Goal: Information Seeking & Learning: Learn about a topic

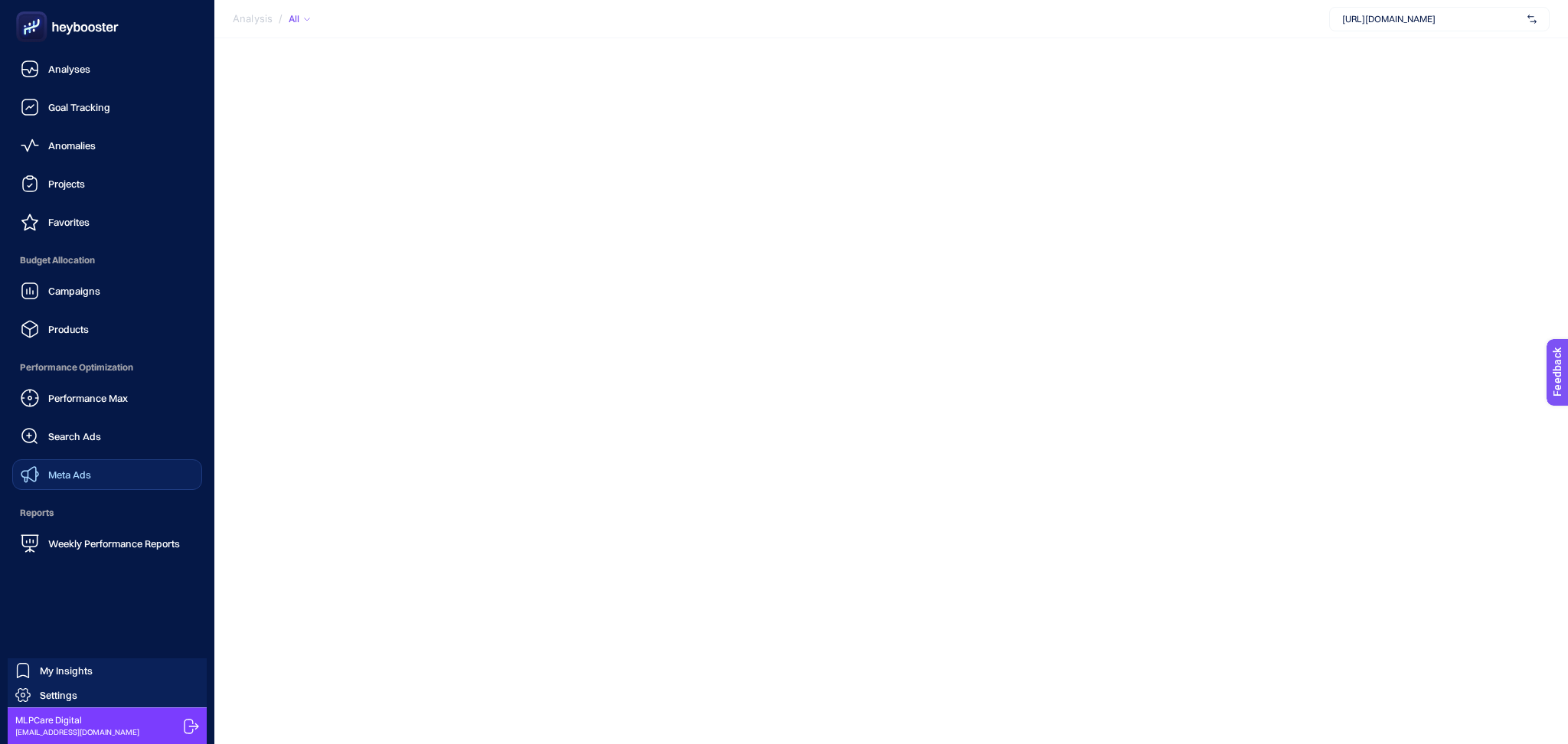
click at [98, 480] on link "Meta Ads" at bounding box center [107, 474] width 190 height 30
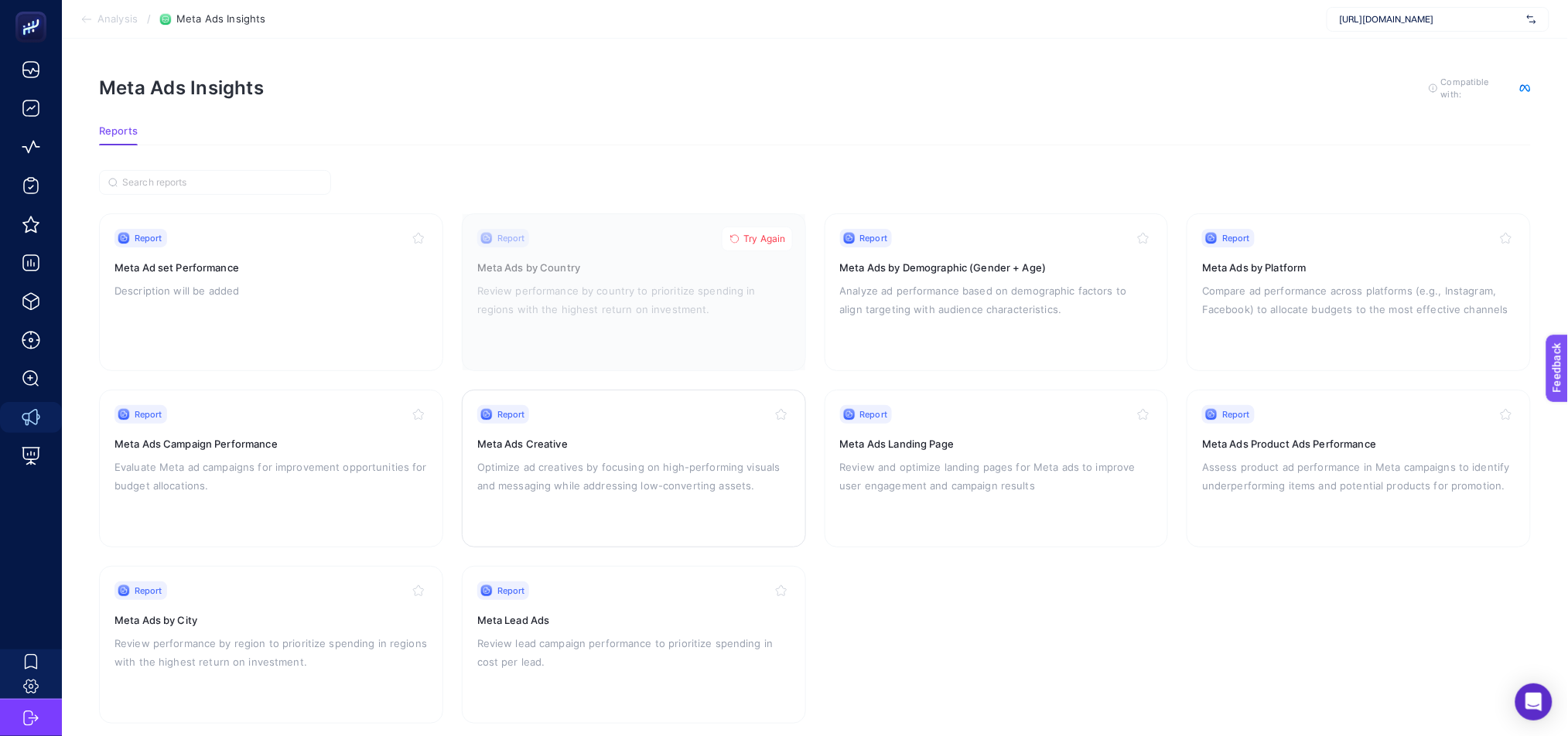
click at [547, 478] on p "Optimize ad creatives by focusing on high-performing visuals and messaging whil…" at bounding box center [633, 476] width 313 height 37
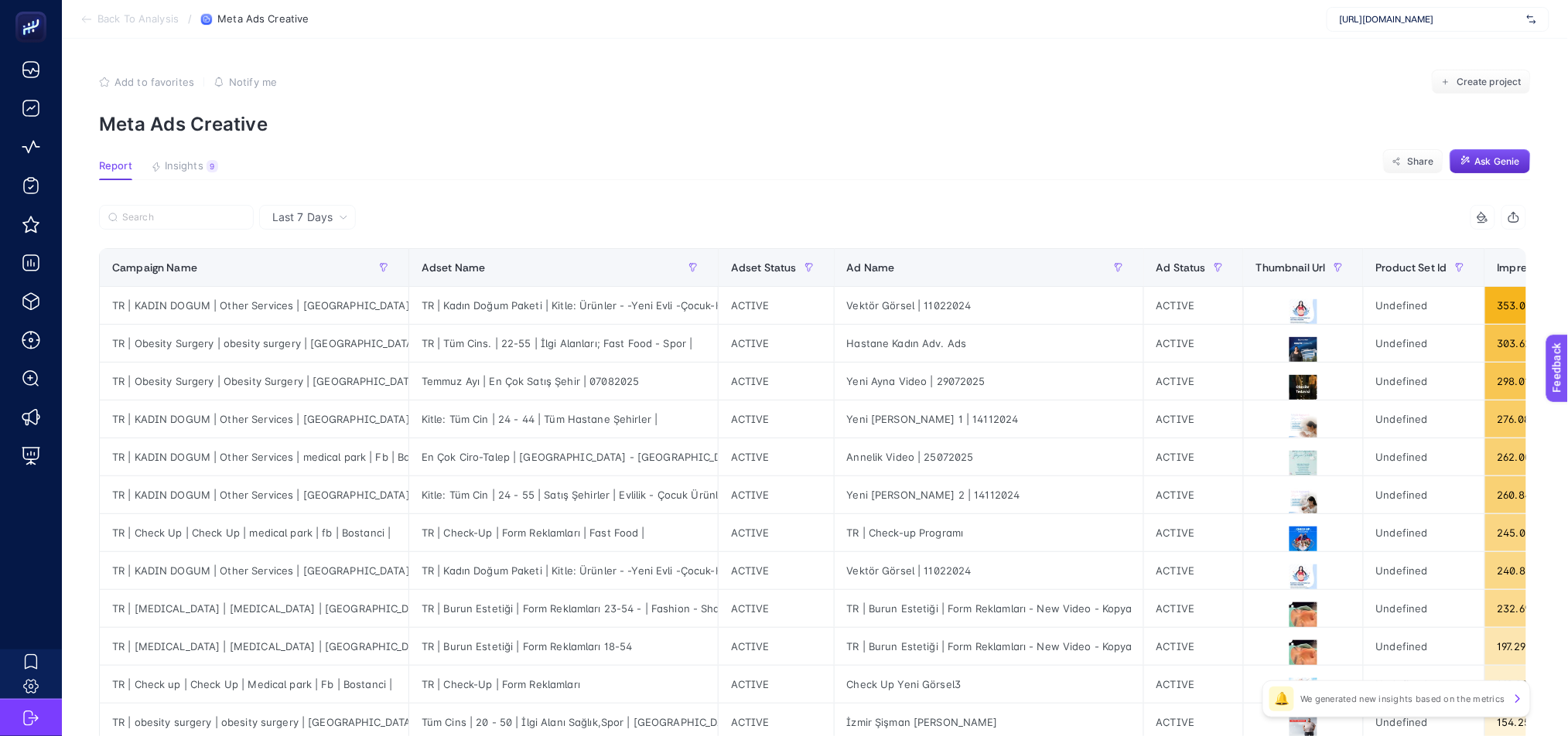
scroll to position [0, 10]
drag, startPoint x: 704, startPoint y: 261, endPoint x: 573, endPoint y: 263, distance: 131.0
click at [573, 263] on div "12 items selected Campaign Name Adset Name Adset Status Ad Name Ad Status Thumb…" at bounding box center [813, 664] width 1427 height 918
click at [1485, 216] on icon at bounding box center [1482, 217] width 12 height 12
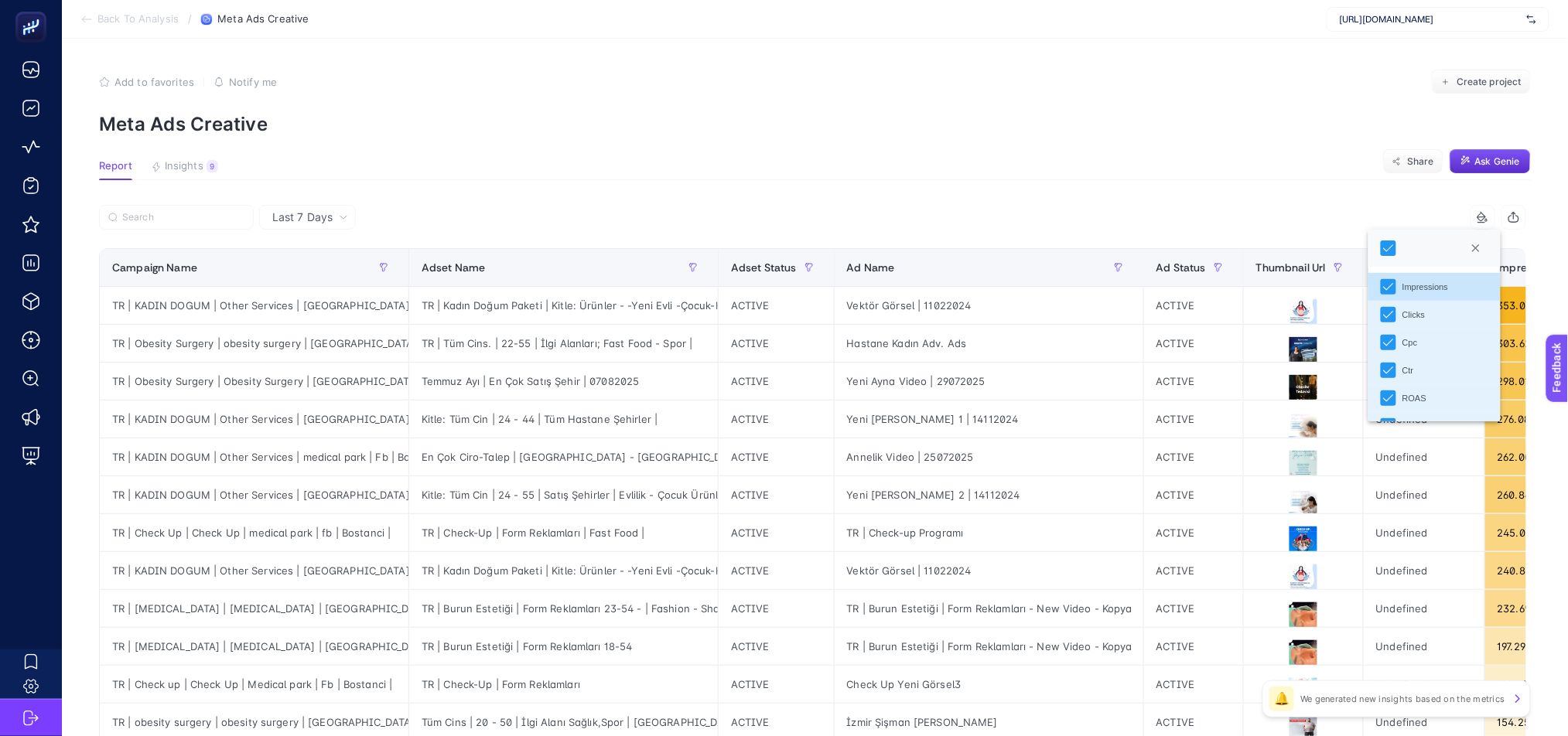
scroll to position [191, 0]
click at [1083, 188] on article "Add to favorites false Notify me Create project Meta Ads Creative Report Insigh…" at bounding box center [814, 643] width 1506 height 1208
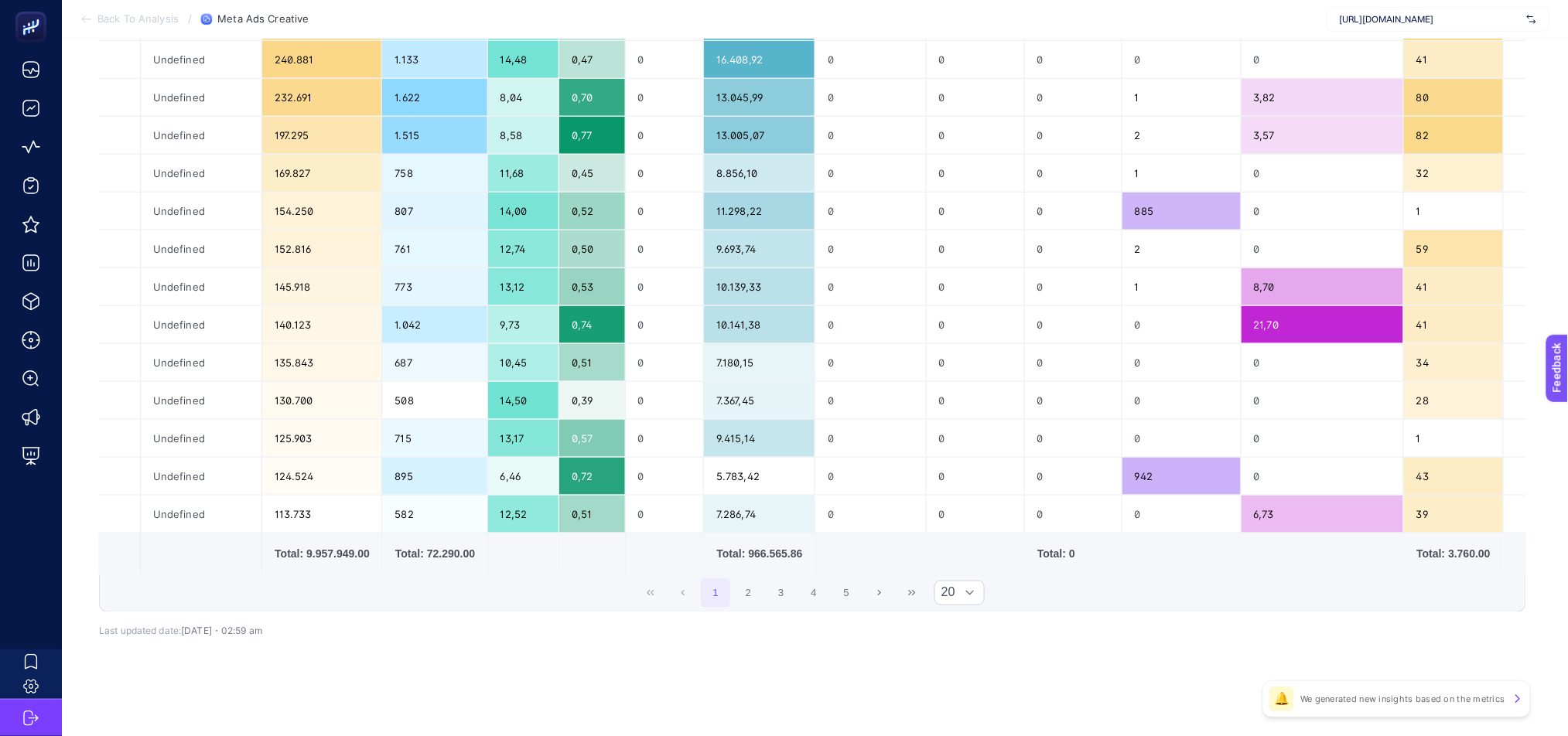
scroll to position [0, 10]
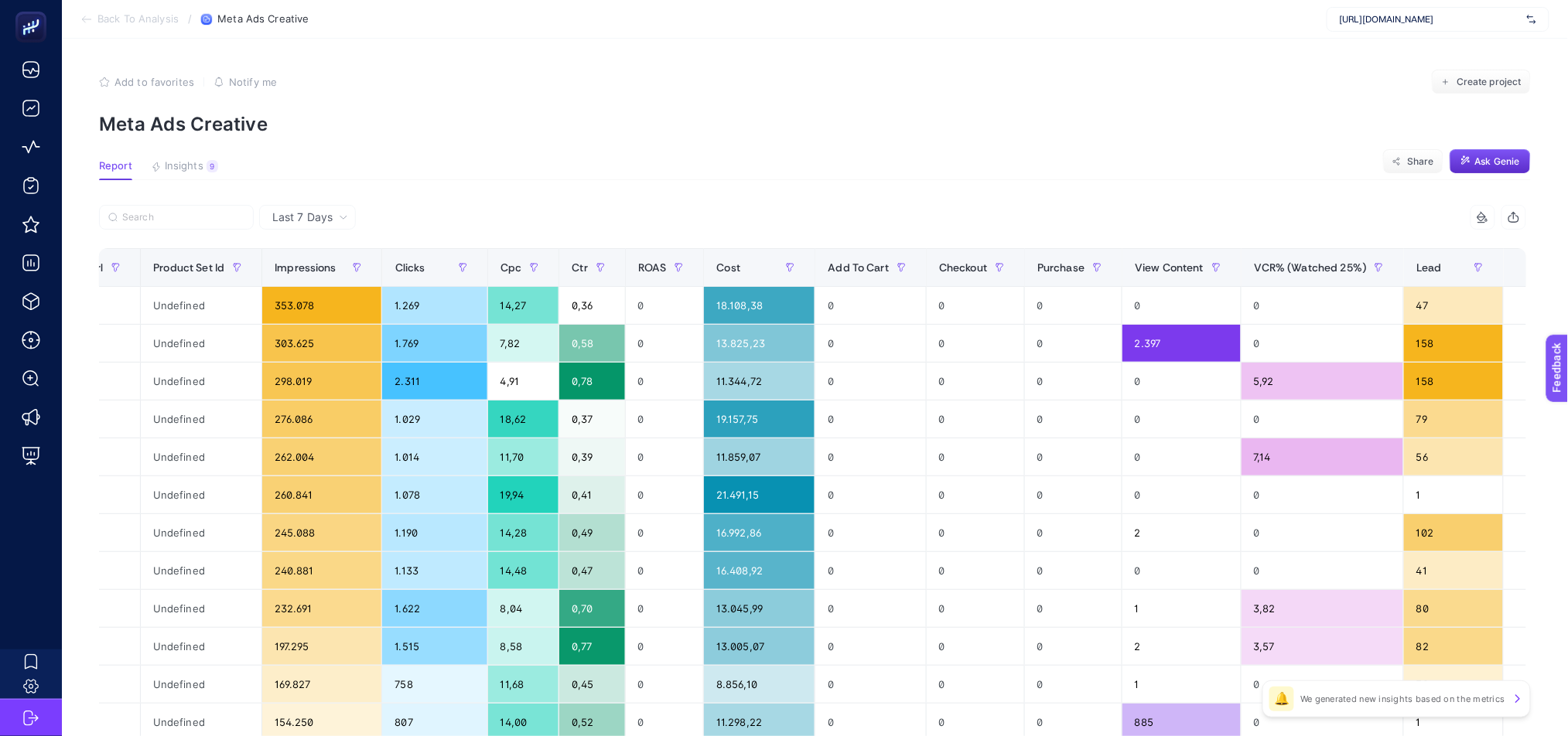
click at [1485, 218] on icon at bounding box center [1482, 217] width 12 height 12
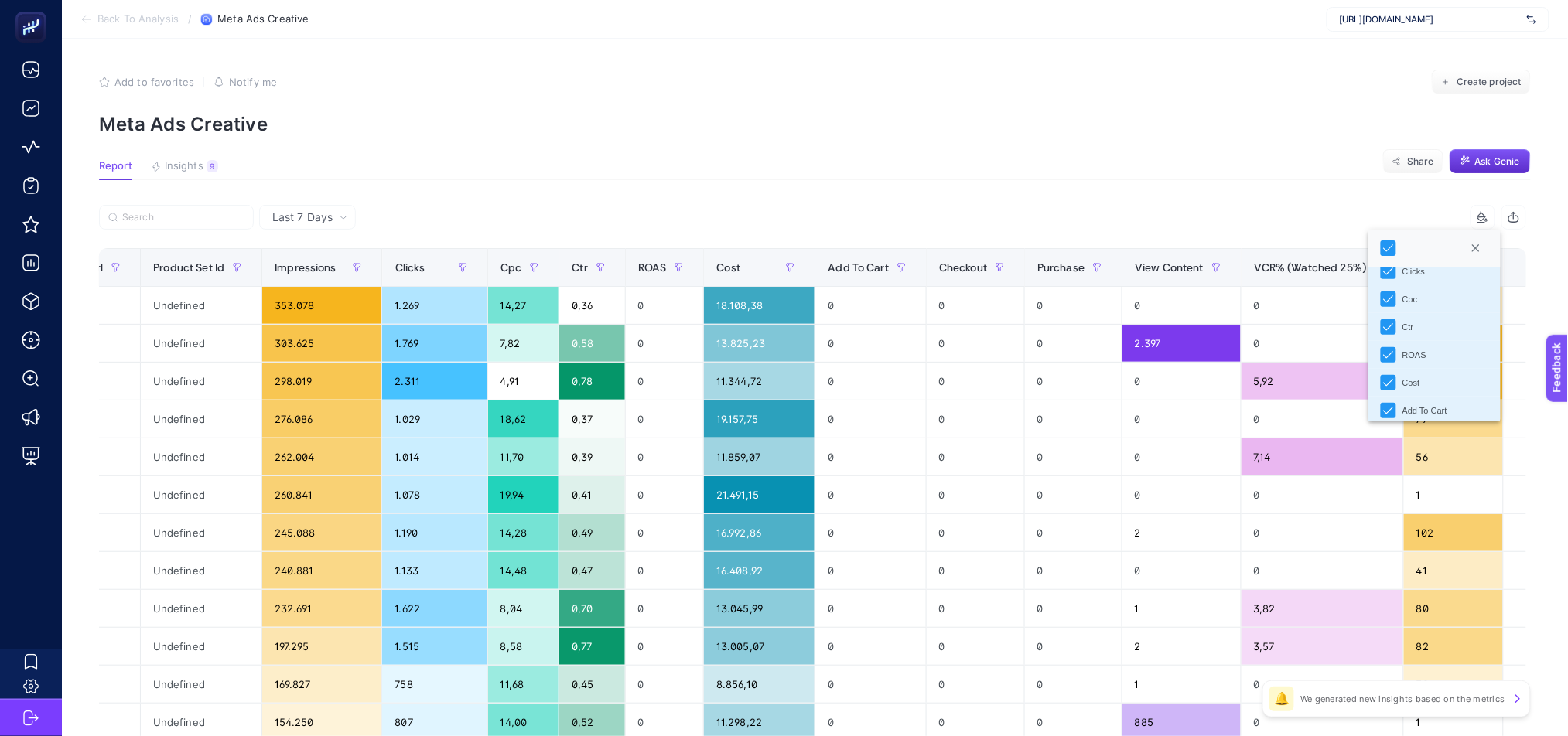
scroll to position [39, 0]
click at [1383, 364] on icon "ROAS" at bounding box center [1388, 359] width 10 height 10
click at [1383, 349] on icon "Add To Cart" at bounding box center [1388, 352] width 10 height 10
click at [1383, 377] on icon "Checkout" at bounding box center [1388, 380] width 10 height 10
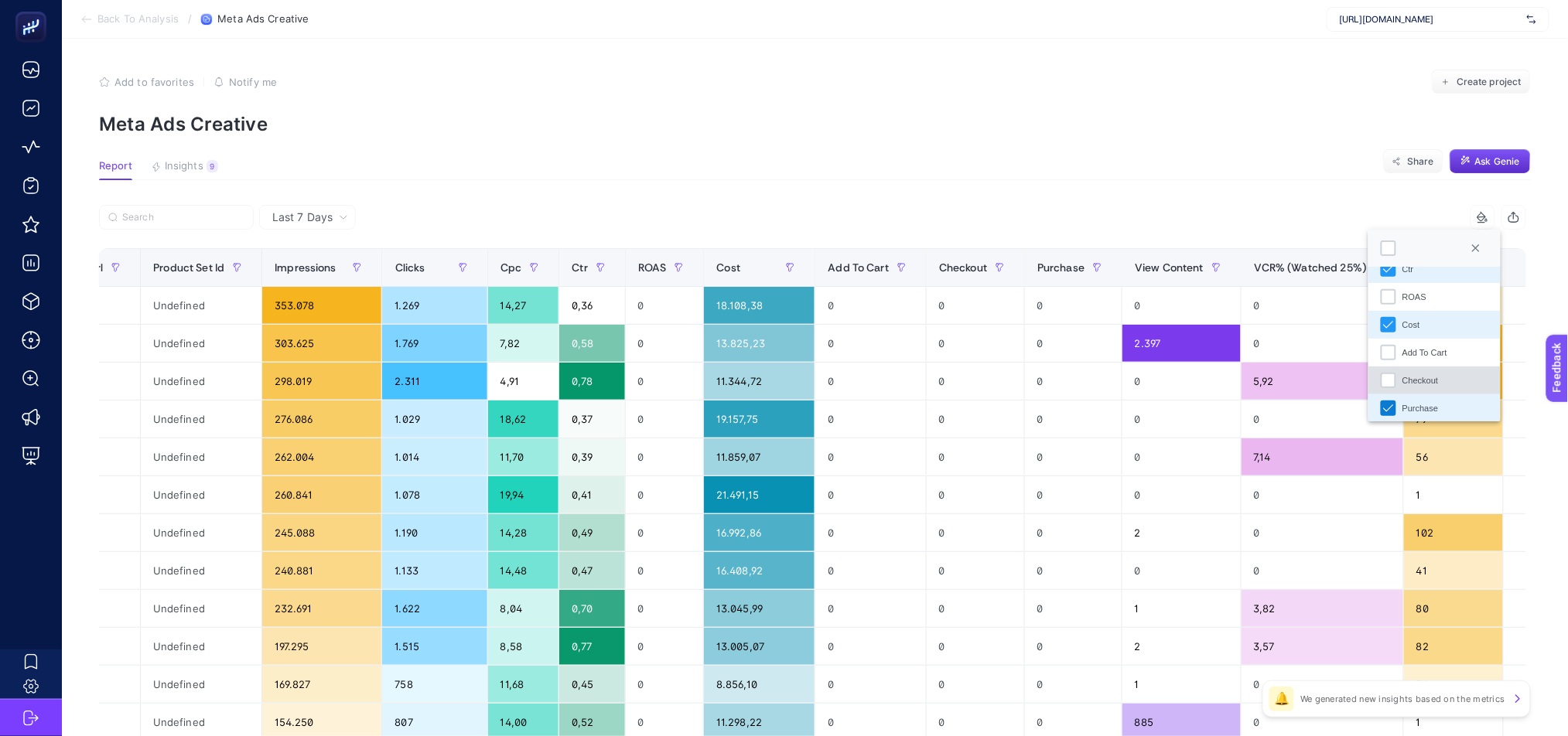
click at [1383, 410] on icon "Purchase" at bounding box center [1388, 408] width 10 height 10
click at [1180, 183] on article "Add to favorites false Notify me Create project Meta Ads Creative Report Insigh…" at bounding box center [814, 643] width 1506 height 1208
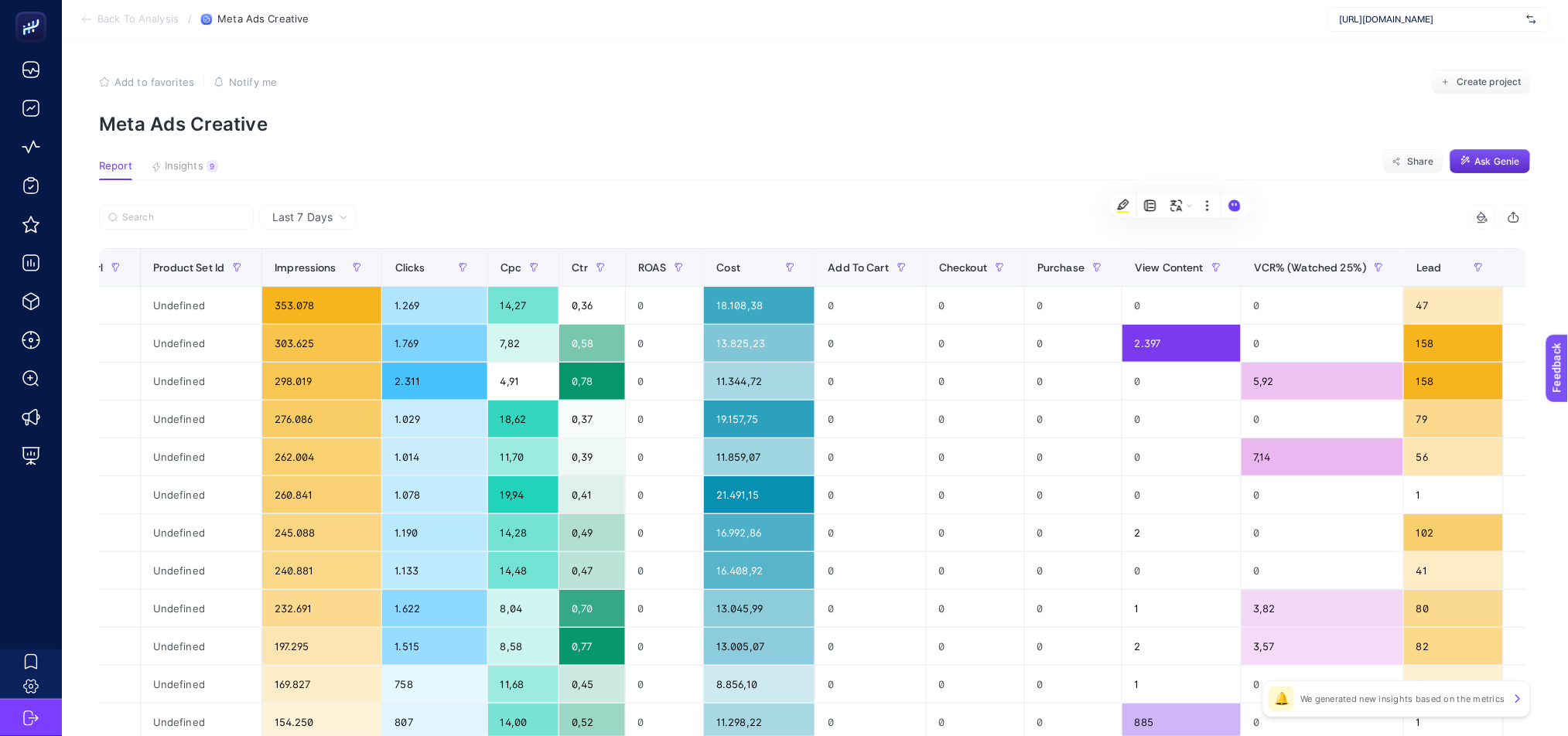
click at [1180, 183] on article "Add to favorites false Notify me Create project Meta Ads Creative Report Insigh…" at bounding box center [814, 643] width 1506 height 1208
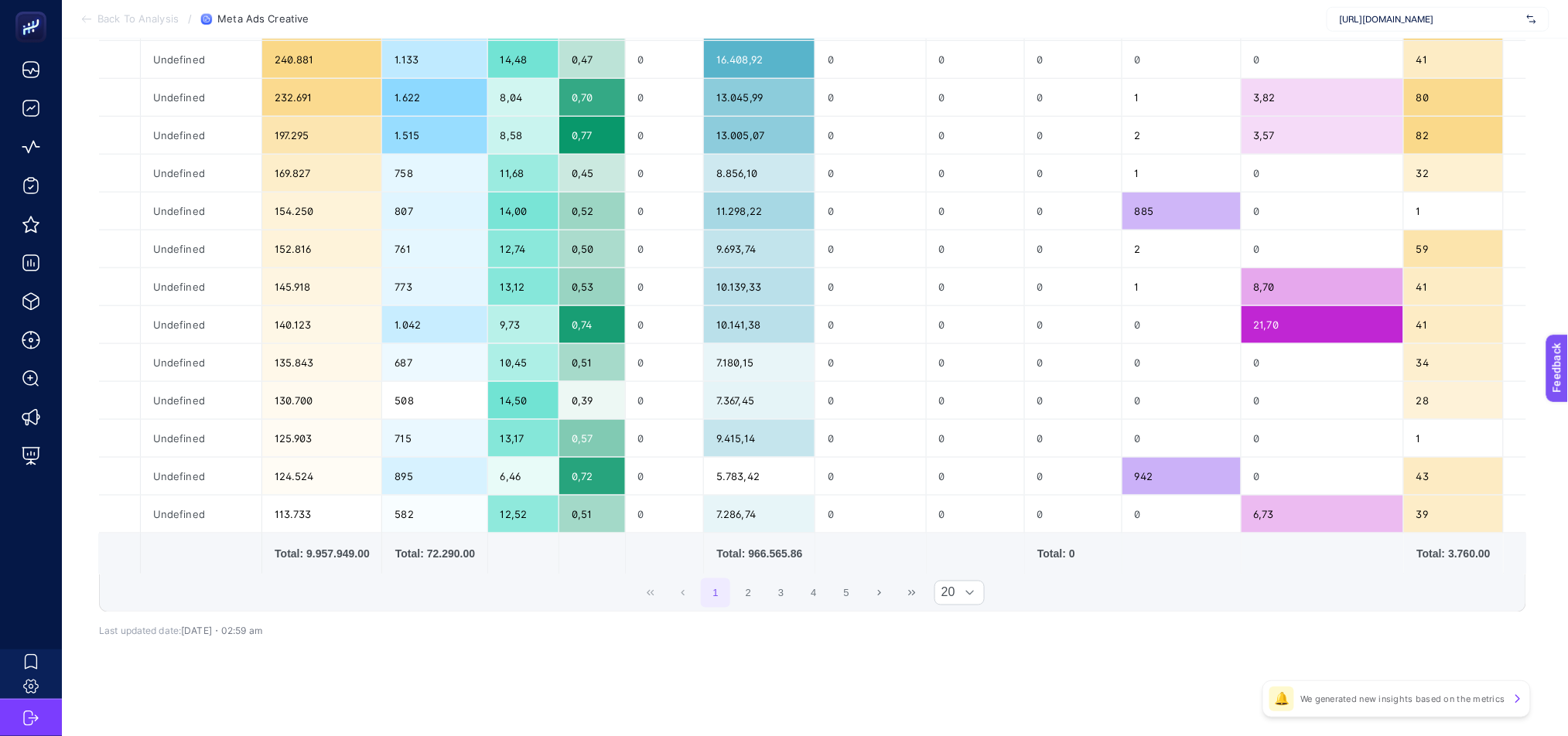
scroll to position [0, 10]
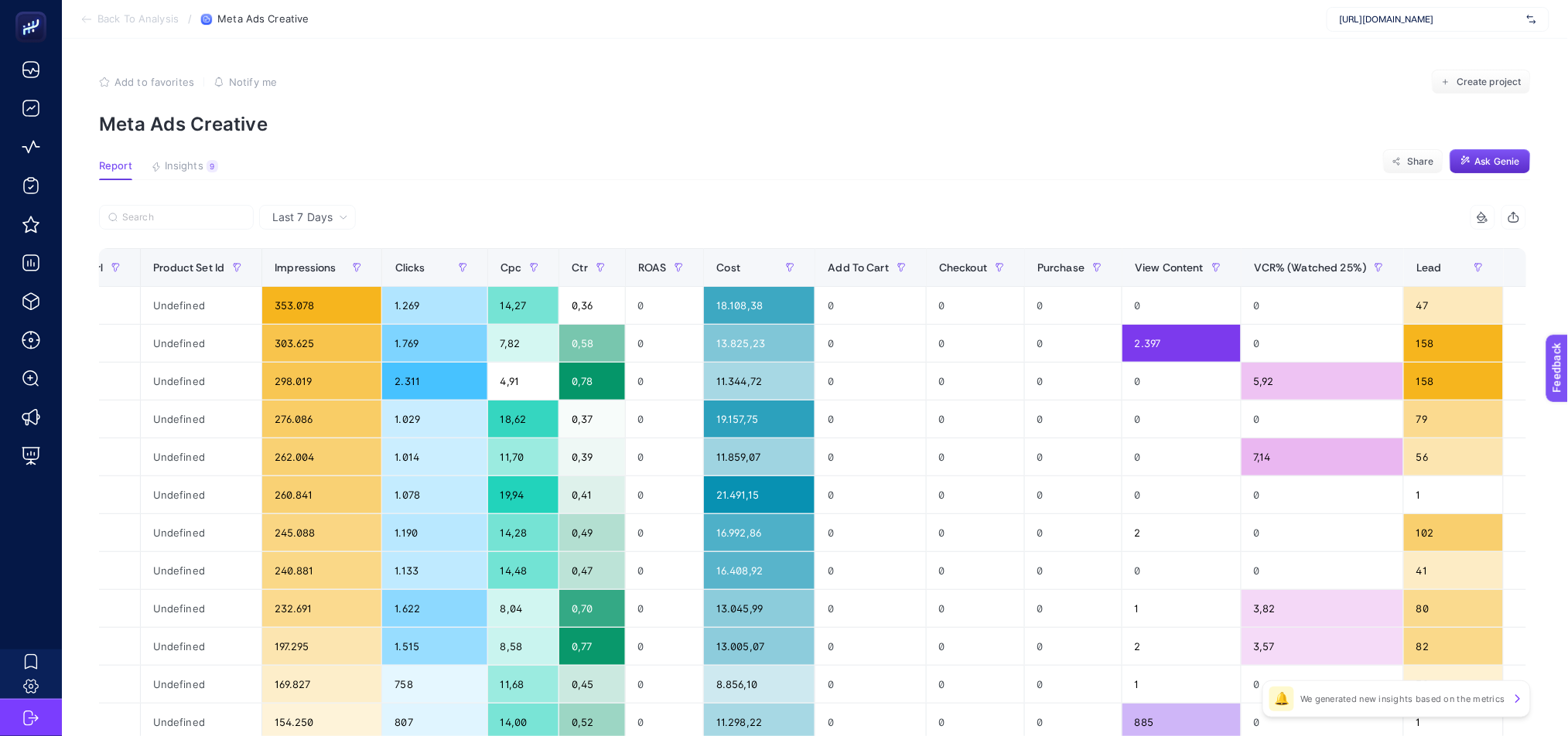
click at [1481, 228] on div "9 items selected" at bounding box center [1482, 217] width 25 height 25
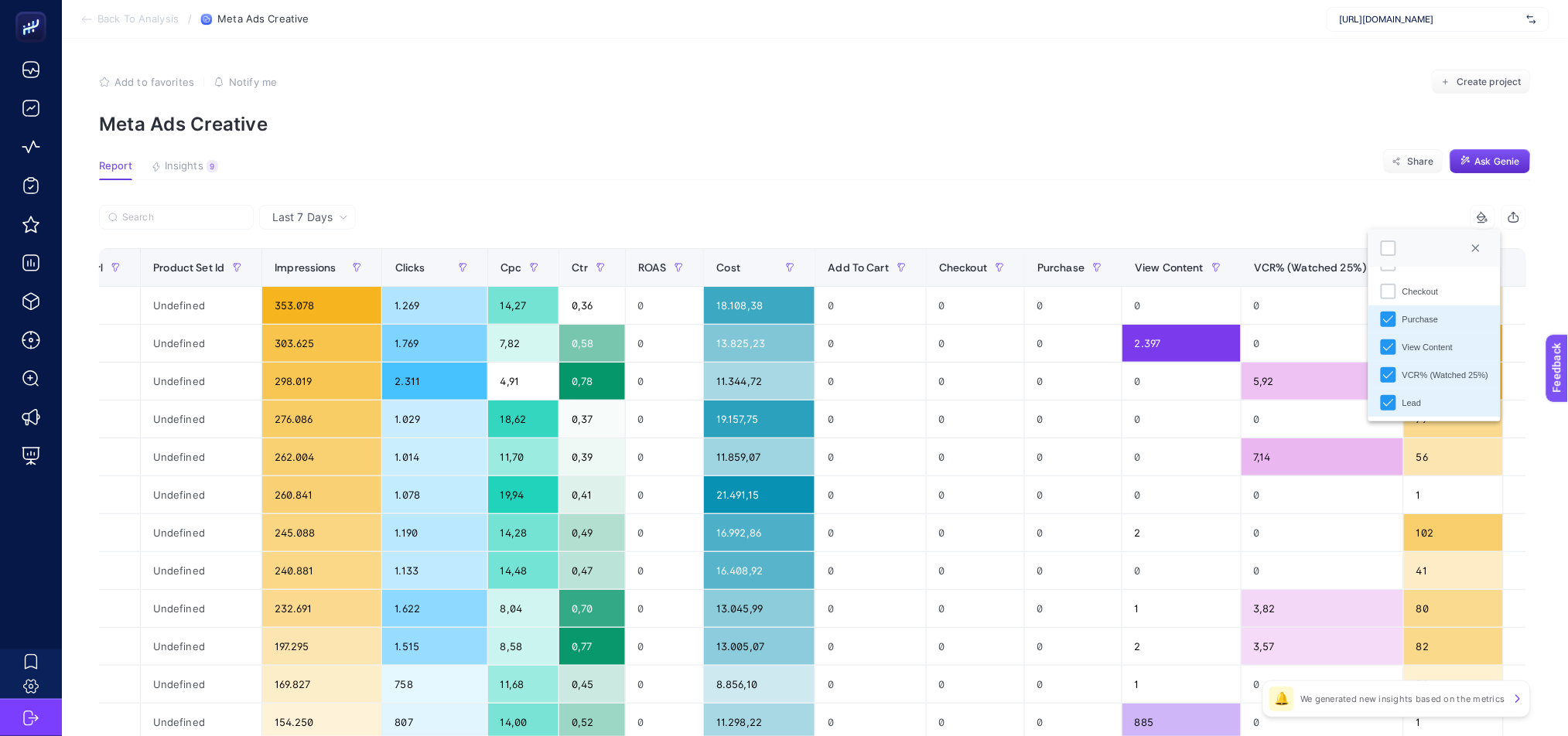
scroll to position [191, 0]
click at [1384, 252] on div at bounding box center [1388, 248] width 15 height 15
click at [1383, 251] on div at bounding box center [1388, 248] width 15 height 15
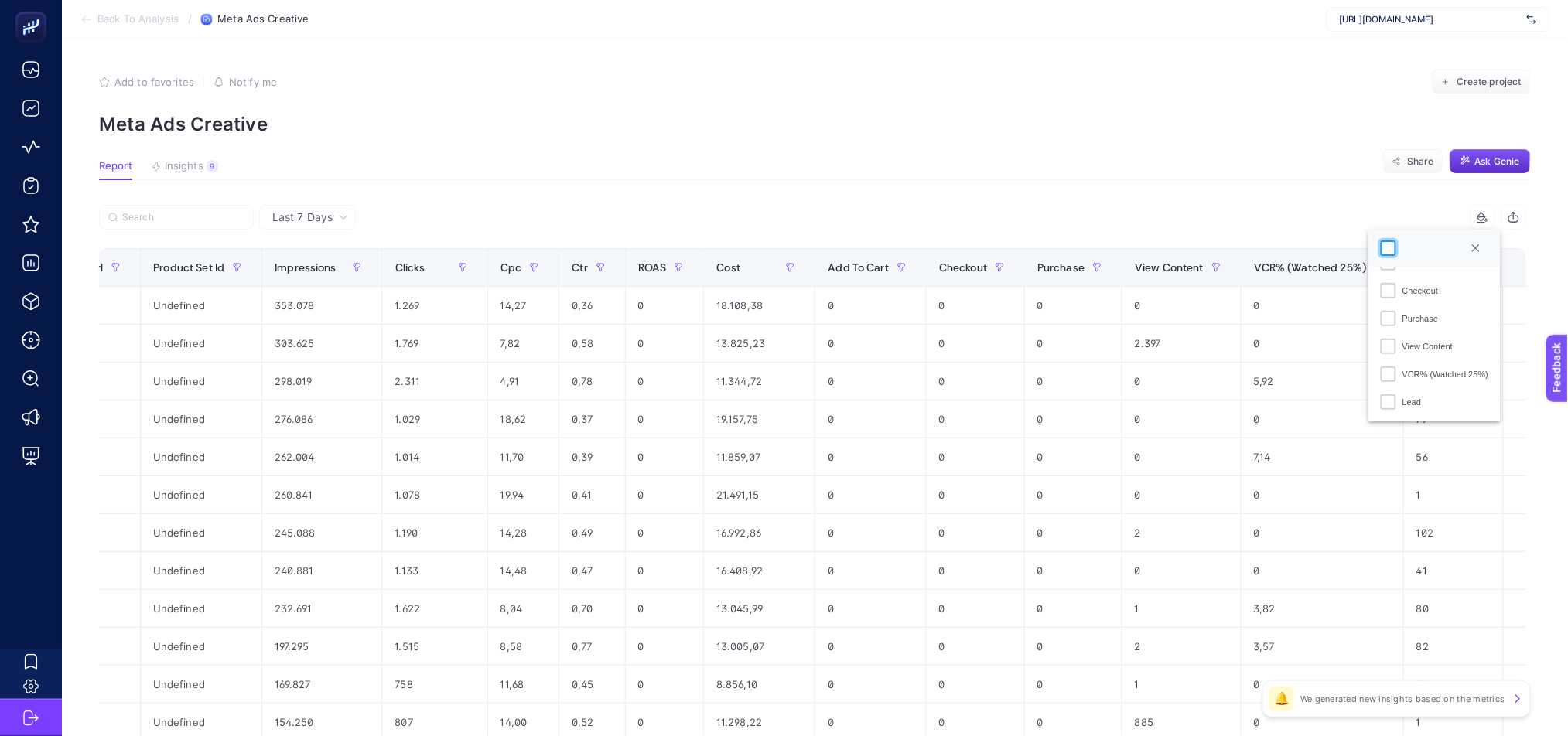
click at [1383, 251] on div at bounding box center [1388, 248] width 15 height 15
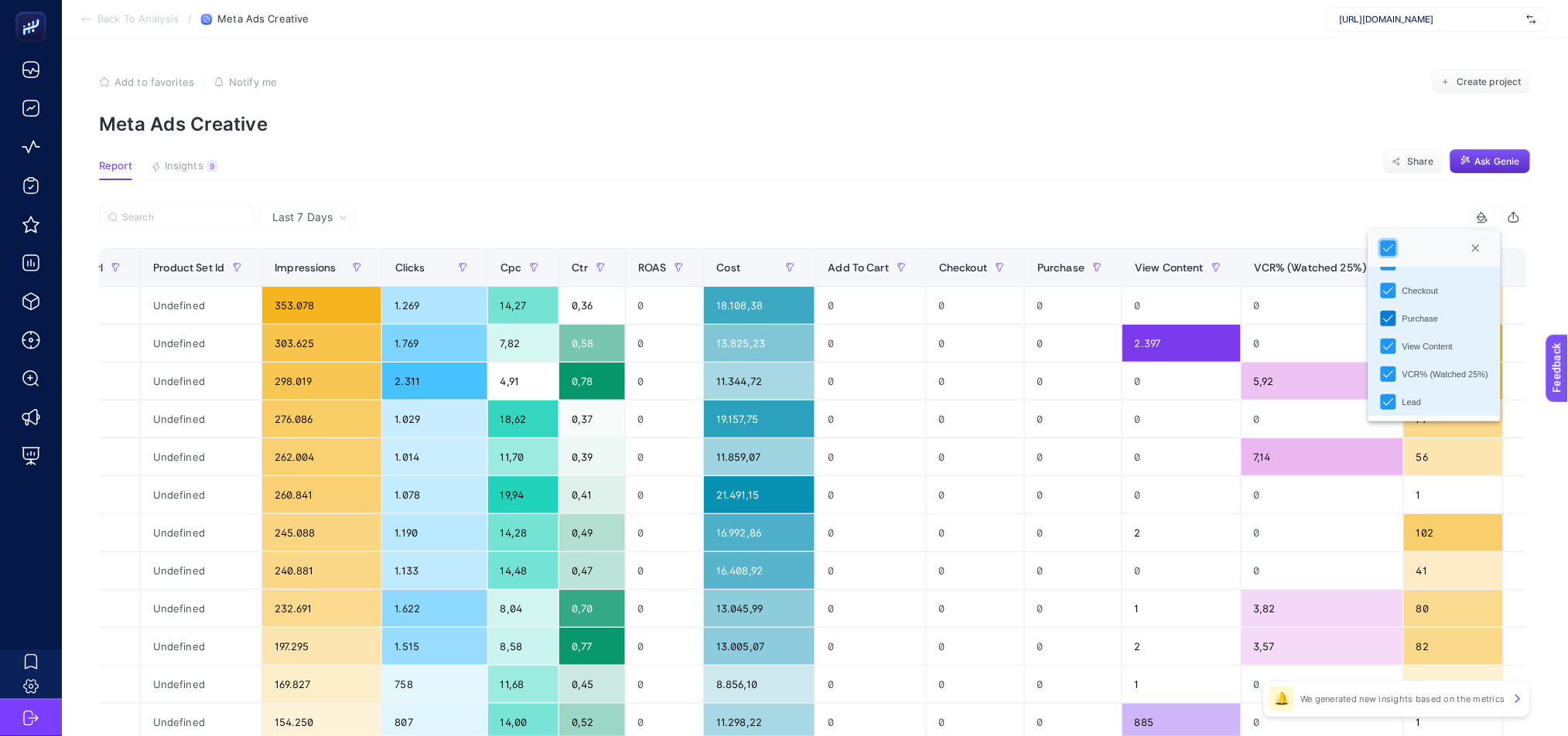
drag, startPoint x: 1375, startPoint y: 290, endPoint x: 1377, endPoint y: 314, distance: 24.1
click at [1383, 290] on icon "Checkout" at bounding box center [1388, 290] width 10 height 10
click at [1383, 318] on icon "Purchase" at bounding box center [1388, 318] width 10 height 10
click at [1380, 339] on div "View Content" at bounding box center [1388, 347] width 15 height 15
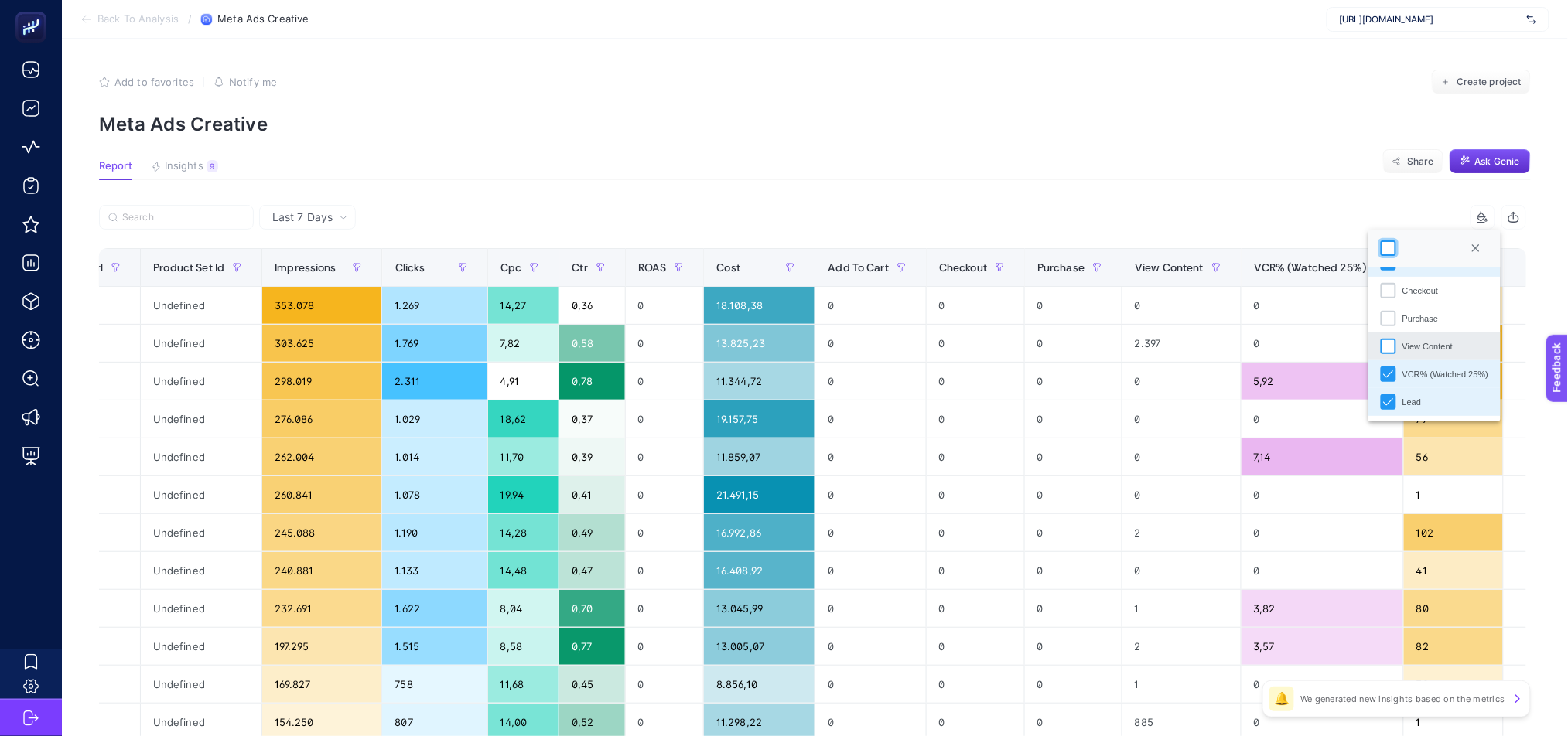
click at [1383, 349] on div "View Content" at bounding box center [1388, 347] width 15 height 15
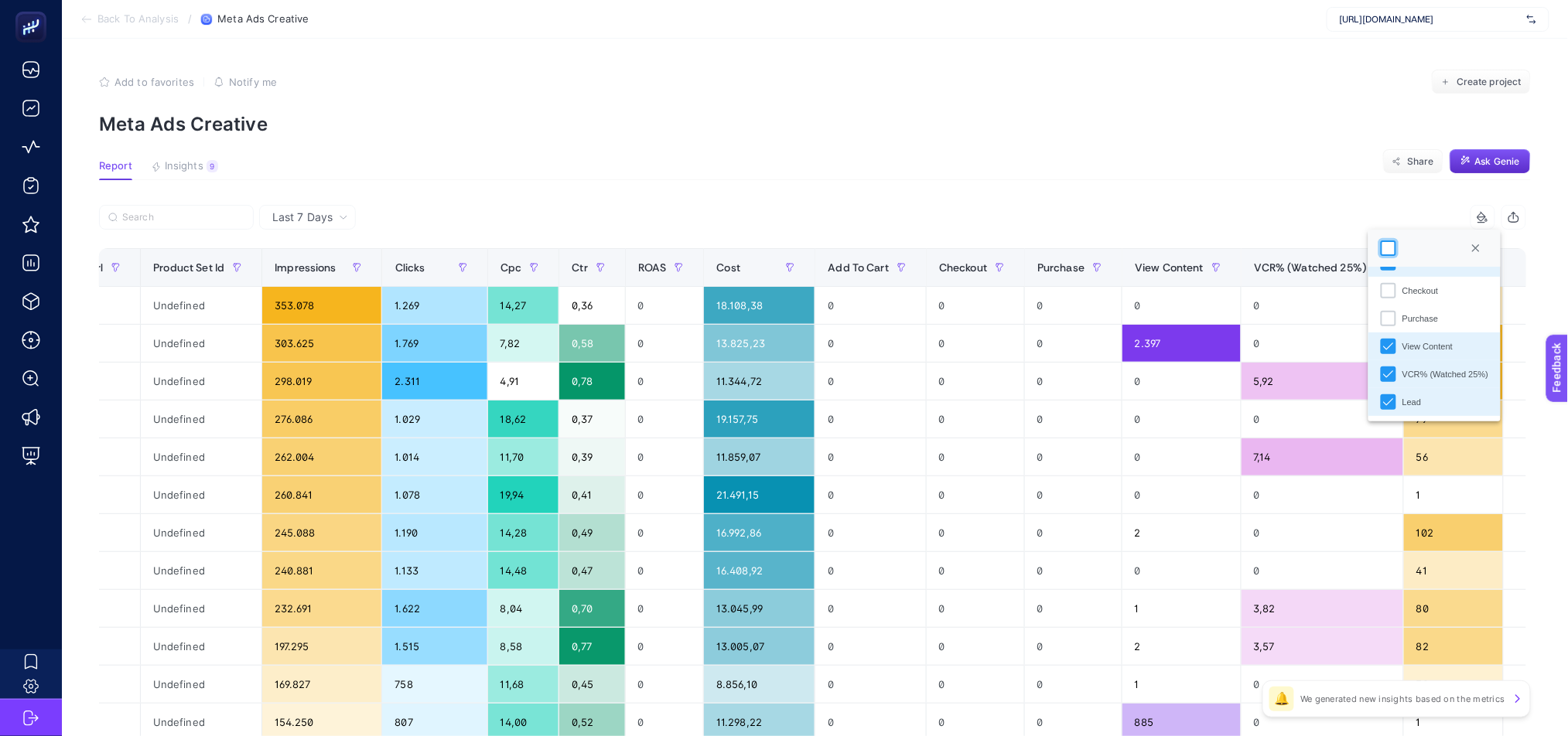
click at [1138, 113] on section "Add to favorites false Notify me Create project Meta Ads Creative" at bounding box center [814, 102] width 1432 height 66
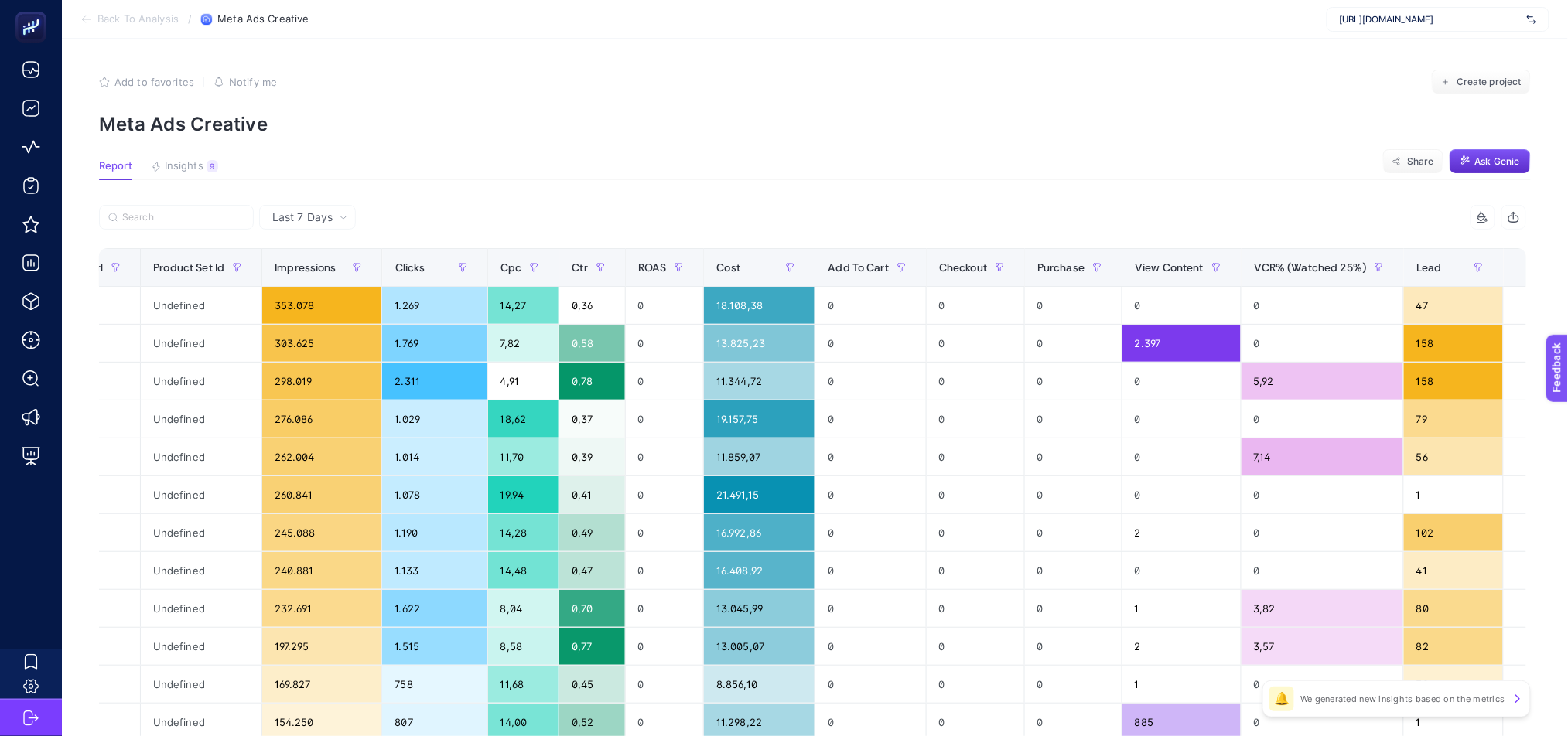
scroll to position [517, 10]
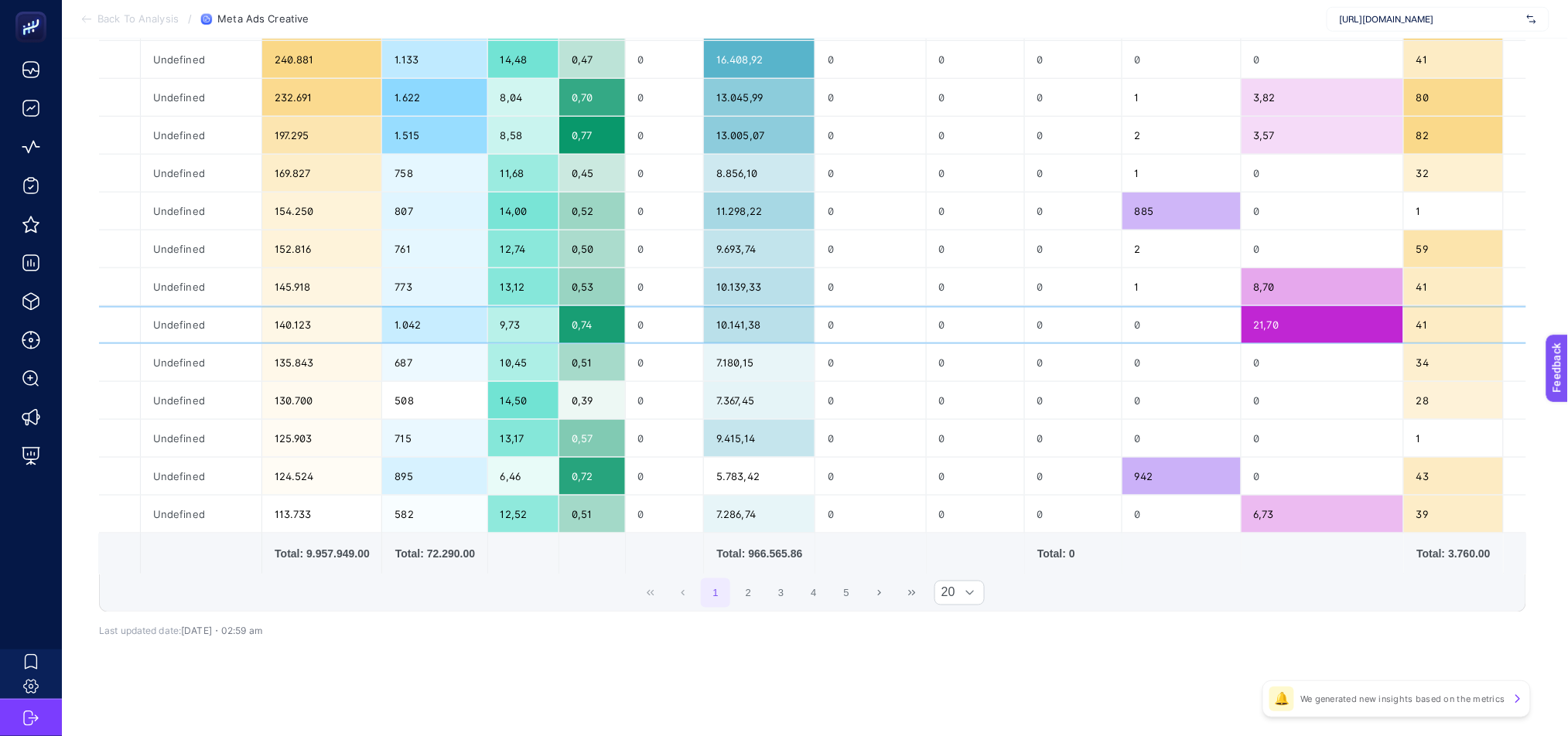
click at [1276, 317] on div "21,70" at bounding box center [1322, 324] width 162 height 37
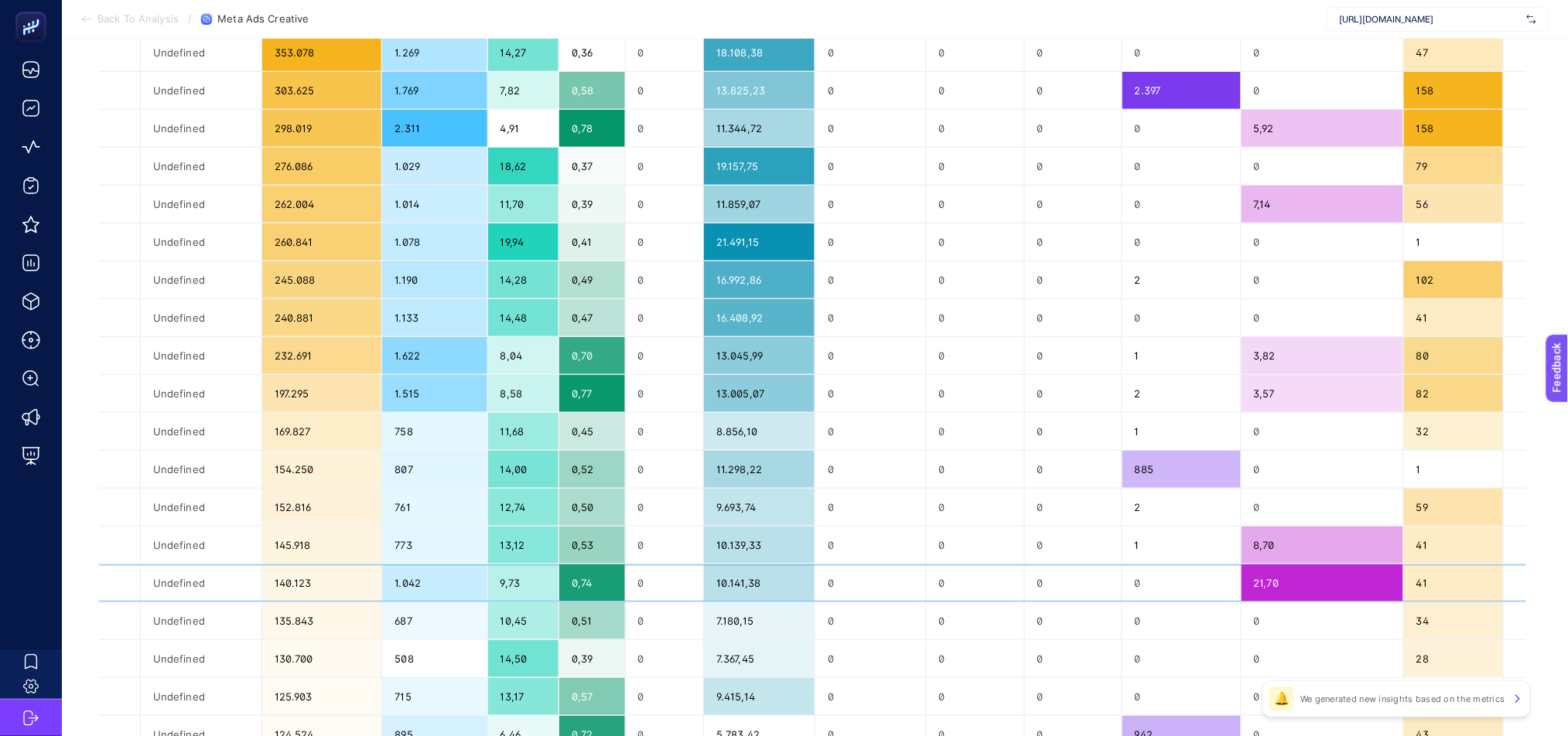
scroll to position [0, 10]
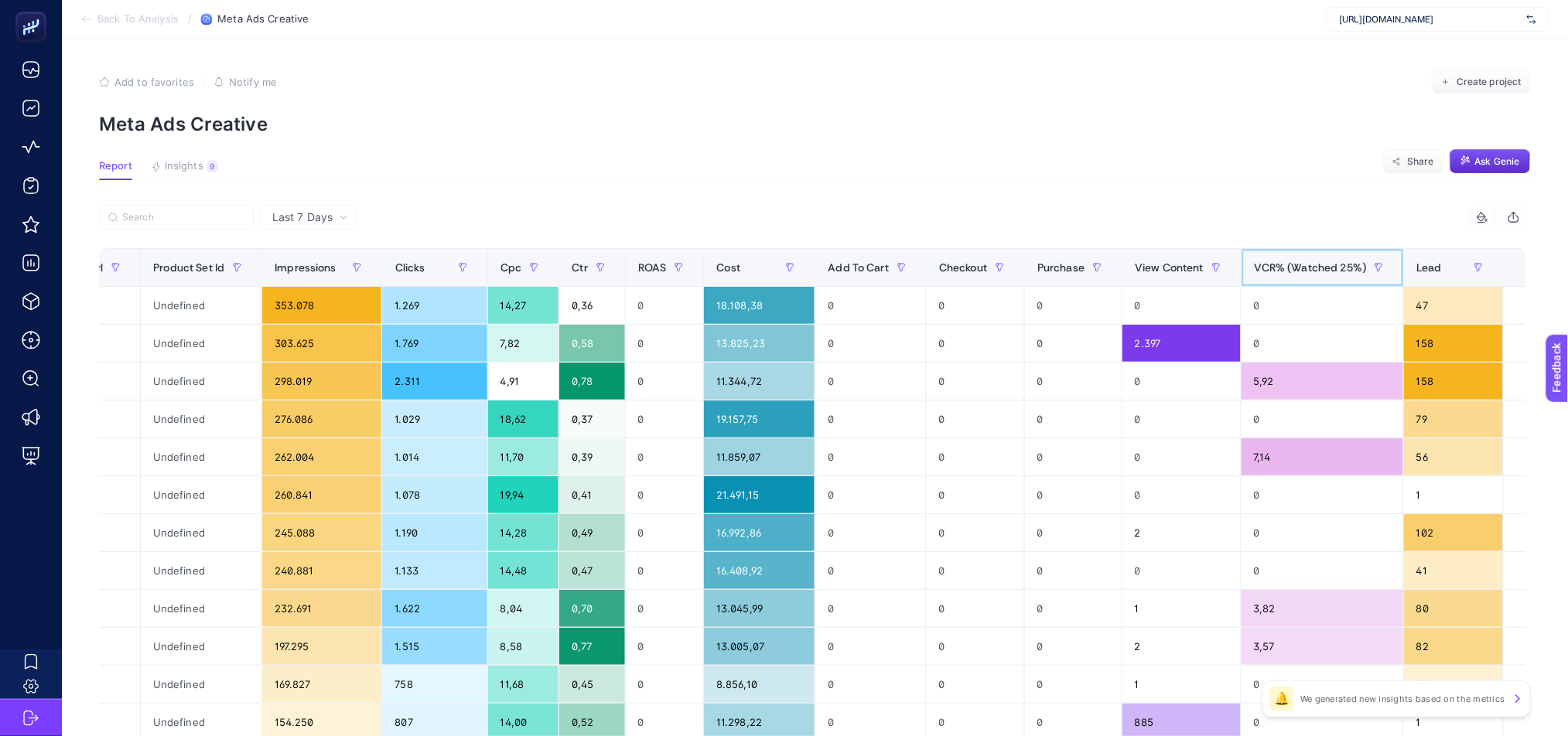
click at [1265, 276] on div "VCR% (Watched 25%)" at bounding box center [1322, 268] width 138 height 25
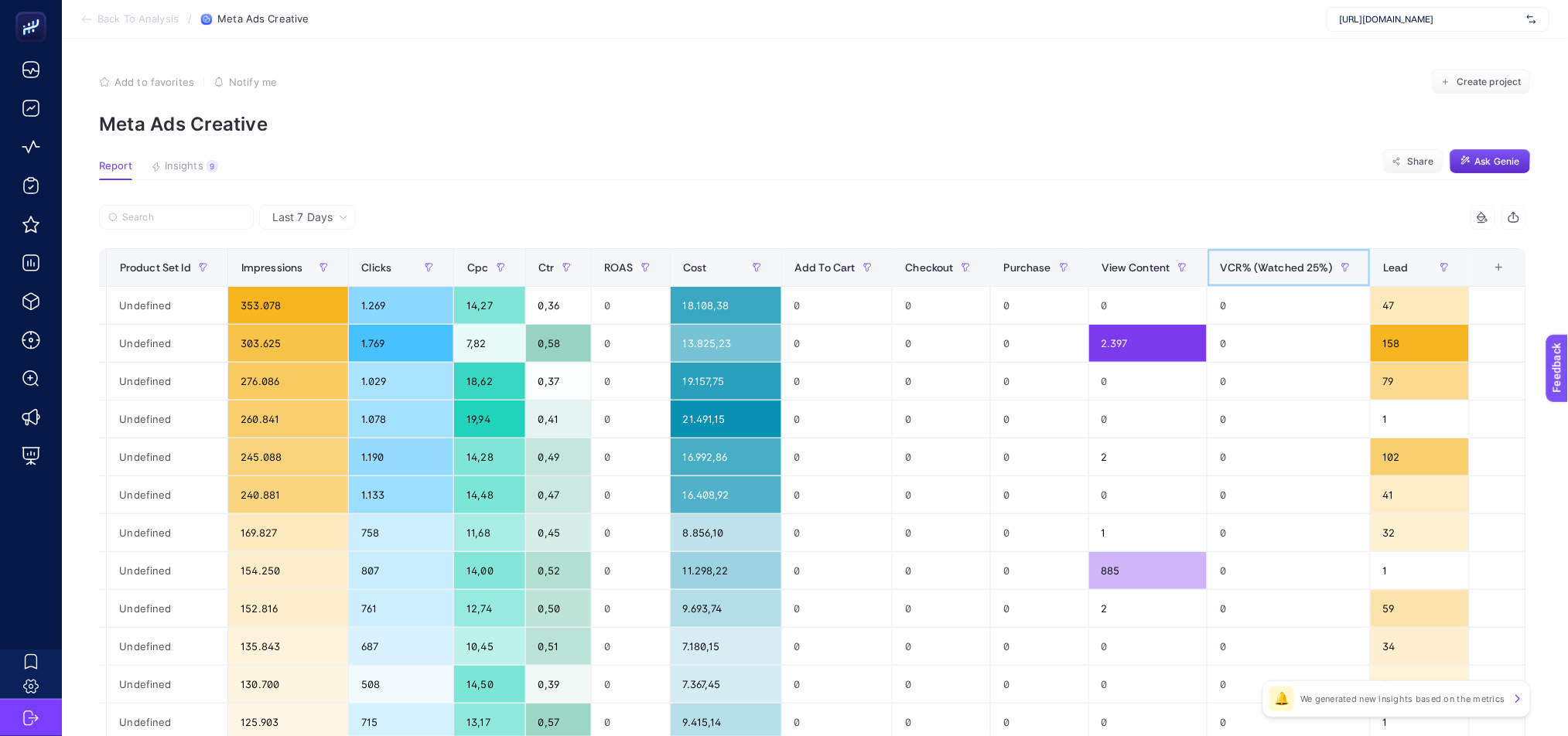
scroll to position [0, 1165]
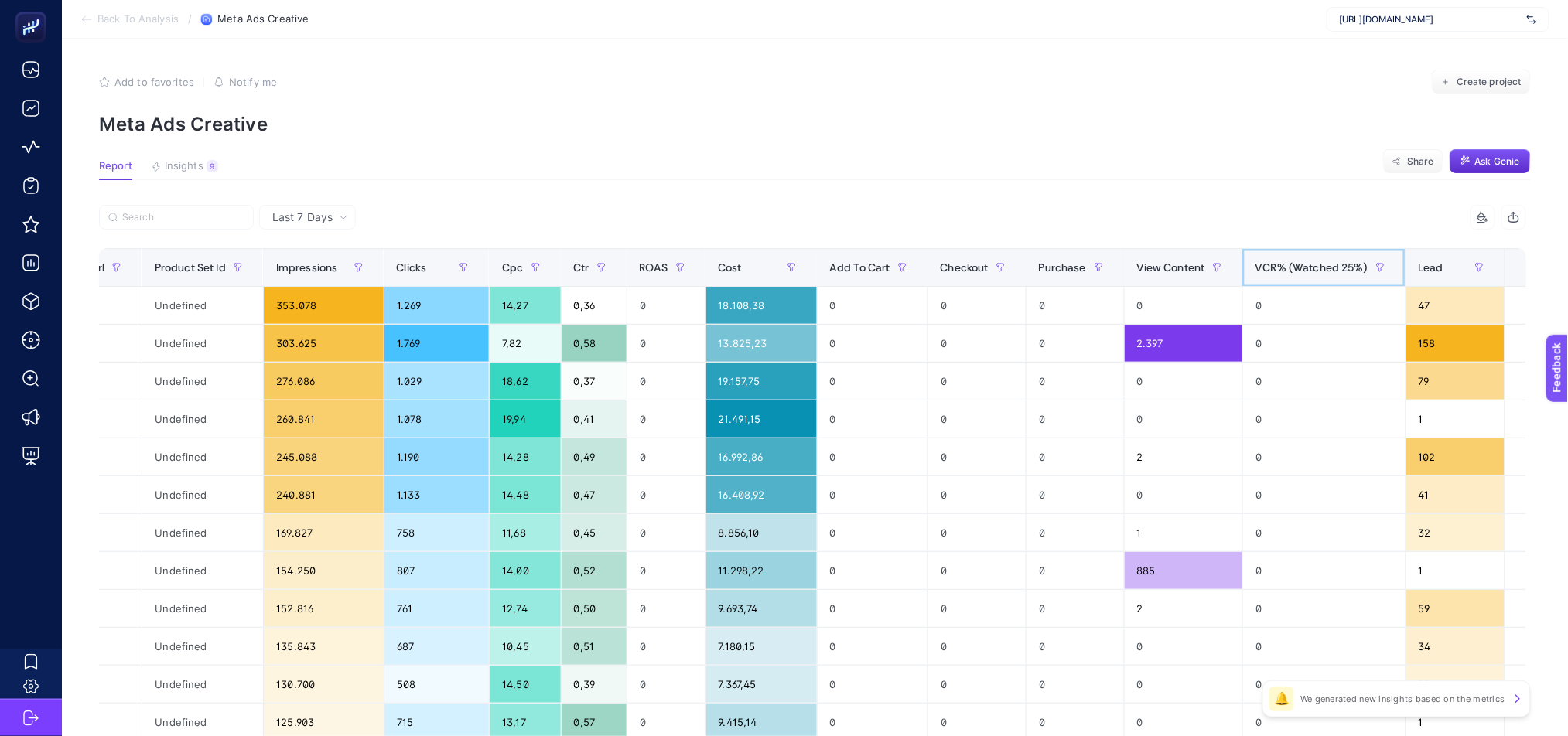
click at [1266, 276] on div "VCR% (Watched 25%)" at bounding box center [1324, 268] width 138 height 25
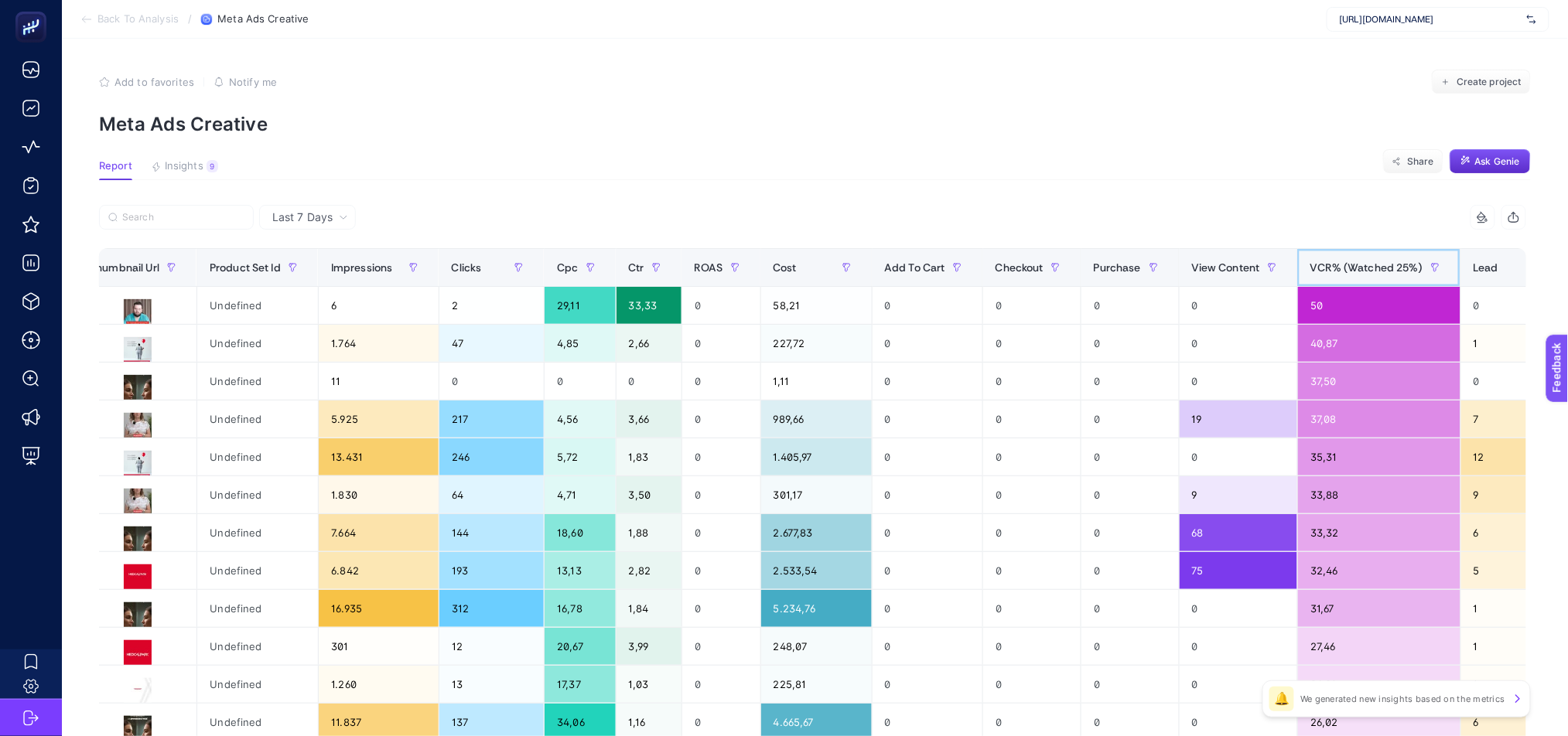
scroll to position [517, 10]
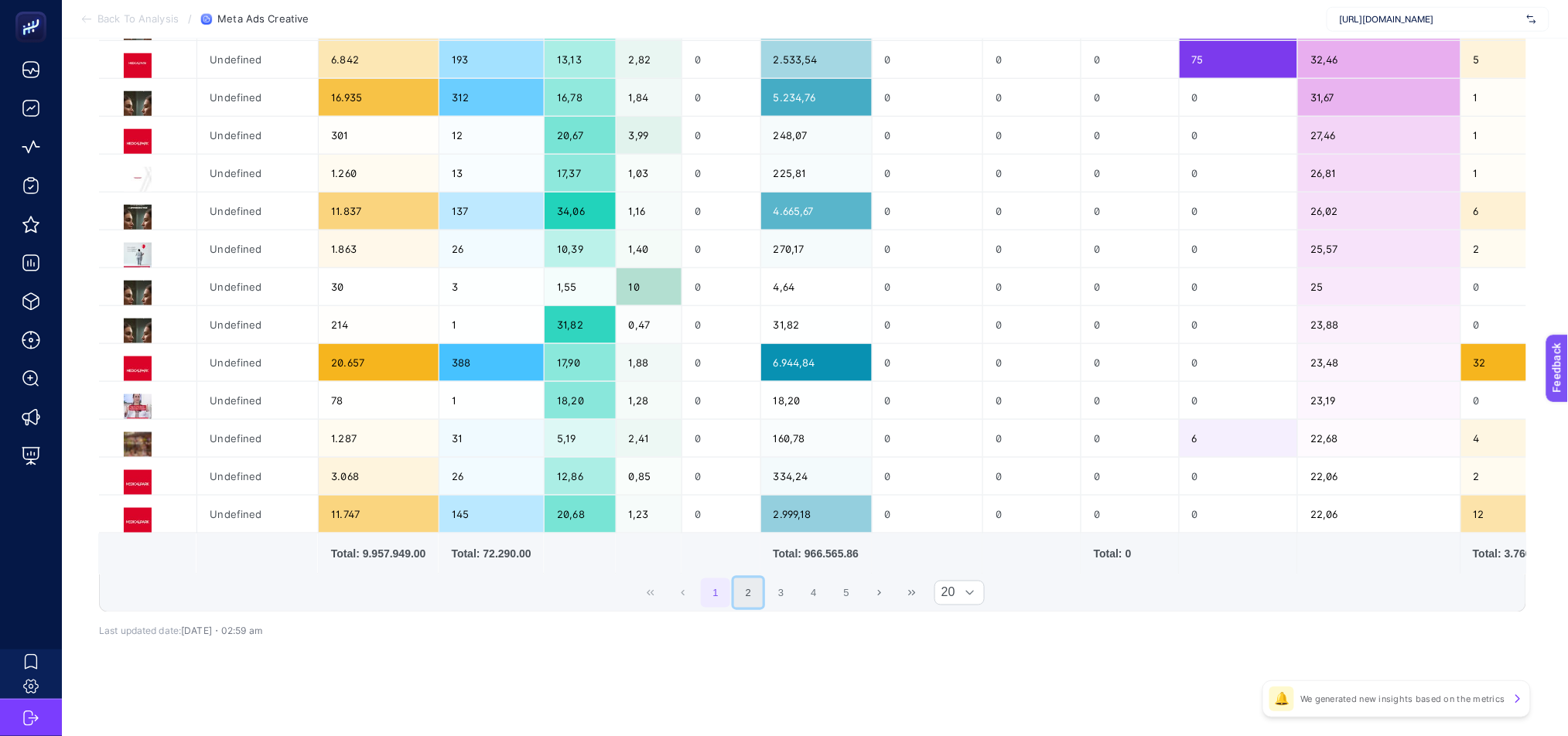
click at [752, 593] on button "2" at bounding box center [748, 592] width 30 height 30
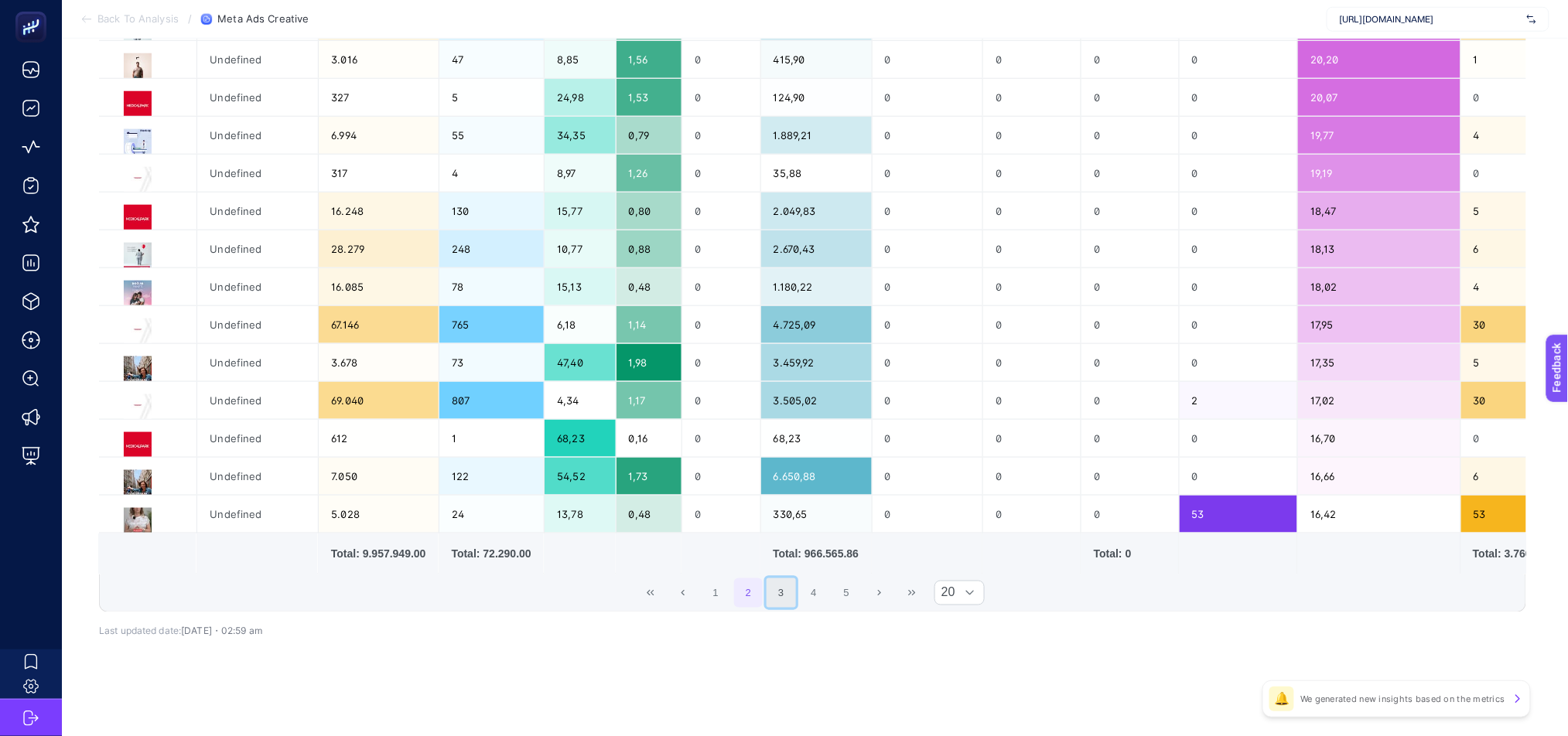
click at [774, 598] on button "3" at bounding box center [781, 592] width 30 height 30
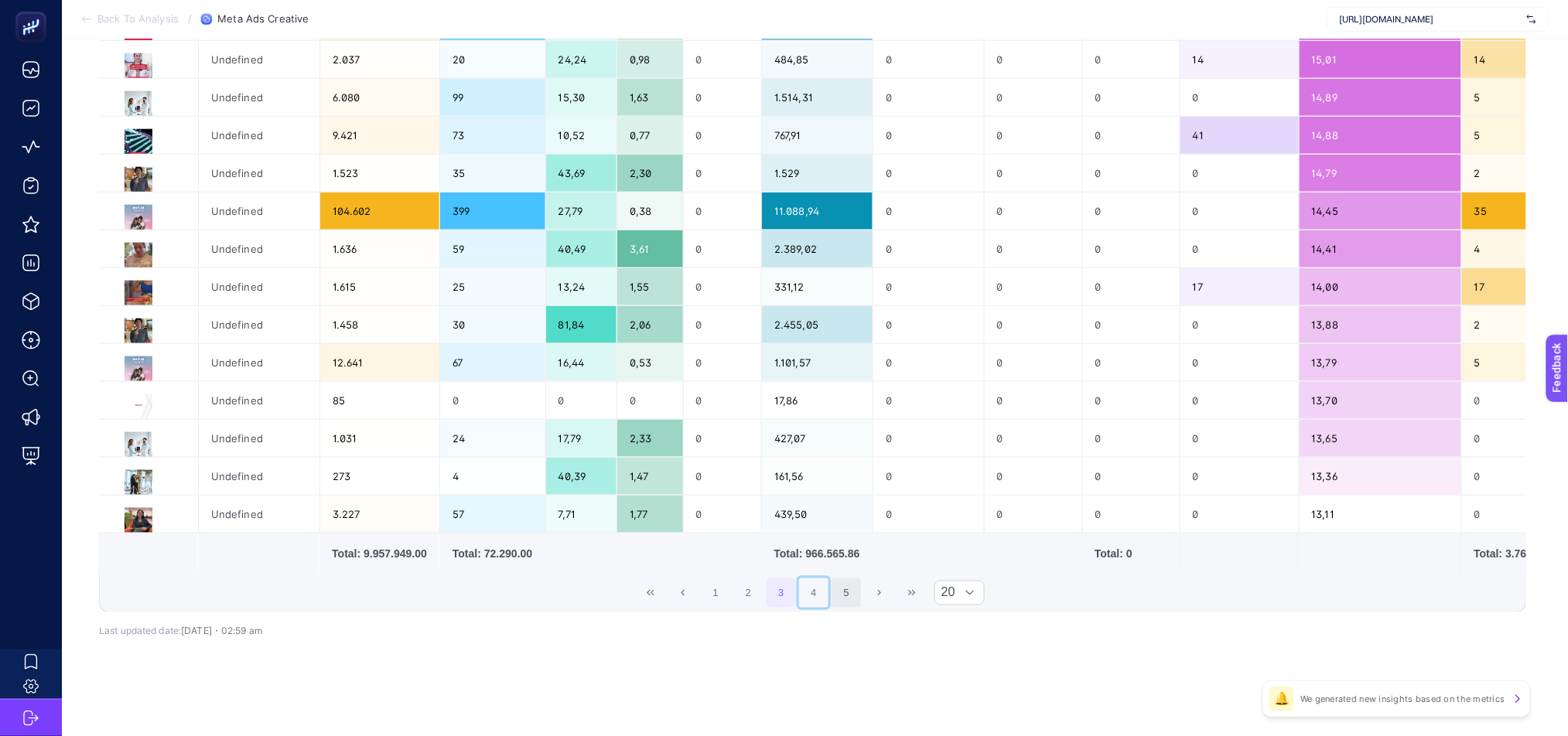
click at [809, 603] on button "4" at bounding box center [814, 592] width 30 height 30
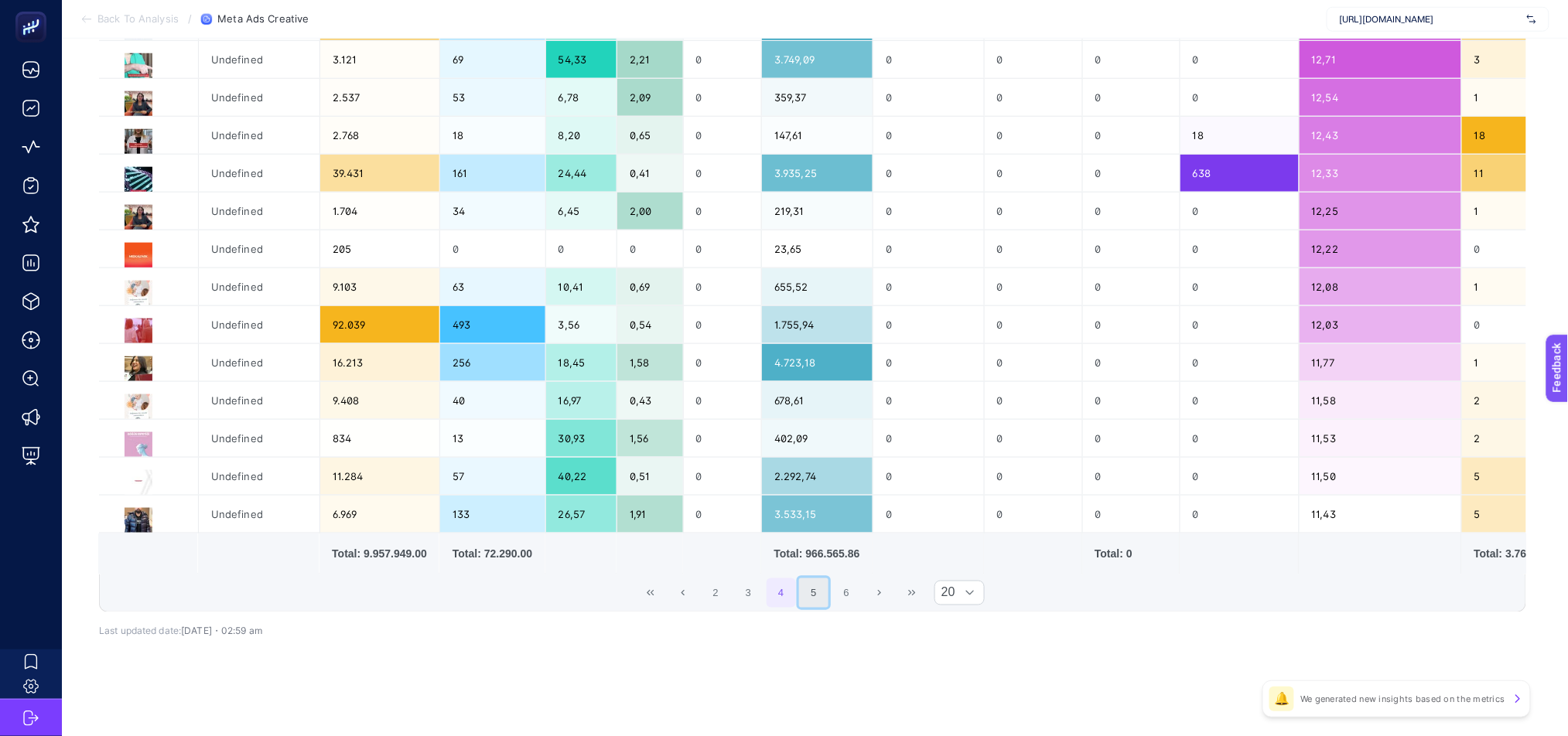
click at [817, 599] on button "5" at bounding box center [814, 592] width 30 height 30
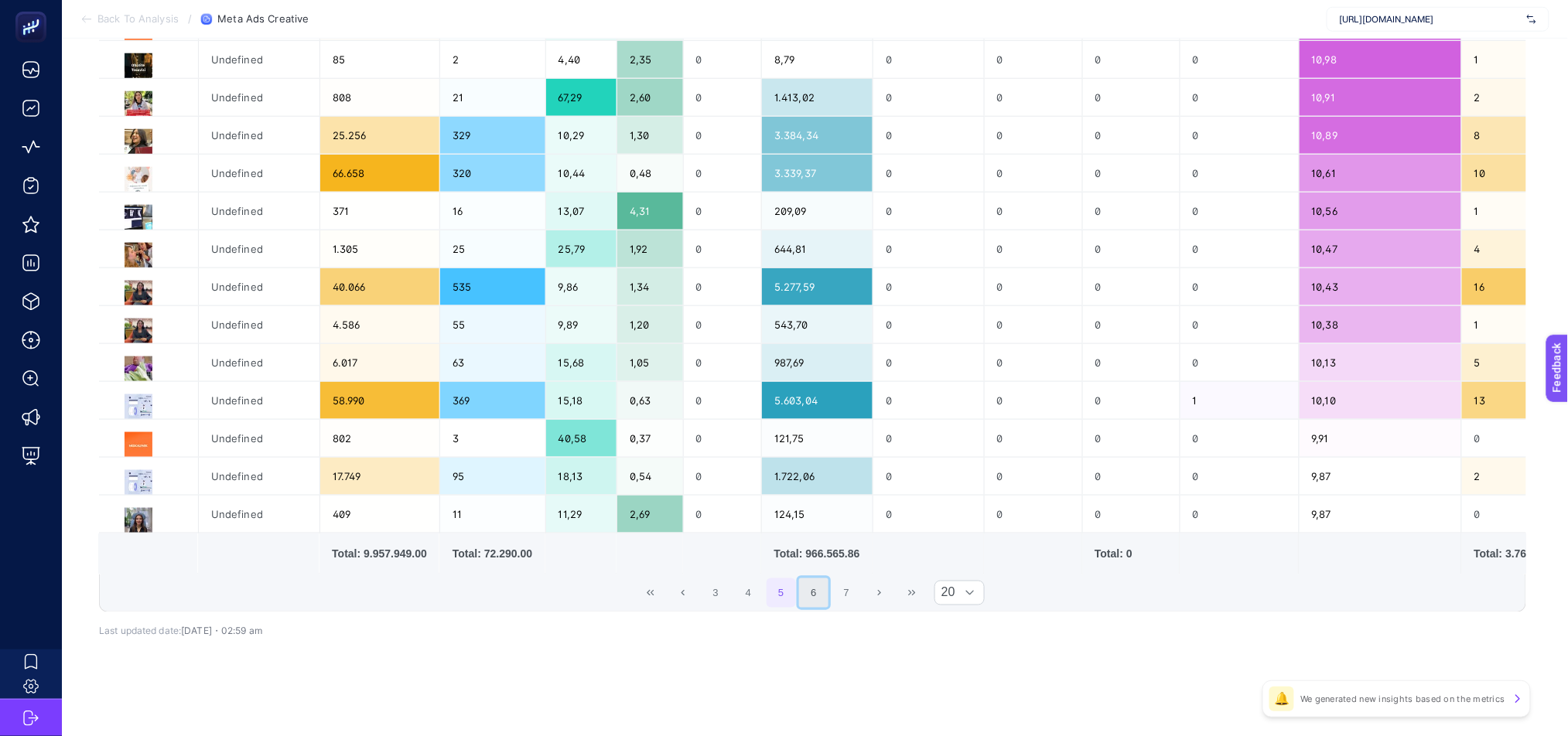
click at [818, 598] on button "6" at bounding box center [814, 592] width 30 height 30
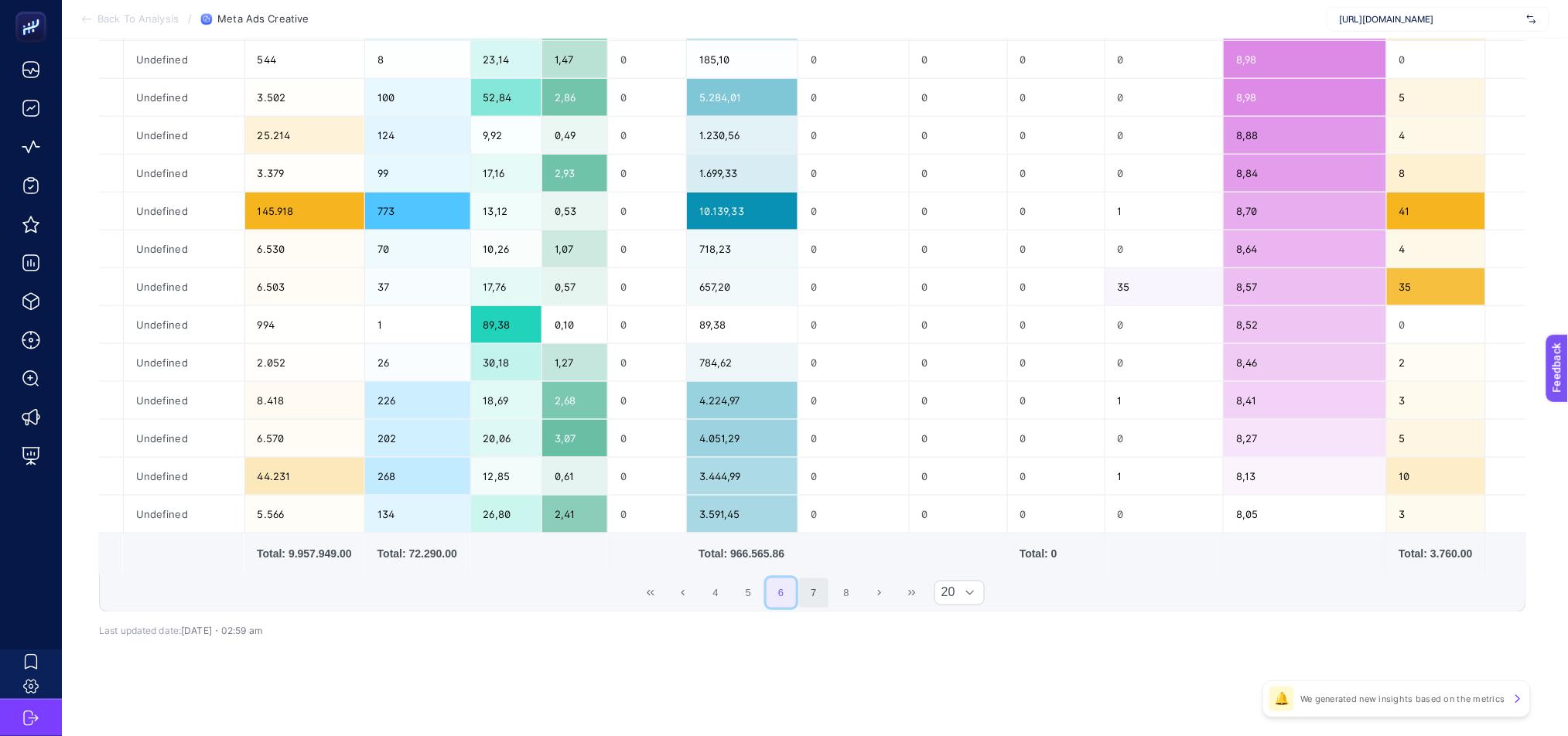
scroll to position [0, 1132]
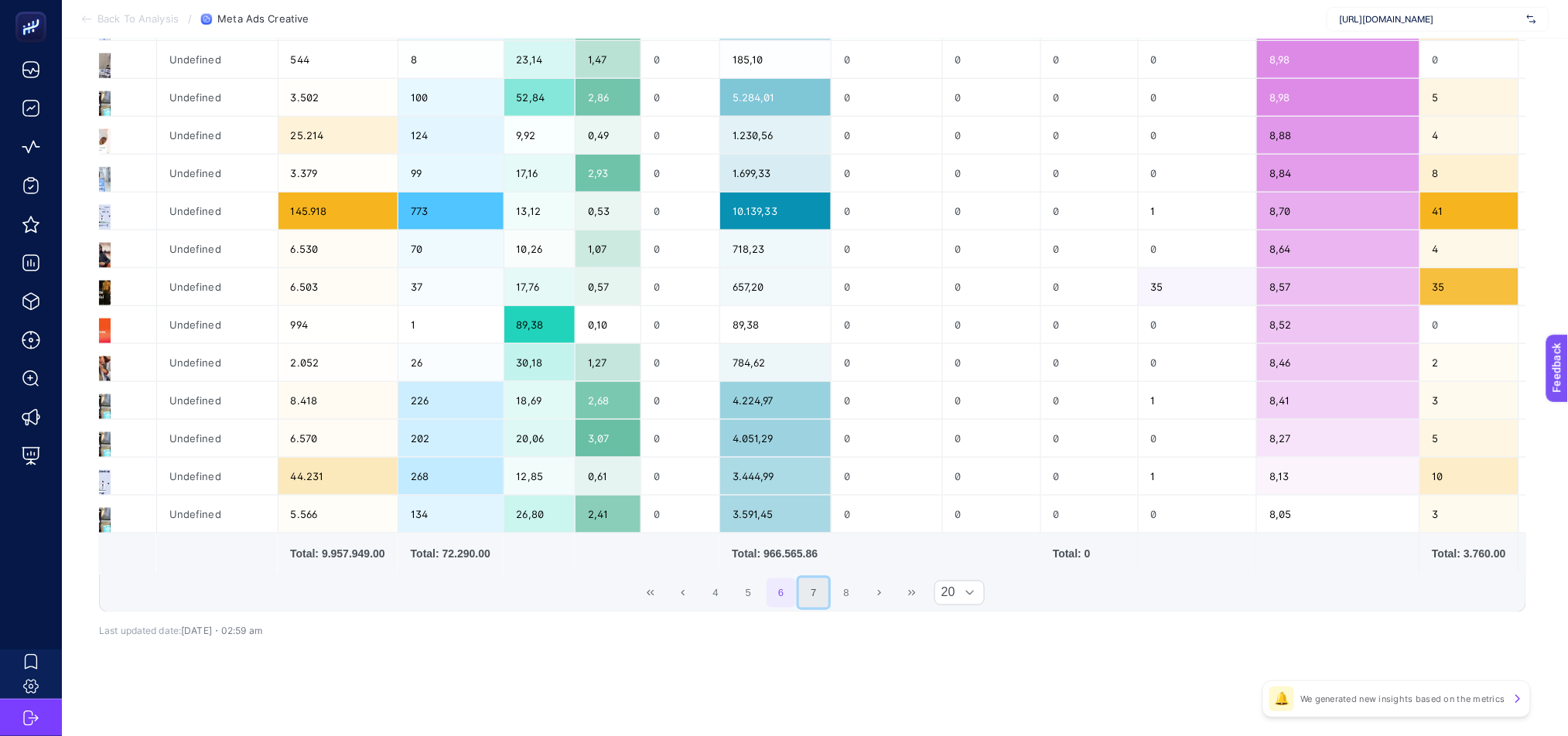
click at [813, 600] on button "7" at bounding box center [814, 592] width 30 height 30
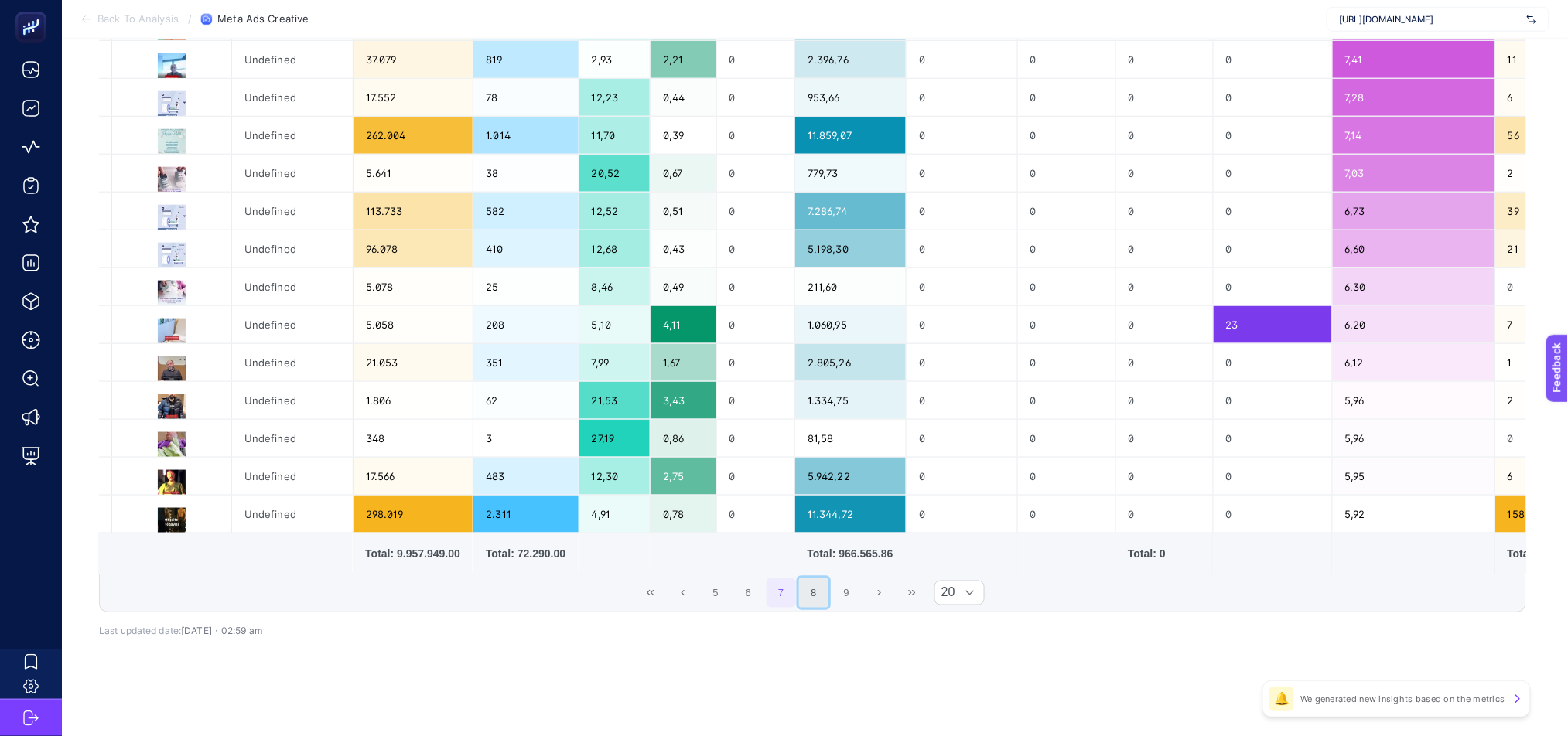
click at [816, 597] on button "8" at bounding box center [814, 592] width 30 height 30
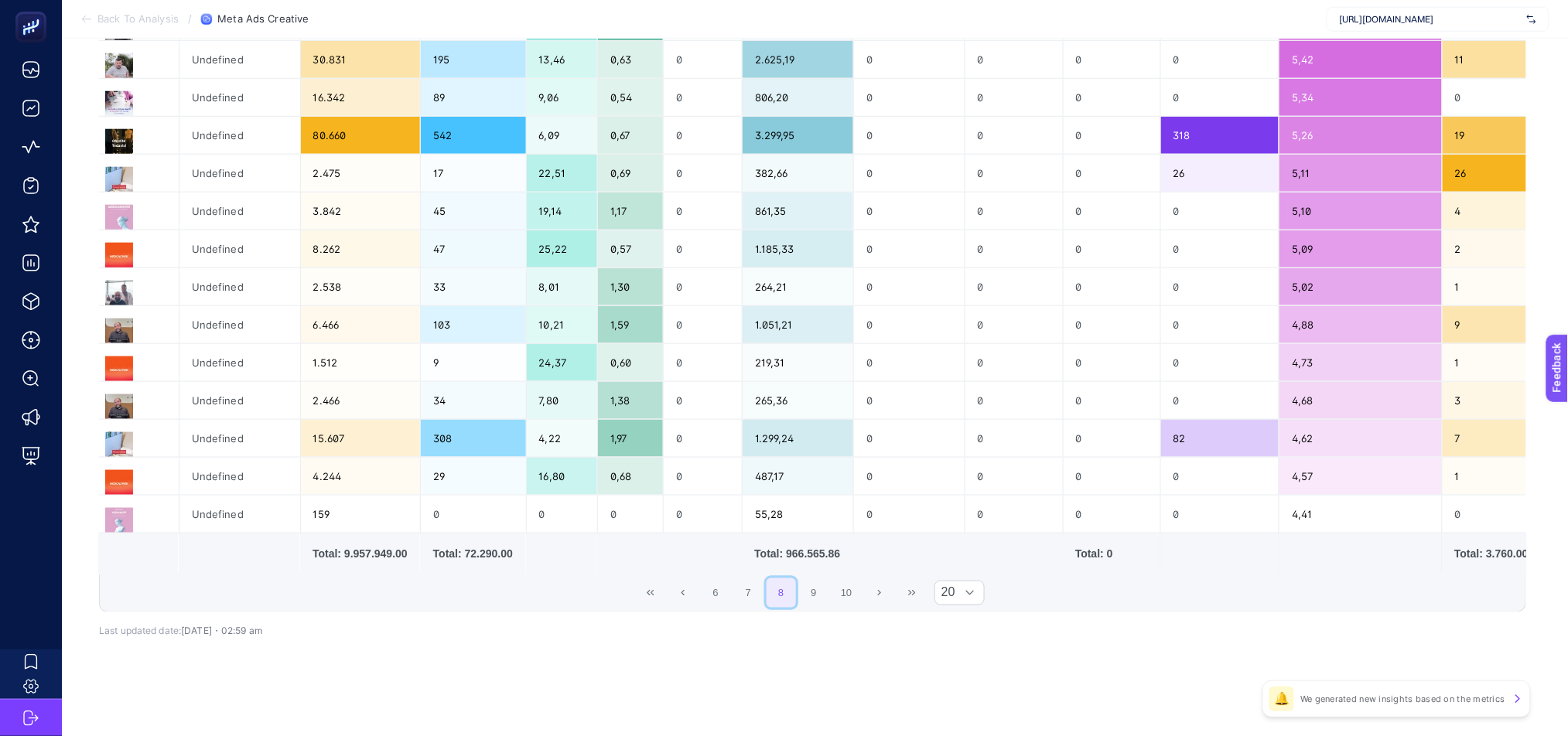
scroll to position [0, 1131]
drag, startPoint x: 838, startPoint y: 567, endPoint x: 664, endPoint y: 567, distance: 174.0
click at [665, 567] on tr "Total: 9.957.949.00 Total: 72.290.00 Total: 966.565.86 Total: 0 Total: 3.760.00" at bounding box center [284, 553] width 2629 height 41
drag, startPoint x: 758, startPoint y: 576, endPoint x: 549, endPoint y: 574, distance: 209.0
click at [549, 574] on div "6 7 8 9 10 20" at bounding box center [813, 592] width 1425 height 37
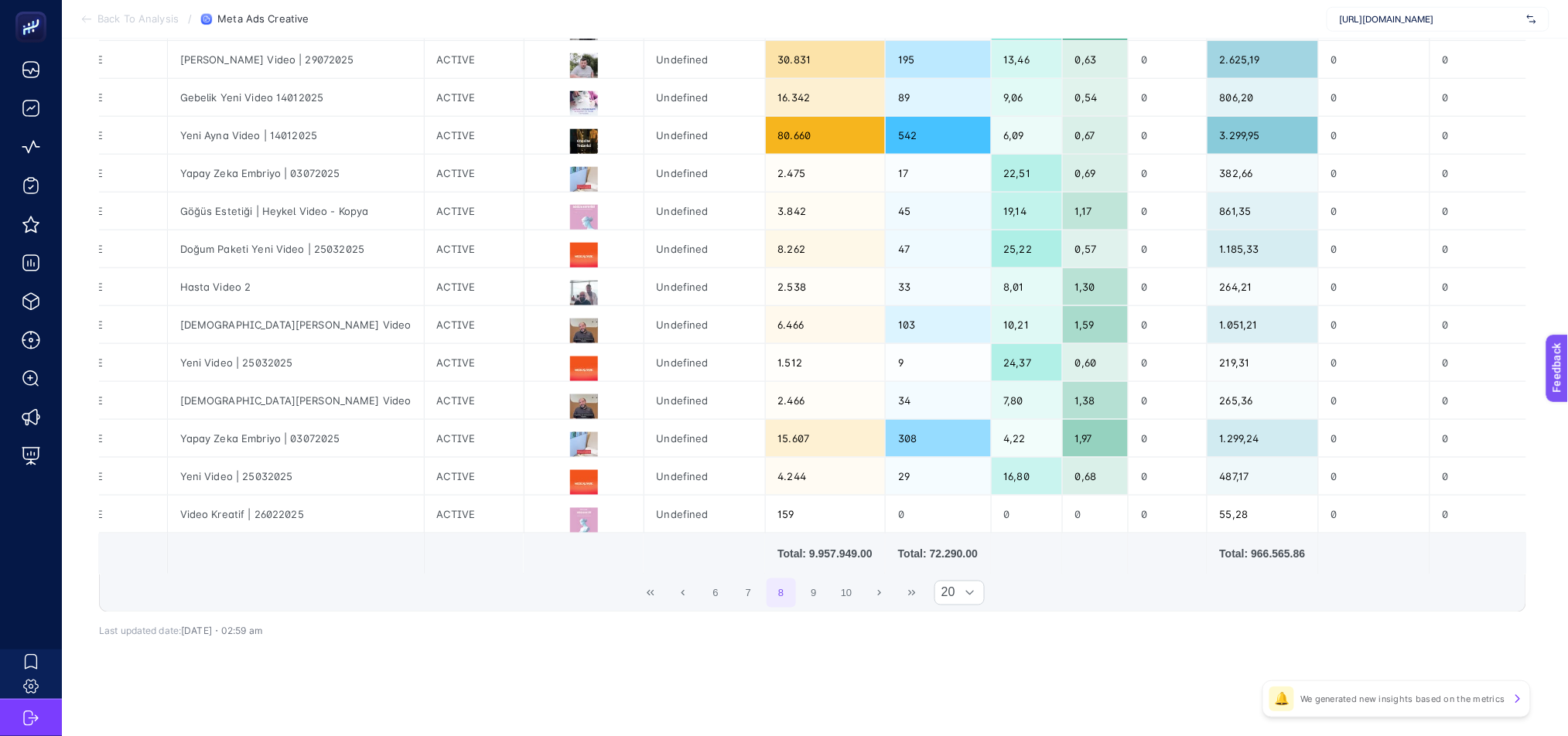
scroll to position [0, 663]
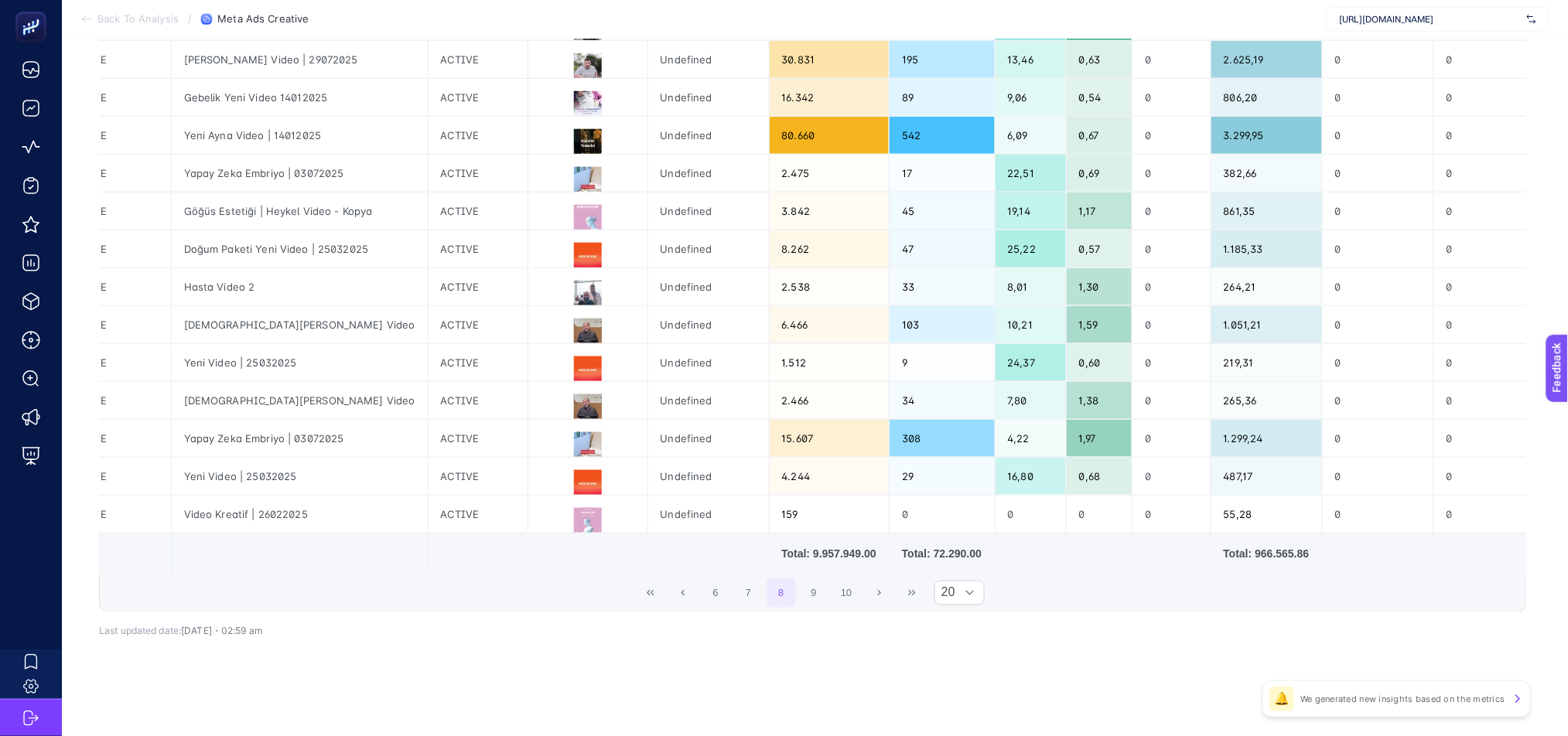
drag, startPoint x: 616, startPoint y: 574, endPoint x: 428, endPoint y: 582, distance: 188.2
click at [428, 582] on div "6 7 8 9 10 20" at bounding box center [813, 592] width 1425 height 37
drag, startPoint x: 516, startPoint y: 567, endPoint x: 533, endPoint y: 439, distance: 129.1
click at [307, 574] on div "10 items selected Campaign Name Adset Name Adset Status Ad Name Ad Status Thumb…" at bounding box center [813, 153] width 1427 height 918
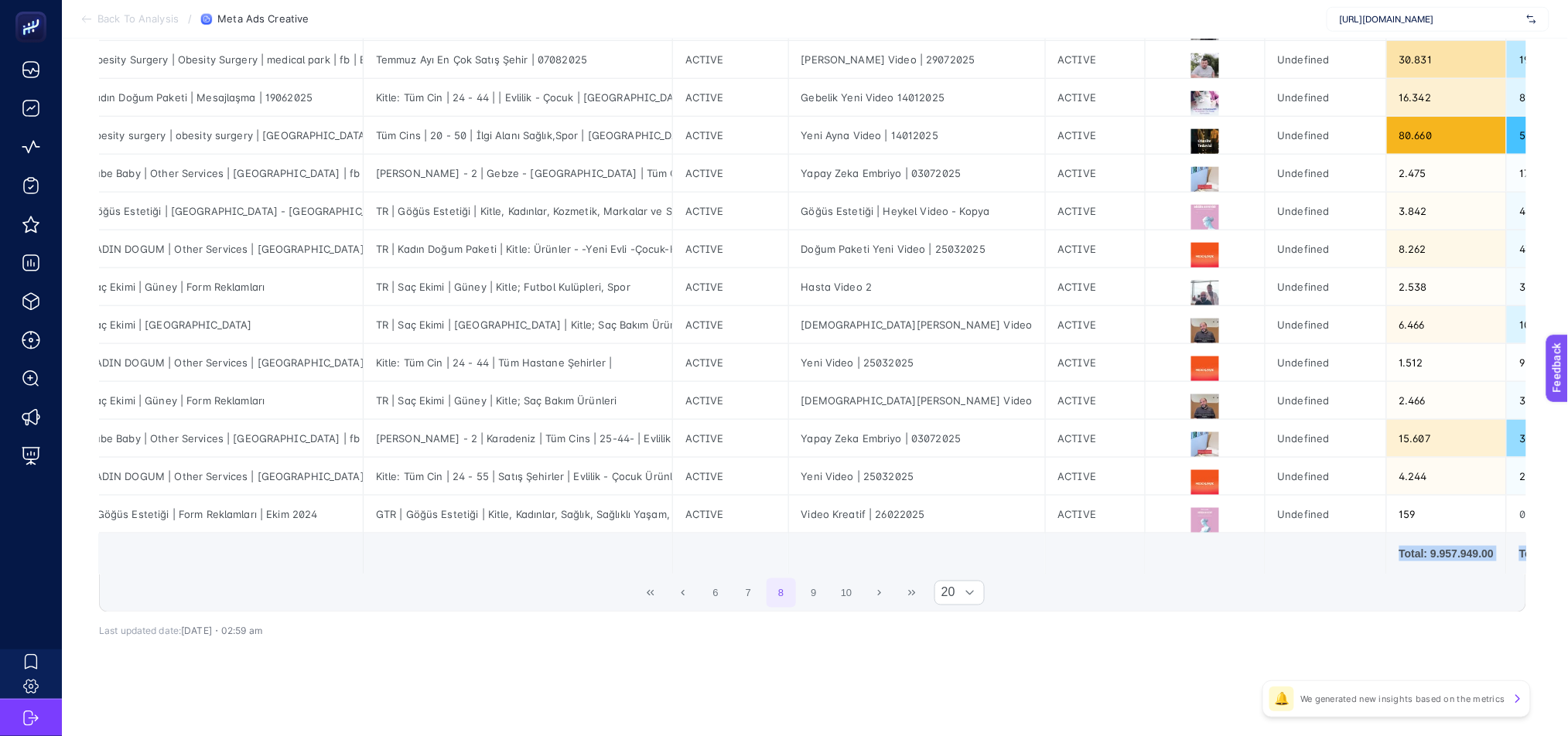
scroll to position [0, 0]
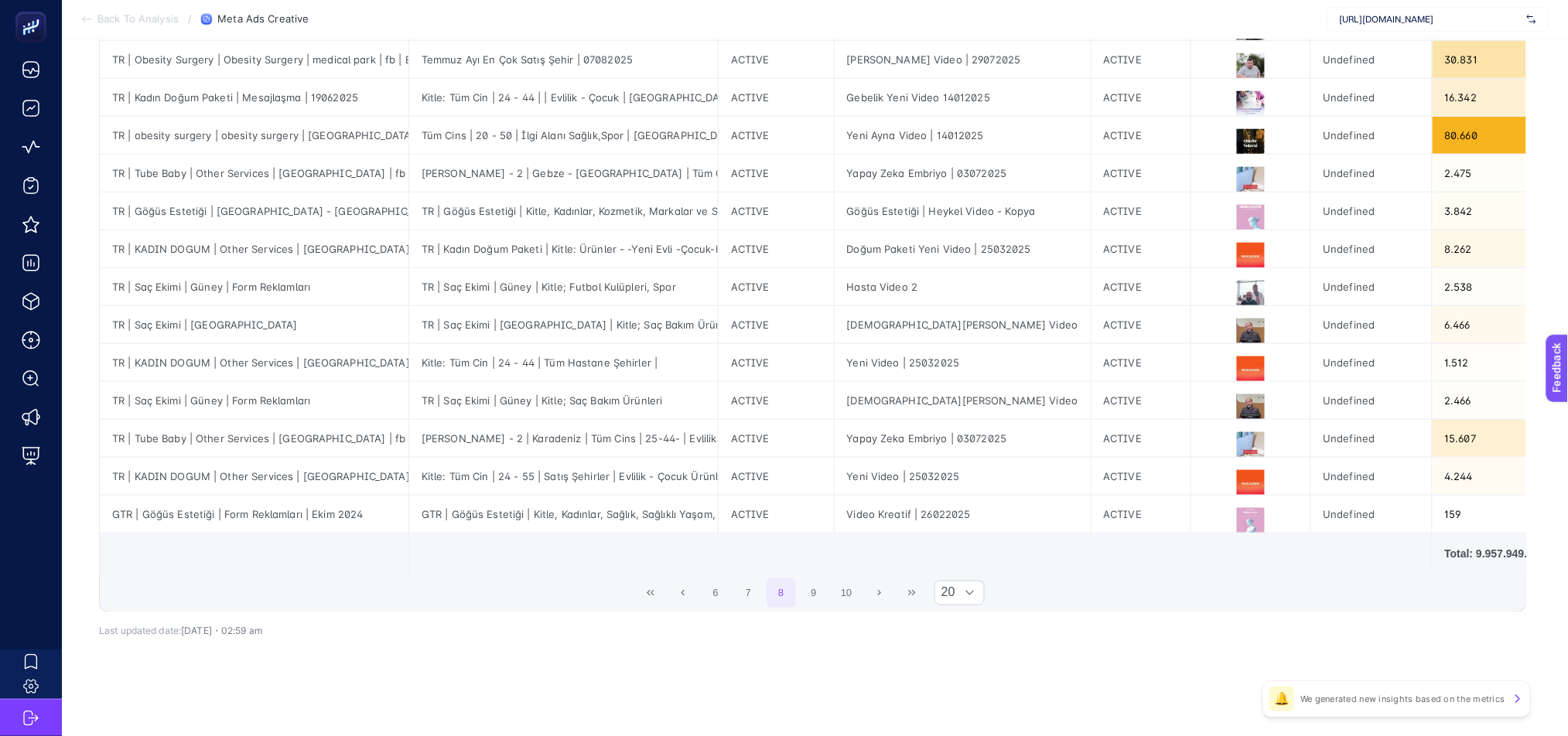
drag, startPoint x: 776, startPoint y: 568, endPoint x: 1108, endPoint y: 567, distance: 332.0
click at [1108, 567] on table "Campaign Name Adset Name Adset Status Ad Name Ad Status Thumbnail Url Product S…" at bounding box center [1414, 155] width 2630 height 837
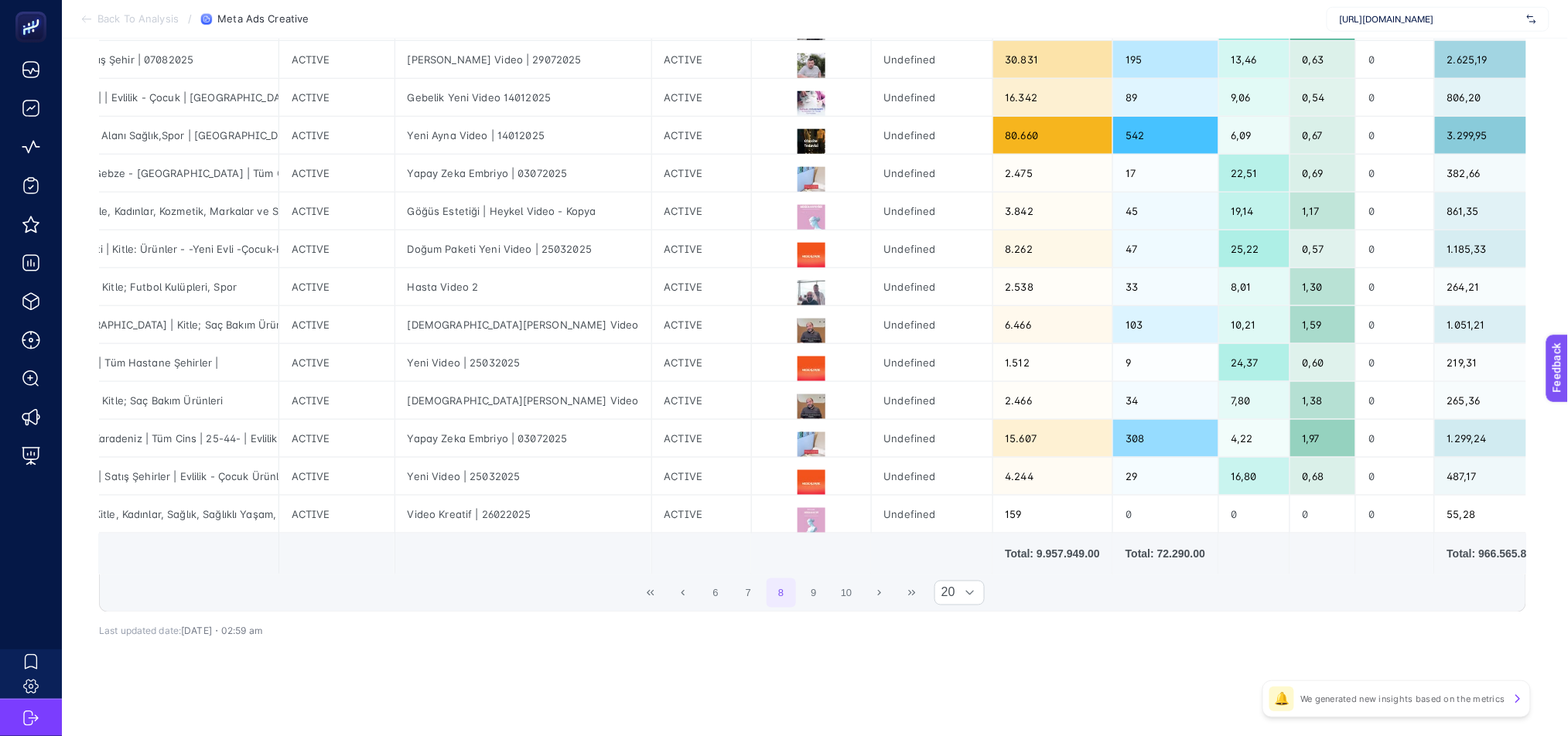
scroll to position [0, 10]
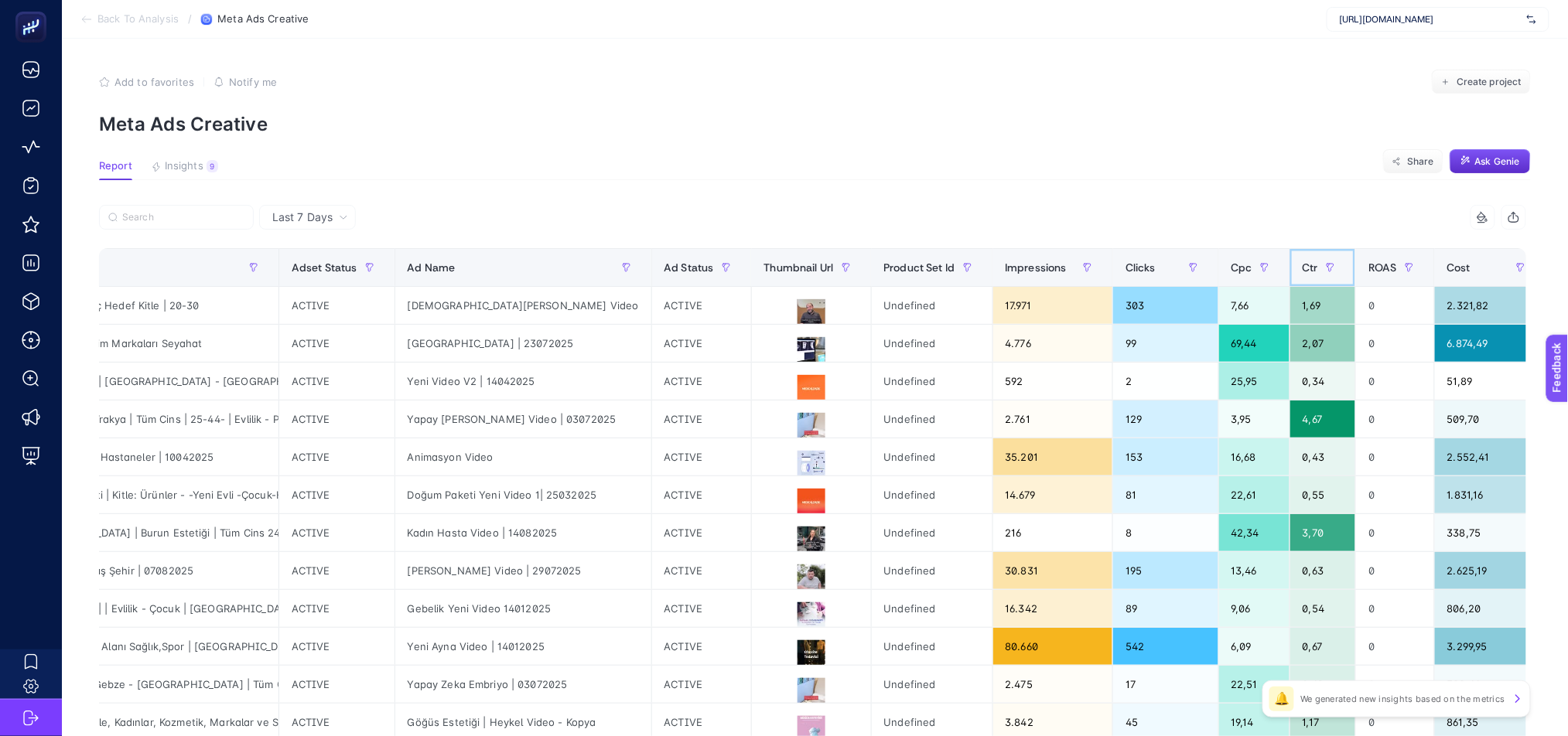
click at [1302, 264] on span "Ctr" at bounding box center [1310, 267] width 15 height 12
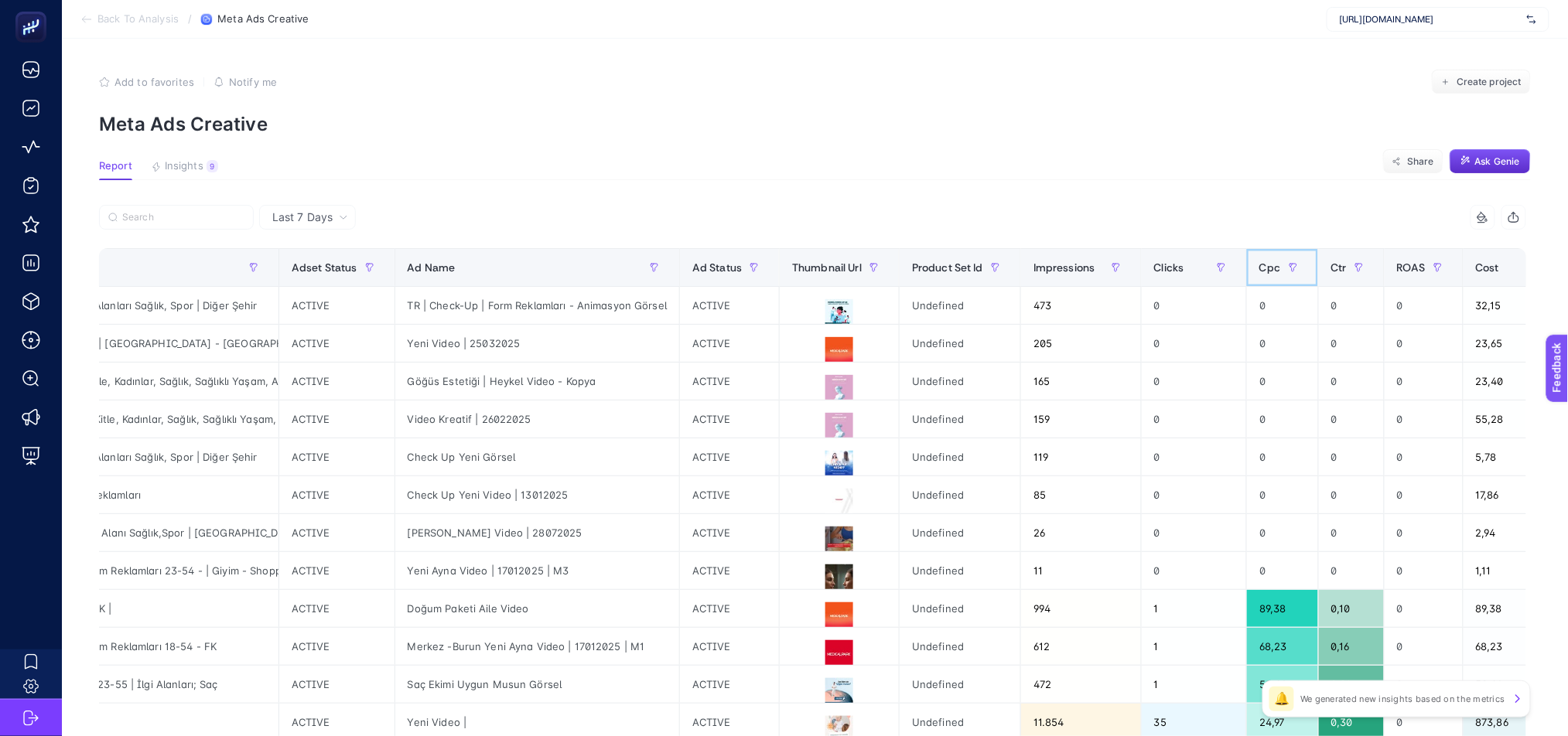
click at [1259, 263] on span "Cpc" at bounding box center [1270, 267] width 21 height 12
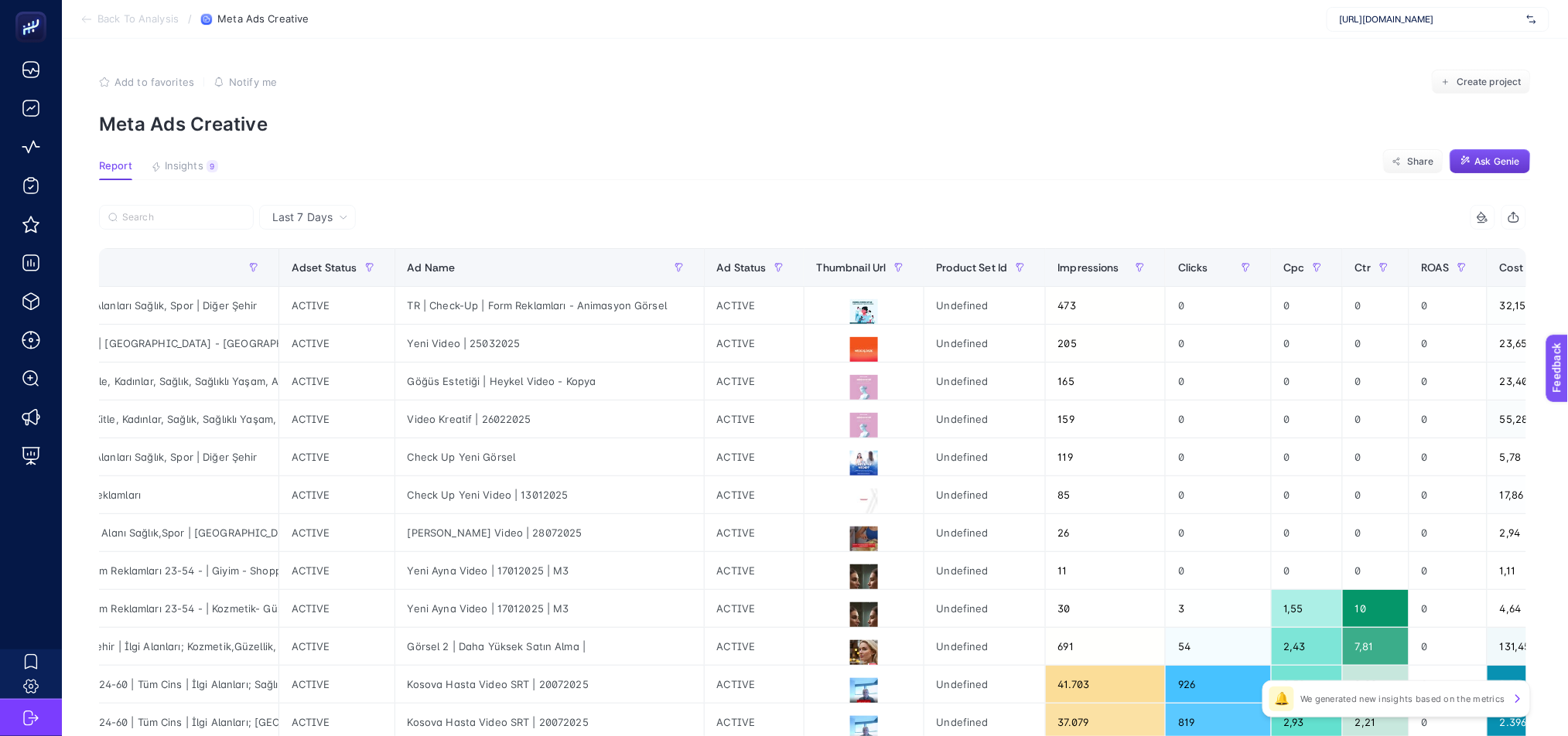
click at [1483, 158] on span "Ask Genie" at bounding box center [1497, 161] width 45 height 12
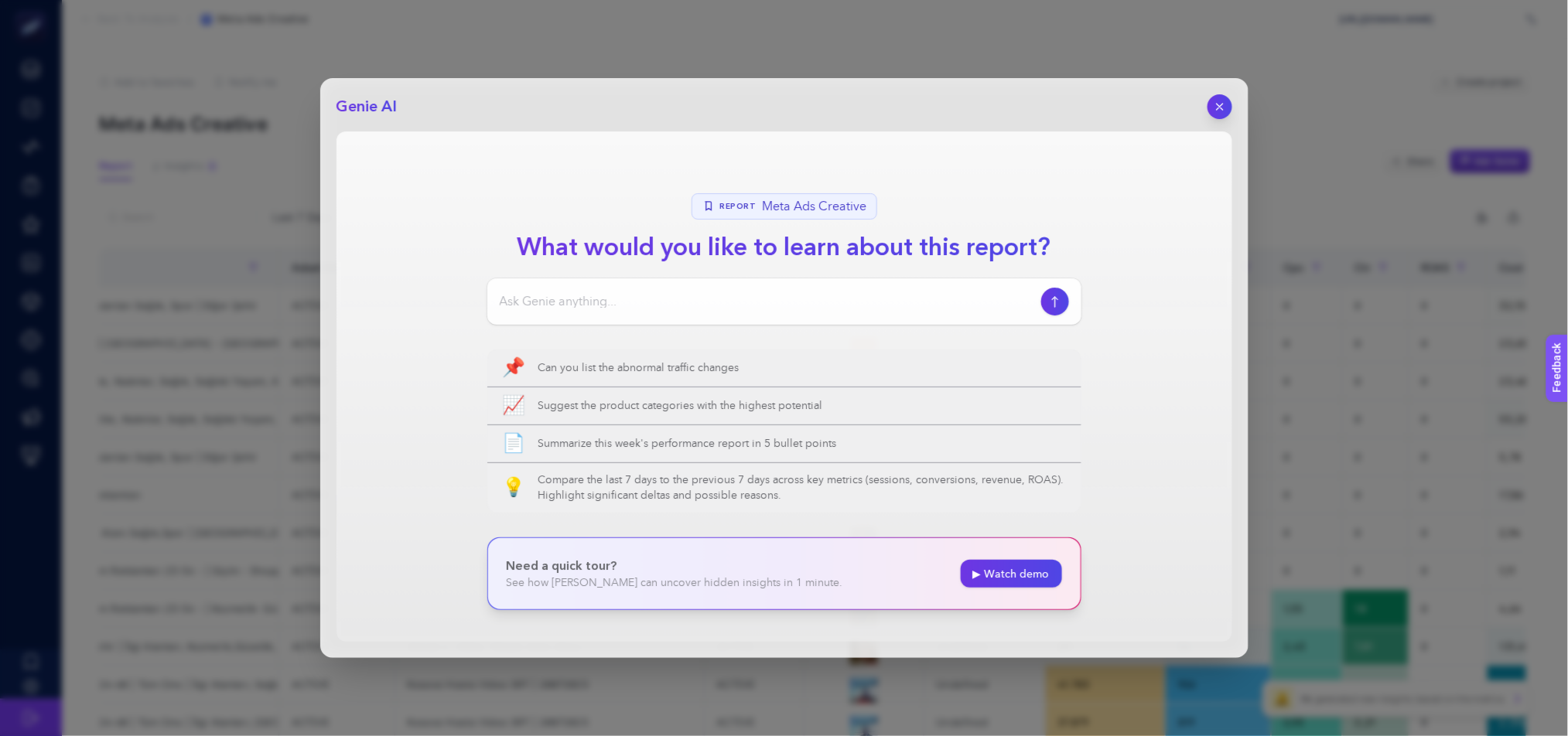
click at [674, 292] on div at bounding box center [783, 301] width 593 height 47
click at [610, 328] on section "Report Meta Ads Creative What would you like to learn about this report? 📌 Can …" at bounding box center [784, 387] width 895 height 510
click at [603, 300] on input at bounding box center [767, 301] width 535 height 18
type input "burada değişirilmesi gereken düşük performanslı kampanyanları listele ve neden …"
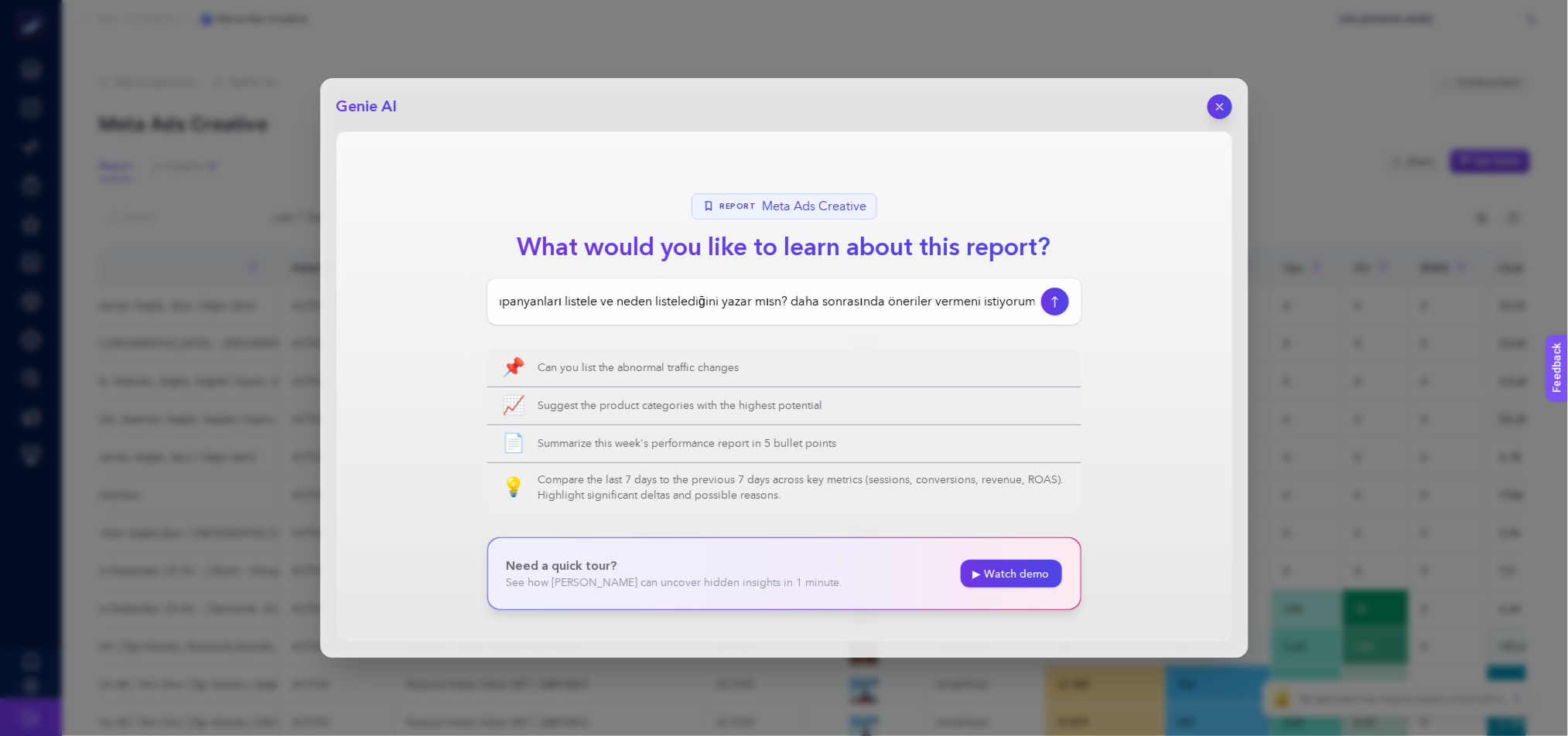
click at [1068, 291] on div "burada değişirilmesi gereken düşük performanslı kampanyanları listele ve neden …" at bounding box center [783, 301] width 593 height 47
click at [1057, 301] on icon "button" at bounding box center [1054, 301] width 16 height 12
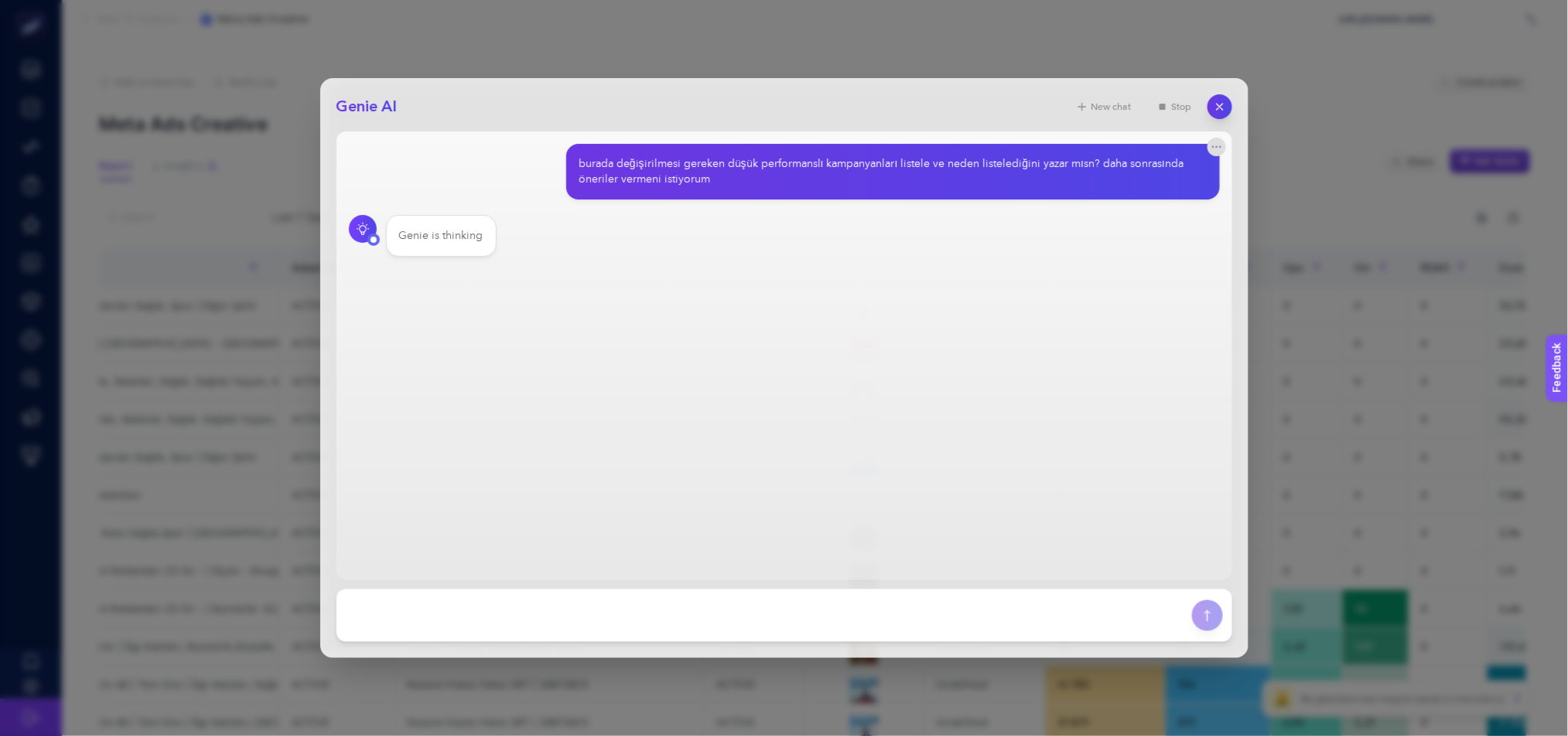
click at [1018, 247] on div "Genie is thinking" at bounding box center [784, 236] width 871 height 42
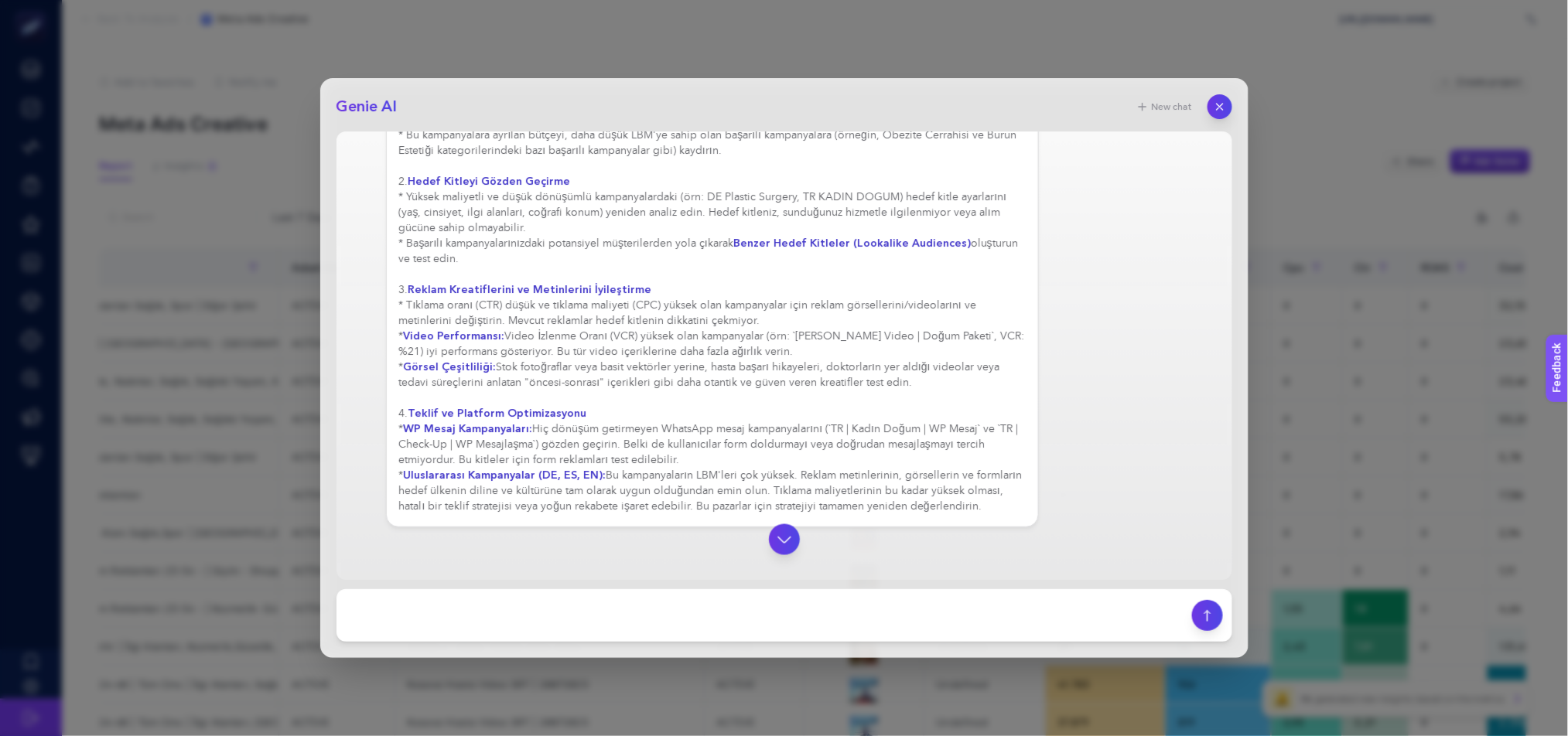
scroll to position [842, 0]
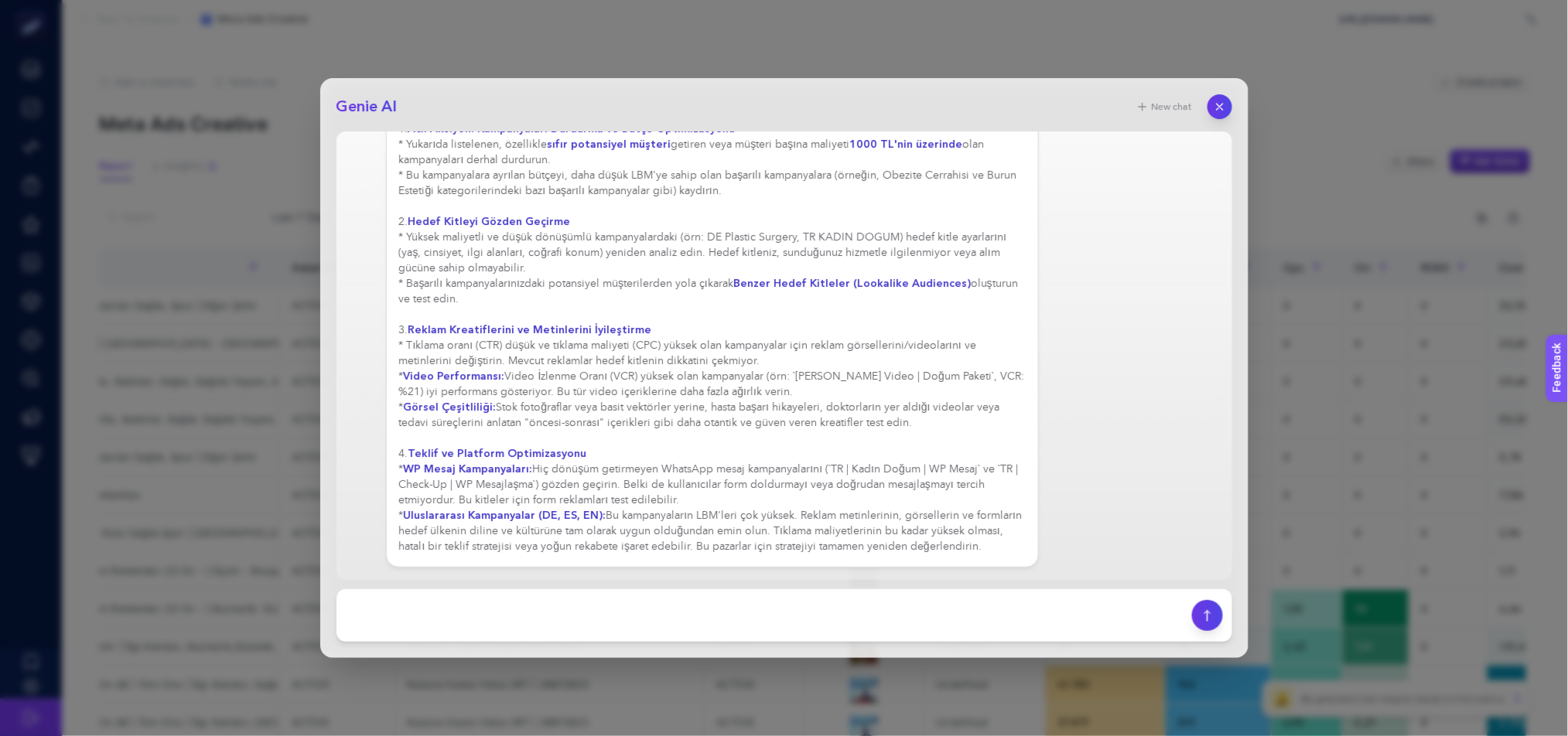
drag, startPoint x: 977, startPoint y: 544, endPoint x: 402, endPoint y: 509, distance: 576.1
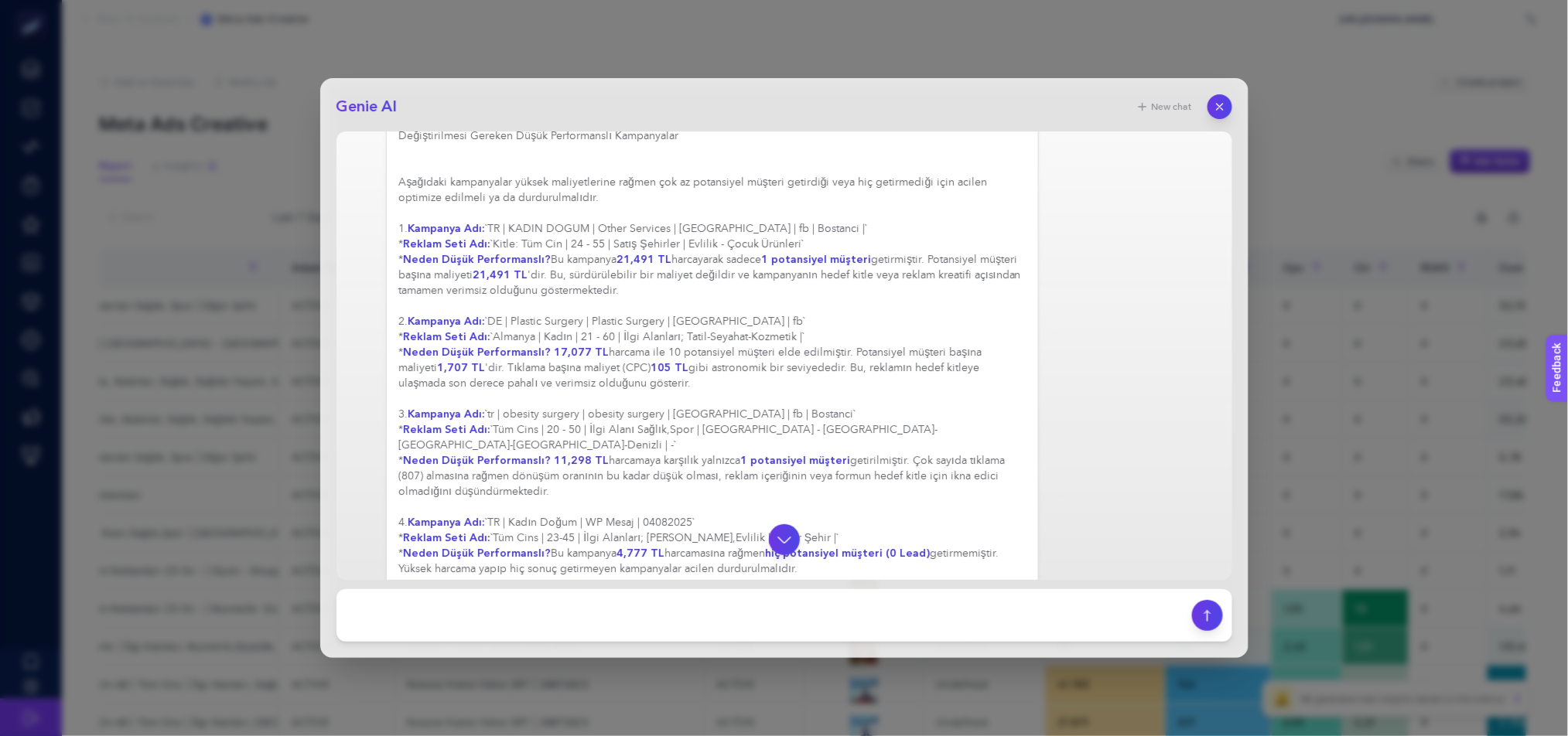
scroll to position [0, 0]
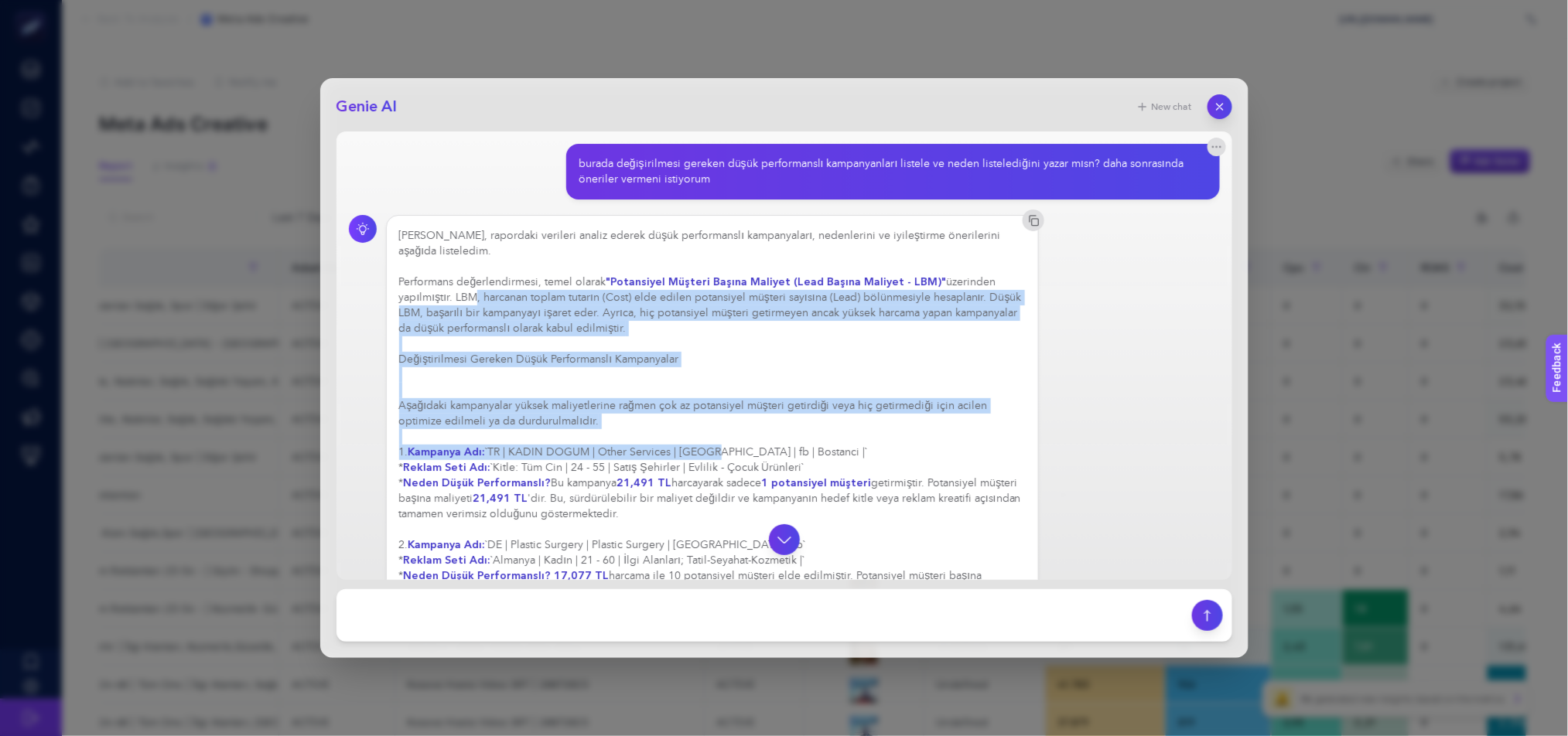
drag, startPoint x: 465, startPoint y: 291, endPoint x: 709, endPoint y: 451, distance: 291.8
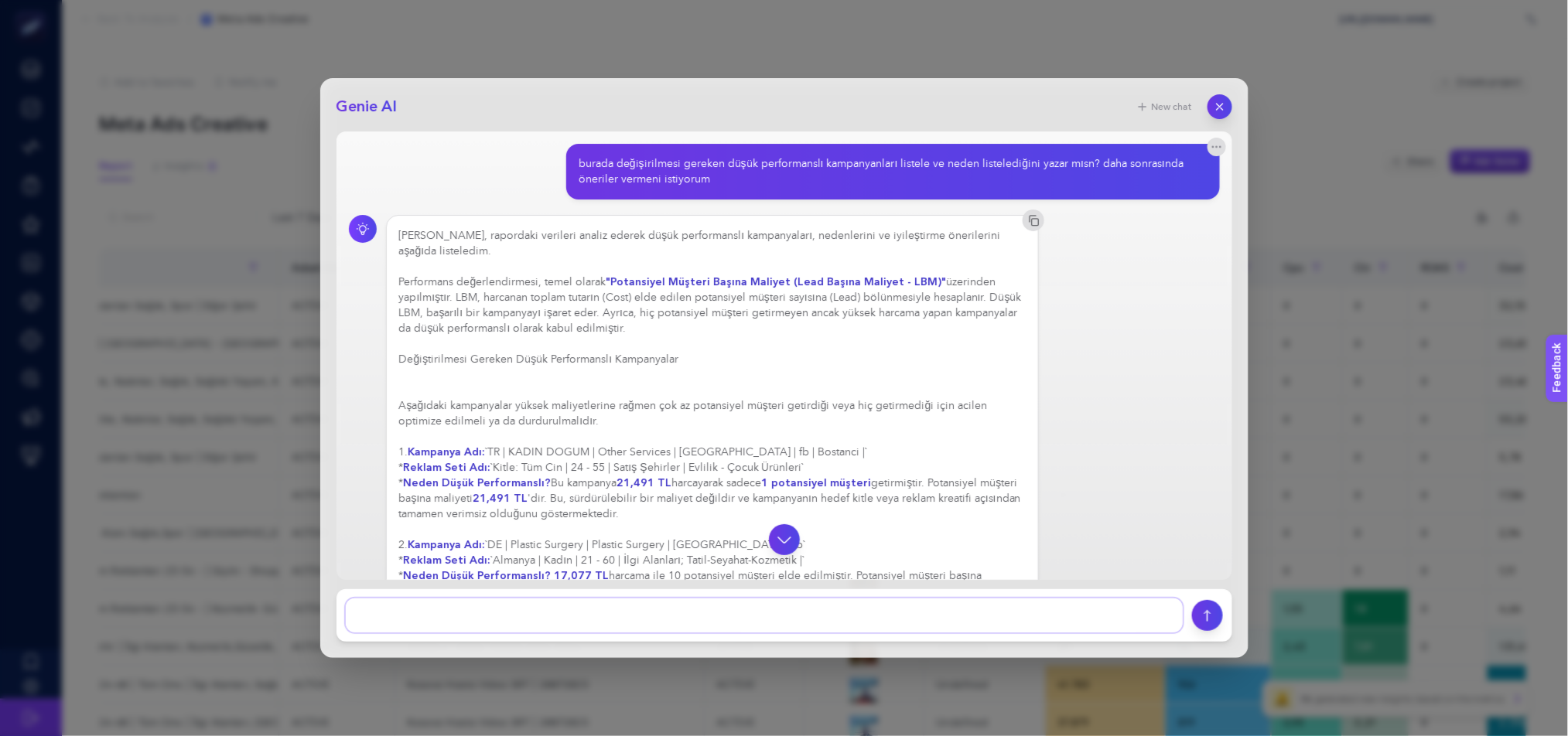
click at [828, 614] on textarea at bounding box center [764, 615] width 836 height 34
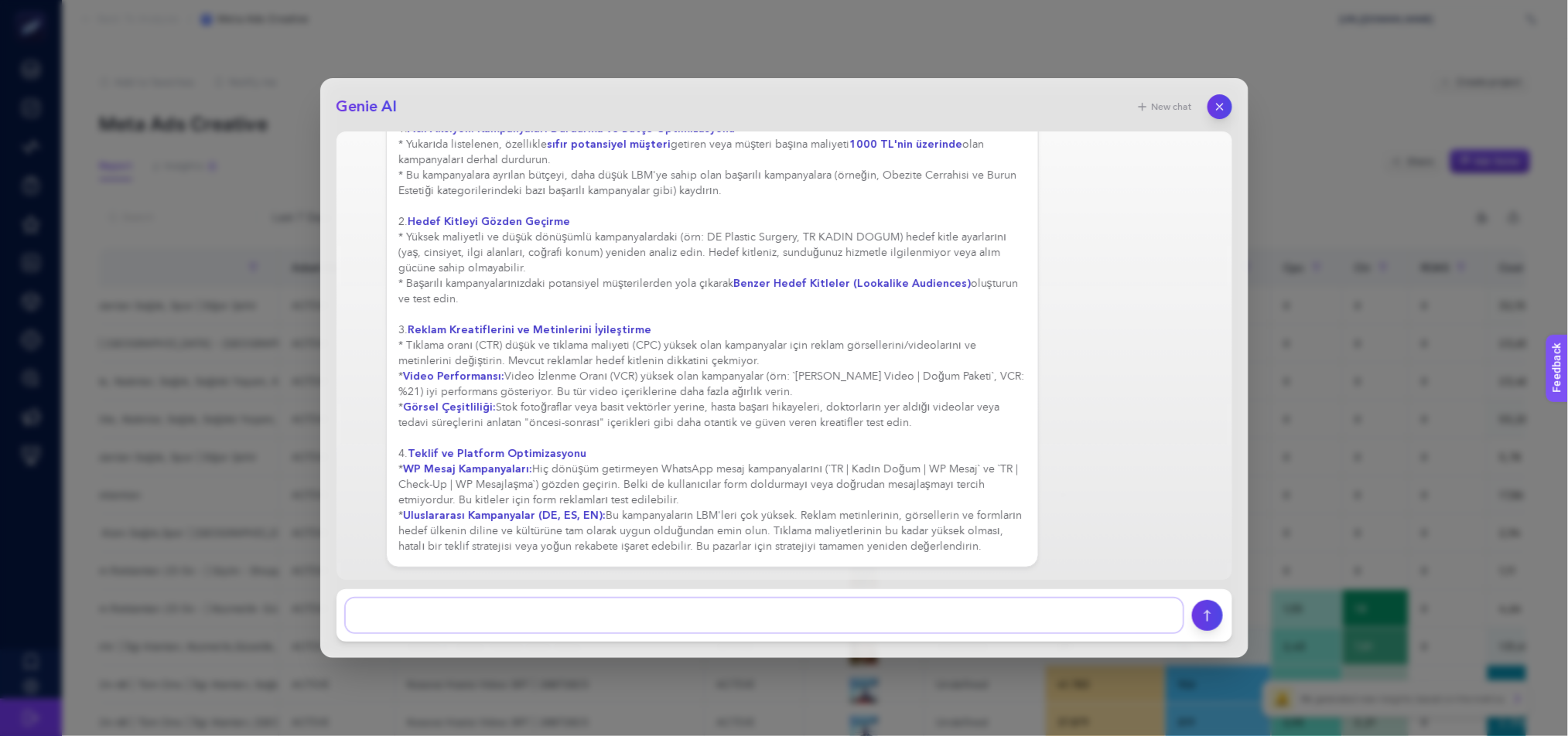
scroll to position [842, 0]
type textarea "tamam kreatif önerileri ver"
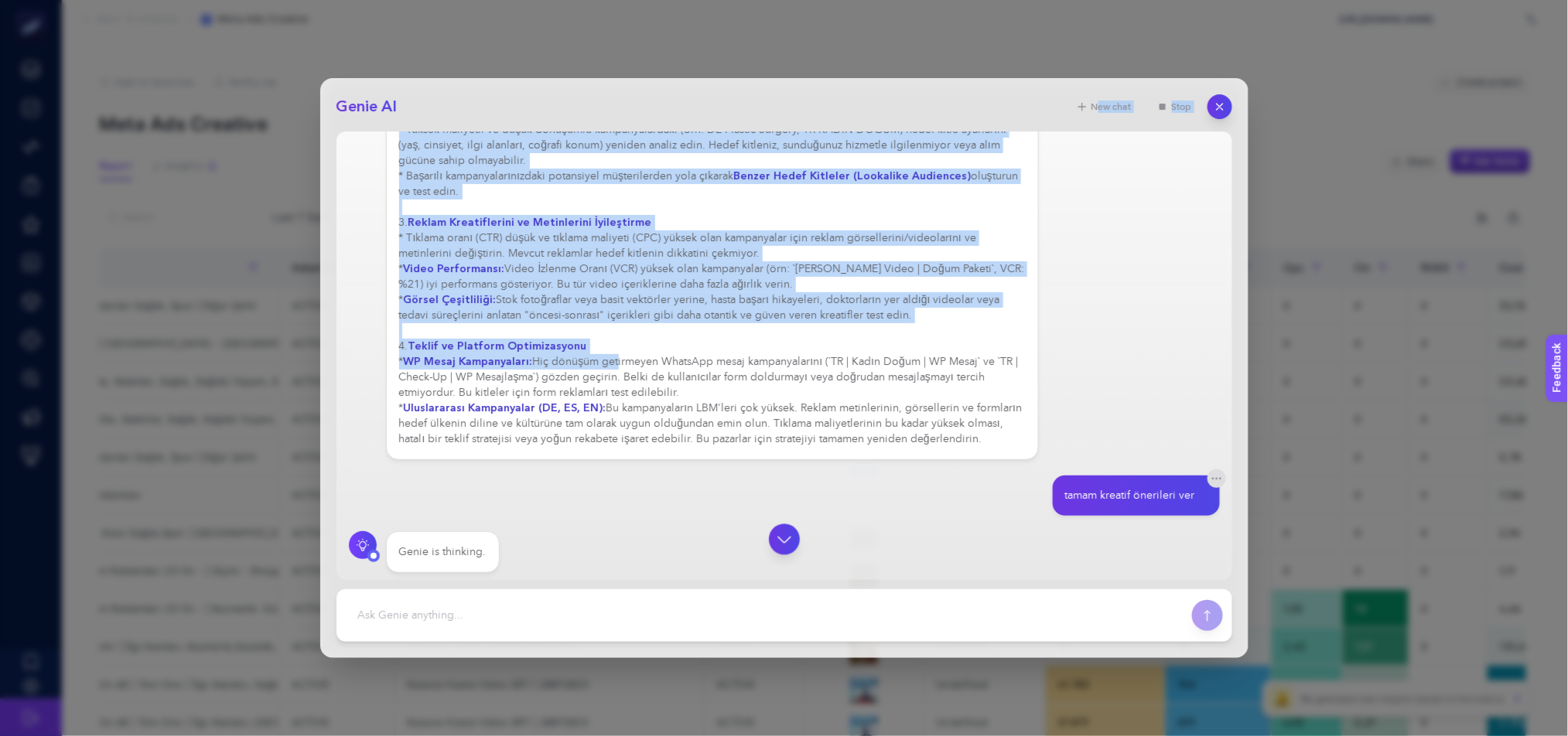
drag, startPoint x: 950, startPoint y: 128, endPoint x: 613, endPoint y: 367, distance: 413.1
click at [613, 367] on div "Genie AI New chat Stop burada değişirilmesi gereken düşük performanslı kampanya…" at bounding box center [784, 368] width 928 height 580
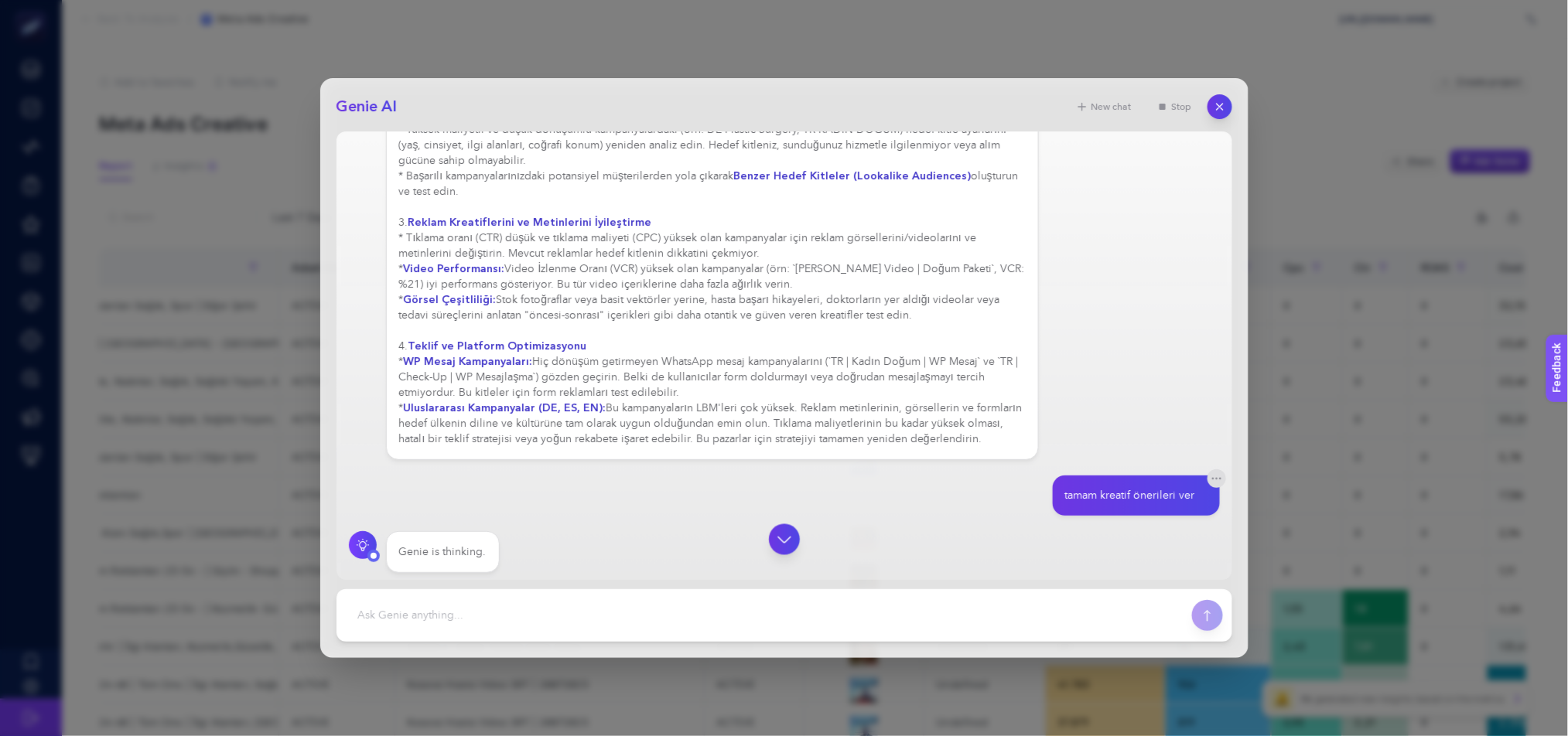
drag, startPoint x: 875, startPoint y: 92, endPoint x: 960, endPoint y: 113, distance: 87.6
click at [956, 116] on div "Genie AI New chat Stop burada değişirilmesi gereken düşük performanslı kampanya…" at bounding box center [784, 368] width 928 height 580
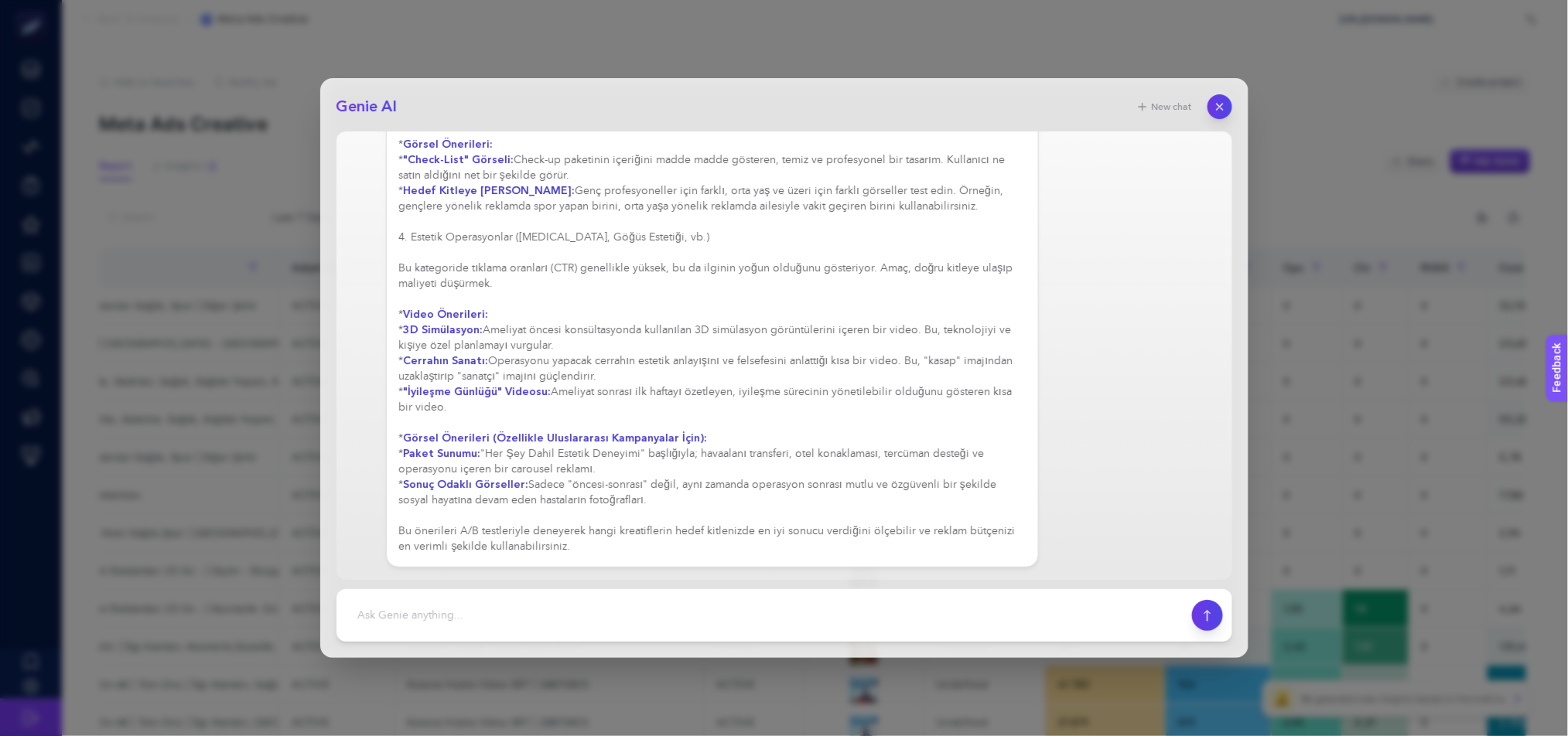
scroll to position [2556, 0]
drag, startPoint x: 539, startPoint y: 452, endPoint x: 985, endPoint y: 467, distance: 446.3
drag, startPoint x: 671, startPoint y: 502, endPoint x: 504, endPoint y: 478, distance: 168.7
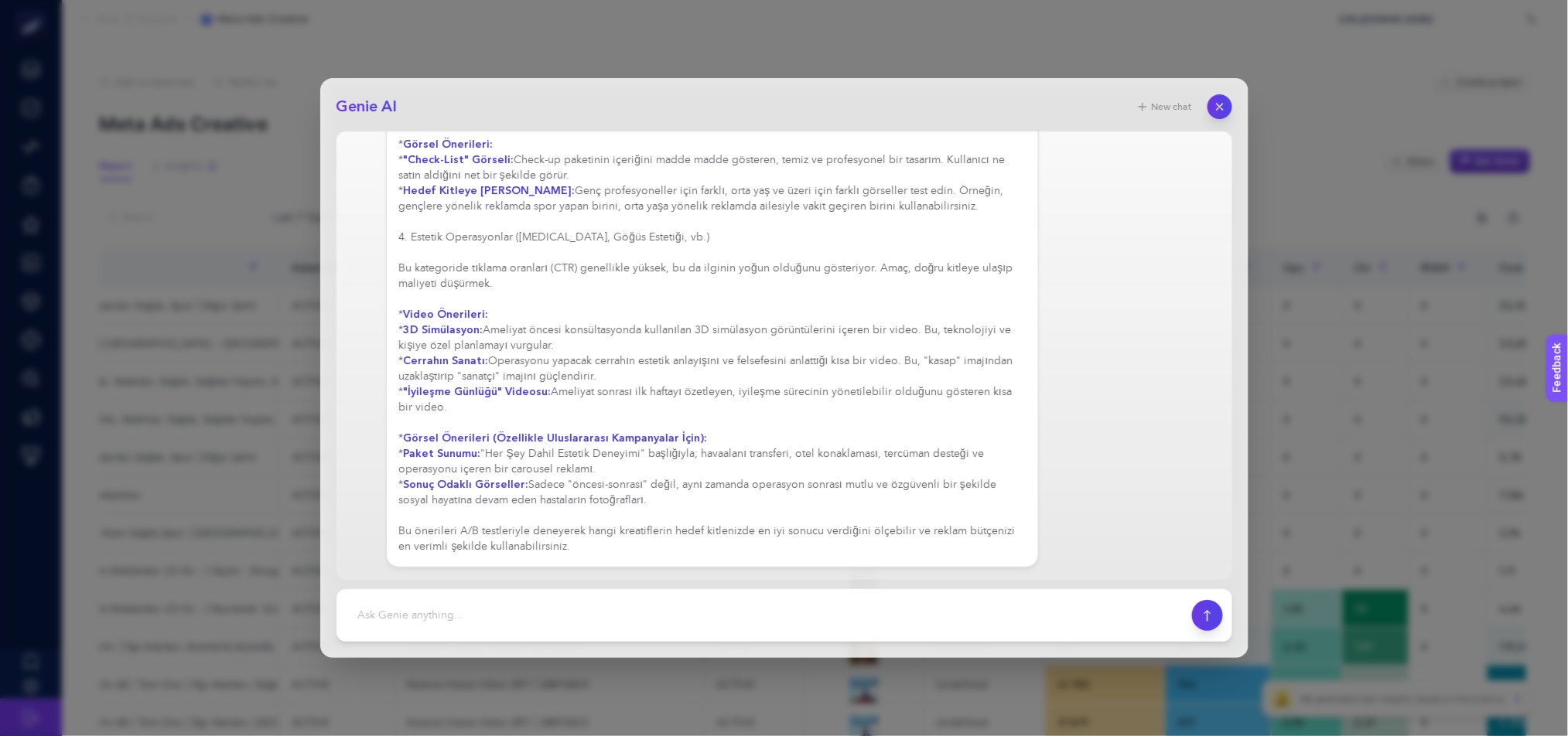
drag, startPoint x: 568, startPoint y: 385, endPoint x: 739, endPoint y: 406, distance: 172.3
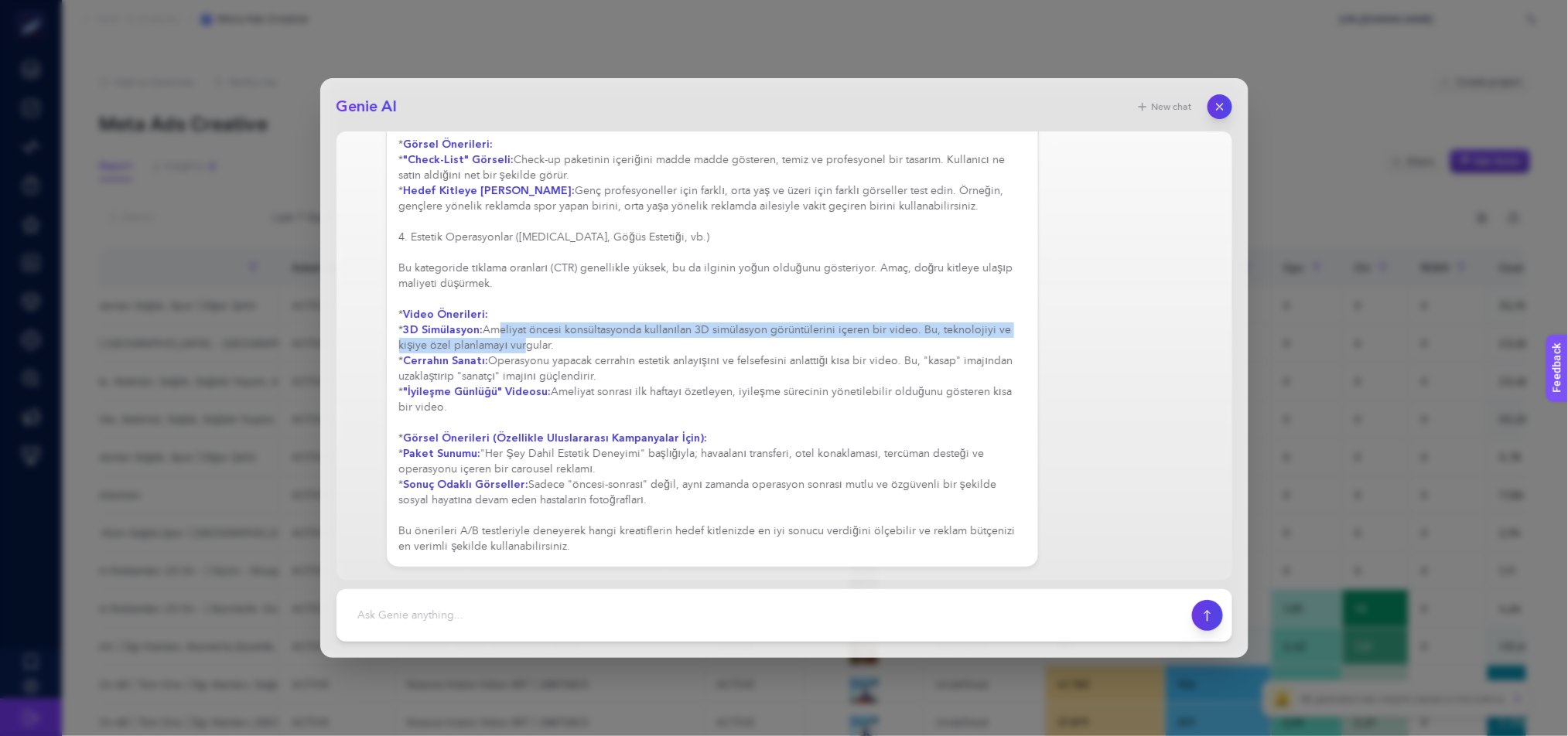
drag, startPoint x: 493, startPoint y: 323, endPoint x: 521, endPoint y: 339, distance: 32.2
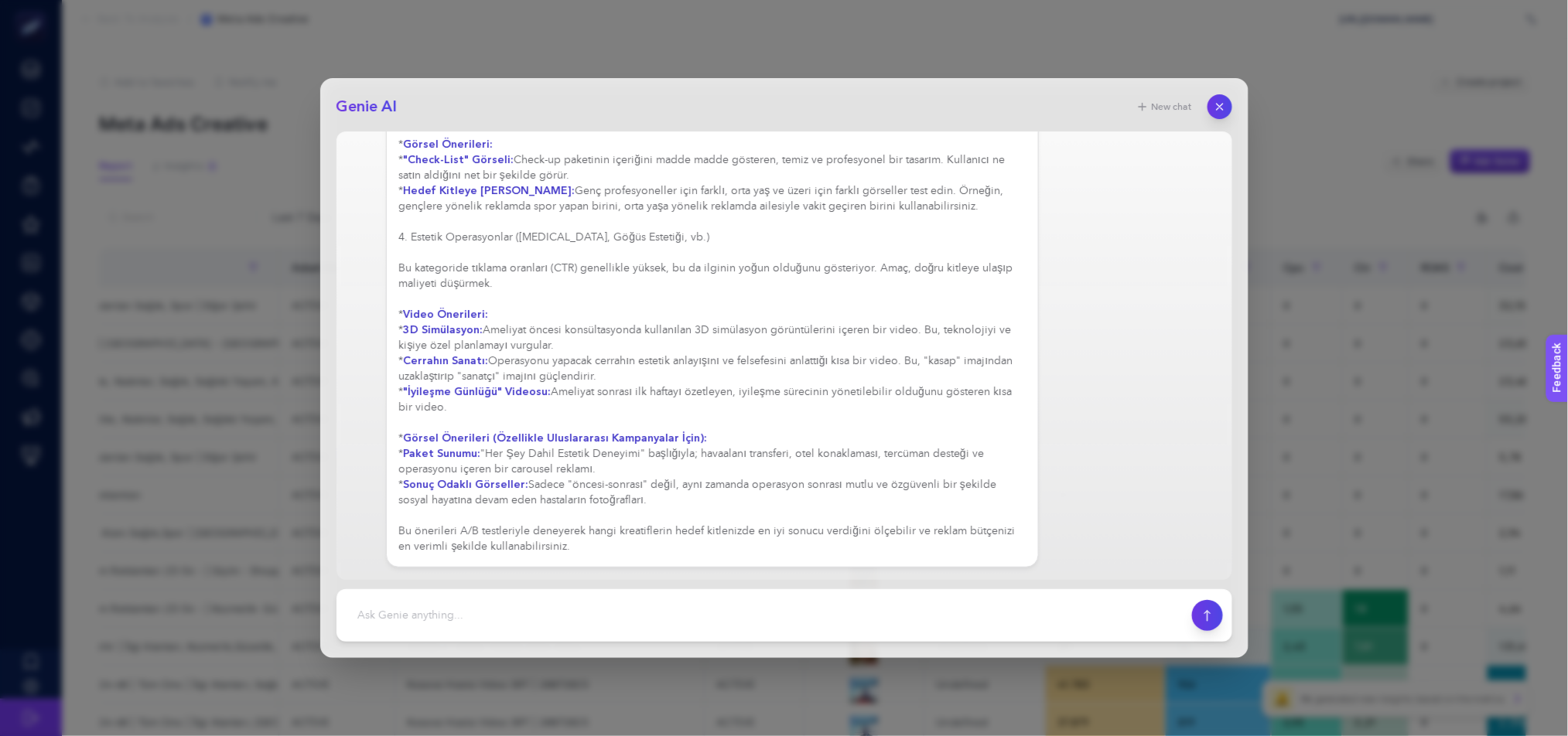
drag, startPoint x: 492, startPoint y: 327, endPoint x: 551, endPoint y: 337, distance: 59.8
copy div "meliyat öncesi konsültasyonda kullanılan 3D simülasyon görüntülerini içeren bir…"
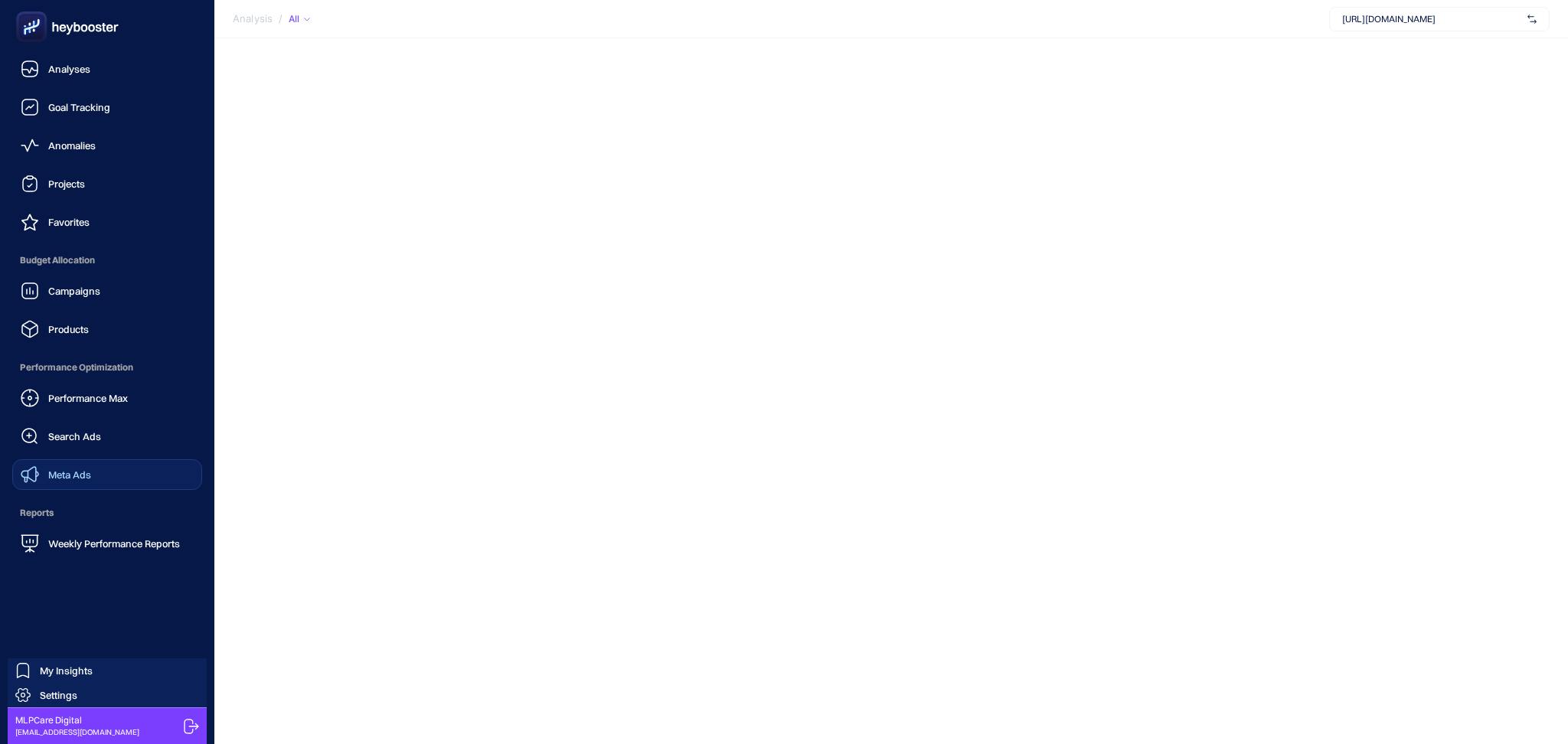
click at [65, 478] on span "Meta Ads" at bounding box center [69, 474] width 42 height 12
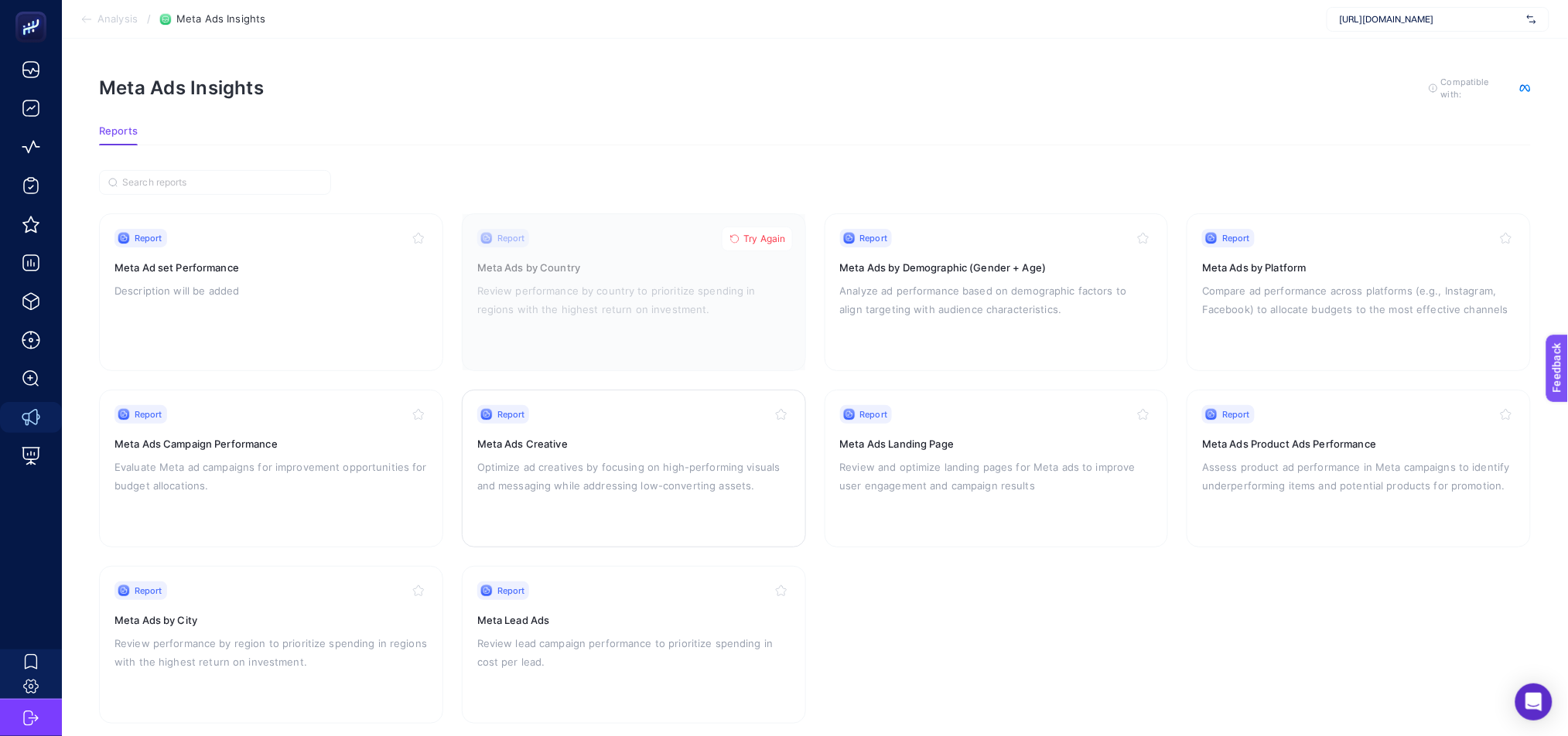
click at [579, 462] on p "Optimize ad creatives by focusing on high-performing visuals and messaging whil…" at bounding box center [633, 476] width 313 height 37
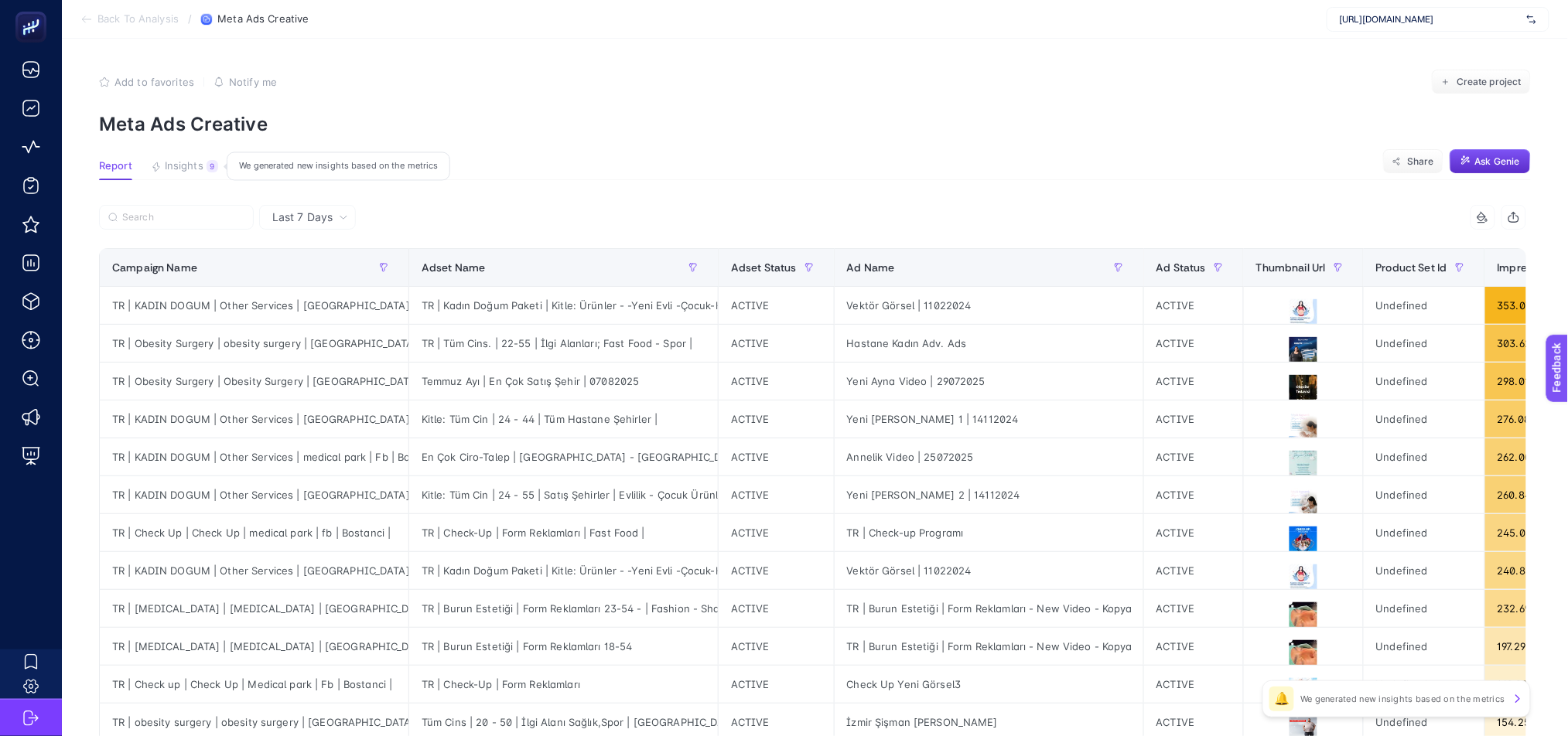
click at [181, 166] on span "Insights" at bounding box center [184, 166] width 39 height 12
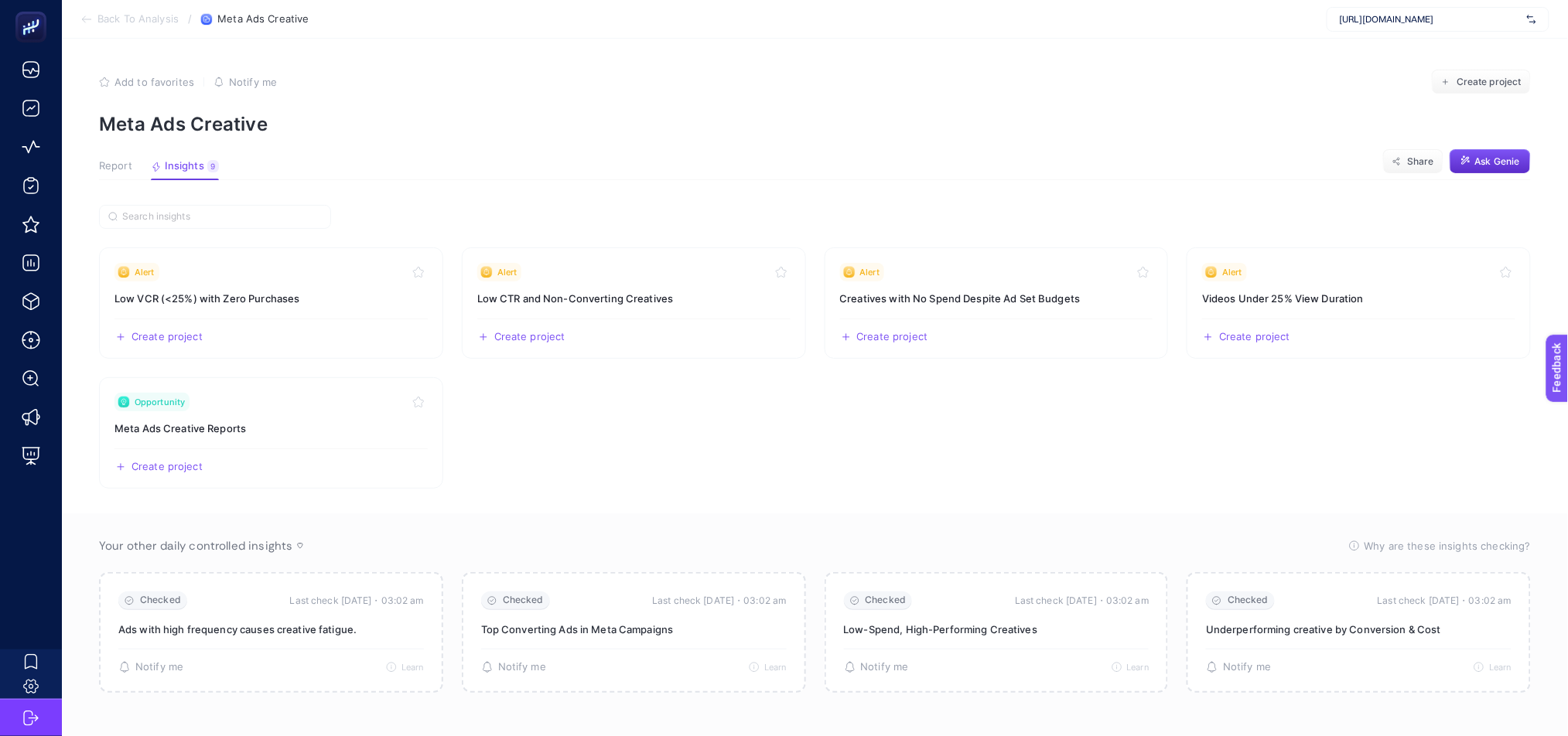
click at [119, 162] on span "Report" at bounding box center [115, 166] width 33 height 12
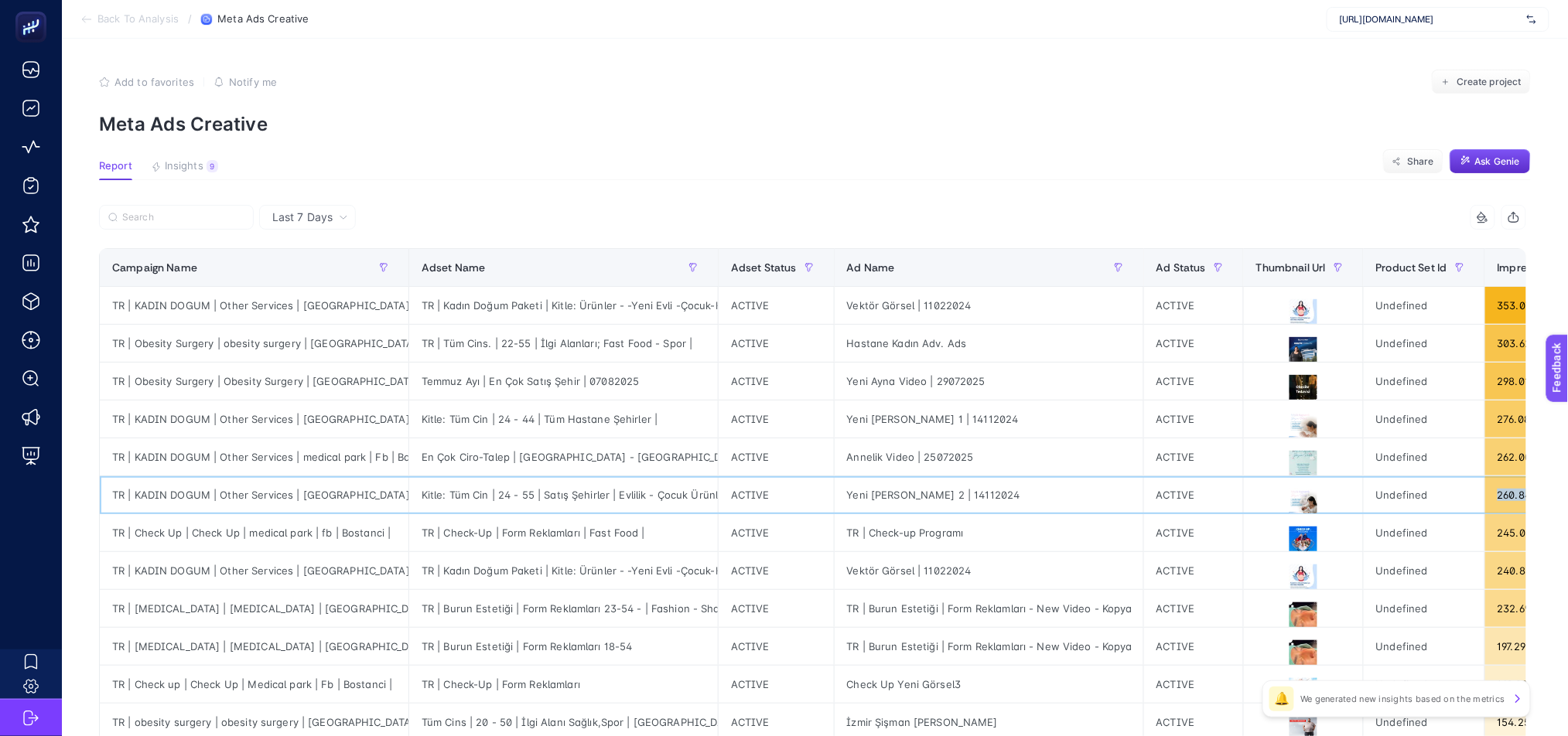
drag, startPoint x: 737, startPoint y: 499, endPoint x: 1420, endPoint y: 500, distance: 683.0
click at [1420, 500] on tr "TR | KADIN DOGUM | Other Services | medical Park | fb | Bostanci | Kitle: Tüm C…" at bounding box center [1441, 495] width 2683 height 38
click at [241, 496] on div "TR | KADIN DOGUM | Other Services | [GEOGRAPHIC_DATA] | fb | [GEOGRAPHIC_DATA] |" at bounding box center [254, 494] width 309 height 37
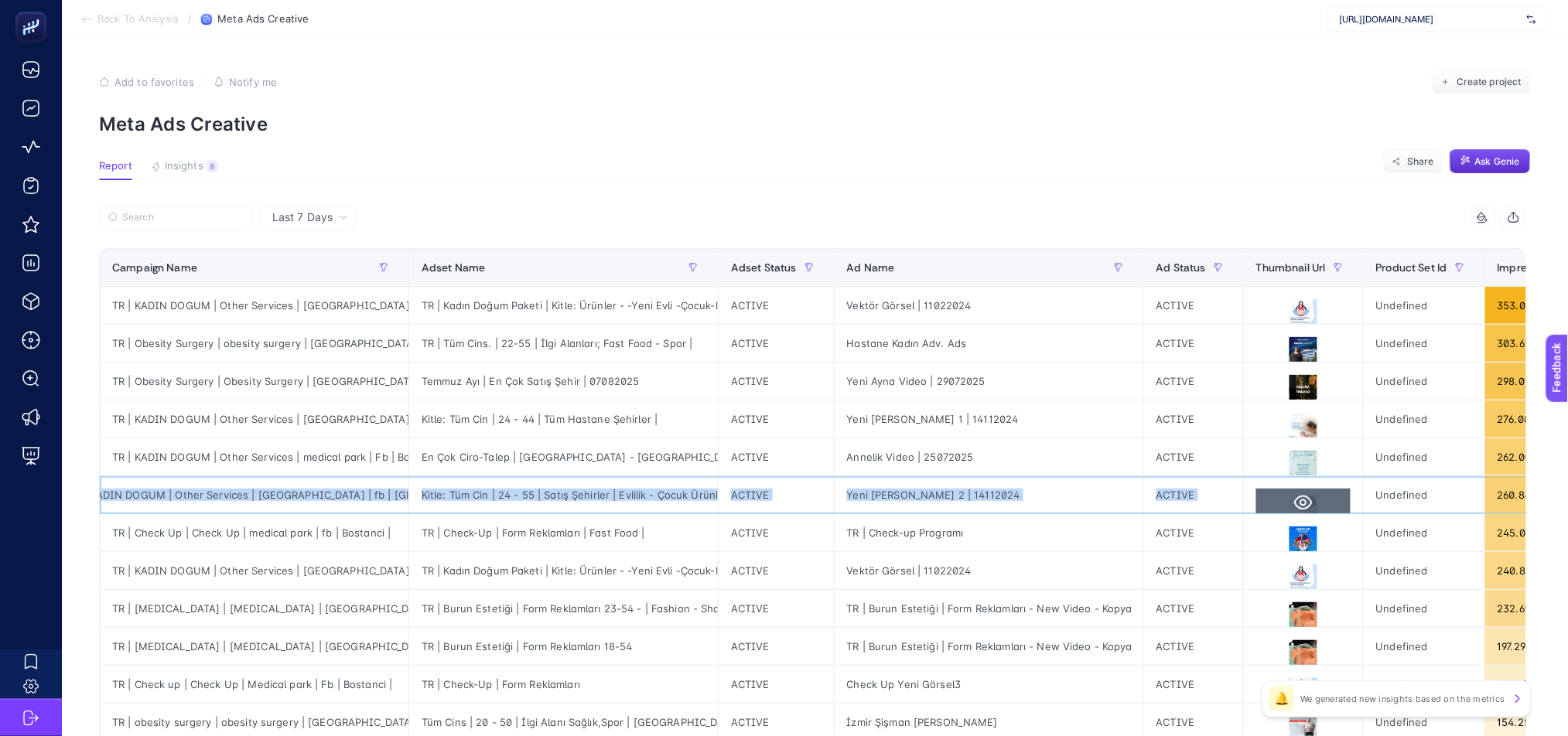
drag, startPoint x: 133, startPoint y: 497, endPoint x: 1341, endPoint y: 490, distance: 1208.0
click at [1341, 490] on tr "TR | KADIN DOGUM | Other Services | medical Park | fb | Bostanci | Kitle: Tüm C…" at bounding box center [1441, 495] width 2683 height 38
click at [1299, 499] on icon at bounding box center [1302, 502] width 18 height 14
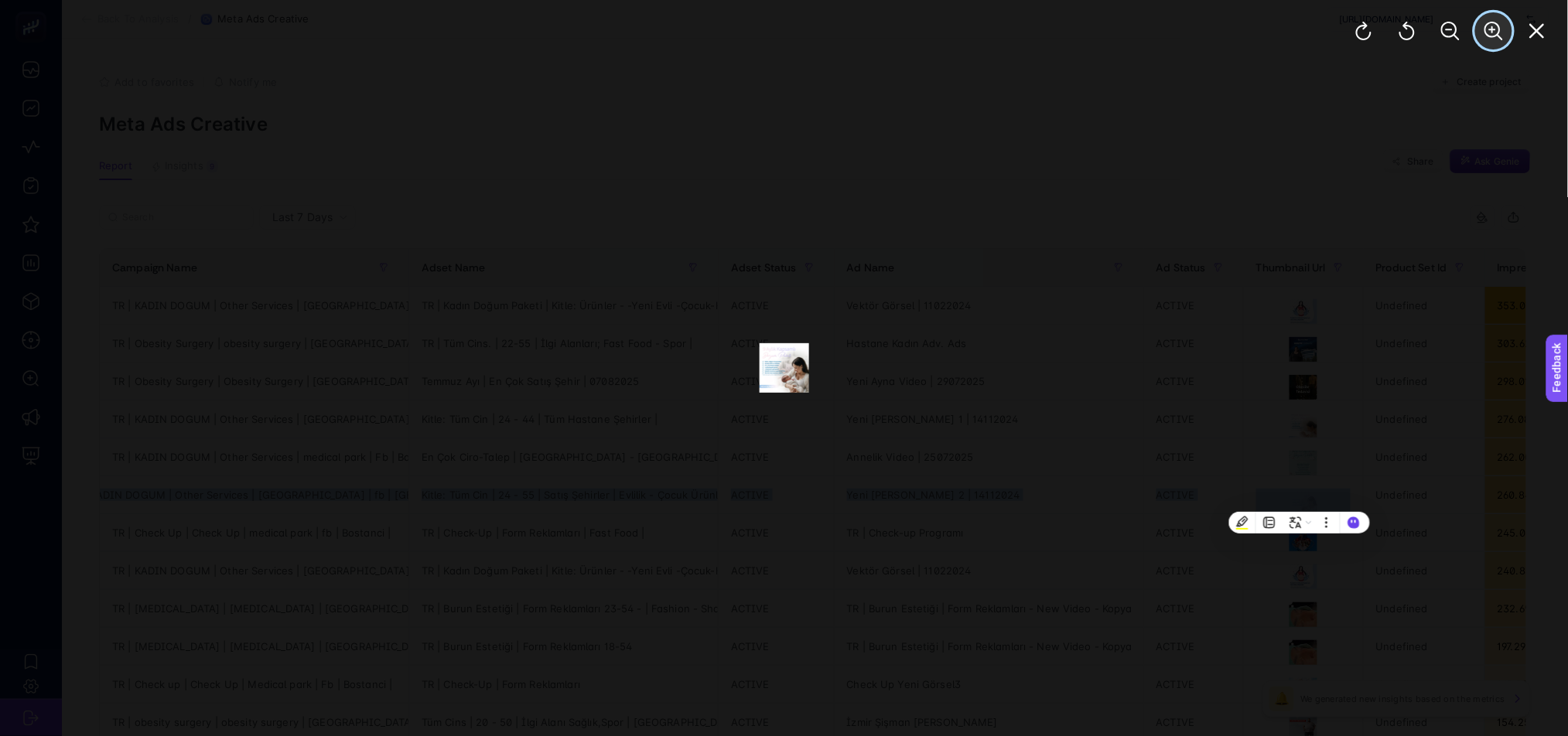
click at [1490, 36] on icon "Zoom In" at bounding box center [1493, 30] width 18 height 18
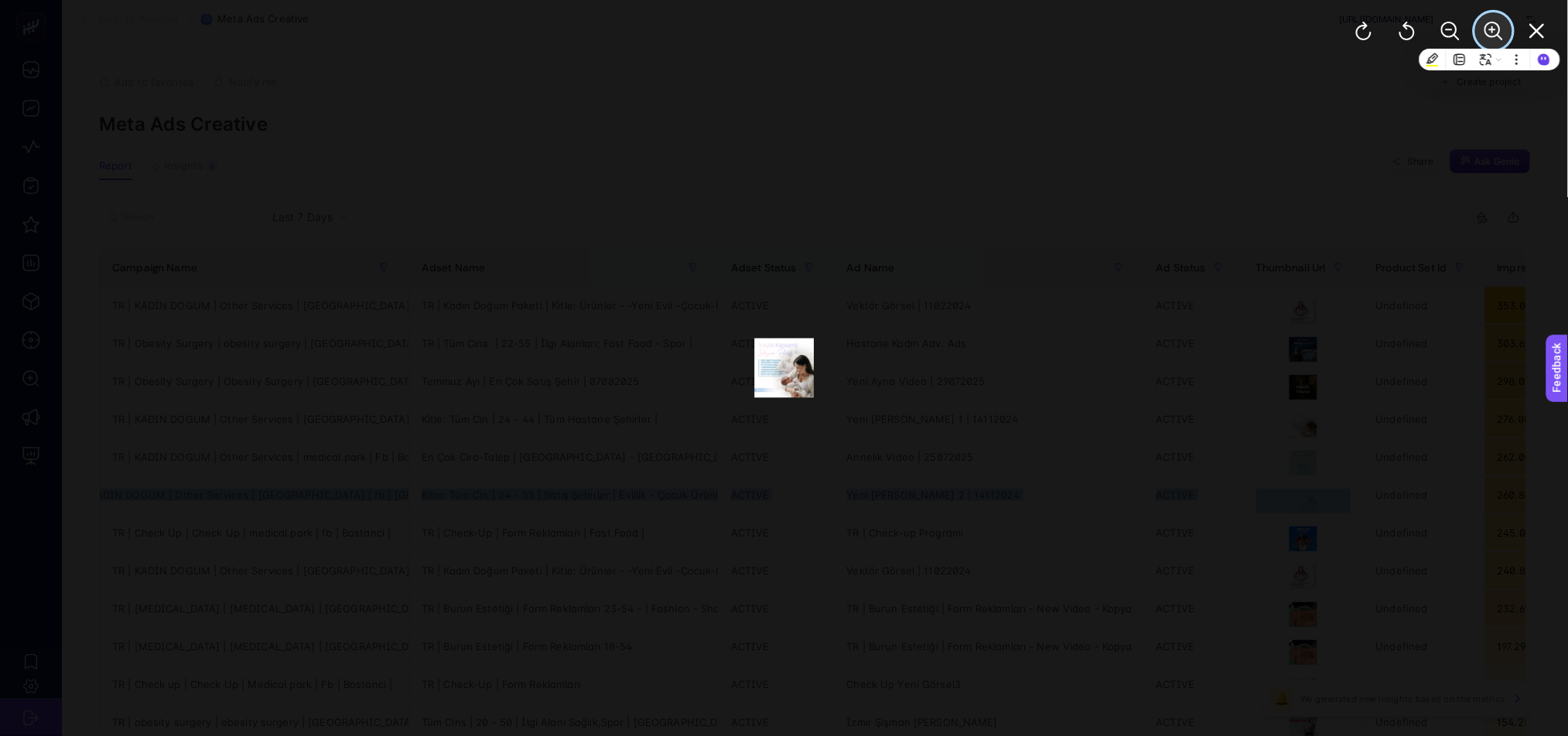
click at [1490, 36] on icon "Zoom In" at bounding box center [1493, 30] width 18 height 18
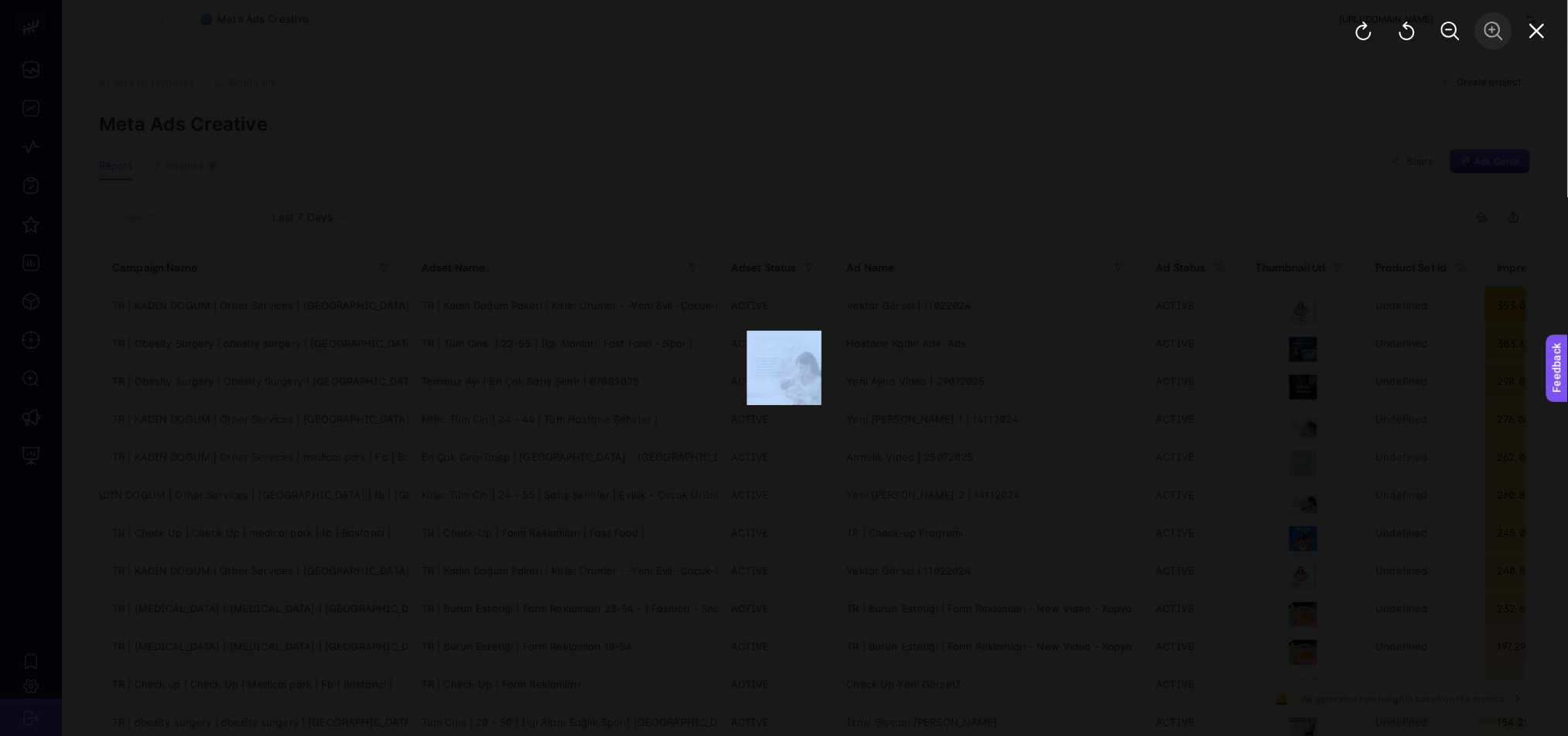
click at [1490, 36] on div at bounding box center [1450, 30] width 235 height 62
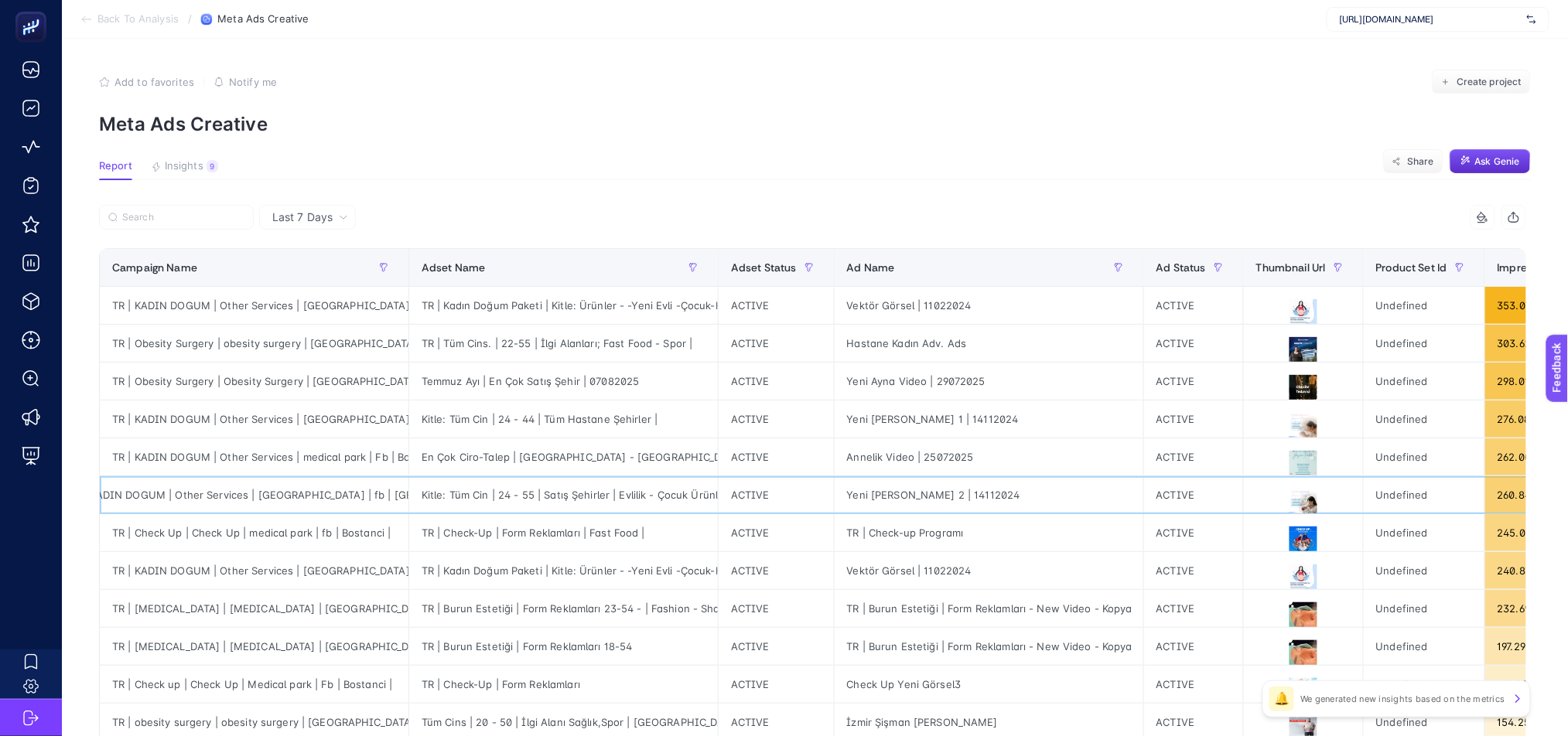
click at [967, 494] on div "Yeni [PERSON_NAME] 2 | 14112024" at bounding box center [989, 494] width 309 height 37
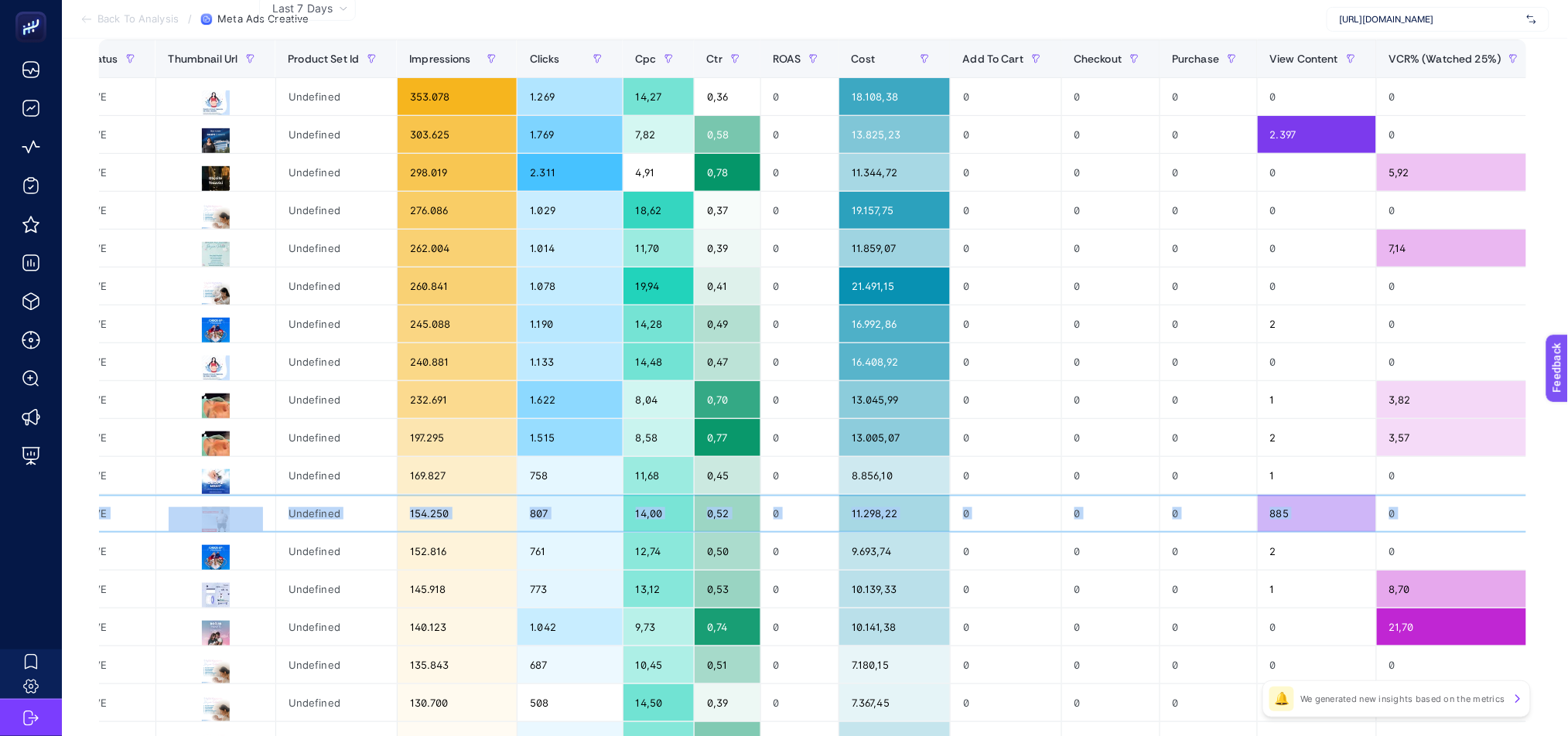
scroll to position [0, 1016]
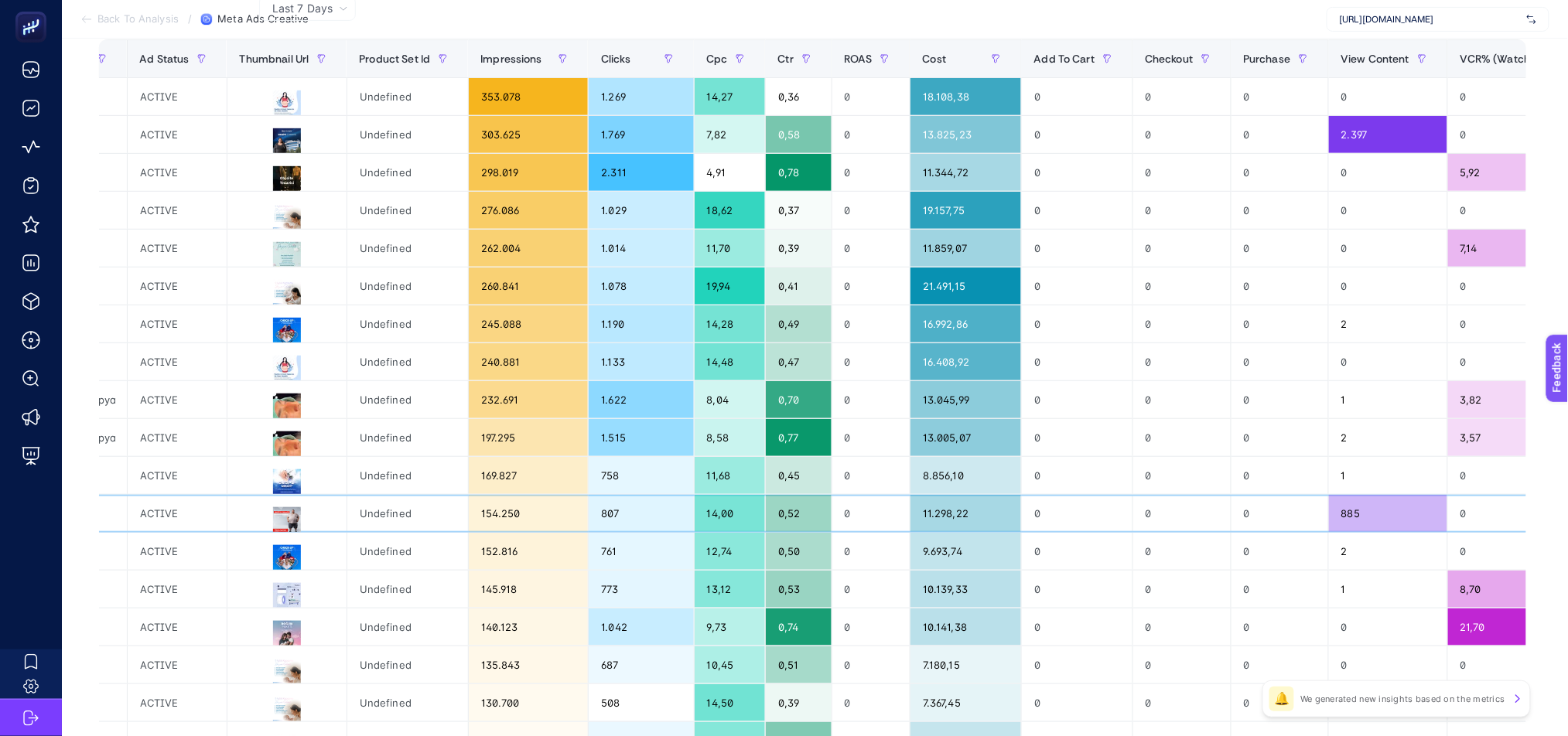
drag, startPoint x: 1412, startPoint y: 513, endPoint x: 1490, endPoint y: 498, distance: 79.4
click at [1490, 498] on tr "TR | obesity surgery | obesity surgery | medical park | fb | Bostanci Tüm Cins …" at bounding box center [425, 514] width 2683 height 38
click at [277, 522] on icon at bounding box center [286, 520] width 18 height 18
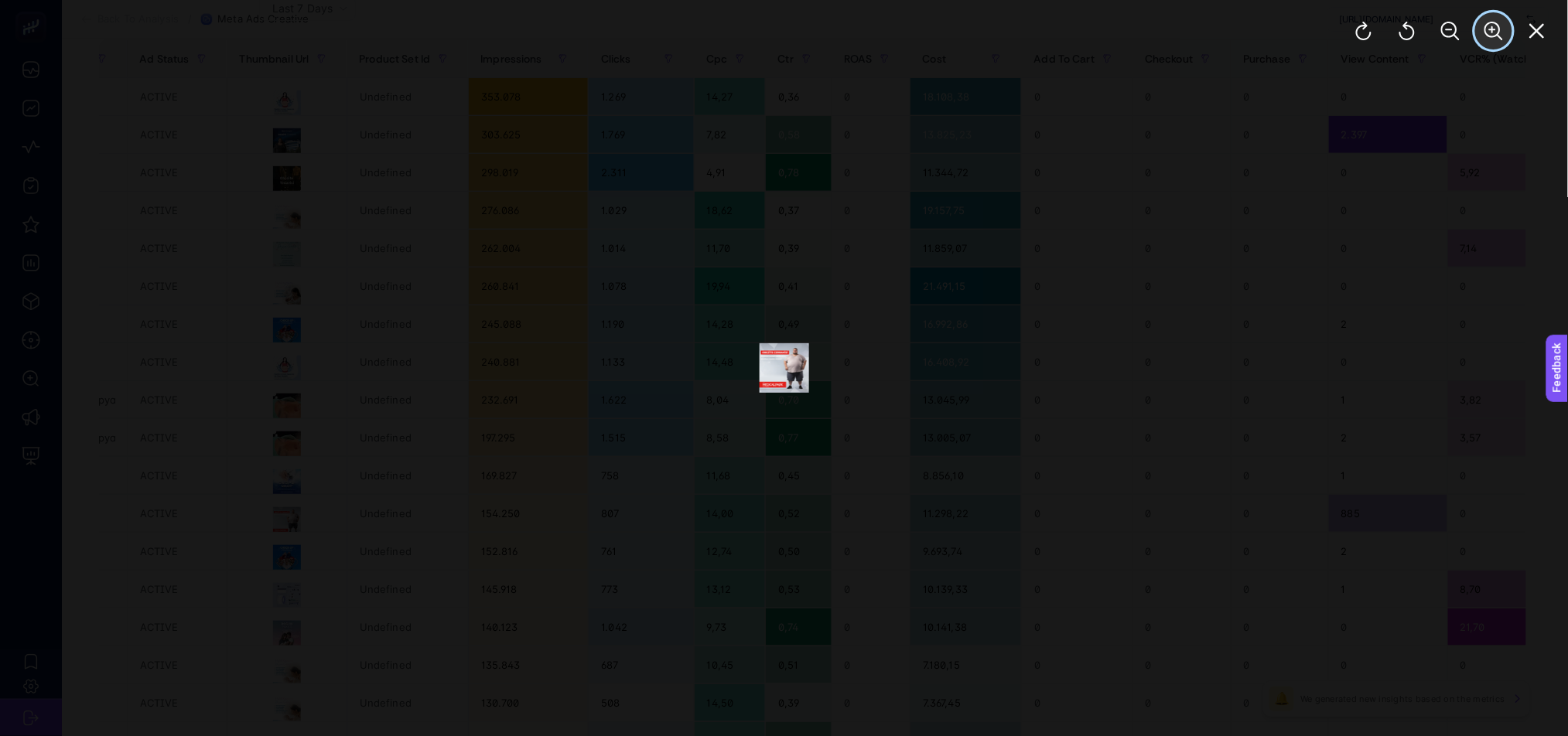
click at [1490, 26] on icon "Zoom In" at bounding box center [1493, 30] width 18 height 18
click at [1491, 28] on icon "Zoom In" at bounding box center [1493, 30] width 18 height 18
click at [1491, 29] on icon "Zoom In" at bounding box center [1493, 30] width 18 height 18
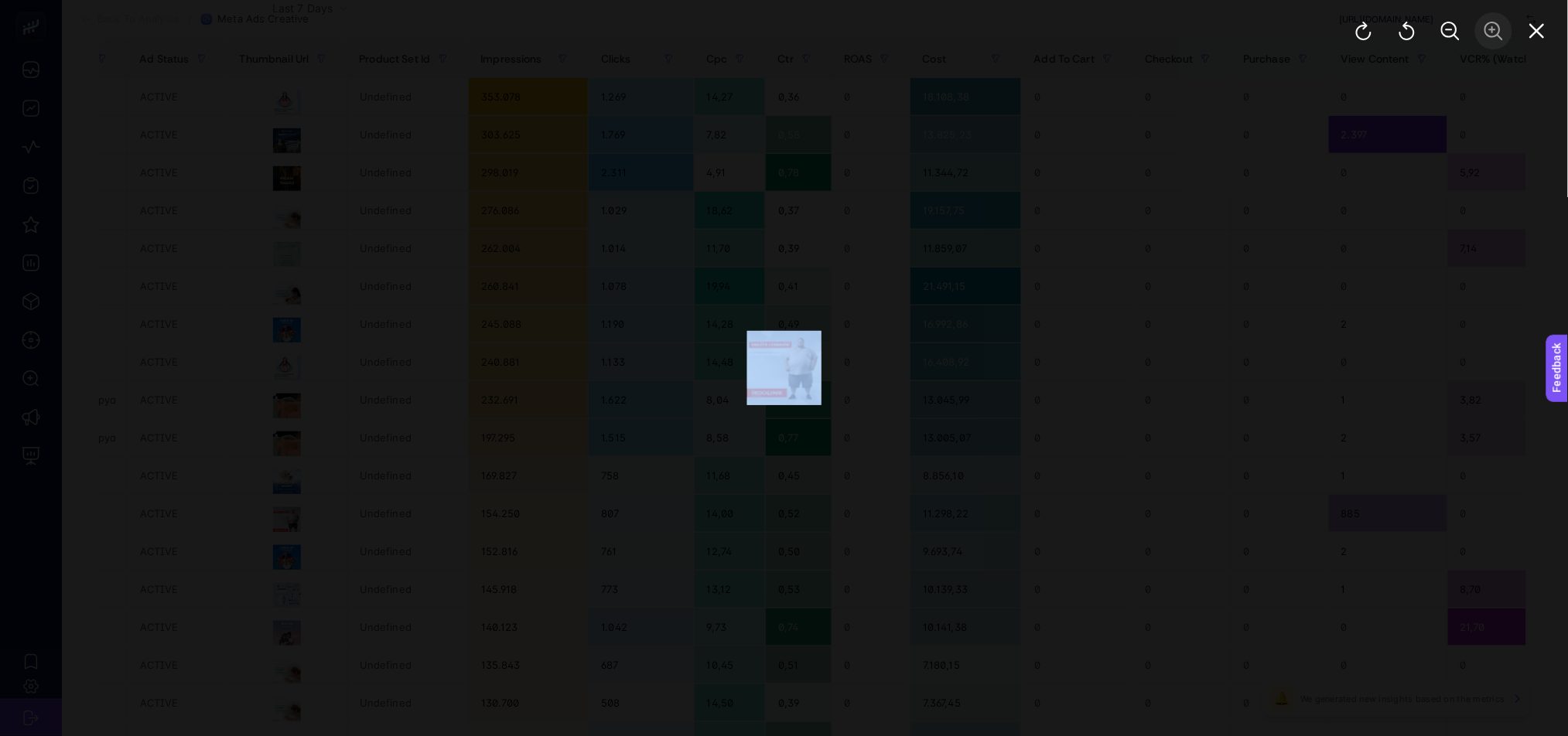
click at [1491, 29] on div at bounding box center [1450, 30] width 235 height 62
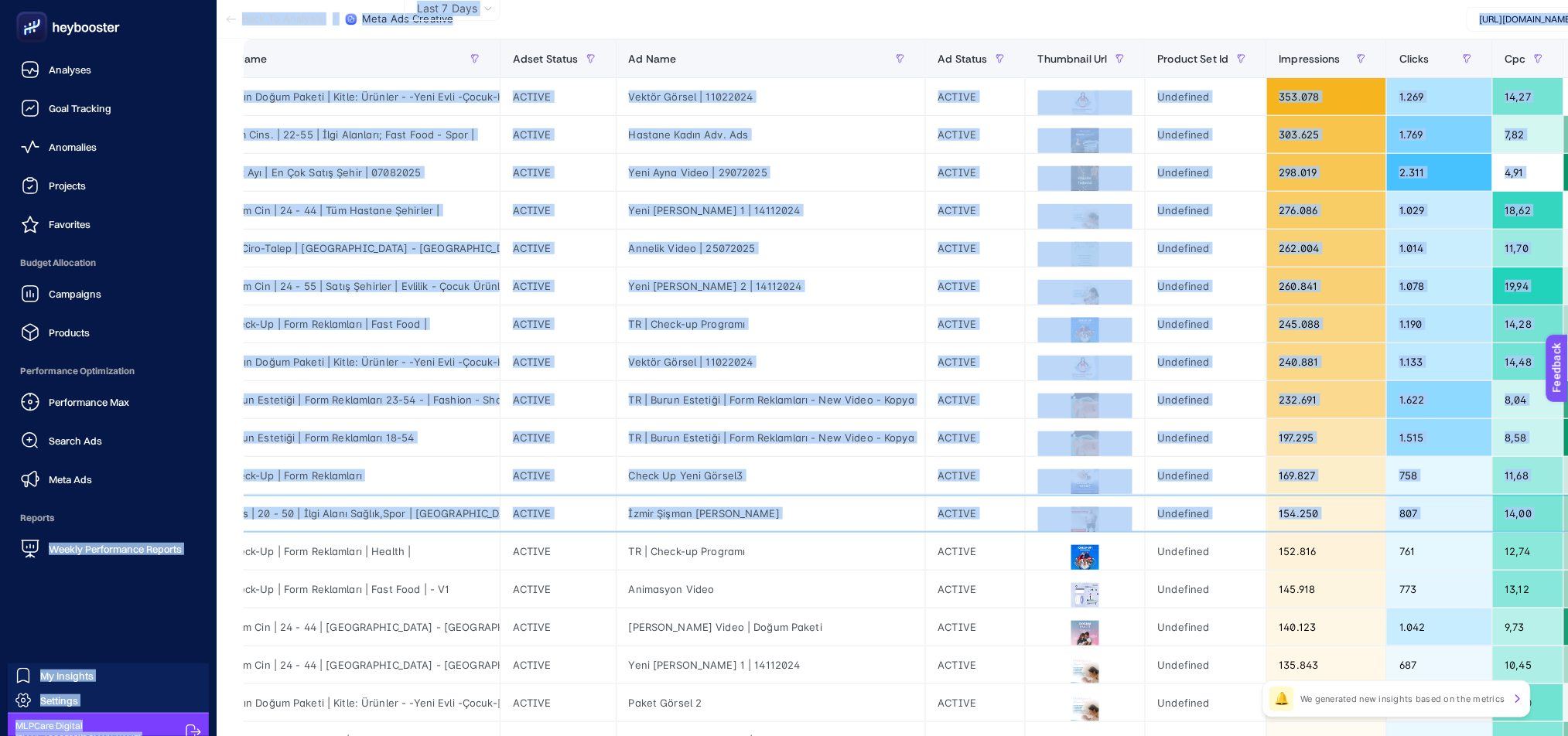
scroll to position [0, 0]
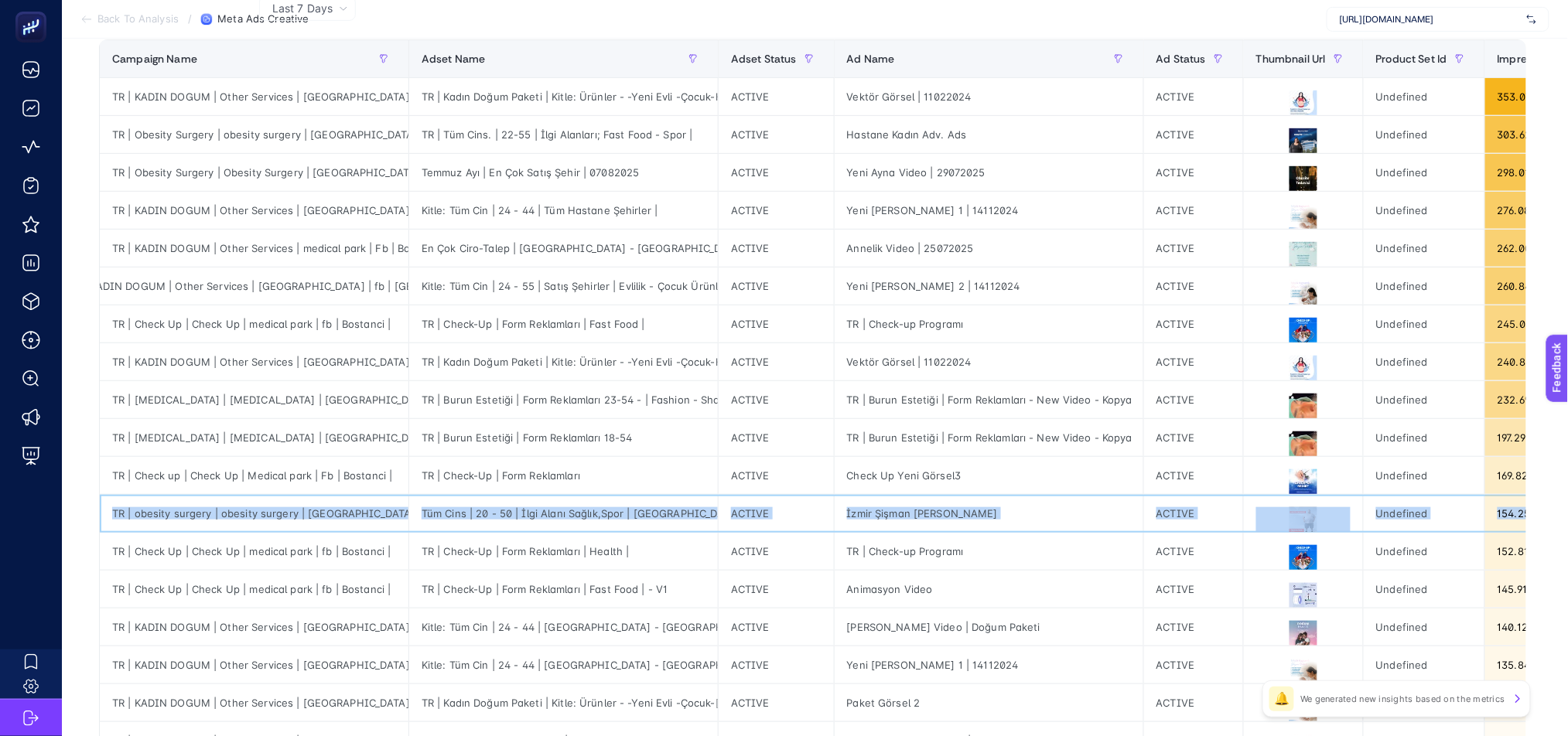
drag, startPoint x: 1478, startPoint y: 511, endPoint x: 90, endPoint y: 516, distance: 1388.0
click at [100, 516] on tr "TR | obesity surgery | obesity surgery | medical park | fb | Bostanci Tüm Cins …" at bounding box center [1441, 514] width 2683 height 38
click at [1011, 511] on div "İzmir Şişman [PERSON_NAME]" at bounding box center [989, 513] width 309 height 37
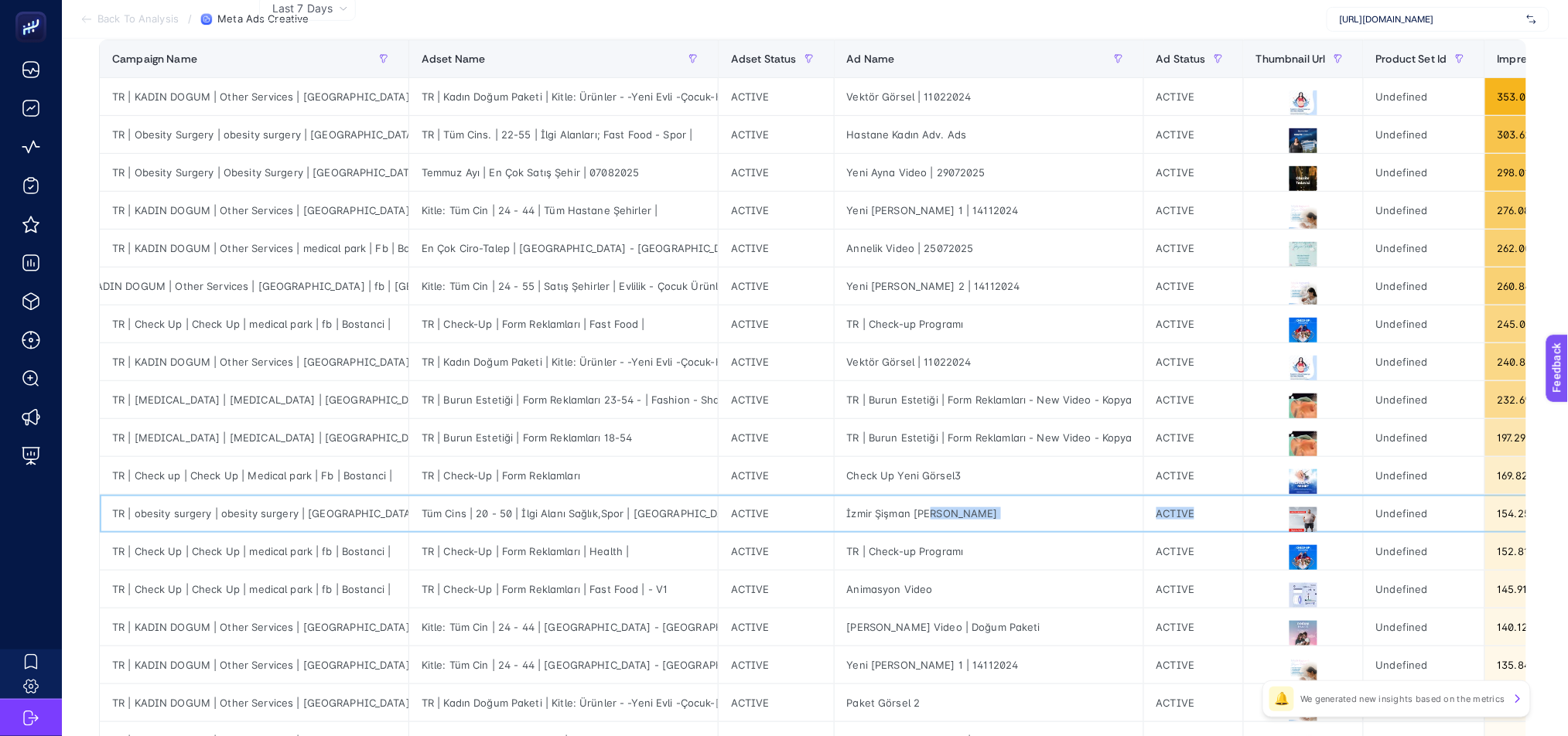
drag, startPoint x: 920, startPoint y: 507, endPoint x: 1239, endPoint y: 503, distance: 319.0
click at [1239, 503] on tr "TR | obesity surgery | obesity surgery | medical park | fb | Bostanci Tüm Cins …" at bounding box center [1441, 514] width 2683 height 38
drag, startPoint x: 323, startPoint y: 516, endPoint x: 894, endPoint y: 521, distance: 571.0
click at [894, 521] on tr "TR | obesity surgery | obesity surgery | medical park | fb | Bostanci Tüm Cins …" at bounding box center [1441, 514] width 2683 height 38
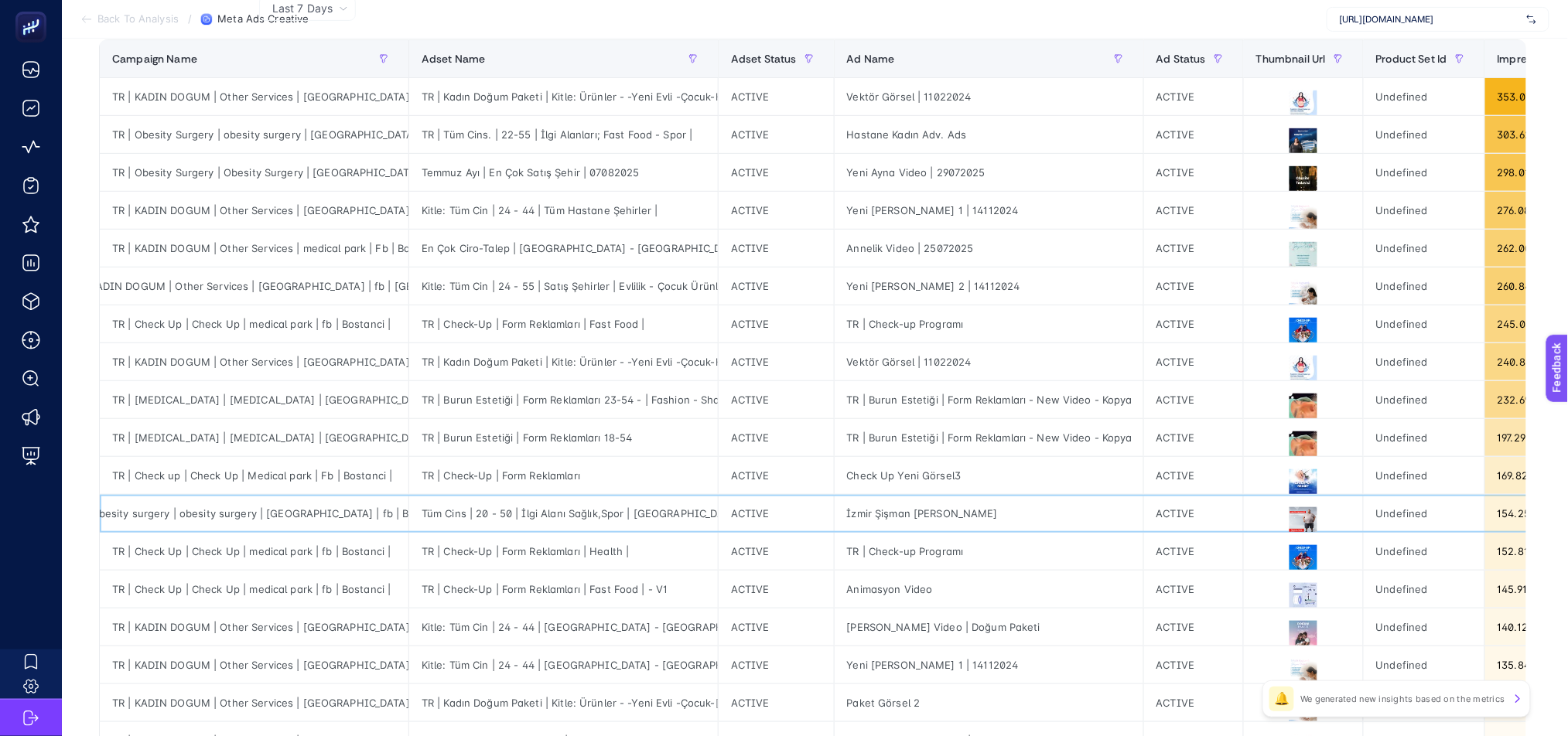
click at [935, 508] on div "İzmir Şişman [PERSON_NAME]" at bounding box center [989, 513] width 309 height 37
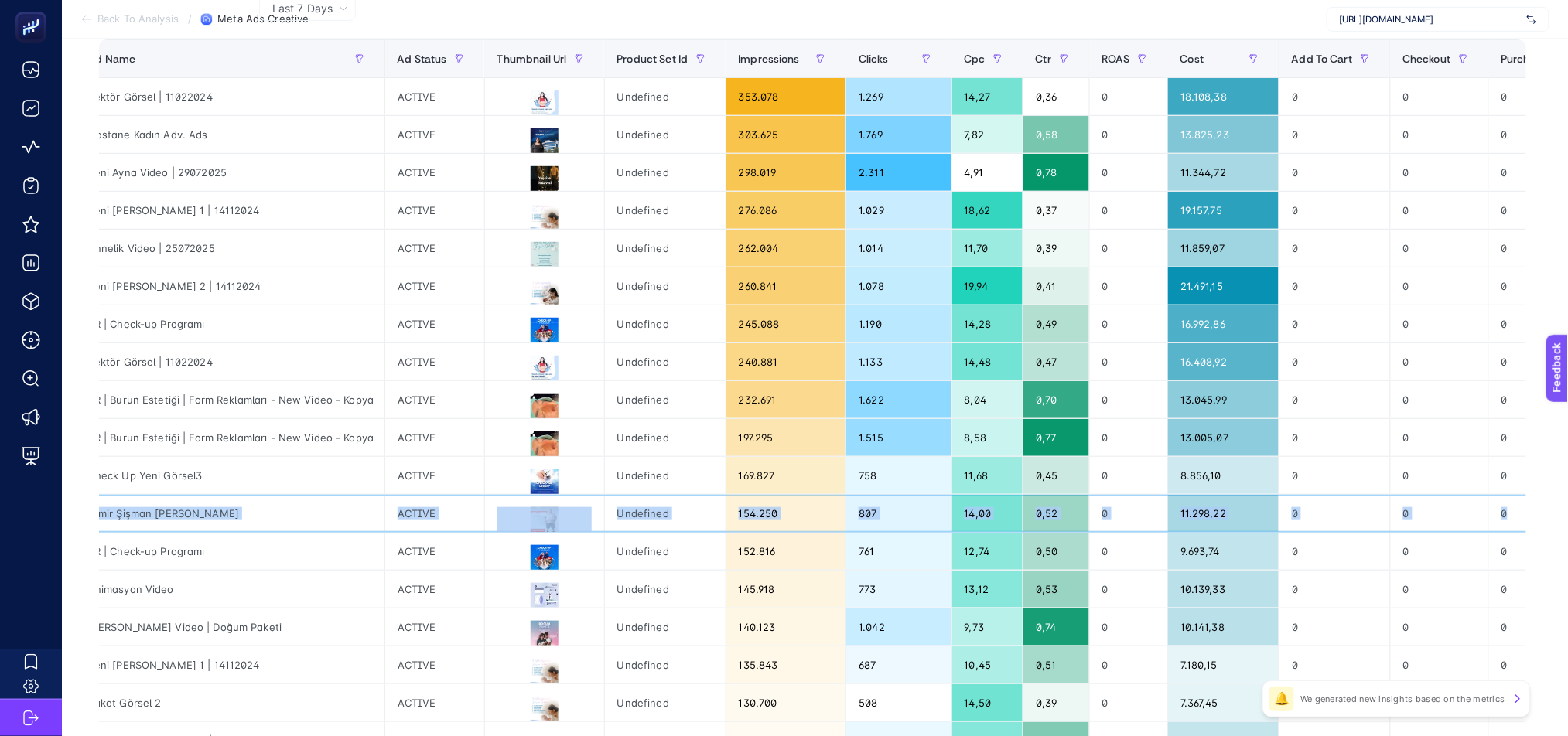
scroll to position [0, 1223]
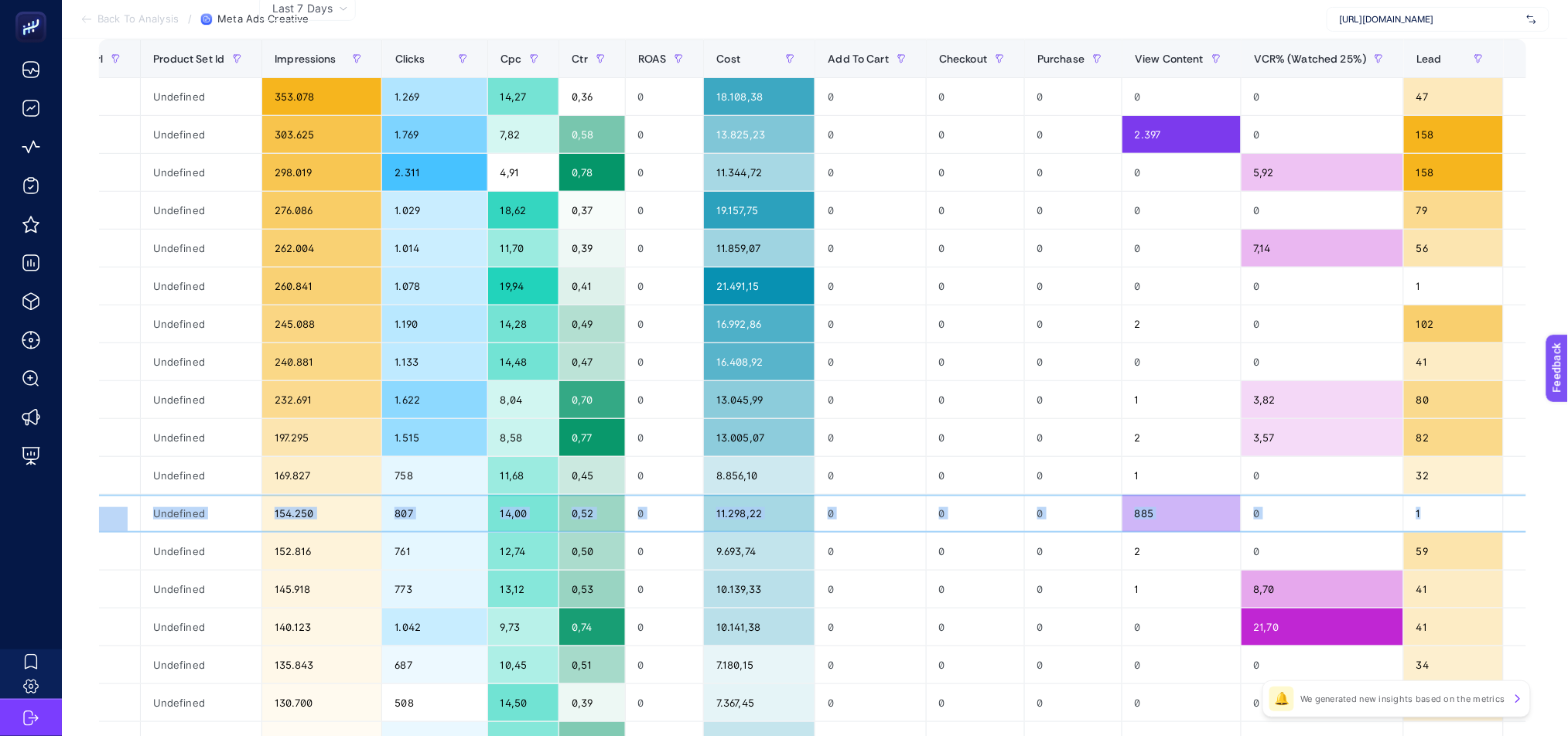
drag, startPoint x: 178, startPoint y: 518, endPoint x: 1413, endPoint y: 516, distance: 1235.0
click at [1415, 518] on tr "TR | obesity surgery | obesity surgery | medical park | fb | Bostanci Tüm Cins …" at bounding box center [218, 514] width 2683 height 38
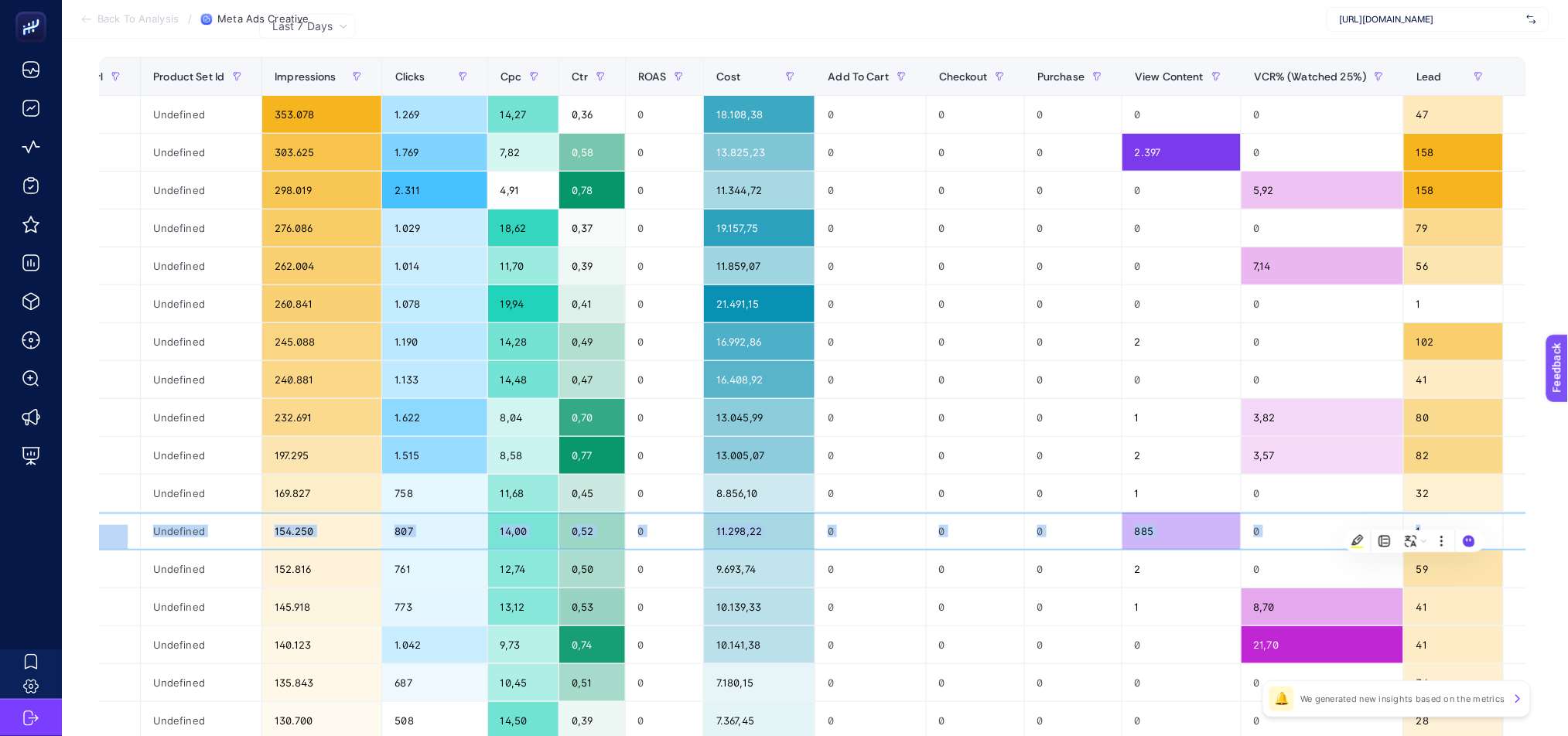
scroll to position [0, 10]
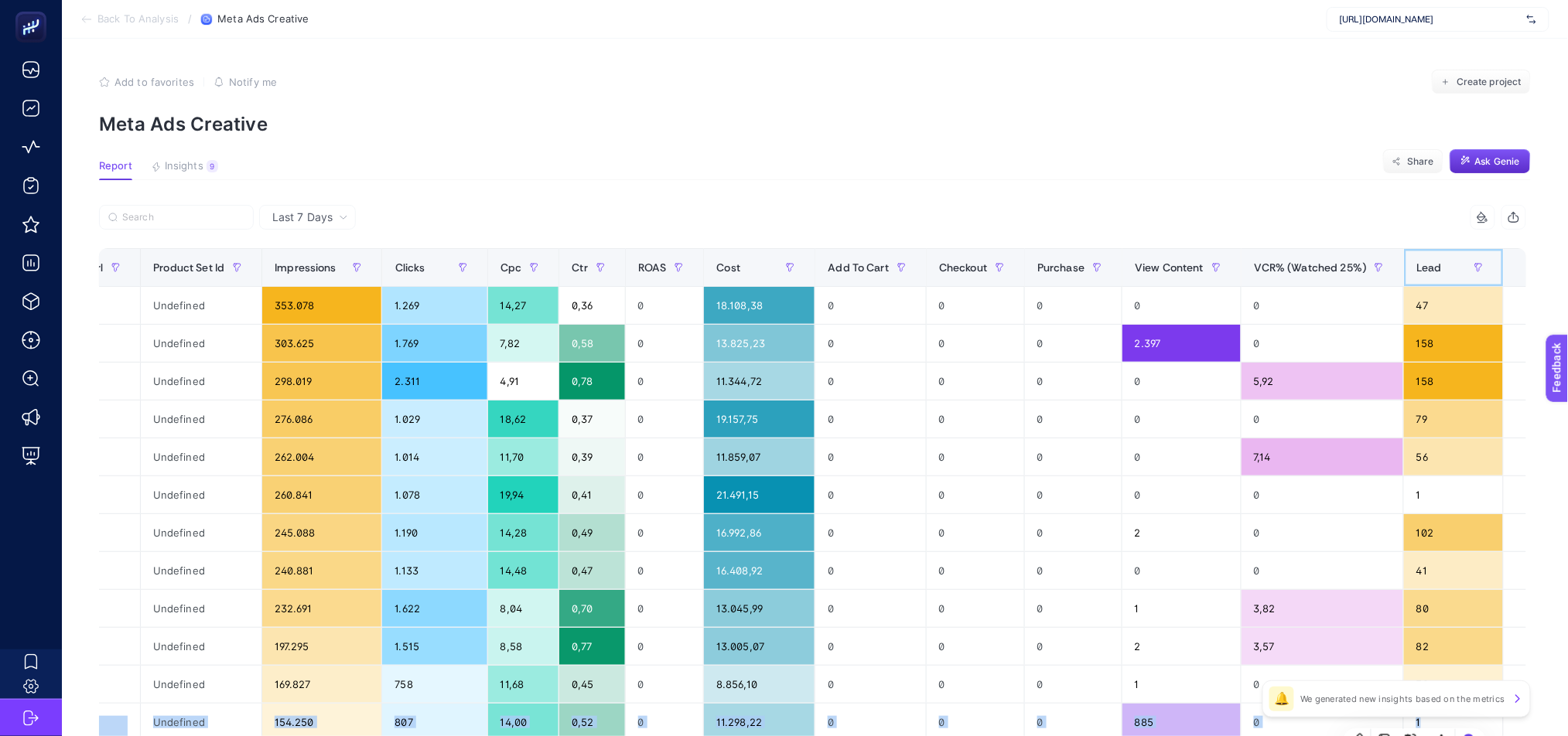
click at [1416, 265] on span "Lead" at bounding box center [1428, 267] width 26 height 12
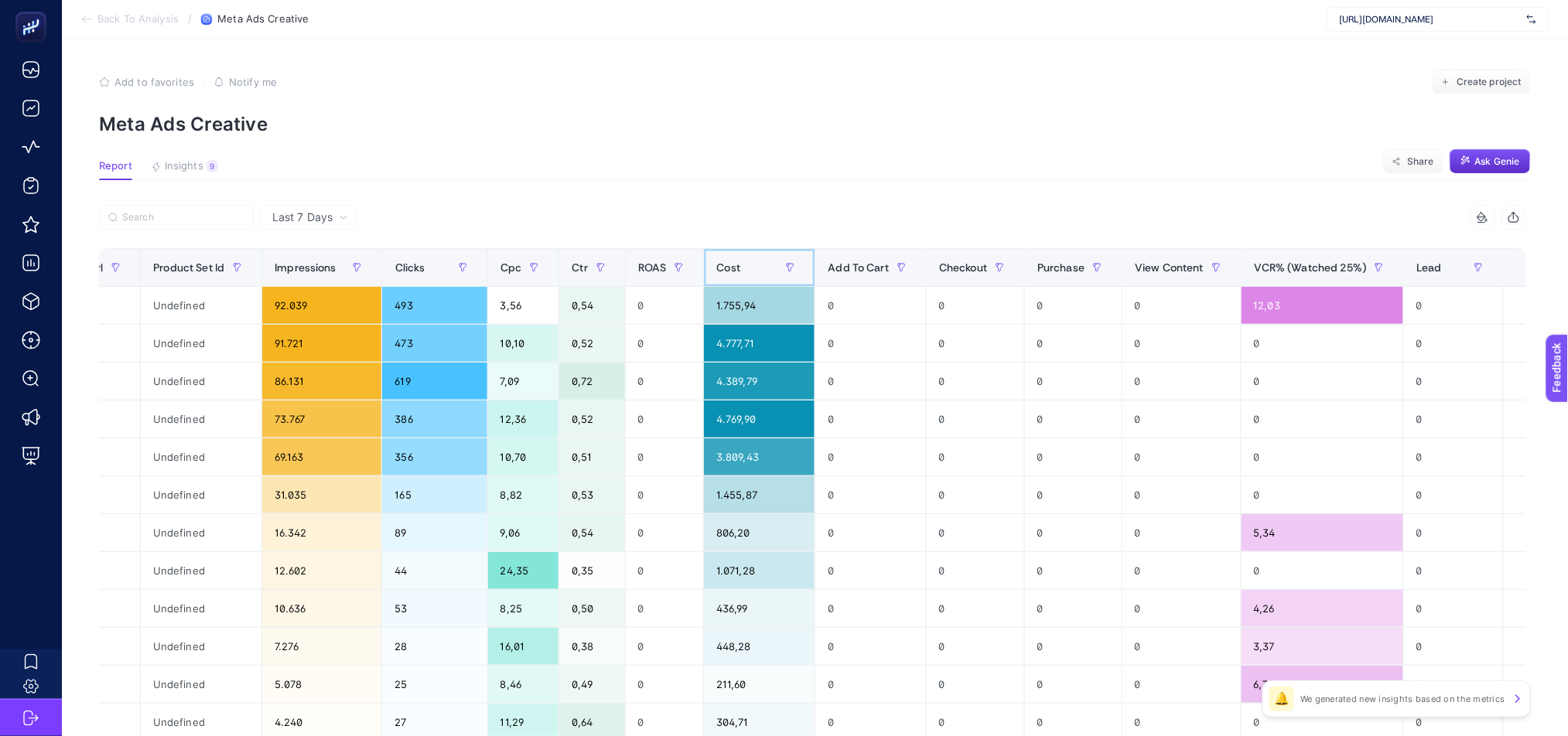
click at [737, 271] on div "Cost" at bounding box center [759, 268] width 86 height 25
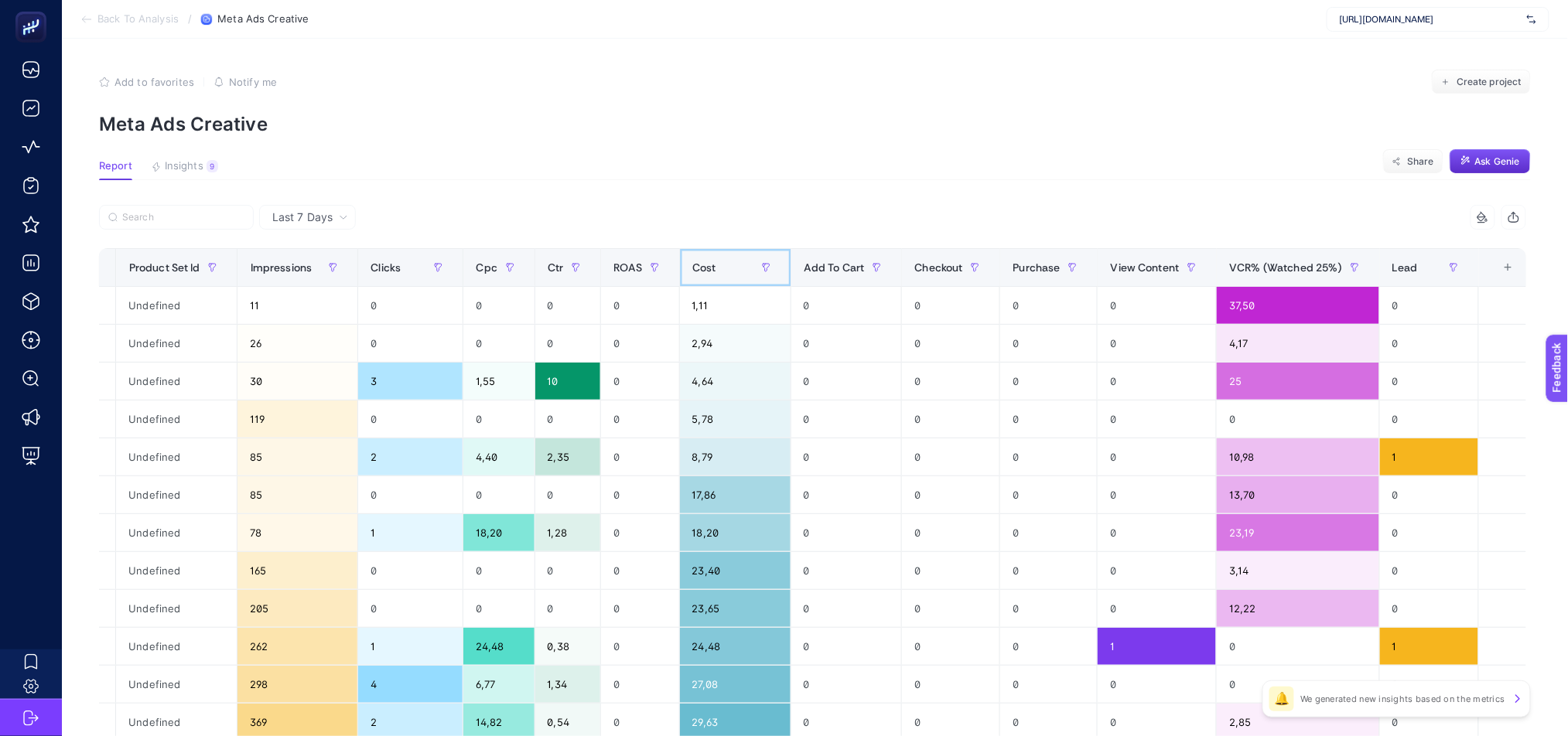
scroll to position [0, 1198]
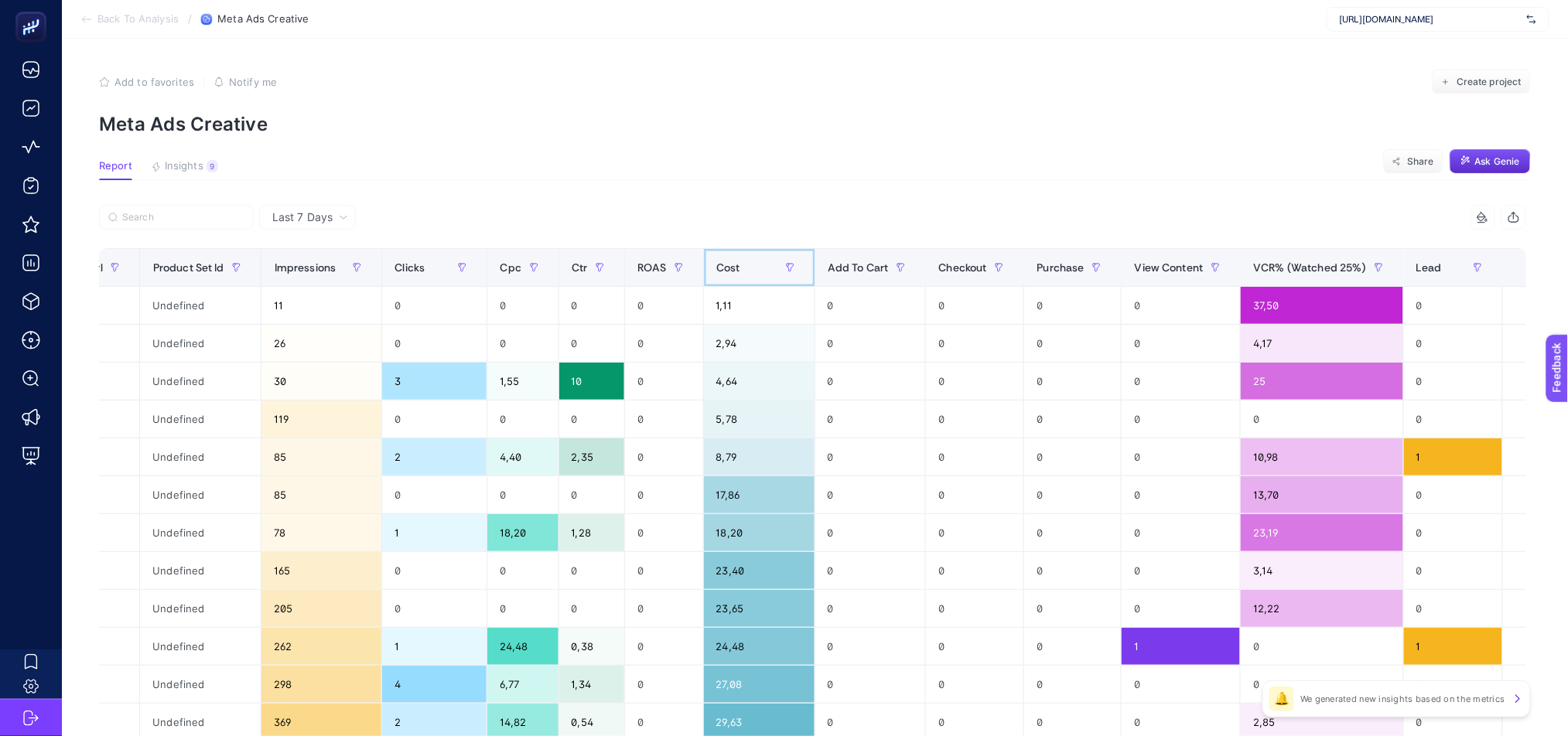
click at [737, 271] on div "Cost" at bounding box center [759, 268] width 86 height 25
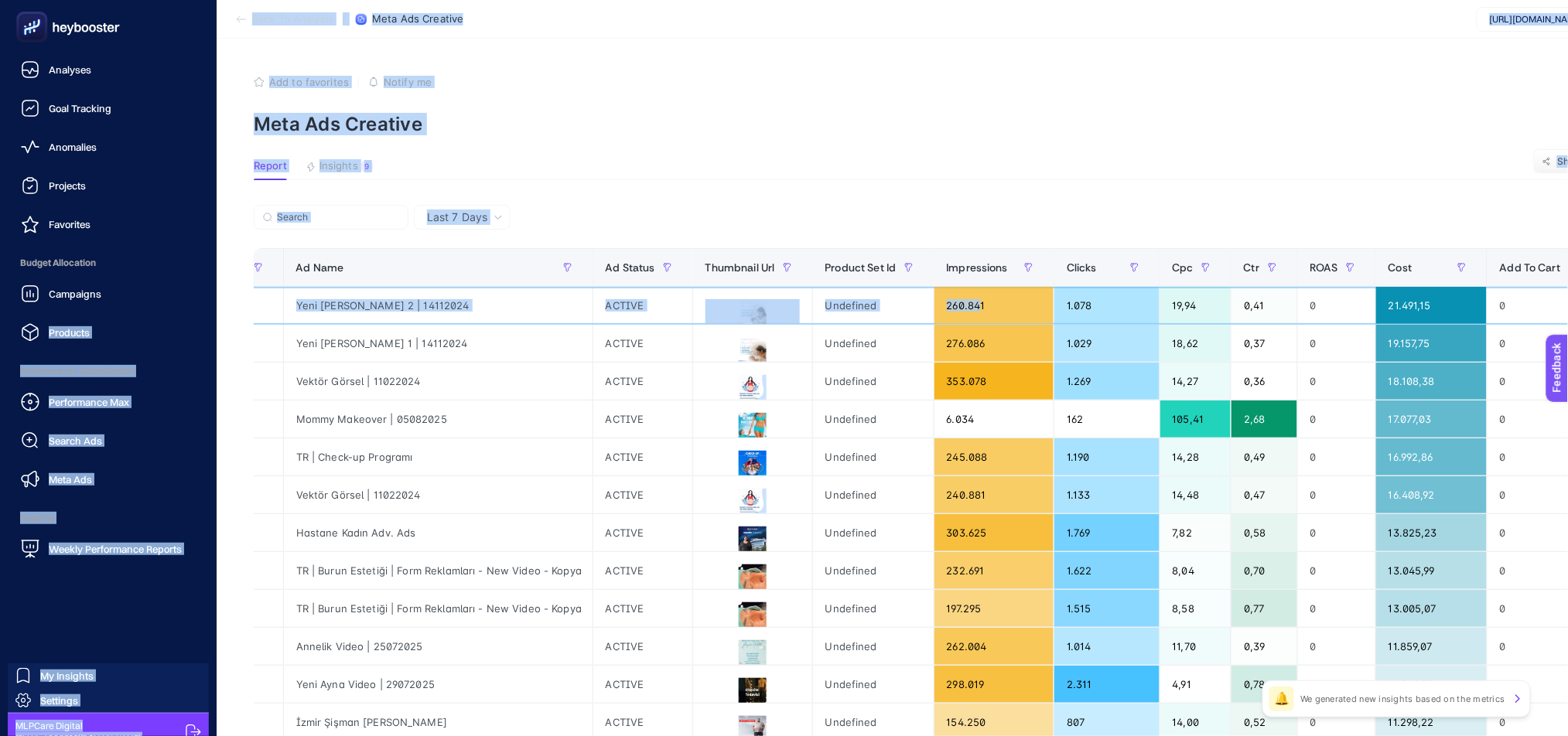
scroll to position [0, 0]
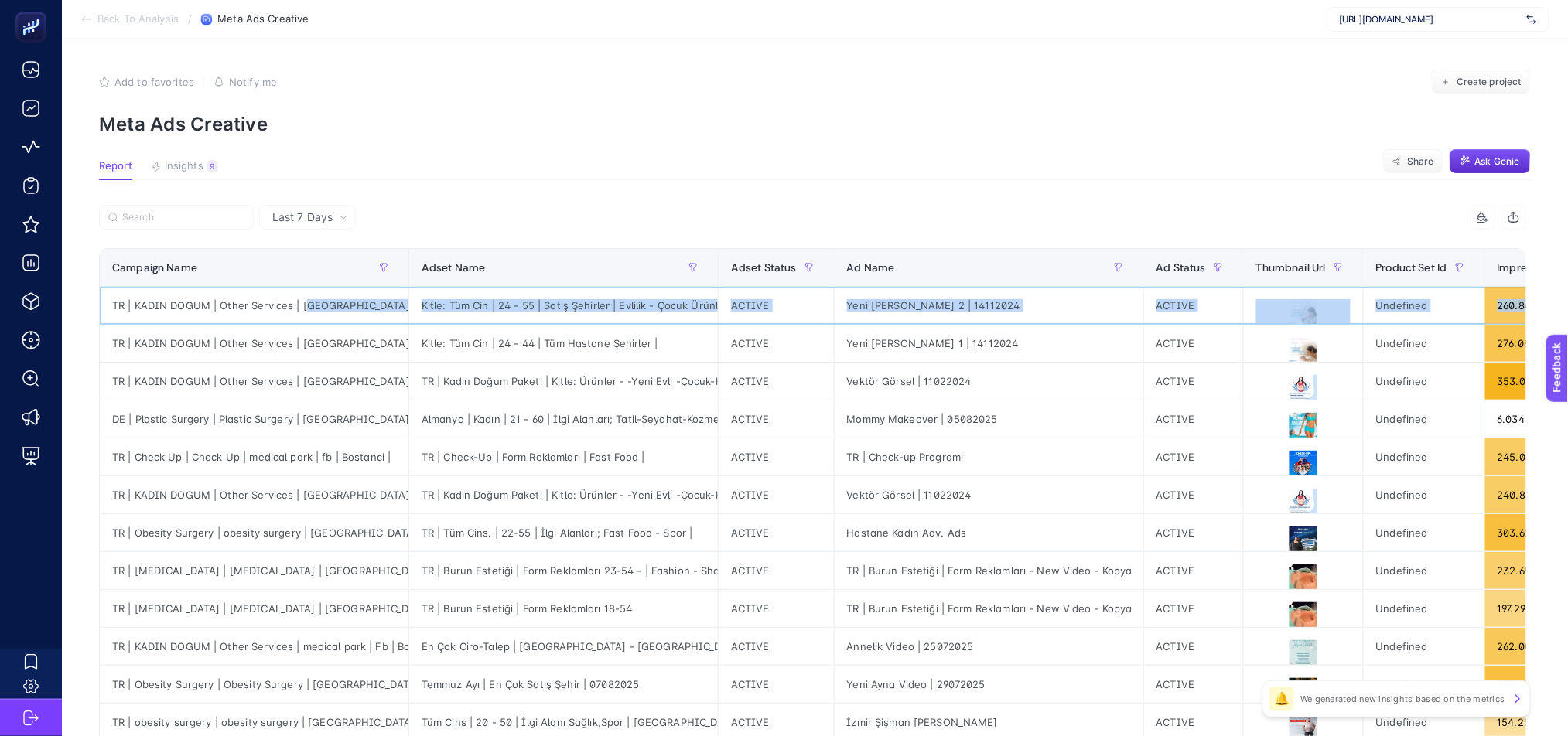
click at [306, 309] on tr "TR | KADIN DOGUM | Other Services | medical Park | fb | Bostanci | Kitle: Tüm C…" at bounding box center [1441, 306] width 2683 height 38
click at [701, 306] on div "Kitle: Tüm Cin | 24 - 55 | Satış Şehirler | Evlilik - Çocuk Ürünleri" at bounding box center [563, 305] width 309 height 37
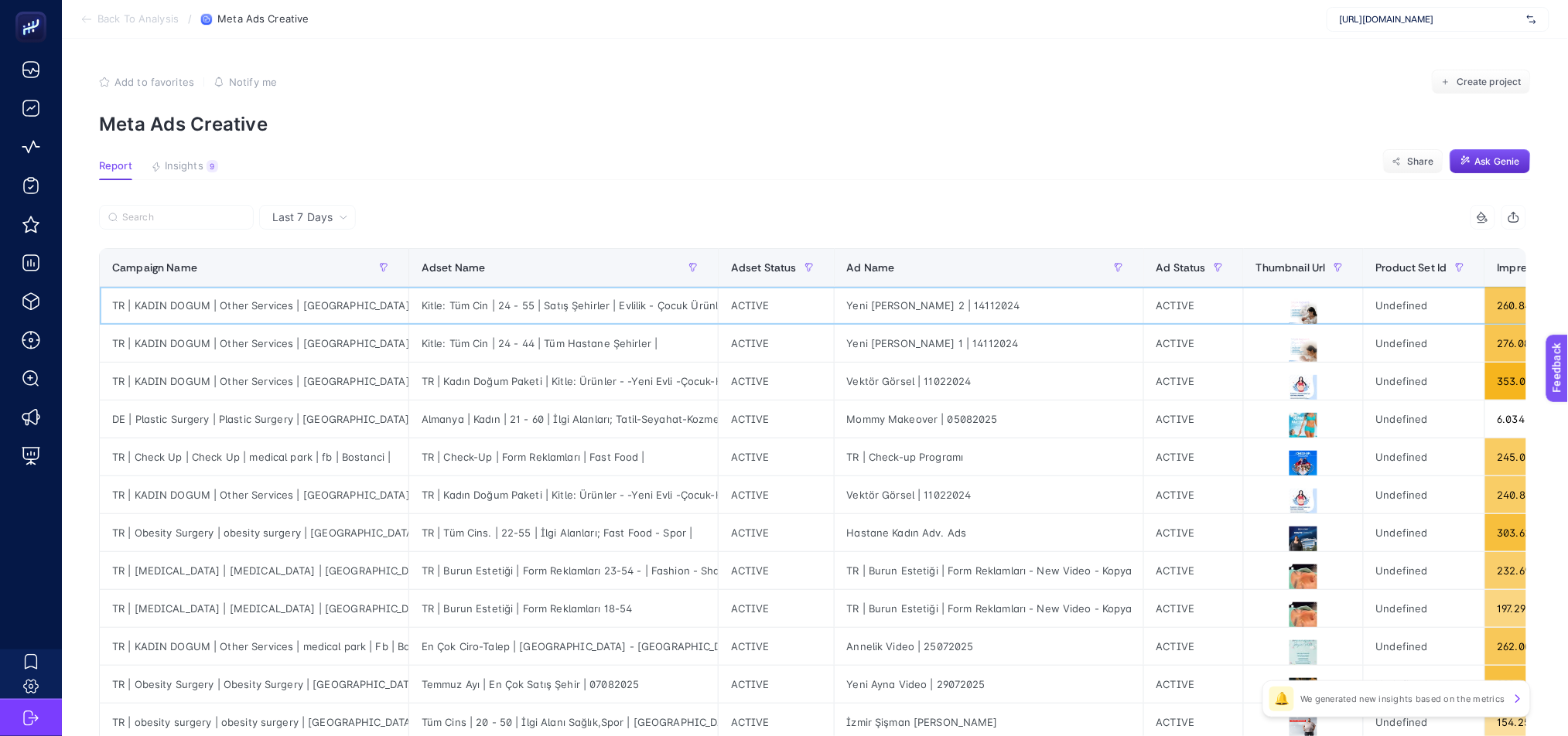
click at [684, 310] on div "Kitle: Tüm Cin | 24 - 55 | Satış Şehirler | Evlilik - Çocuk Ürünleri" at bounding box center [563, 305] width 309 height 37
drag, startPoint x: 684, startPoint y: 310, endPoint x: 1056, endPoint y: 306, distance: 372.0
click at [1056, 306] on tr "TR | KADIN DOGUM | Other Services | medical Park | fb | Bostanci | Kitle: Tüm C…" at bounding box center [1441, 306] width 2683 height 38
click at [1056, 306] on div "Yeni [PERSON_NAME] 2 | 14112024" at bounding box center [989, 305] width 309 height 37
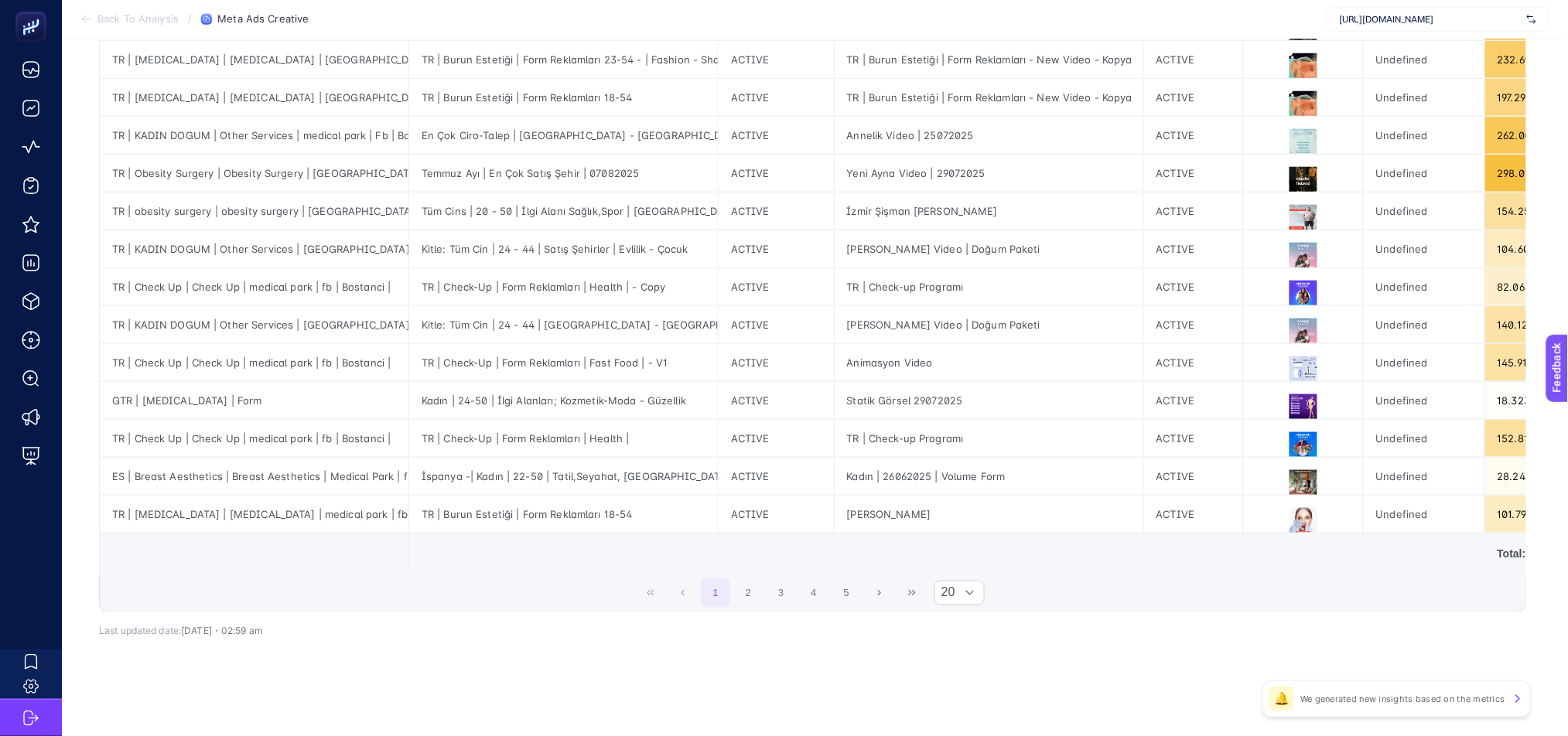
scroll to position [0, 0]
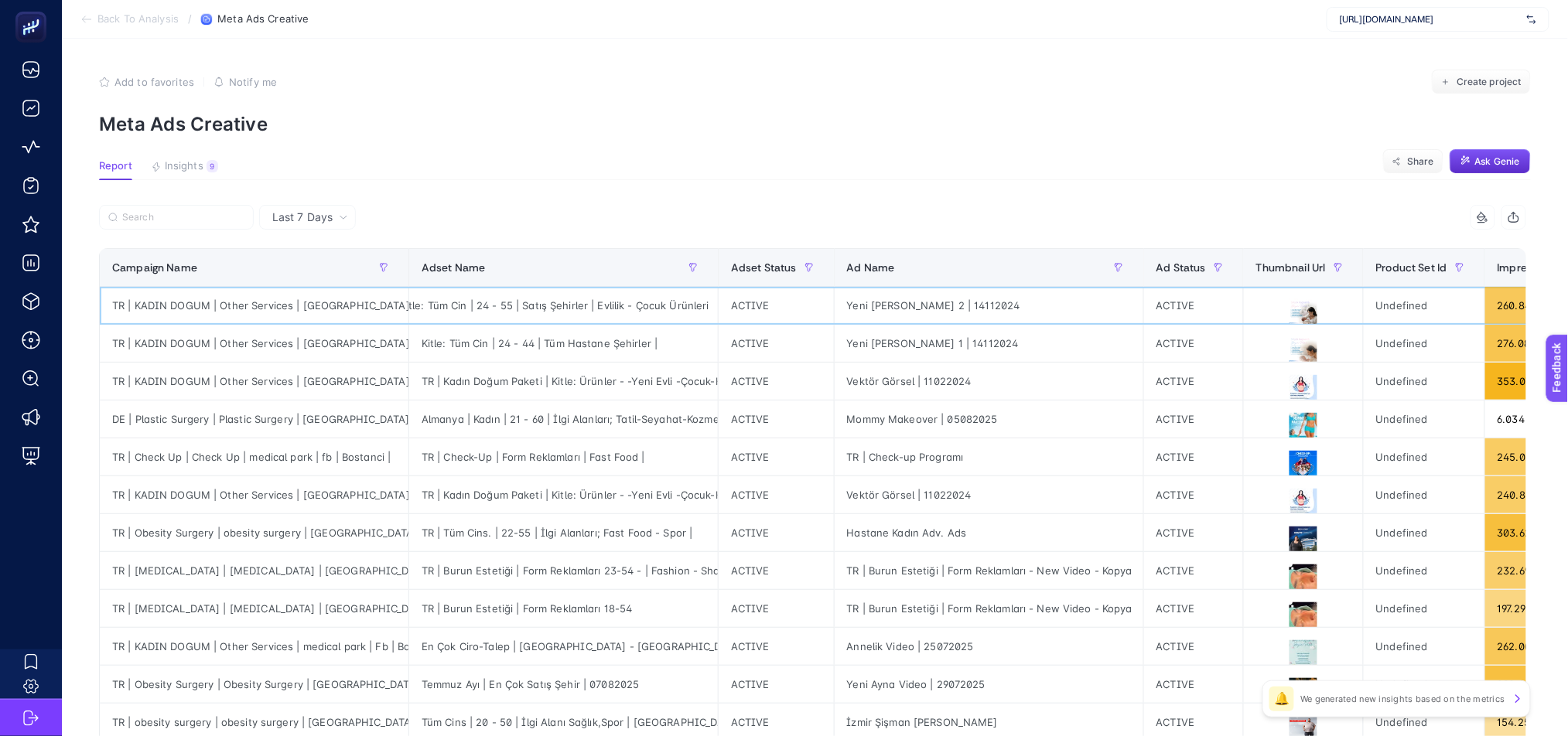
click at [363, 314] on div "TR | KADIN DOGUM | Other Services | [GEOGRAPHIC_DATA] | fb | [GEOGRAPHIC_DATA] |" at bounding box center [254, 305] width 309 height 37
drag, startPoint x: 360, startPoint y: 300, endPoint x: 401, endPoint y: 306, distance: 41.4
click at [401, 306] on div "TR | KADIN DOGUM | Other Services | [GEOGRAPHIC_DATA] | fb | [GEOGRAPHIC_DATA] |" at bounding box center [254, 305] width 309 height 37
click at [375, 306] on div "TR | KADIN DOGUM | Other Services | [GEOGRAPHIC_DATA] | fb | [GEOGRAPHIC_DATA] |" at bounding box center [254, 305] width 309 height 37
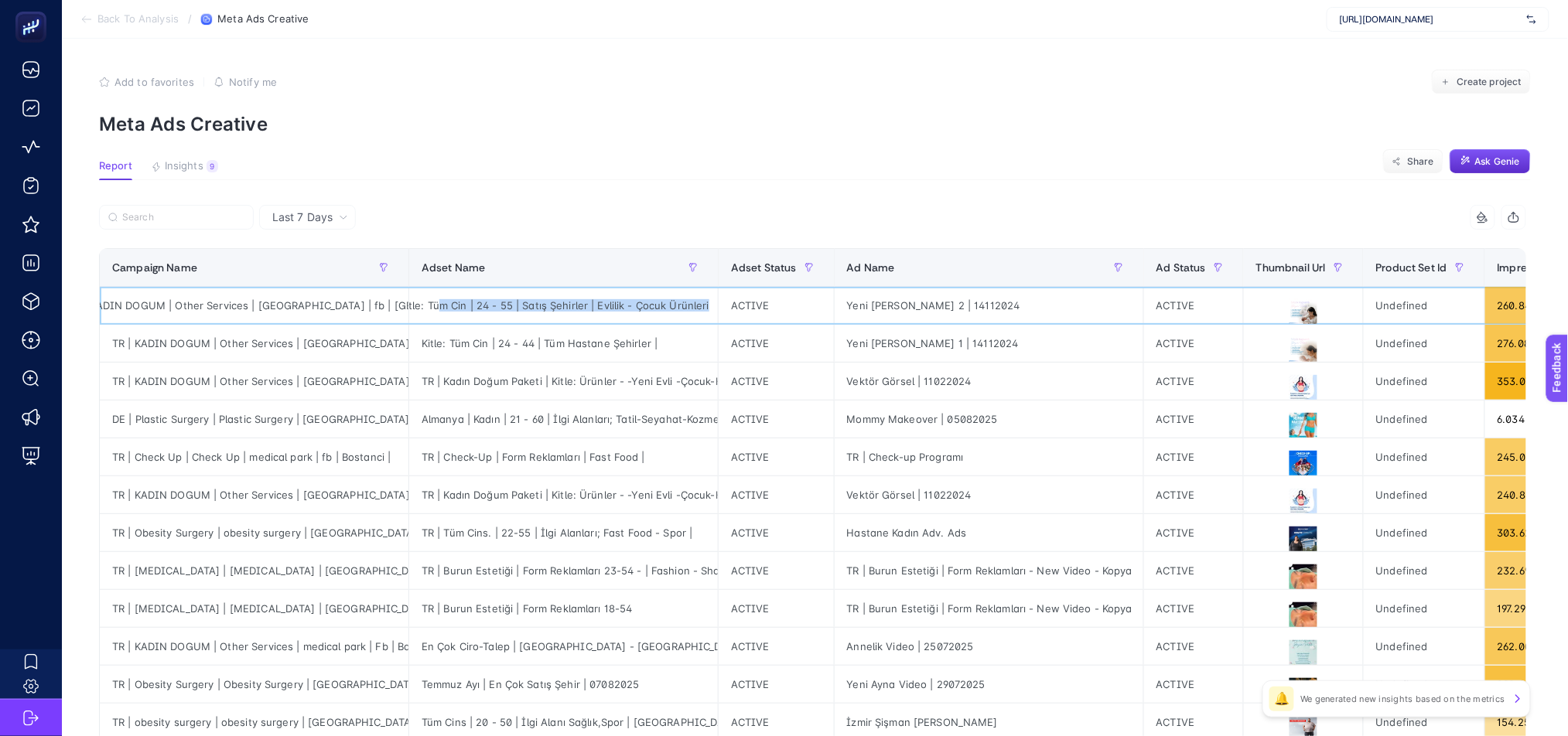
drag, startPoint x: 437, startPoint y: 308, endPoint x: 740, endPoint y: 320, distance: 303.2
click at [726, 311] on tr "TR | KADIN DOGUM | Other Services | medical Park | fb | Bostanci | Kitle: Tüm C…" at bounding box center [1441, 306] width 2683 height 38
drag, startPoint x: 1457, startPoint y: 302, endPoint x: 1444, endPoint y: 302, distance: 13.0
click at [1444, 302] on div "Undefined" at bounding box center [1423, 305] width 121 height 37
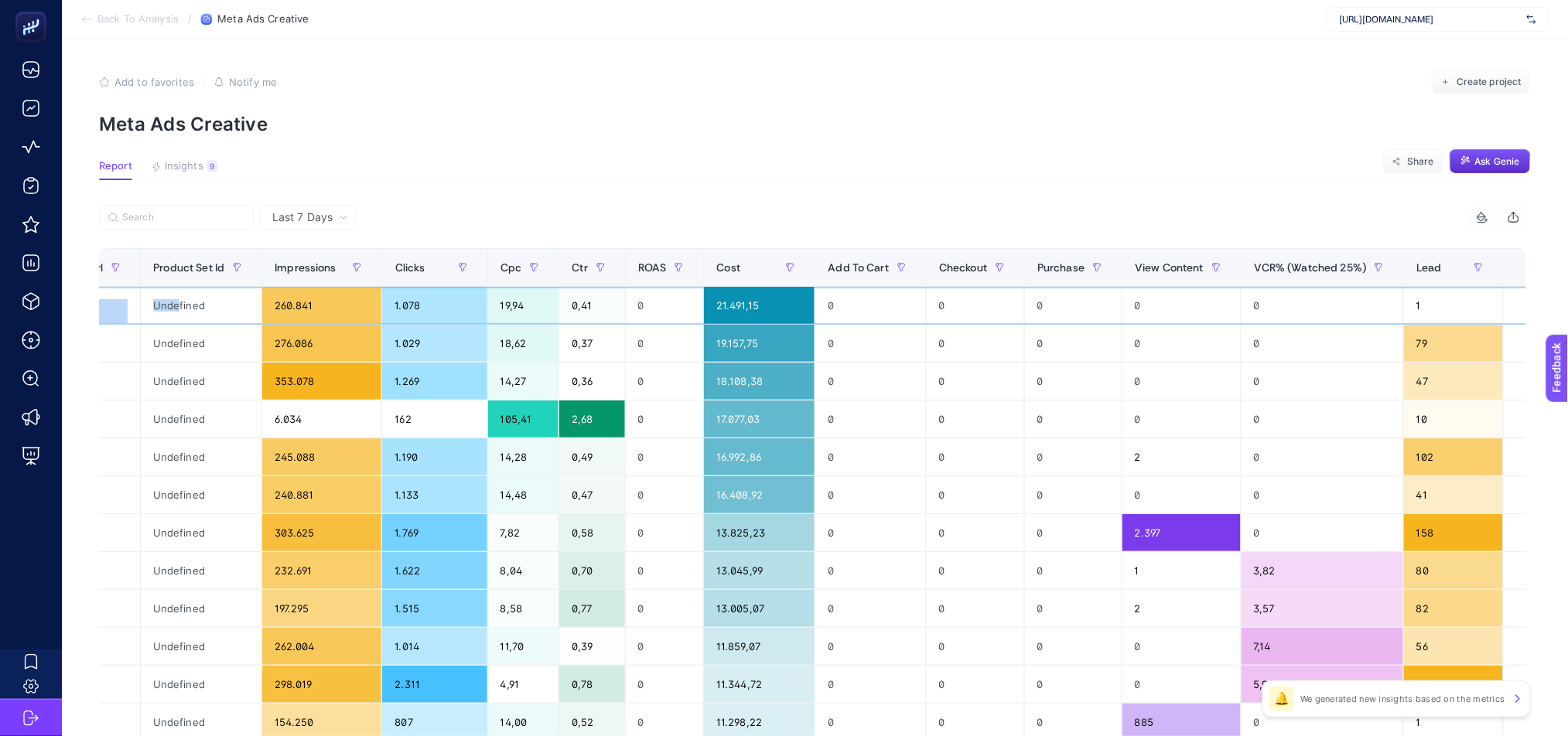
scroll to position [0, 10]
drag, startPoint x: 1399, startPoint y: 305, endPoint x: 1345, endPoint y: 302, distance: 54.1
click at [1345, 302] on tr "TR | KADIN DOGUM | Other Services | medical Park | fb | Bostanci | Kitle: Tüm C…" at bounding box center [218, 306] width 2683 height 38
click at [1257, 307] on div "0" at bounding box center [1322, 305] width 162 height 37
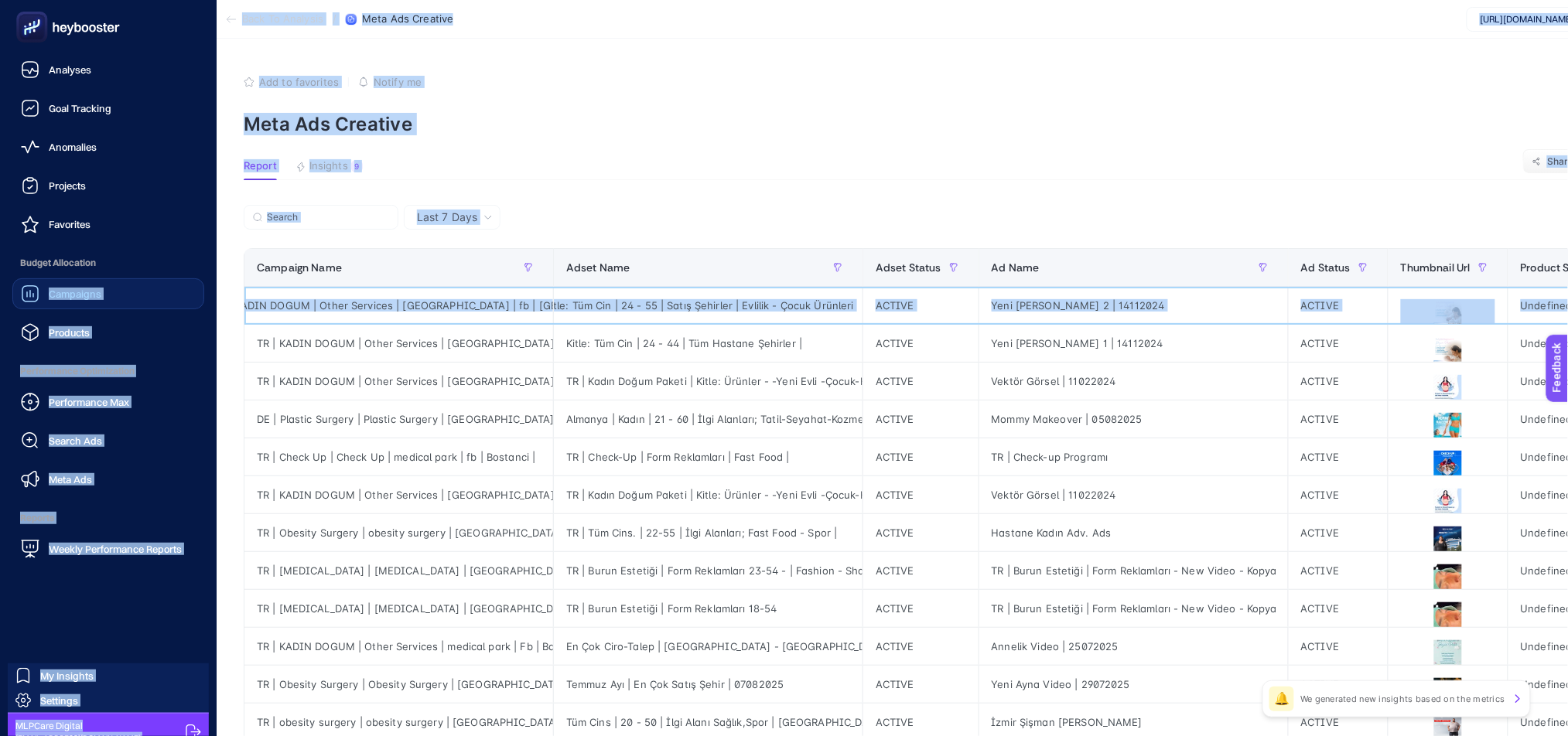
scroll to position [0, 0]
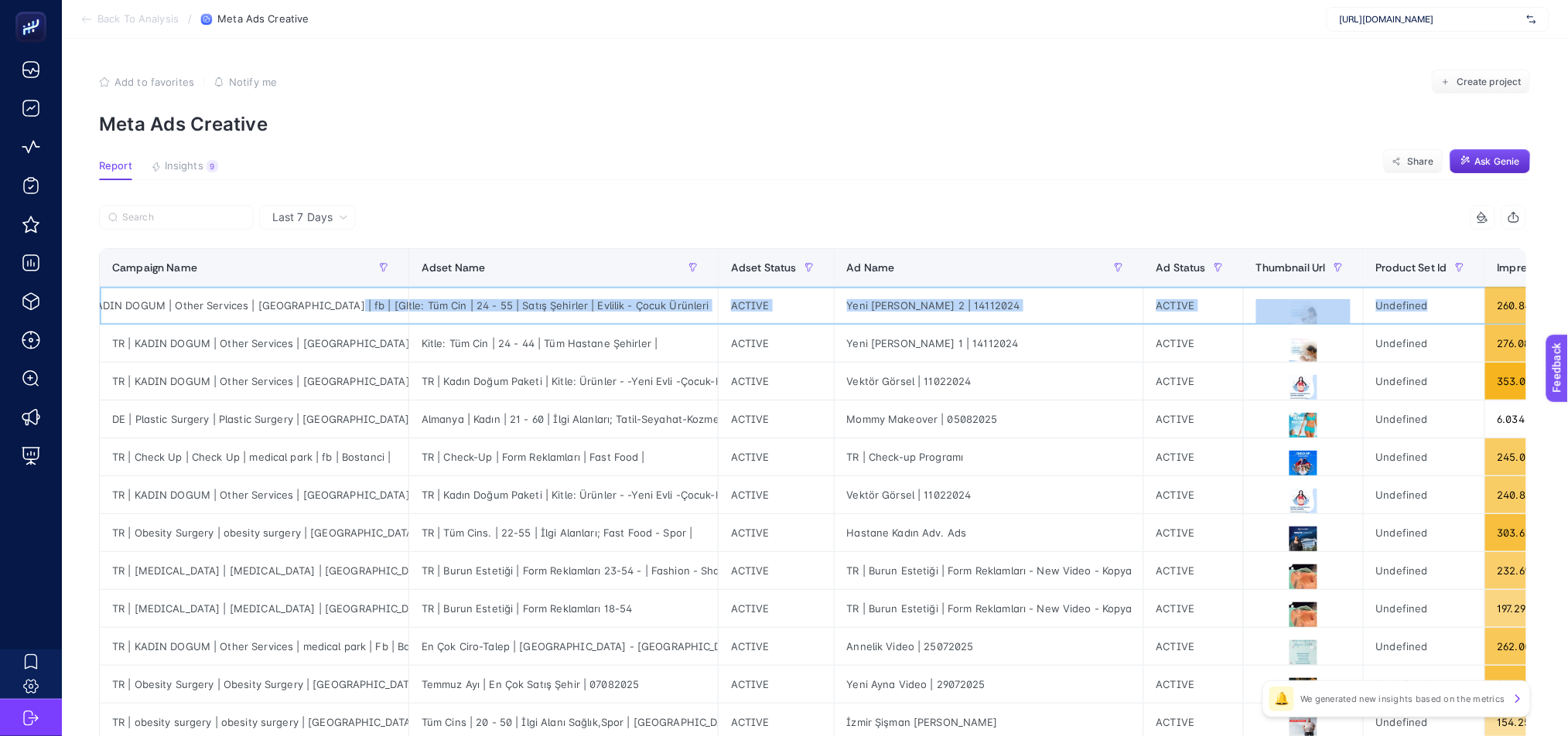
drag, startPoint x: 211, startPoint y: 310, endPoint x: 335, endPoint y: 300, distance: 124.4
click at [335, 300] on tr "TR | KADIN DOGUM | Other Services | medical Park | fb | Bostanci | Kitle: Tüm C…" at bounding box center [1441, 306] width 2683 height 38
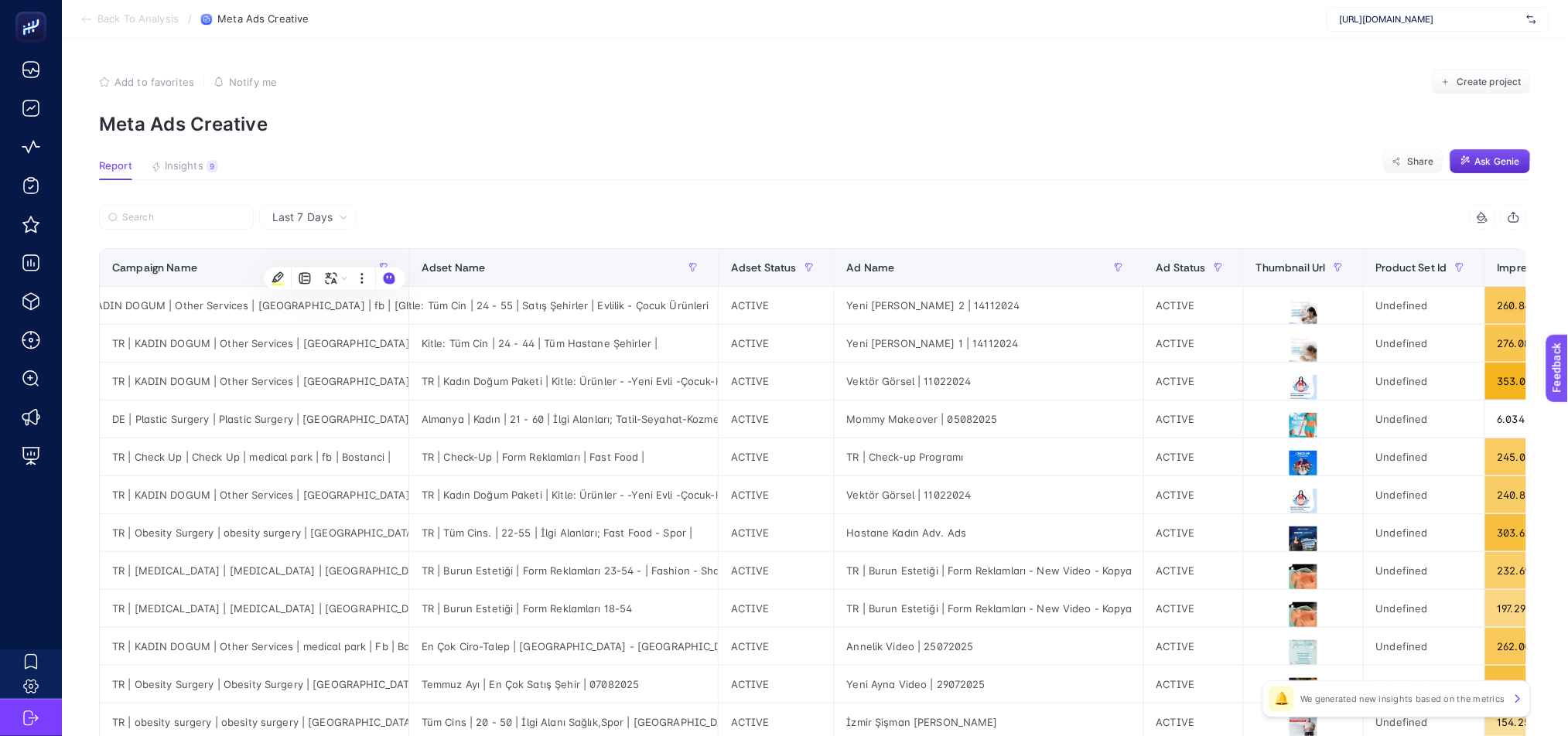
click at [794, 126] on p "Meta Ads Creative" at bounding box center [814, 125] width 1432 height 23
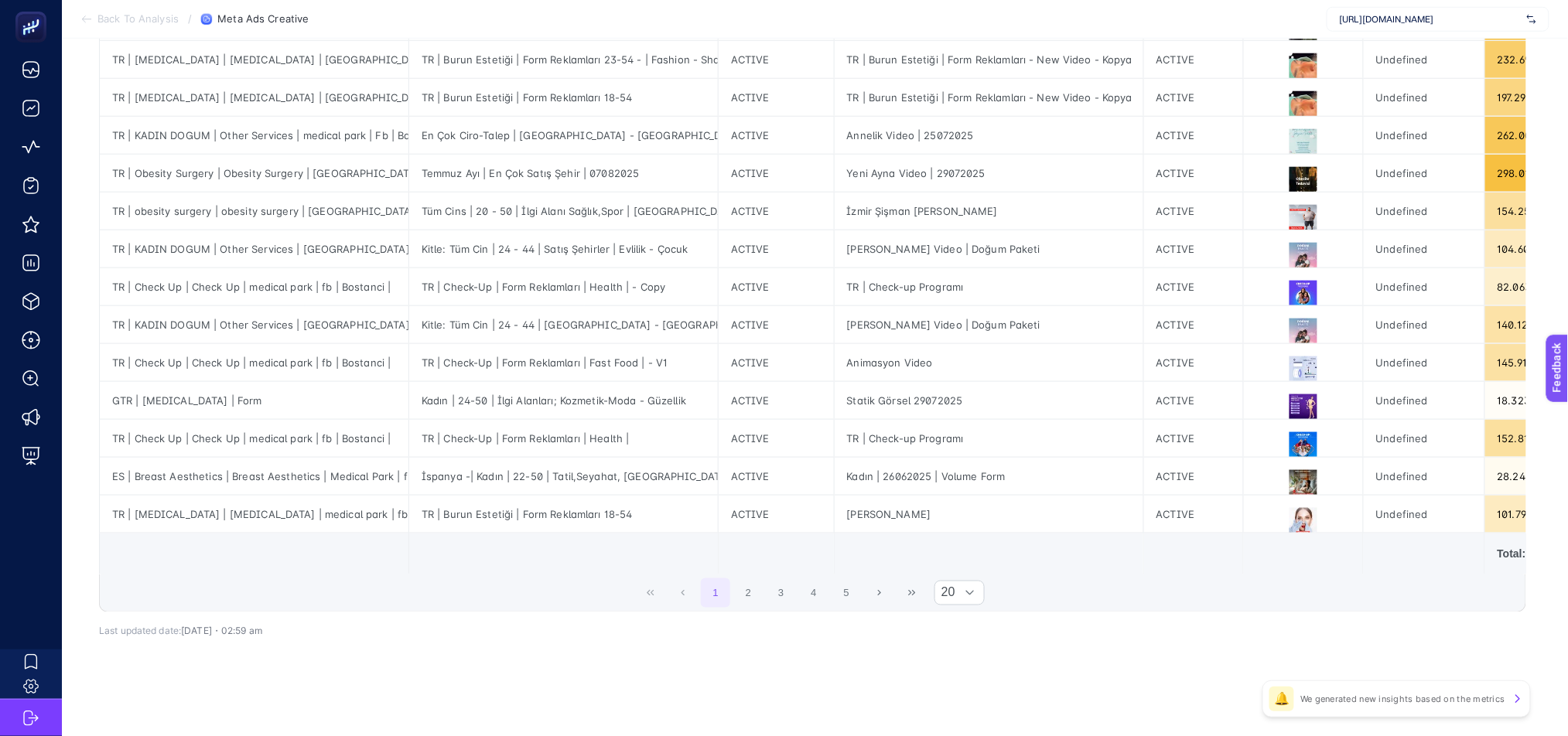
drag, startPoint x: 837, startPoint y: 567, endPoint x: 1002, endPoint y: 587, distance: 166.2
click at [1002, 587] on div "12 items selected Campaign Name Adset Name Adset Status Ad Name Ad Status Thumb…" at bounding box center [813, 153] width 1427 height 918
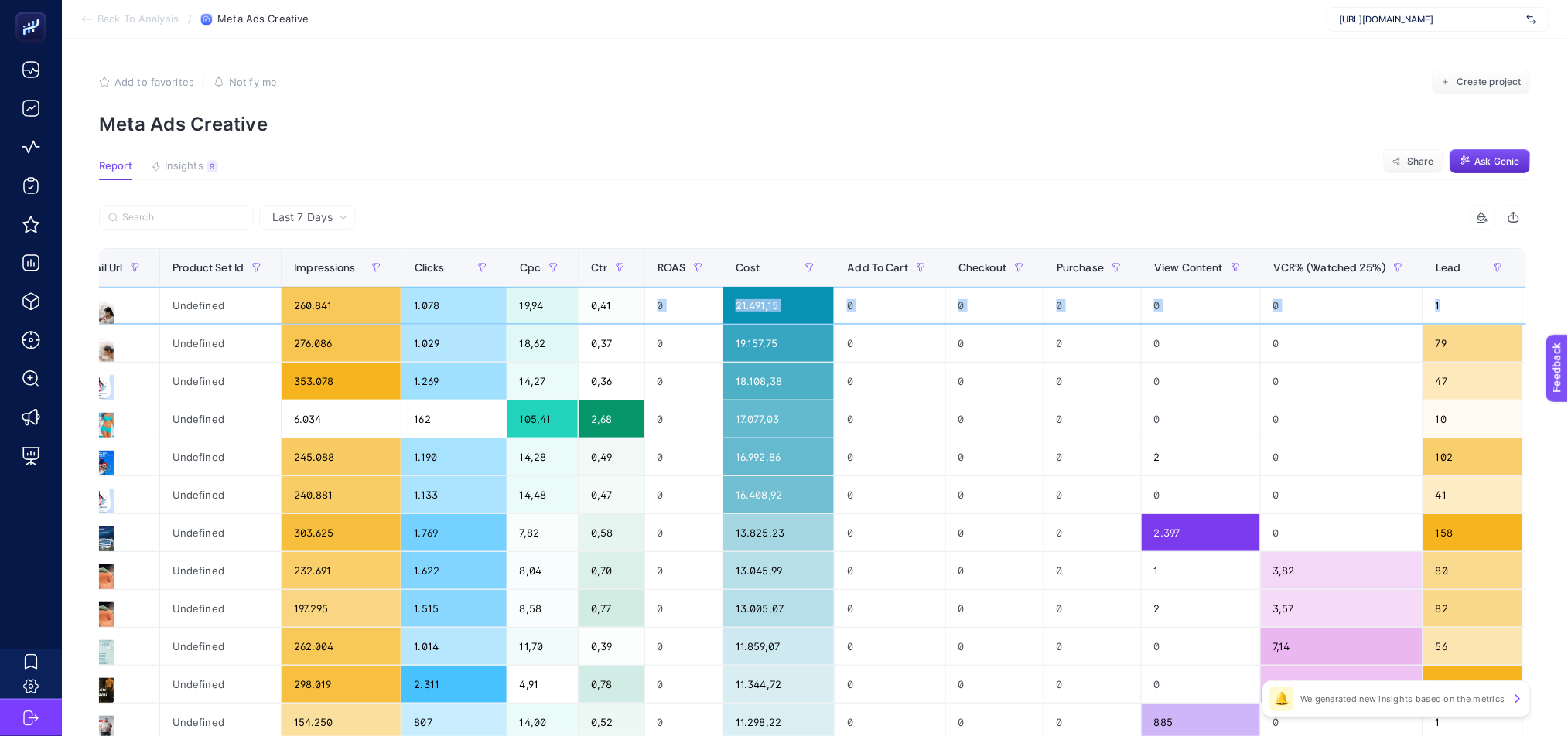
scroll to position [0, 1223]
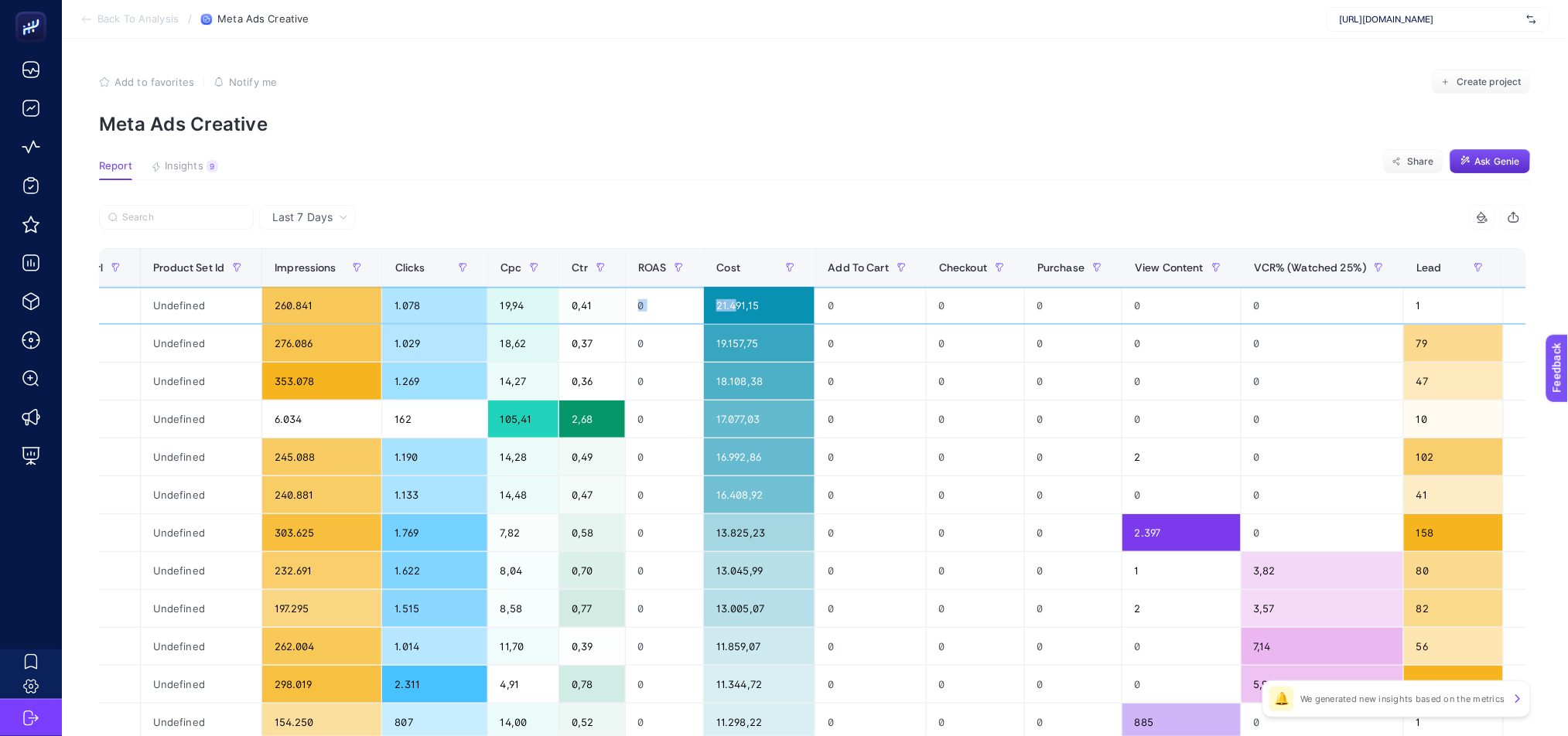
drag, startPoint x: 1503, startPoint y: 315, endPoint x: 712, endPoint y: 309, distance: 791.0
click at [712, 309] on tr "TR | KADIN DOGUM | Other Services | medical Park | fb | Bostanci | Kitle: Tüm C…" at bounding box center [218, 306] width 2683 height 38
click at [877, 349] on div "0" at bounding box center [871, 343] width 111 height 37
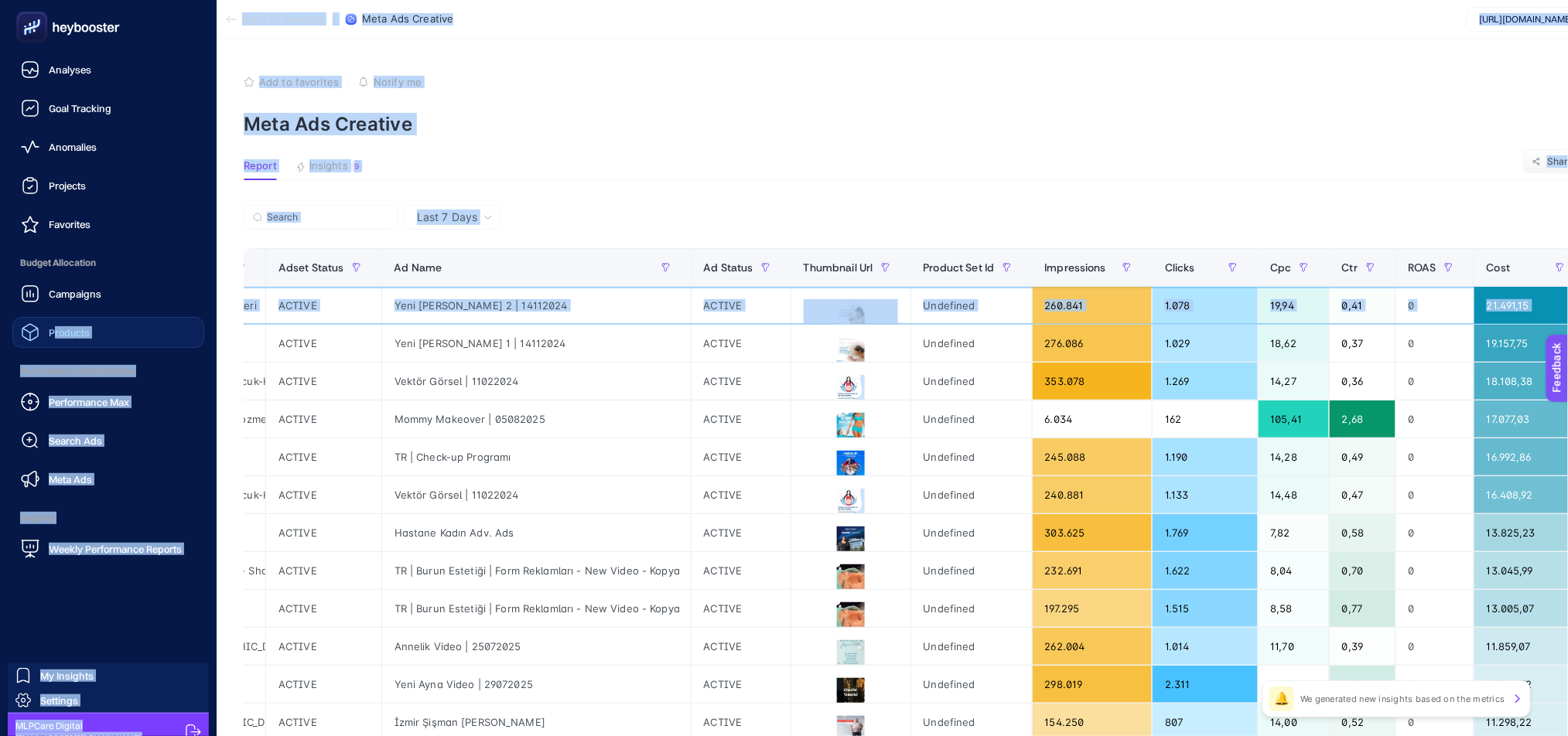
scroll to position [0, 0]
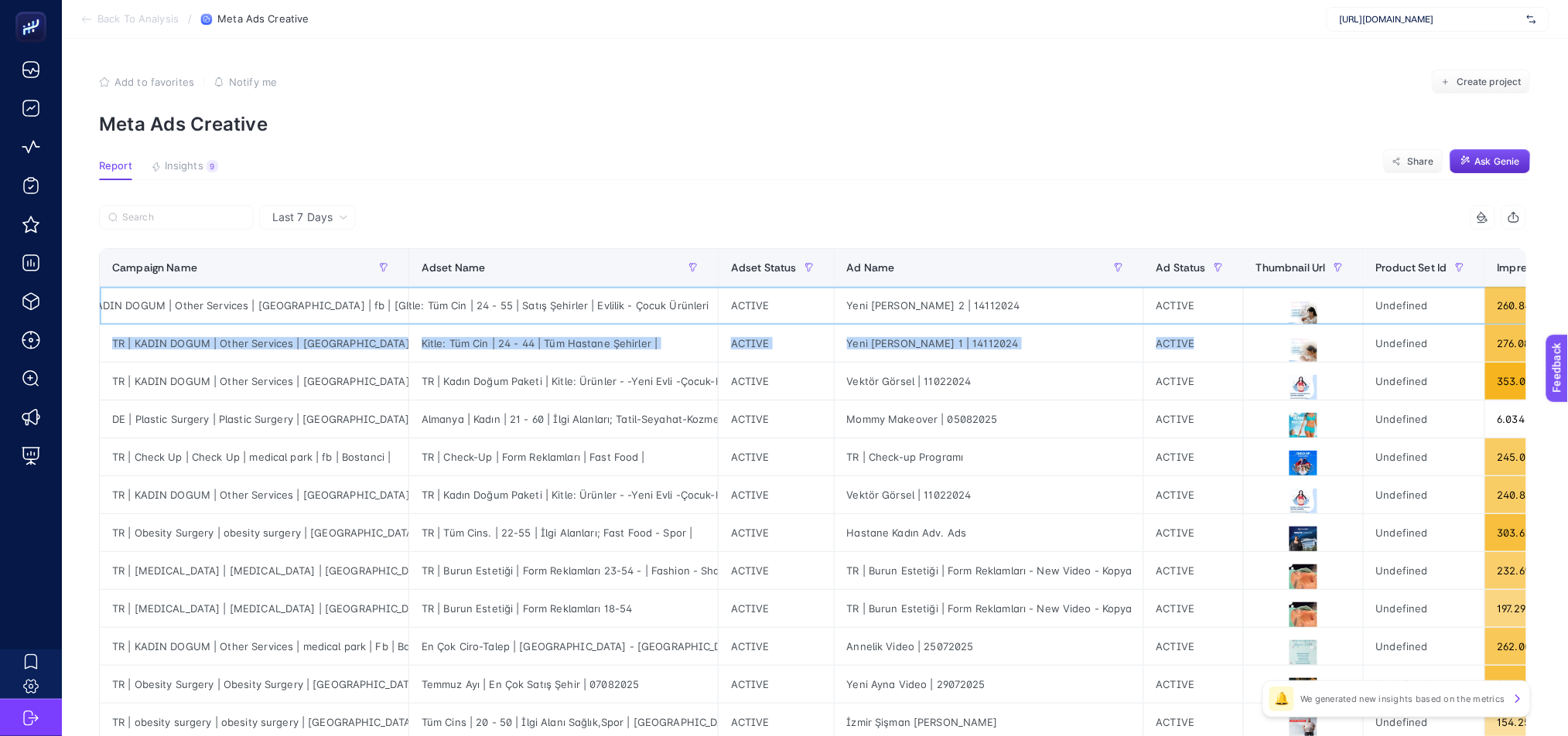
drag, startPoint x: 1412, startPoint y: 303, endPoint x: 1317, endPoint y: 334, distance: 99.9
click at [1320, 329] on tbody "TR | KADIN DOGUM | Other Services | medical Park | fb | Bostanci | Kitle: Tüm C…" at bounding box center [1441, 666] width 2683 height 758
click at [986, 349] on div "Yeni [PERSON_NAME] 1 | 14112024" at bounding box center [989, 343] width 309 height 37
click at [1098, 342] on div "Yeni [PERSON_NAME] 1 | 14112024" at bounding box center [989, 343] width 309 height 37
click at [665, 348] on div "Kitle: Tüm Cin | 24 - 44 | Tüm Hastane Şehirler |" at bounding box center [563, 343] width 309 height 37
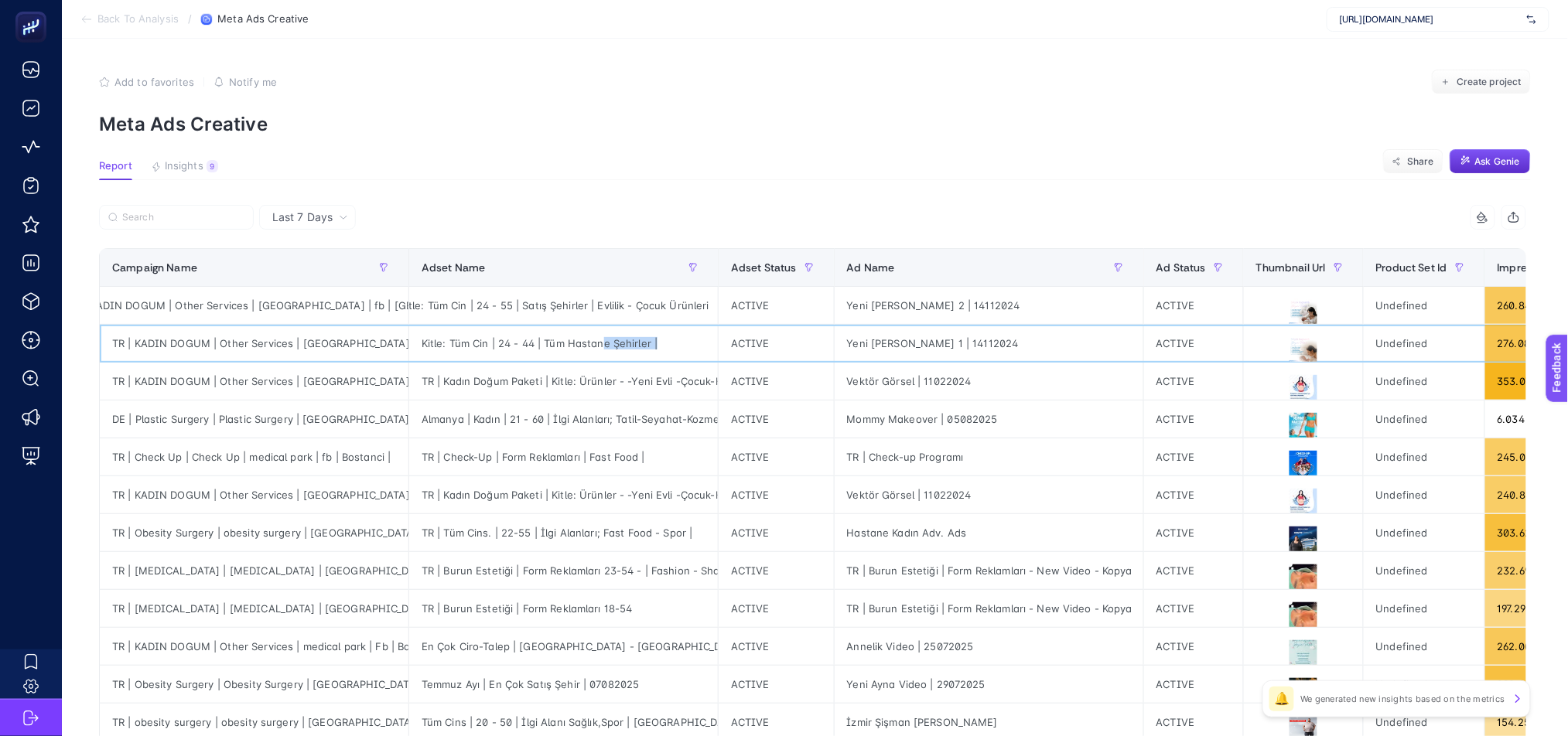
drag, startPoint x: 589, startPoint y: 344, endPoint x: 669, endPoint y: 348, distance: 80.1
click at [669, 348] on div "Kitle: Tüm Cin | 24 - 44 | Tüm Hastane Şehirler |" at bounding box center [563, 343] width 309 height 37
click at [552, 348] on div "Kitle: Tüm Cin | 24 - 44 | Tüm Hastane Şehirler |" at bounding box center [563, 343] width 309 height 37
drag, startPoint x: 580, startPoint y: 346, endPoint x: 1031, endPoint y: 338, distance: 451.1
click at [1031, 338] on tr "TR | KADIN DOGUM | Other Services | medical Park | fb | Bostanci | Kitle: Tüm C…" at bounding box center [1441, 344] width 2683 height 38
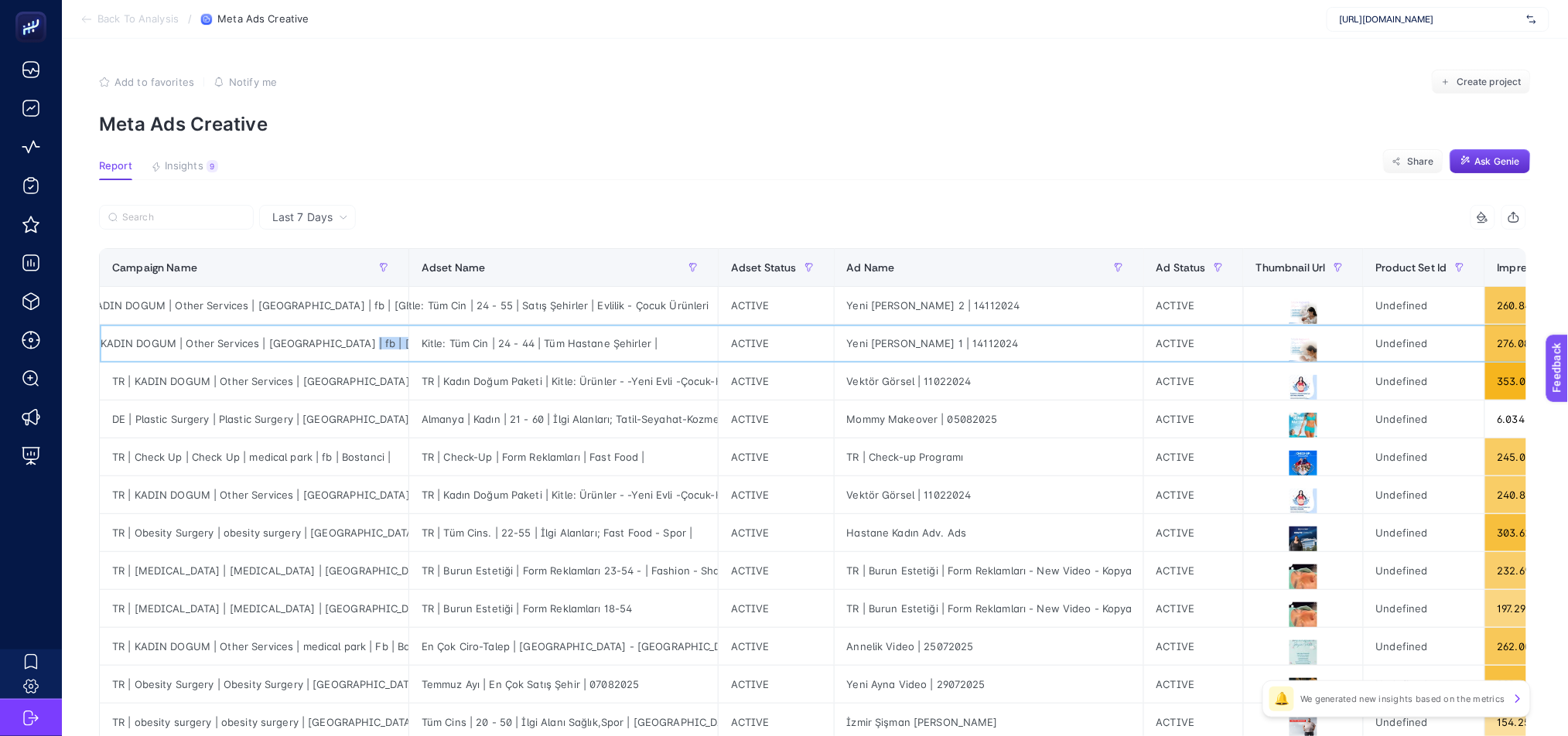
scroll to position [0, 45]
drag, startPoint x: 384, startPoint y: 342, endPoint x: 721, endPoint y: 340, distance: 337.0
click at [712, 340] on tr "TR | KADIN DOGUM | Other Services | medical Park | fb | Bostanci | Kitle: Tüm C…" at bounding box center [1441, 344] width 2683 height 38
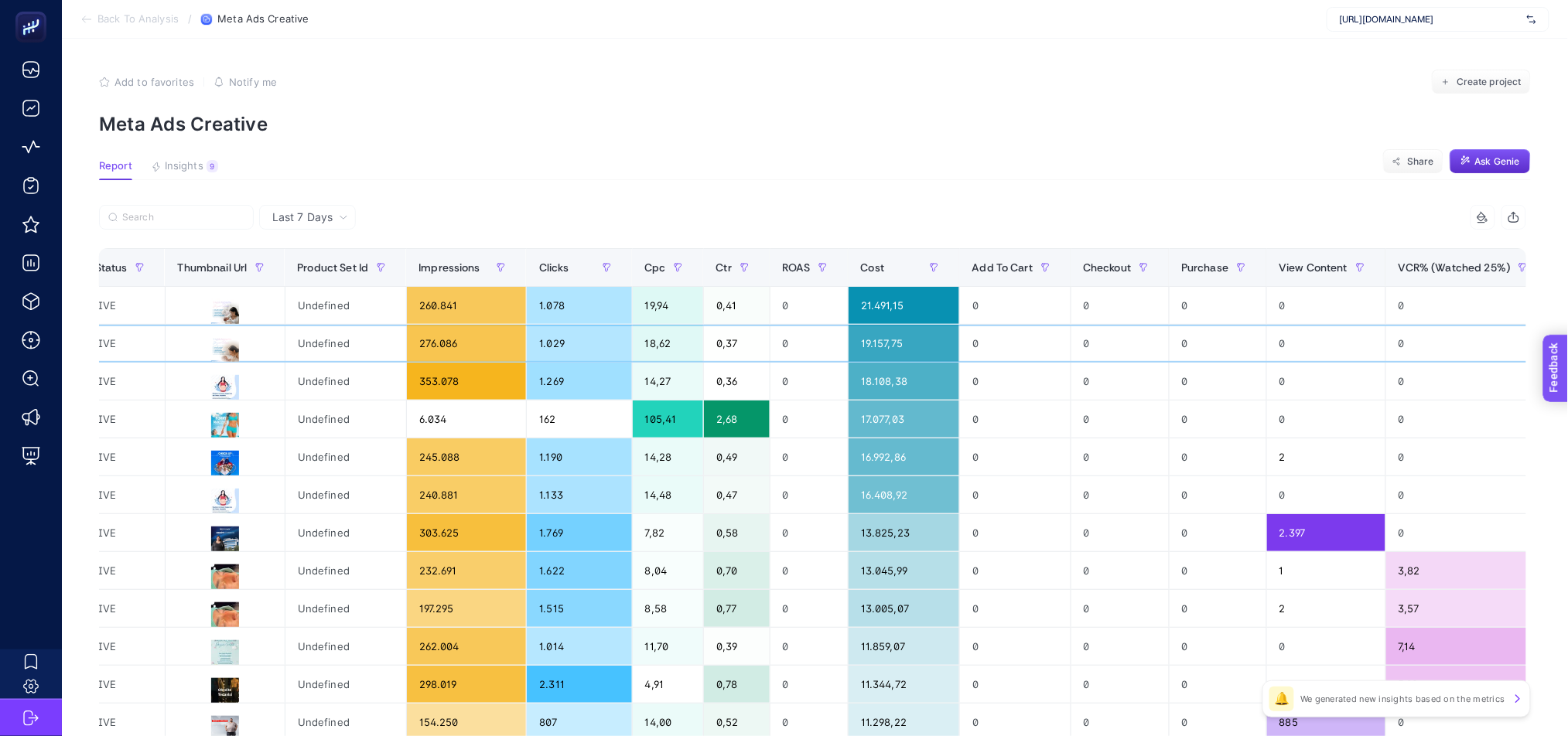
scroll to position [0, 1223]
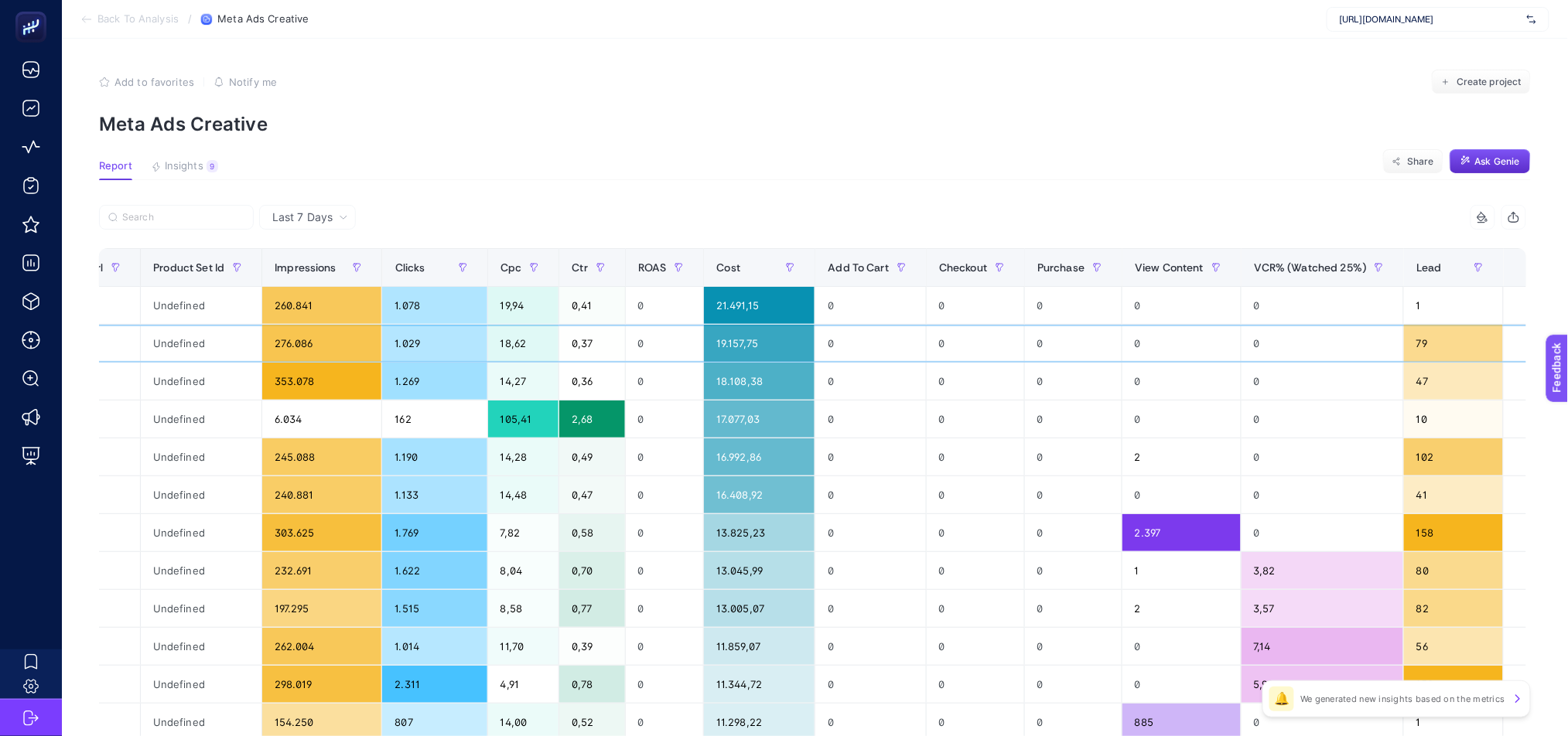
drag, startPoint x: 1021, startPoint y: 345, endPoint x: 1267, endPoint y: 340, distance: 246.1
click at [1267, 340] on tr "TR | KADIN DOGUM | Other Services | medical Park | fb | Bostanci | Kitle: Tüm C…" at bounding box center [218, 344] width 2683 height 38
drag, startPoint x: 1418, startPoint y: 305, endPoint x: 986, endPoint y: 304, distance: 432.0
click at [889, 305] on tr "TR | KADIN DOGUM | Other Services | medical Park | fb | Bostanci | Kitle: Tüm C…" at bounding box center [218, 306] width 2683 height 38
click at [1518, 269] on div "+" at bounding box center [1532, 267] width 30 height 12
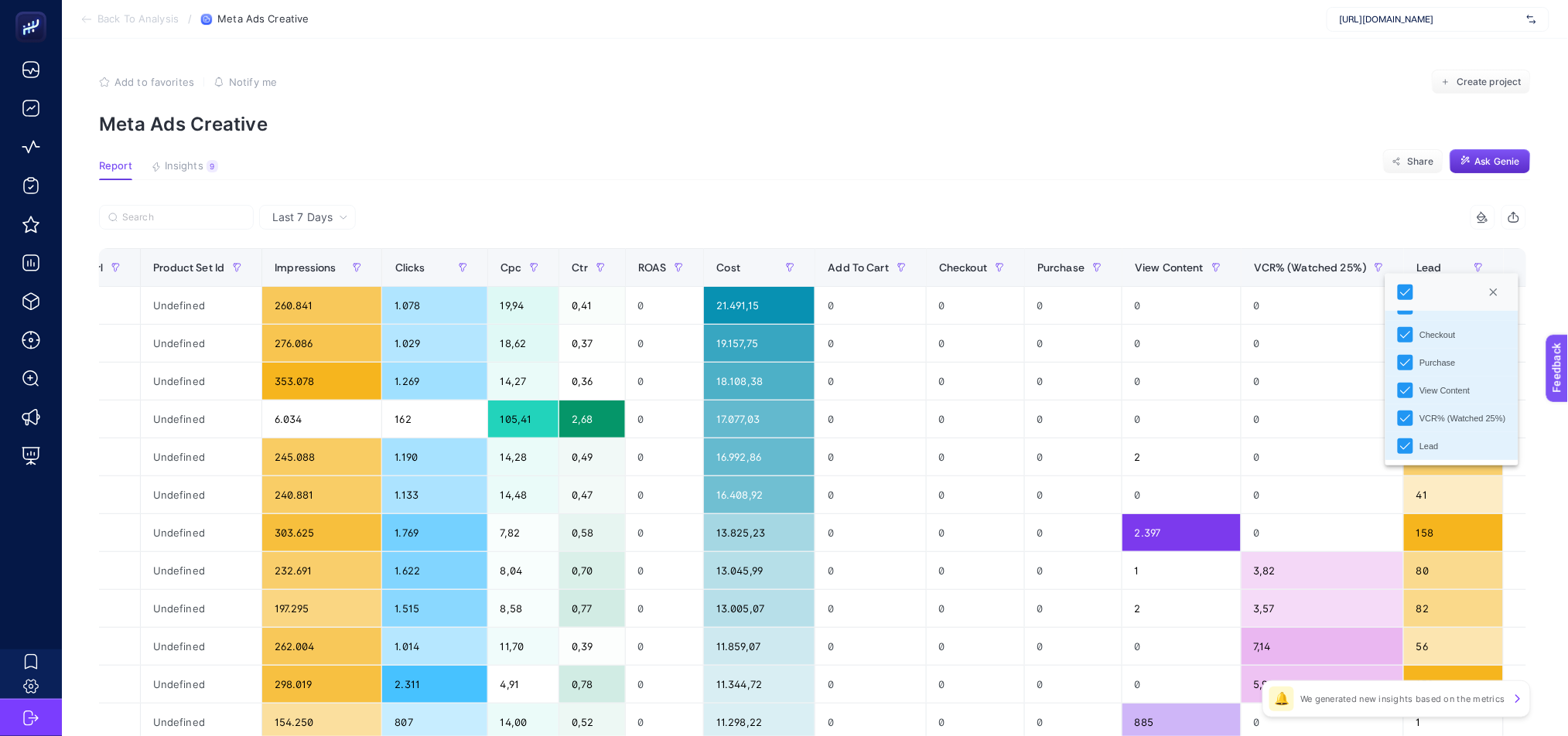
scroll to position [0, 0]
click at [1320, 166] on section "Report Insights 9 We generated new insights based on the metrics Share Ask Genie" at bounding box center [814, 169] width 1432 height 20
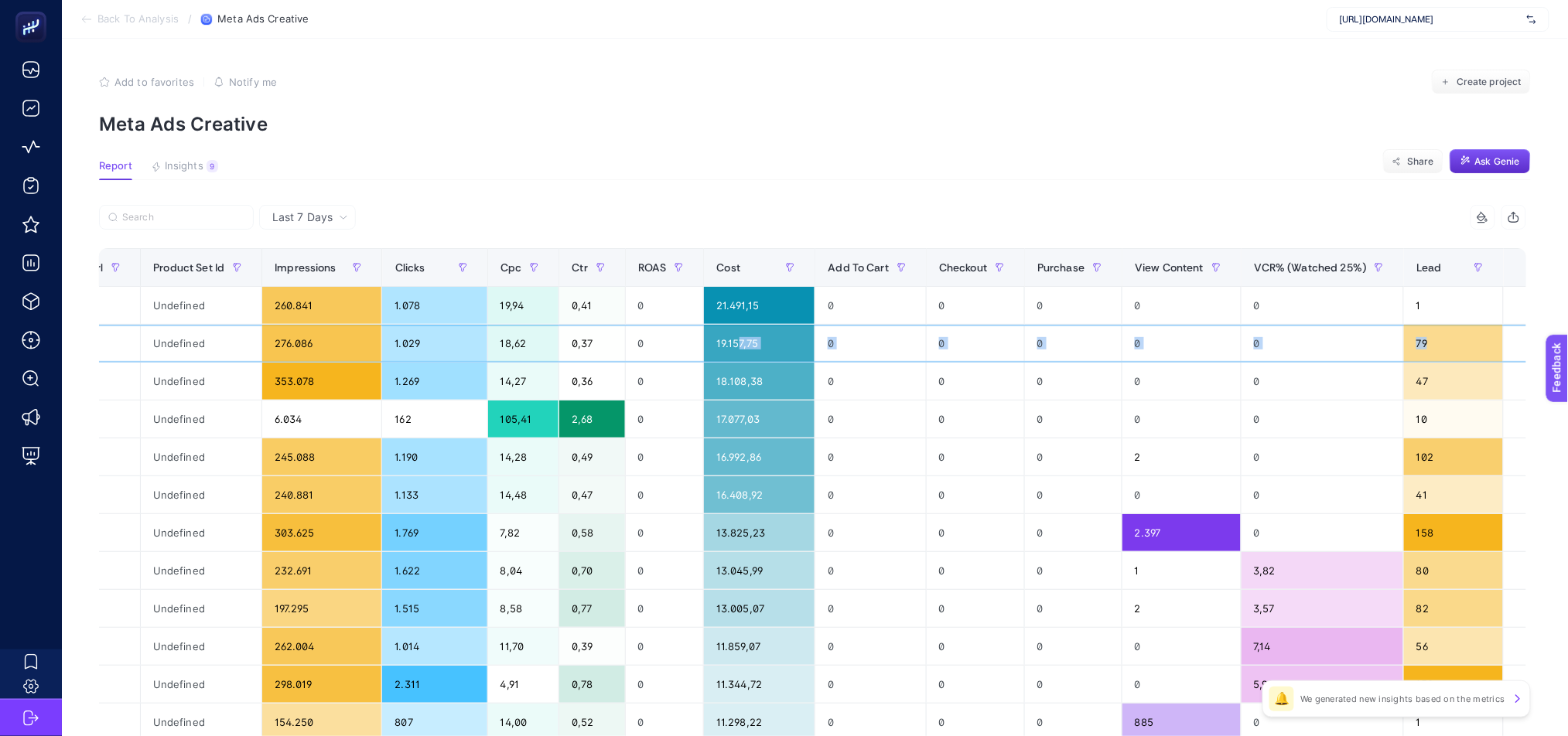
drag, startPoint x: 716, startPoint y: 338, endPoint x: 1413, endPoint y: 335, distance: 697.0
click at [1413, 335] on tr "TR | KADIN DOGUM | Other Services | medical Park | fb | Bostanci | Kitle: Tüm C…" at bounding box center [218, 344] width 2683 height 38
drag, startPoint x: 825, startPoint y: 349, endPoint x: 765, endPoint y: 344, distance: 60.2
click at [823, 350] on div "0" at bounding box center [871, 343] width 111 height 37
click at [705, 342] on div "19.157,75" at bounding box center [759, 343] width 111 height 37
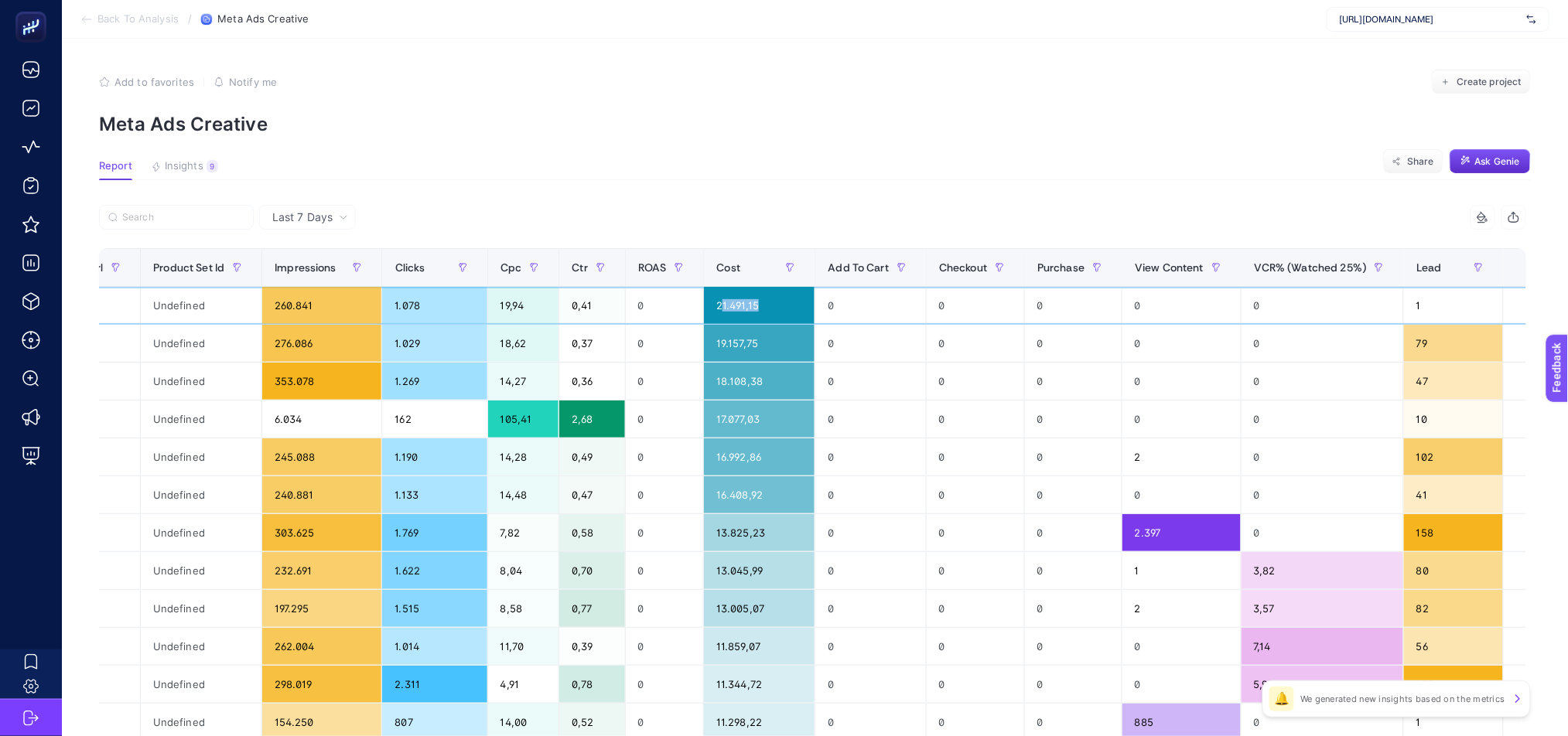
drag, startPoint x: 698, startPoint y: 305, endPoint x: 757, endPoint y: 311, distance: 59.3
click at [757, 311] on div "21.491,15" at bounding box center [759, 305] width 111 height 37
click at [1428, 299] on div "1" at bounding box center [1452, 305] width 98 height 37
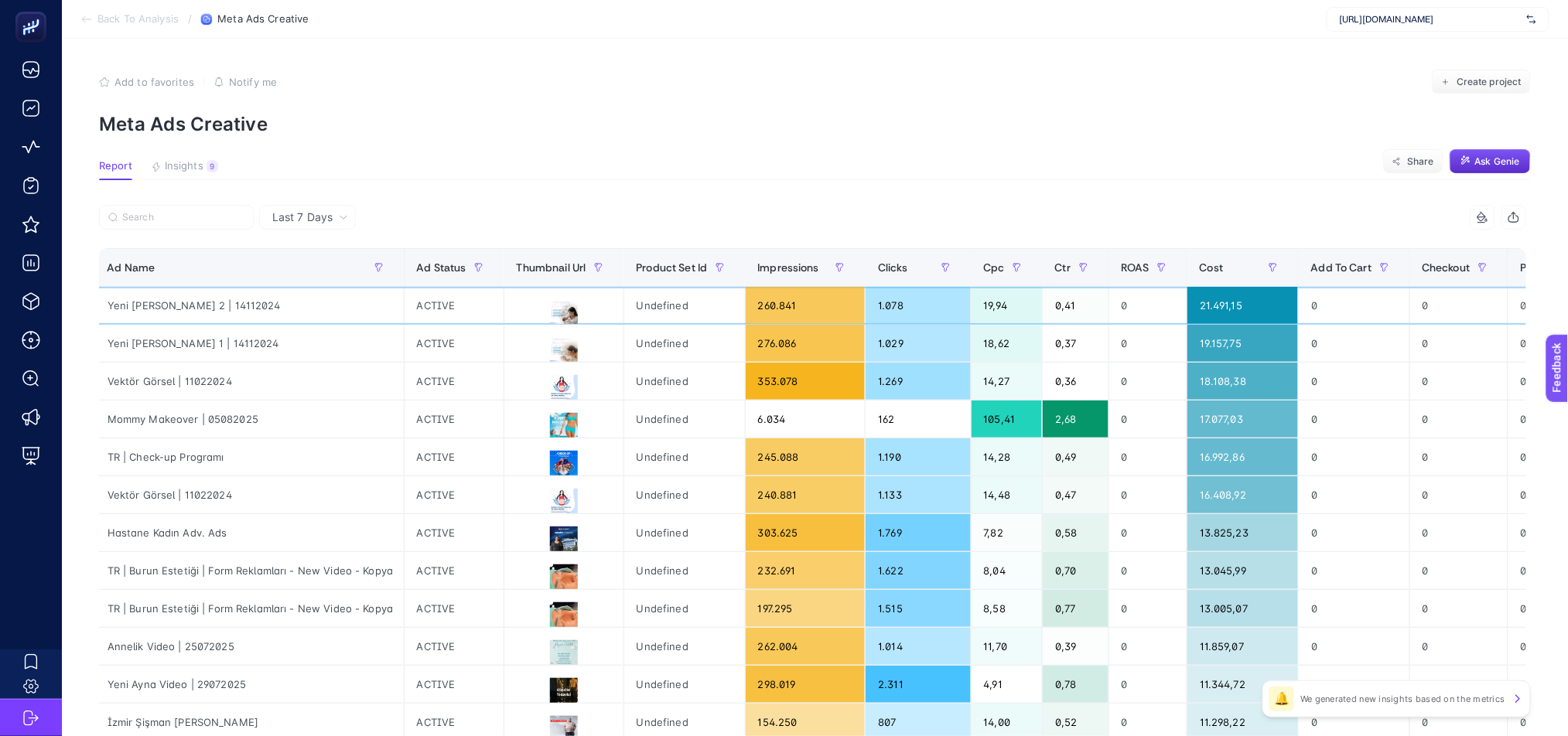
scroll to position [0, 1223]
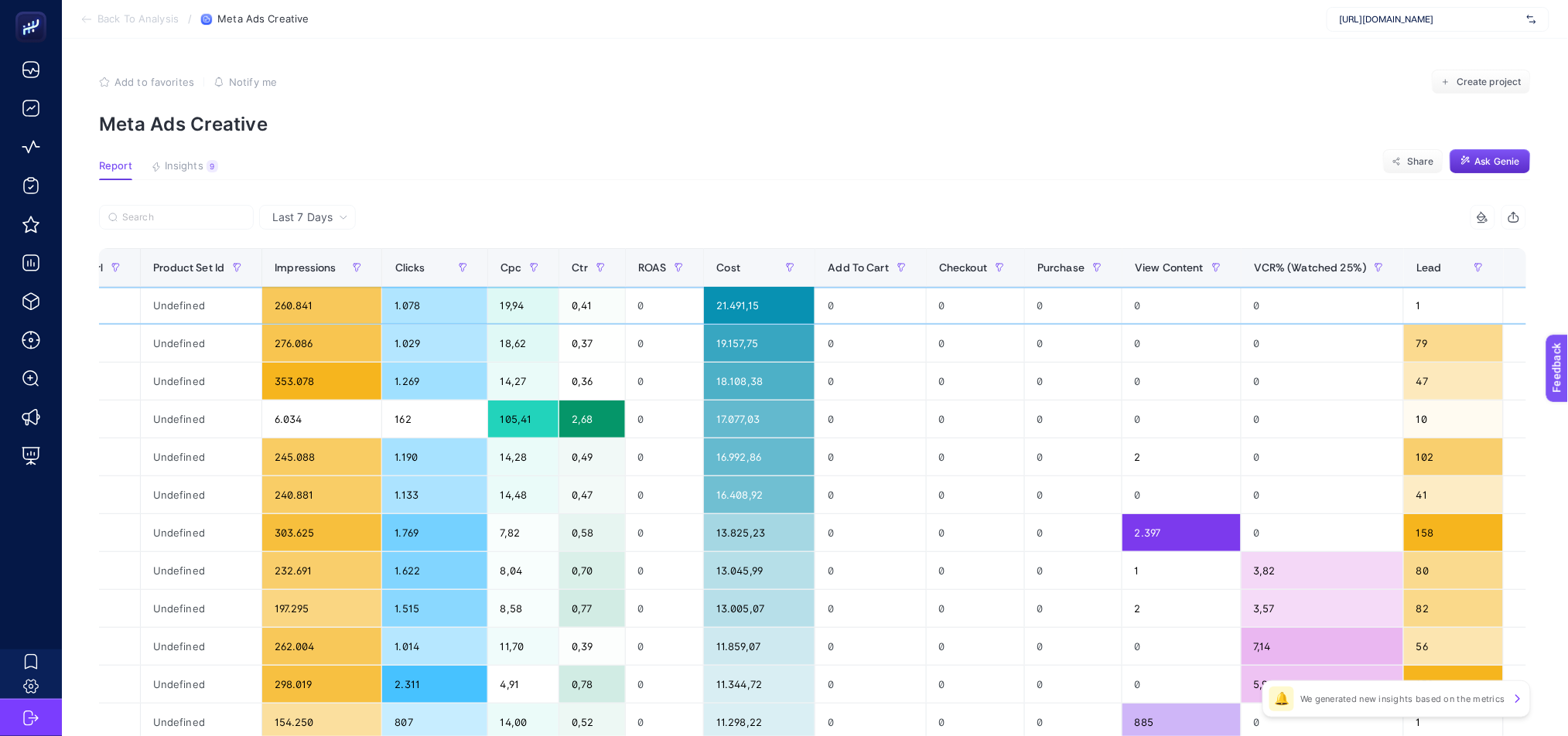
drag, startPoint x: 502, startPoint y: 320, endPoint x: 1403, endPoint y: 309, distance: 901.1
click at [1403, 309] on tr "TR | KADIN DOGUM | Other Services | medical Park | fb | Bostanci | Kitle: Tüm C…" at bounding box center [218, 306] width 2683 height 38
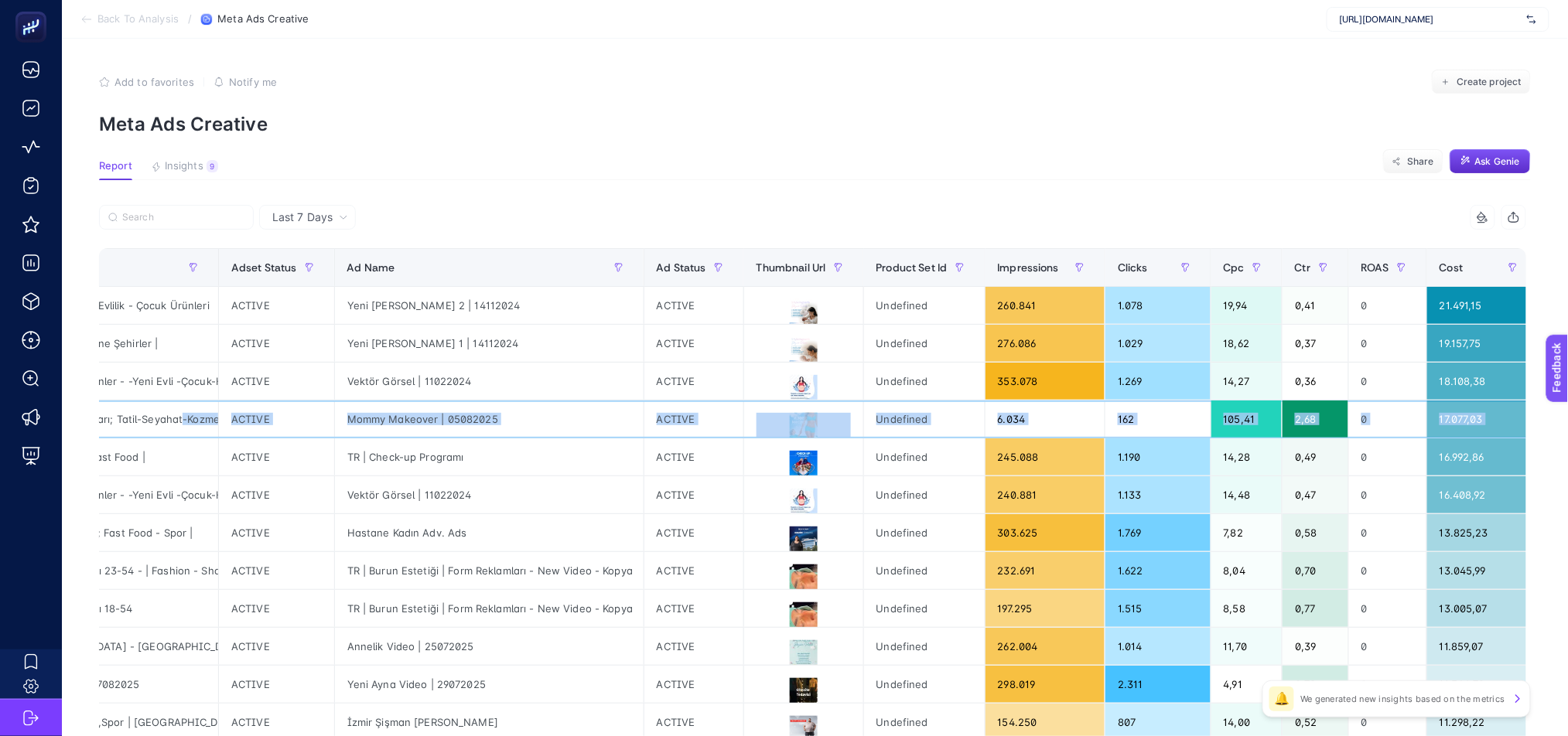
scroll to position [0, 493]
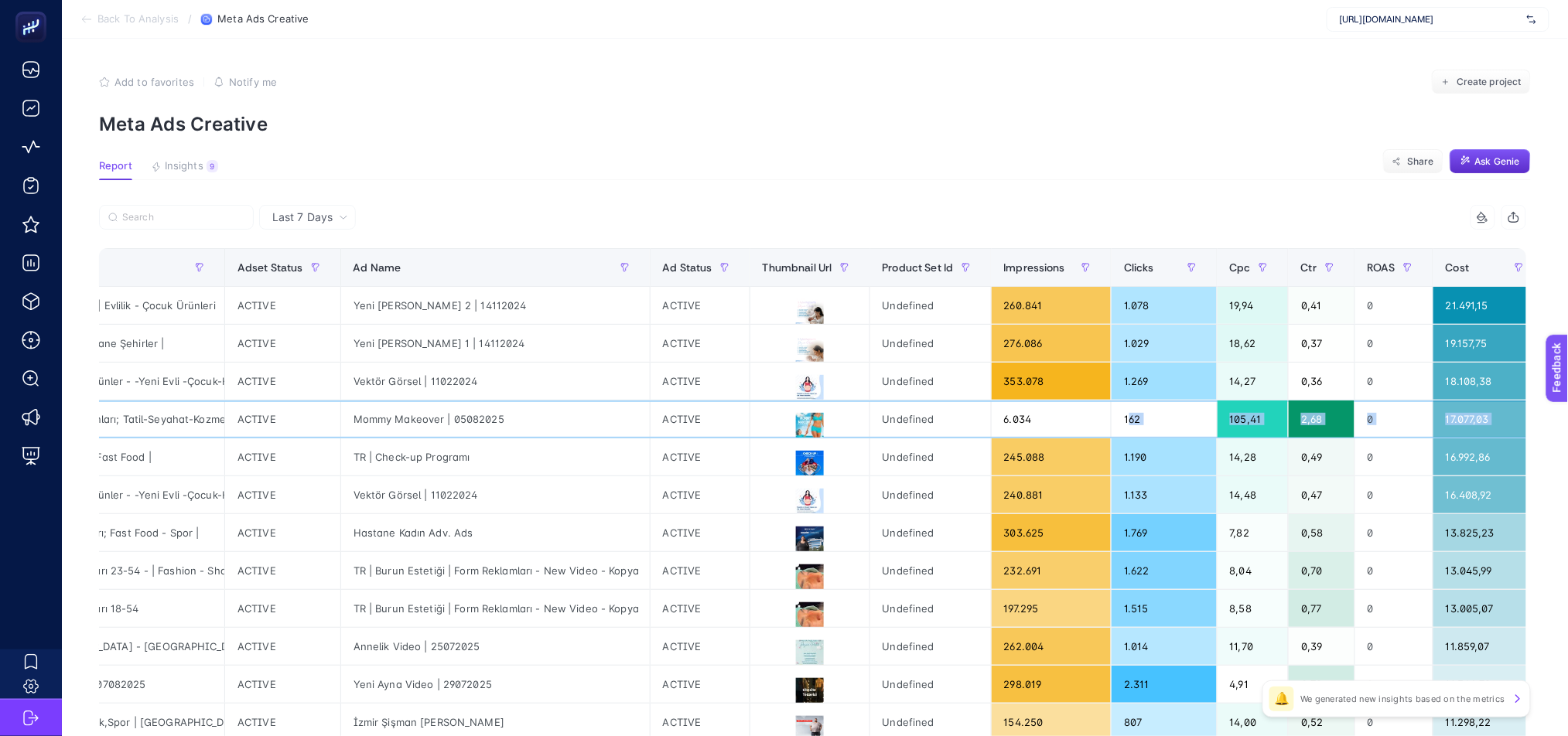
drag, startPoint x: 1411, startPoint y: 423, endPoint x: 1111, endPoint y: 405, distance: 300.5
click at [1111, 405] on tr "DE | Plastic Surgery | Plastic Surgery | Medical Park | fb Almanya | Kadın | 21…" at bounding box center [948, 420] width 2683 height 38
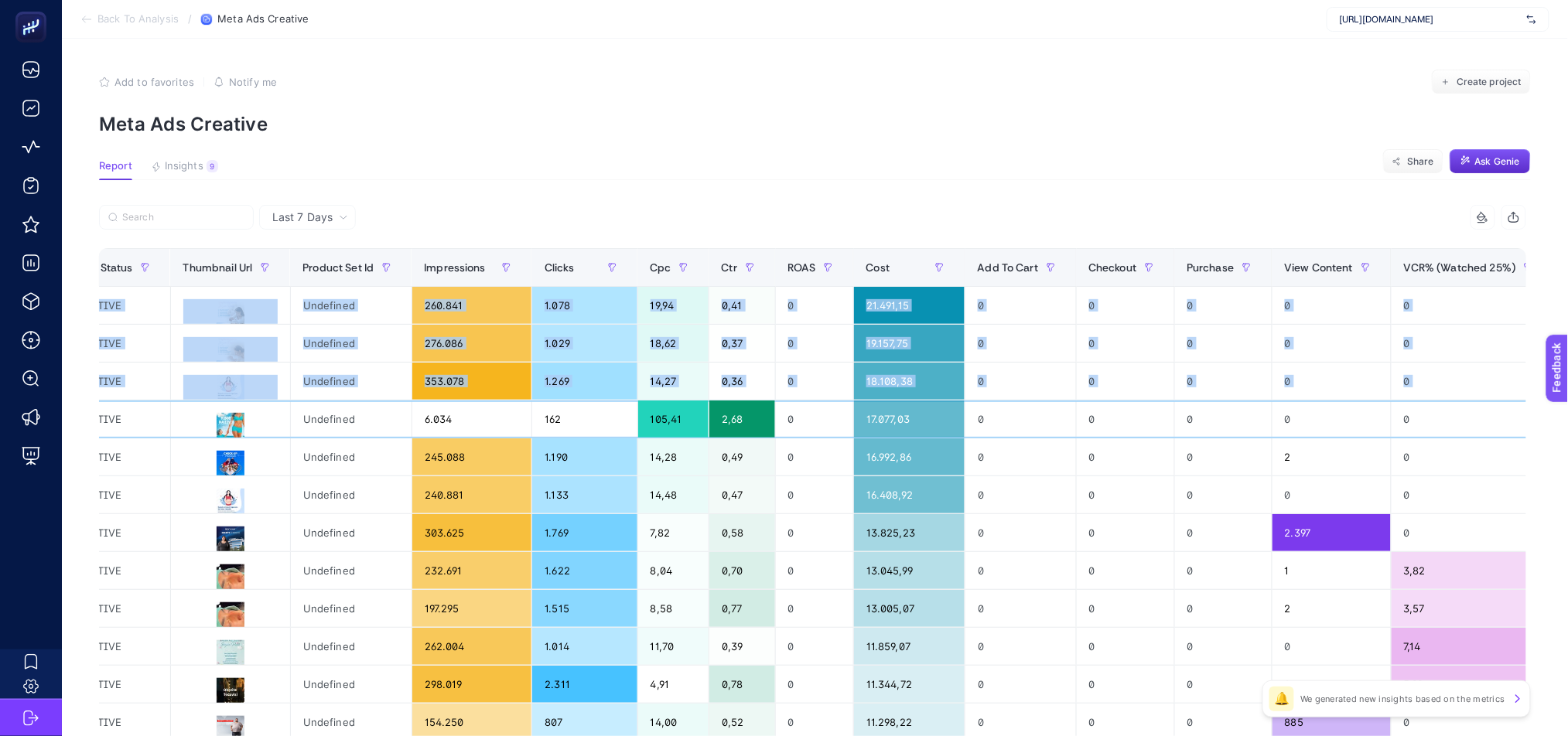
scroll to position [0, 1223]
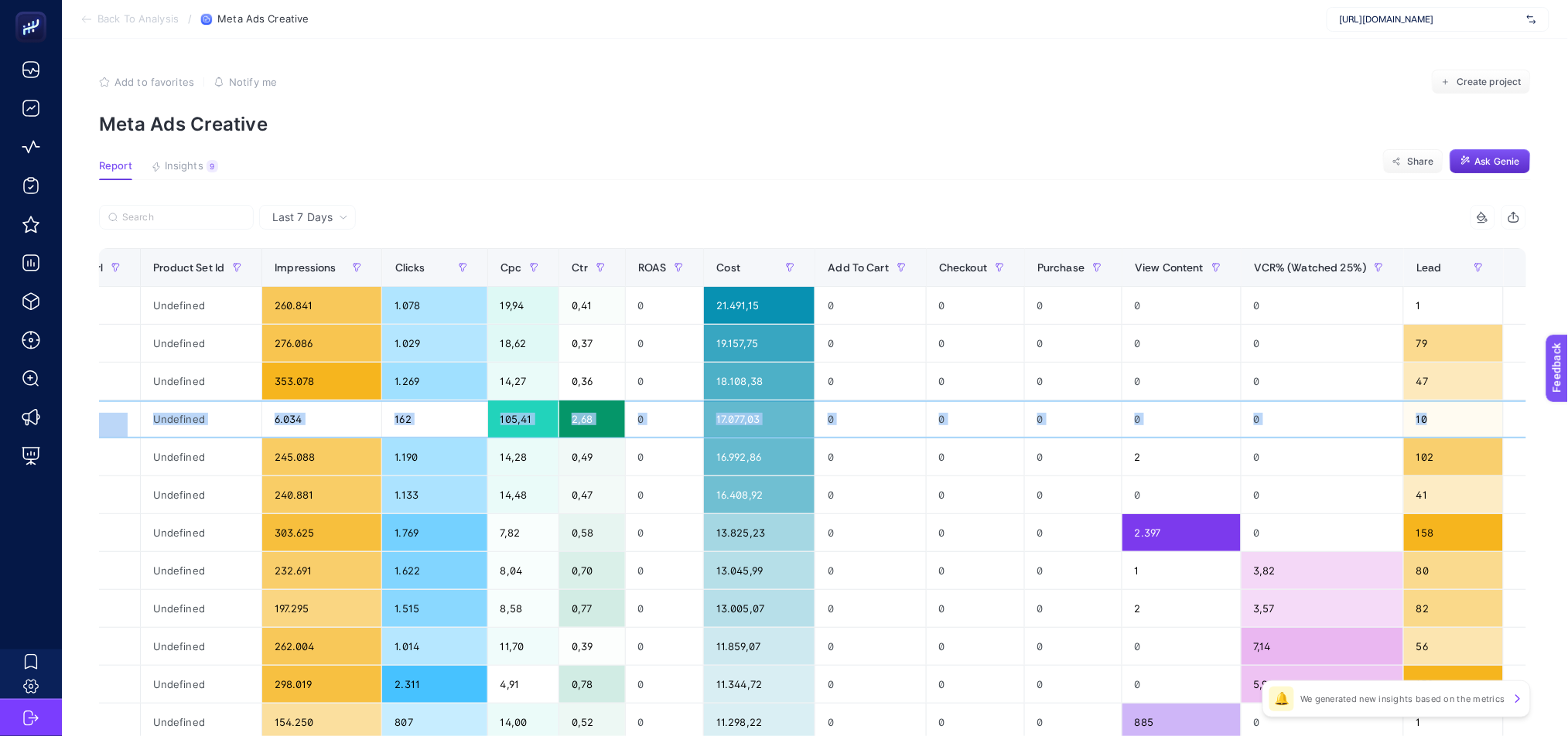
drag, startPoint x: 593, startPoint y: 414, endPoint x: 1411, endPoint y: 413, distance: 818.0
click at [1411, 413] on tr "DE | Plastic Surgery | Plastic Surgery | Medical Park | fb Almanya | Kadın | 21…" at bounding box center [218, 420] width 2683 height 38
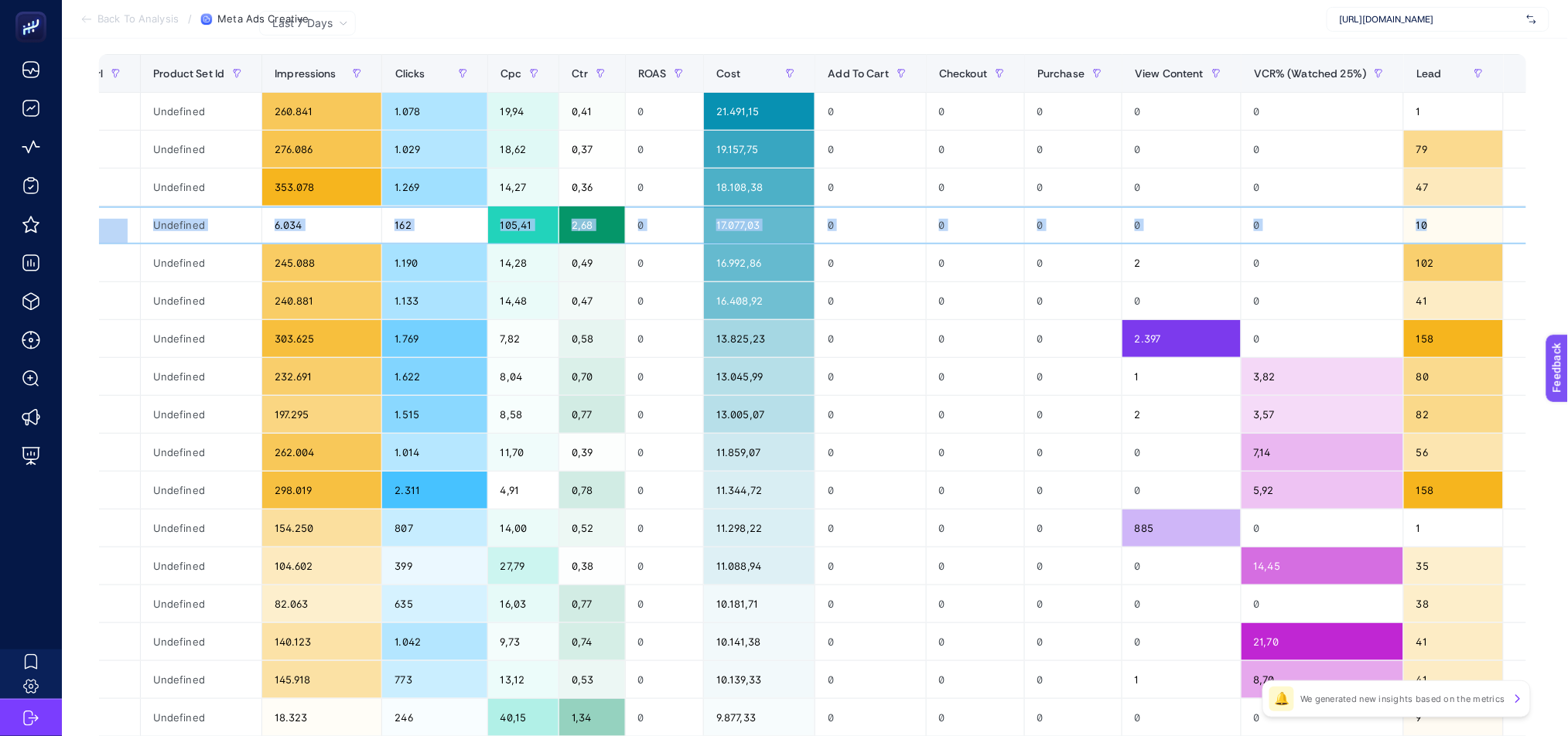
scroll to position [229, 10]
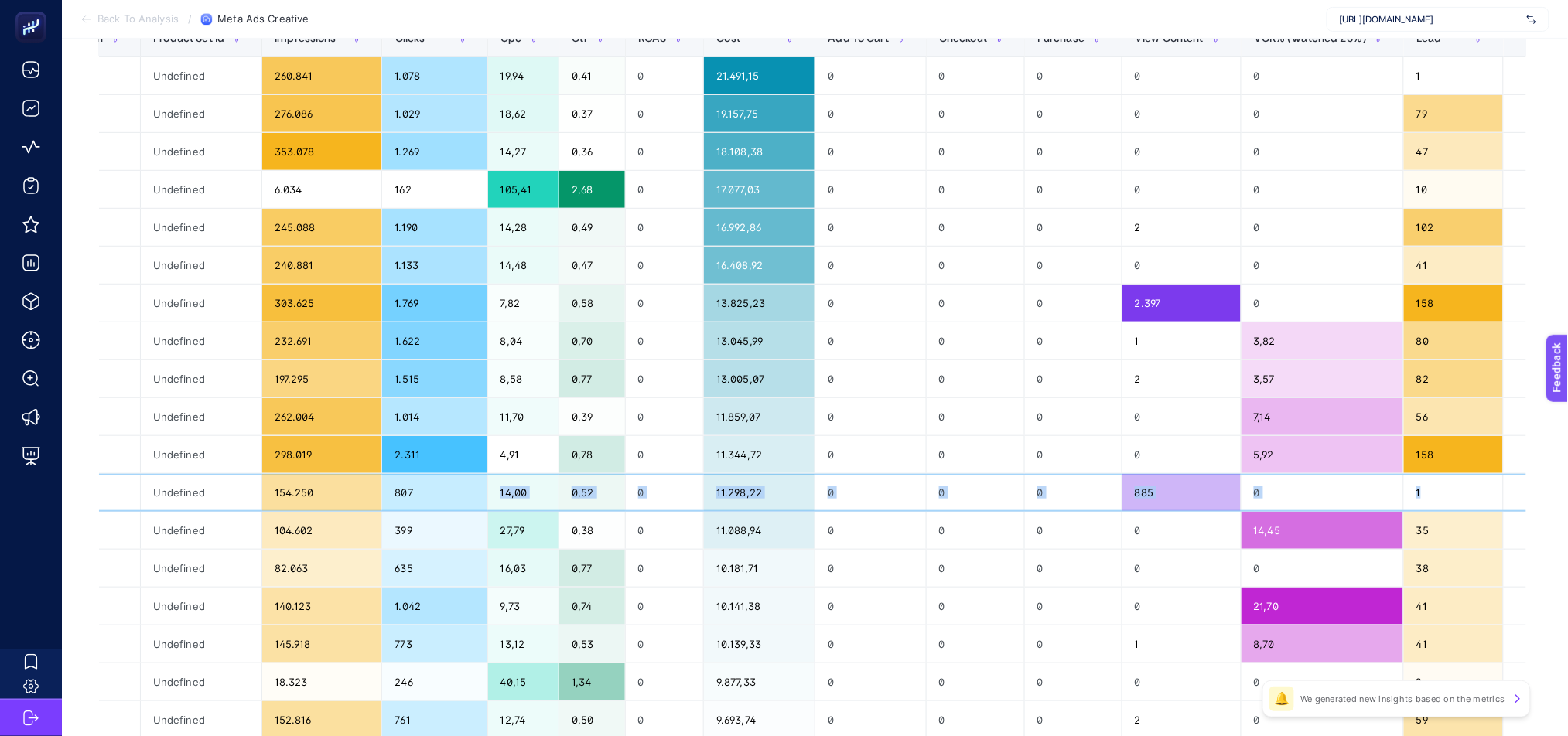
drag, startPoint x: 1425, startPoint y: 496, endPoint x: 433, endPoint y: 509, distance: 992.1
click at [433, 509] on tr "TR | obesity surgery | obesity surgery | medical park | fb | Bostanci Tüm Cins …" at bounding box center [218, 493] width 2683 height 38
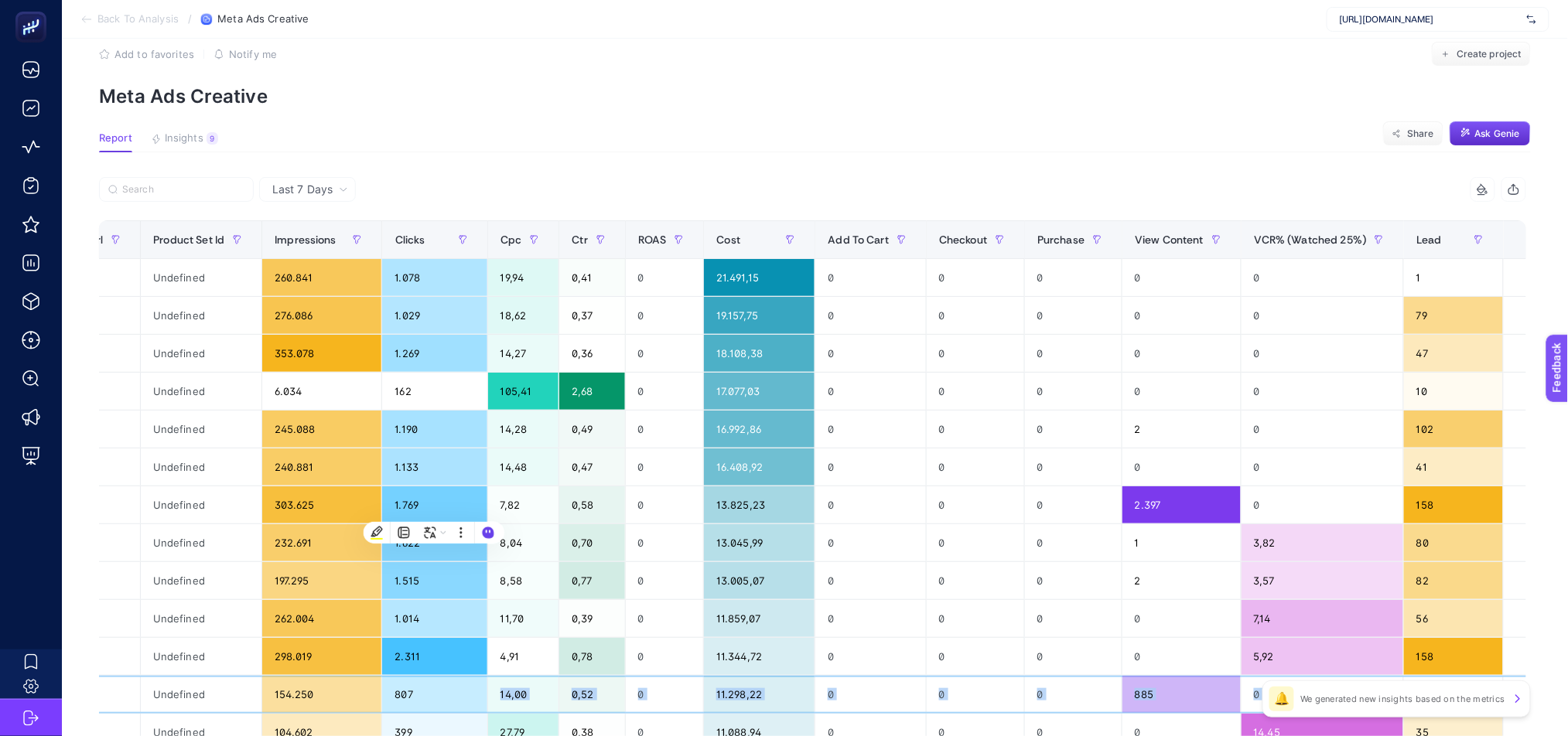
scroll to position [0, 10]
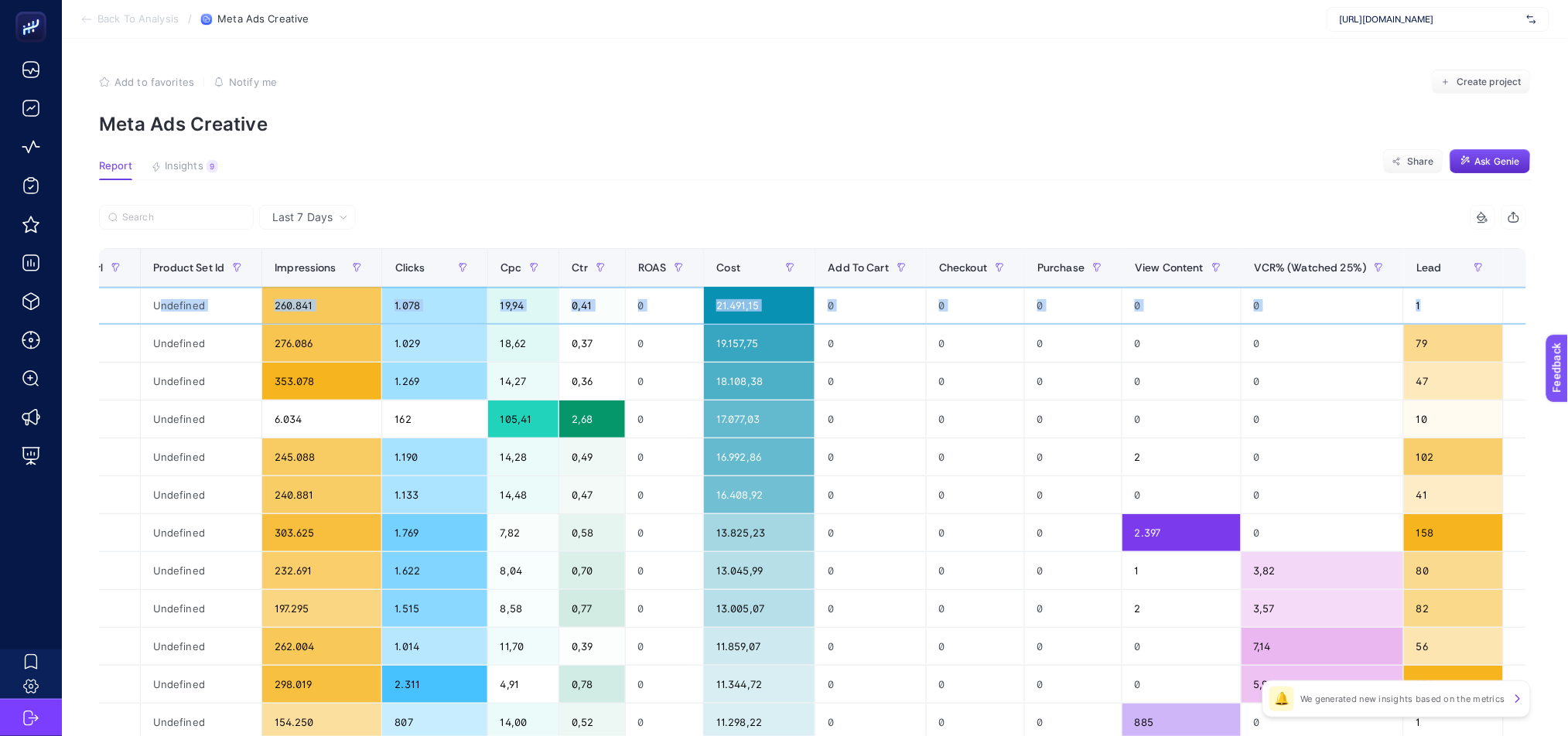
drag, startPoint x: 1403, startPoint y: 304, endPoint x: 144, endPoint y: 304, distance: 1259.0
click at [144, 304] on tr "TR | KADIN DOGUM | Other Services | medical Park | fb | Bostanci | Kitle: Tüm C…" at bounding box center [218, 306] width 2683 height 38
click at [659, 193] on article "Add to favorites false Notify me Create project Meta Ads Creative Report Insigh…" at bounding box center [814, 643] width 1506 height 1208
click at [572, 265] on span "Ctr" at bounding box center [579, 267] width 15 height 12
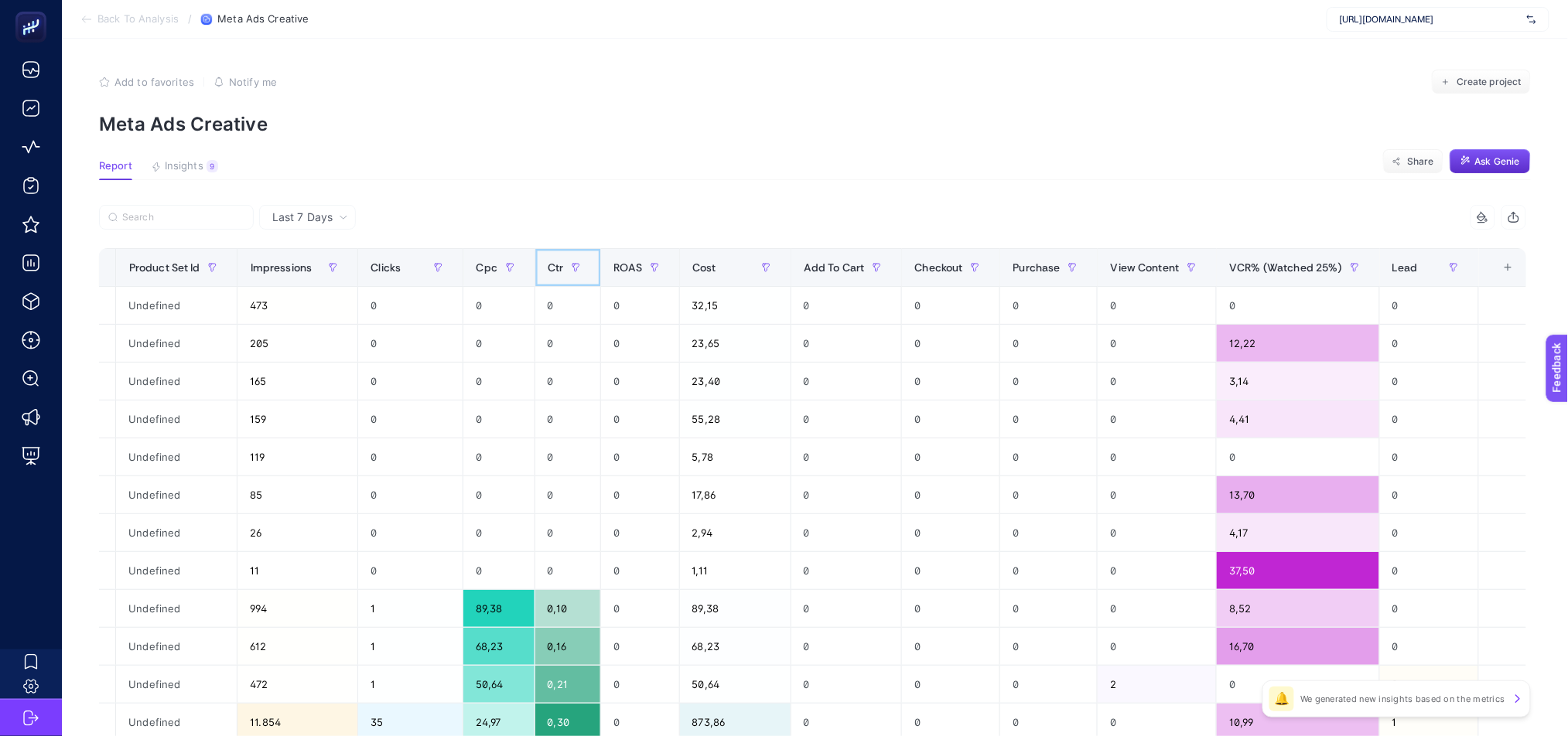
scroll to position [0, 1198]
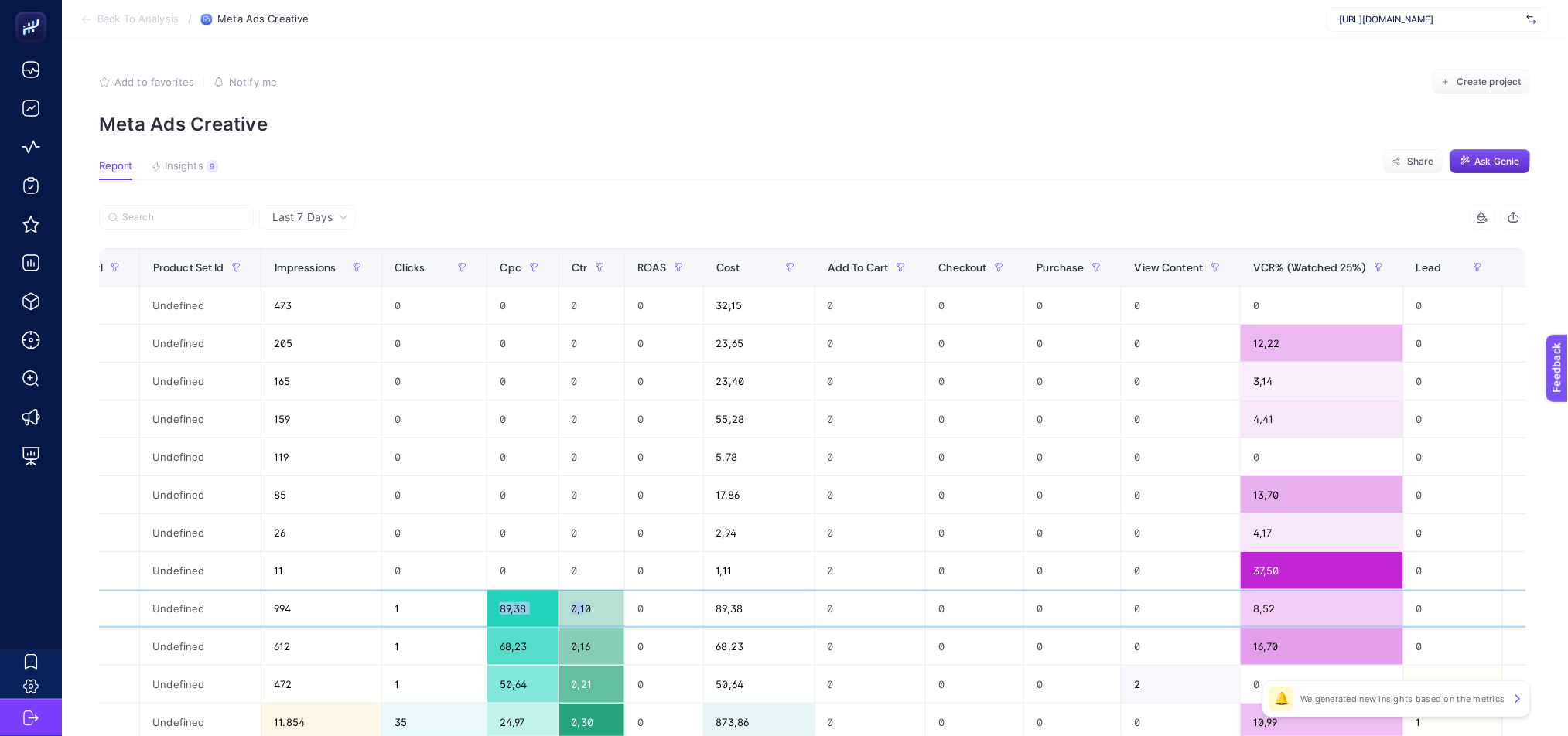
drag, startPoint x: 561, startPoint y: 610, endPoint x: 465, endPoint y: 609, distance: 96.0
click at [465, 609] on tr "TR | KADIN DOGUM | Other Services | medical park | fb | Bostanci Benzer Hedef K…" at bounding box center [230, 608] width 2658 height 38
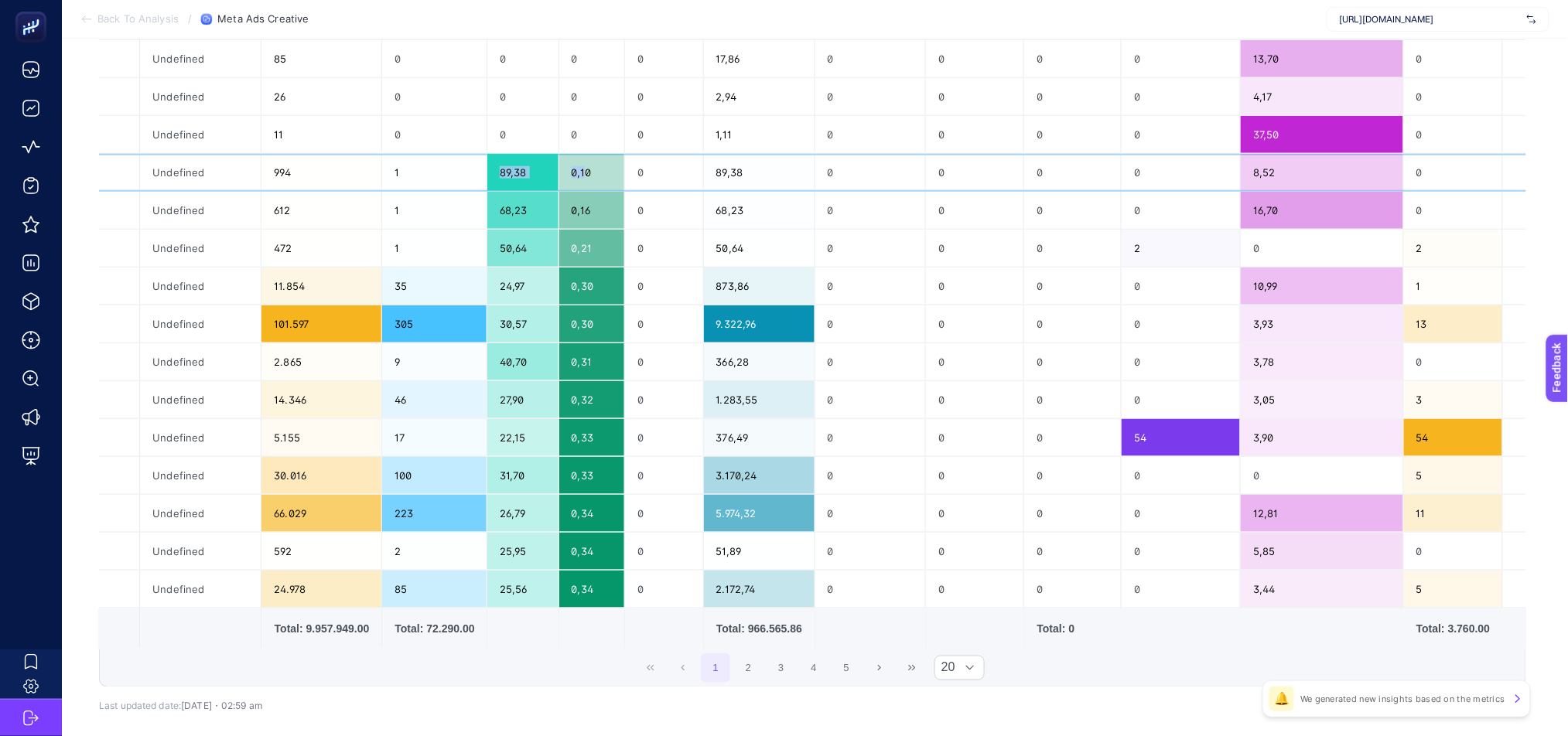
scroll to position [467, 10]
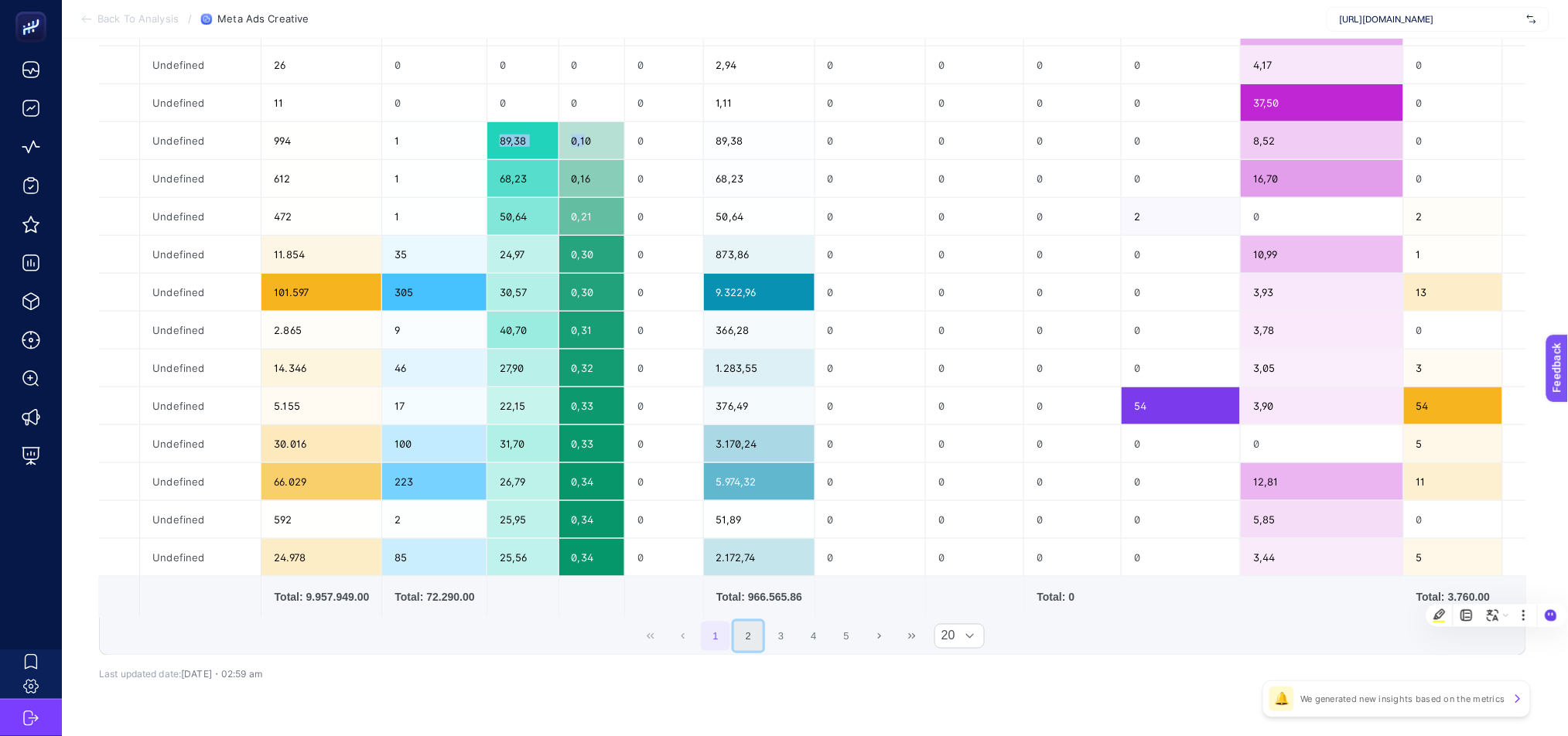
click at [743, 643] on button "2" at bounding box center [748, 636] width 30 height 30
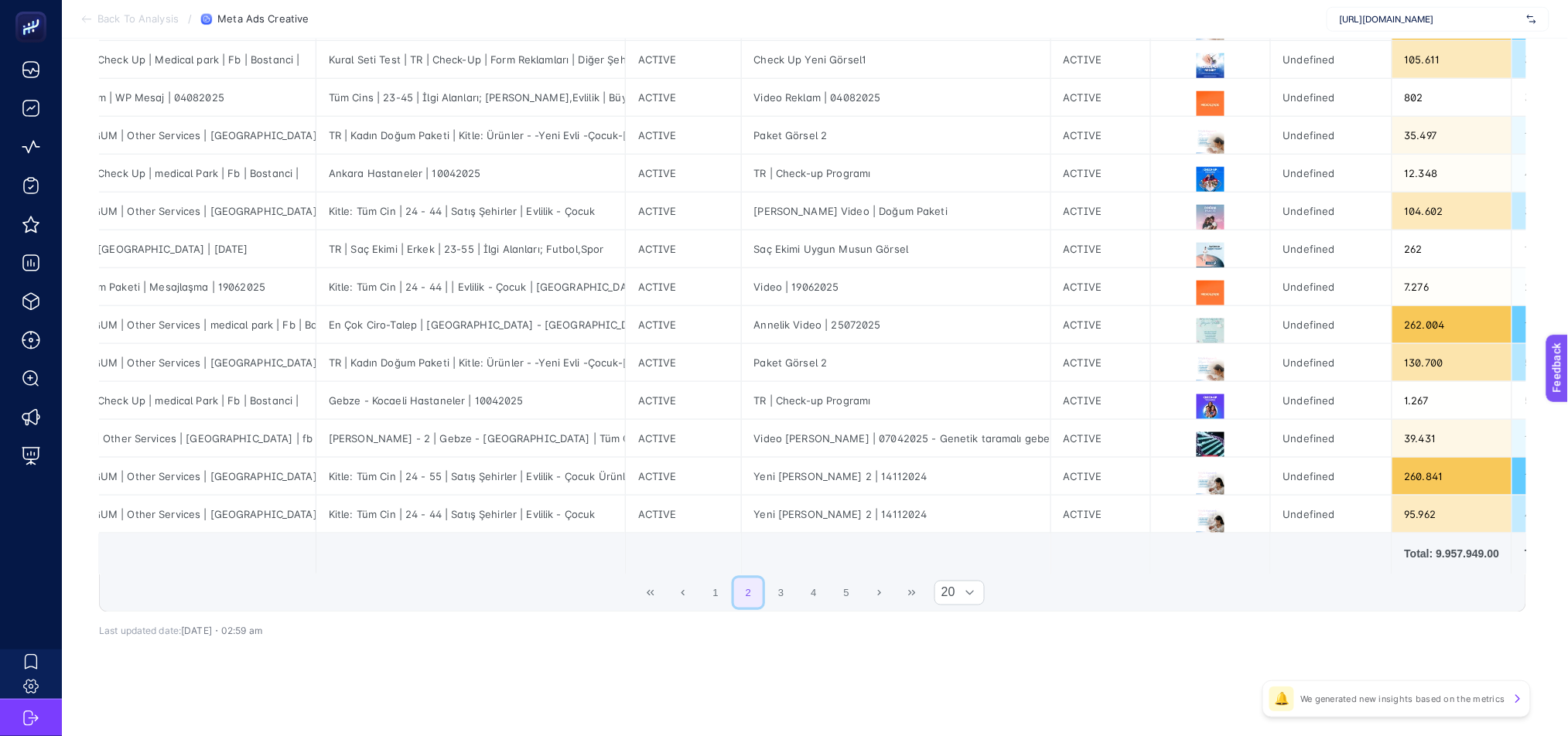
scroll to position [0, 0]
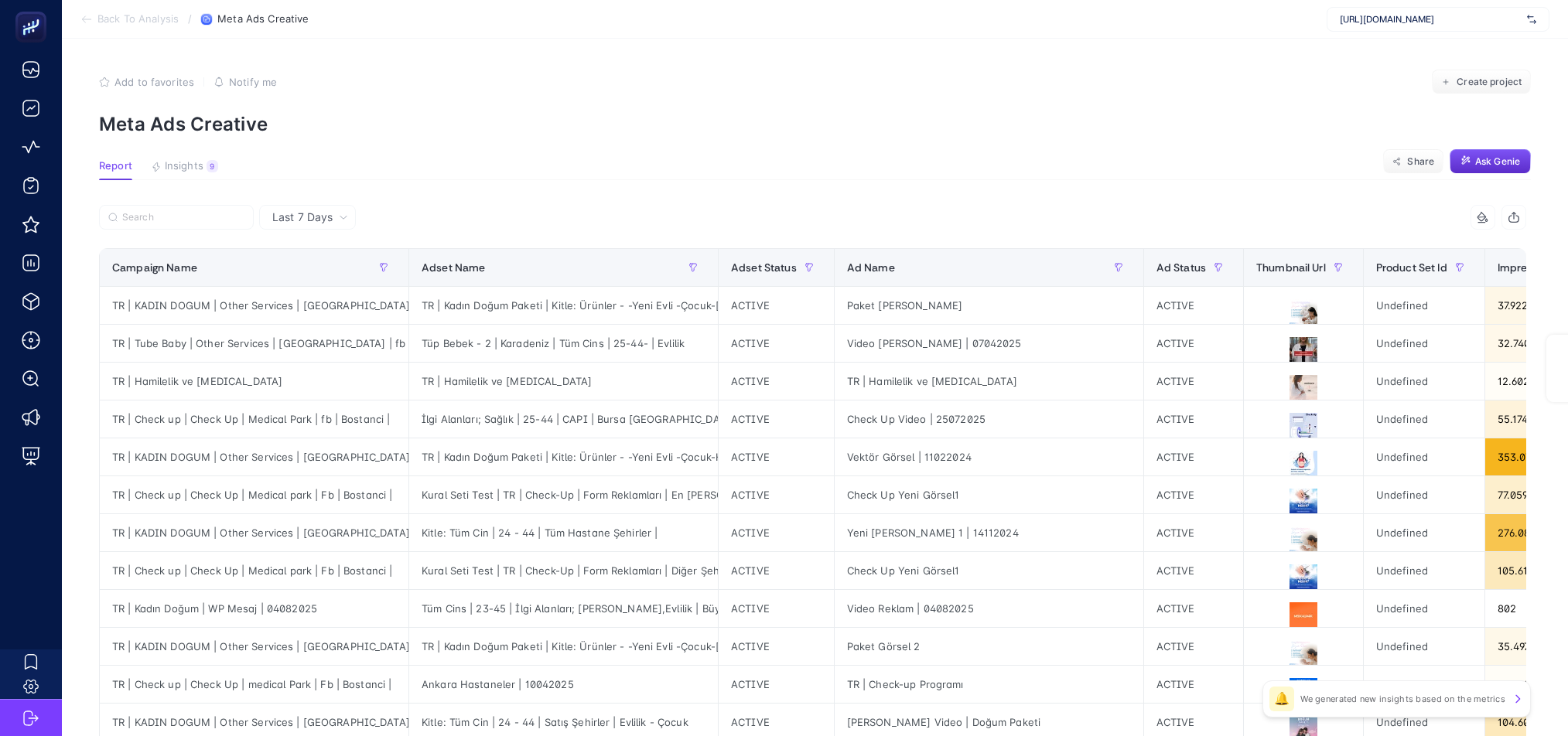
click at [690, 714] on article "Add to favorites false Notify me Create project Meta Ads Creative Report Insigh…" at bounding box center [814, 643] width 1506 height 1208
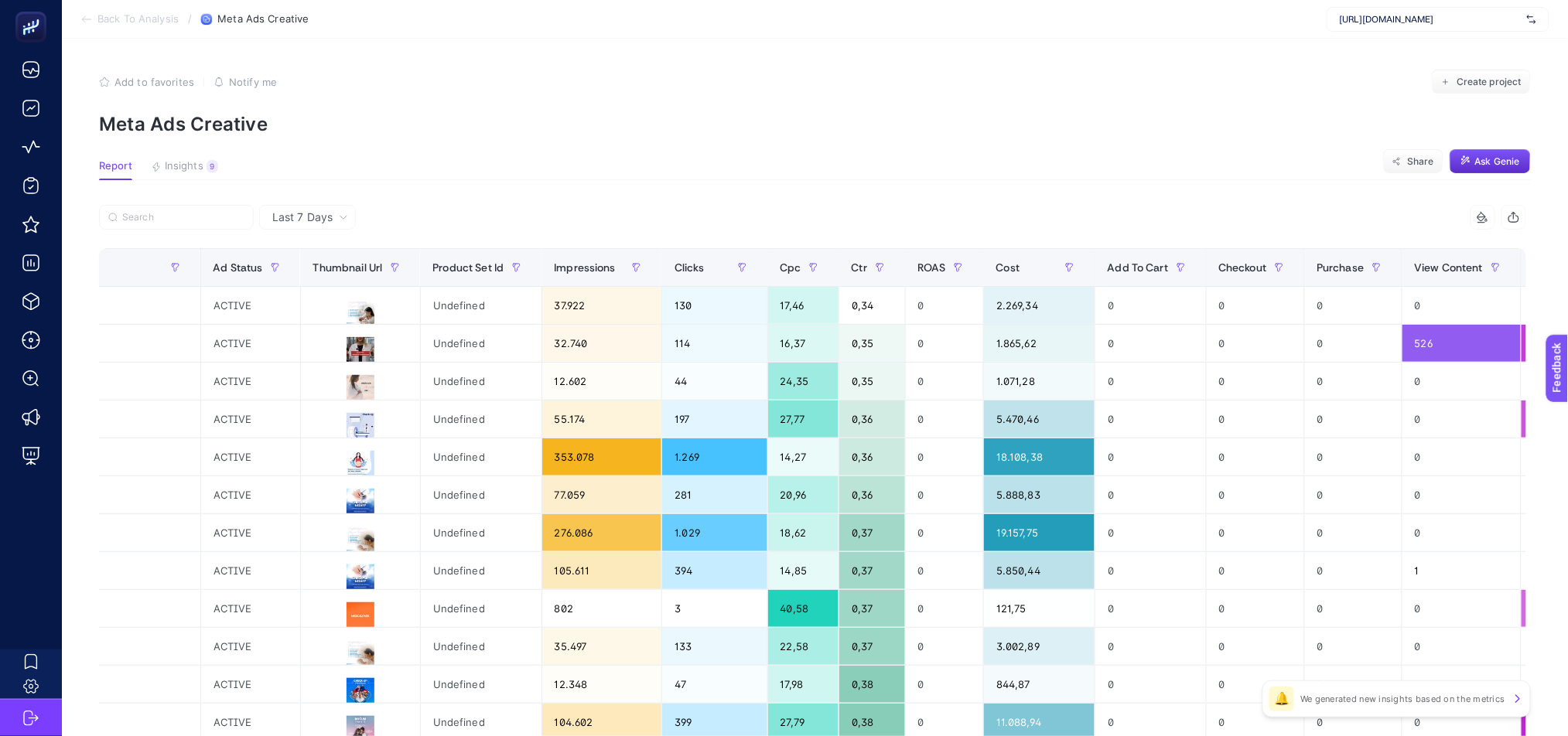
scroll to position [517, 10]
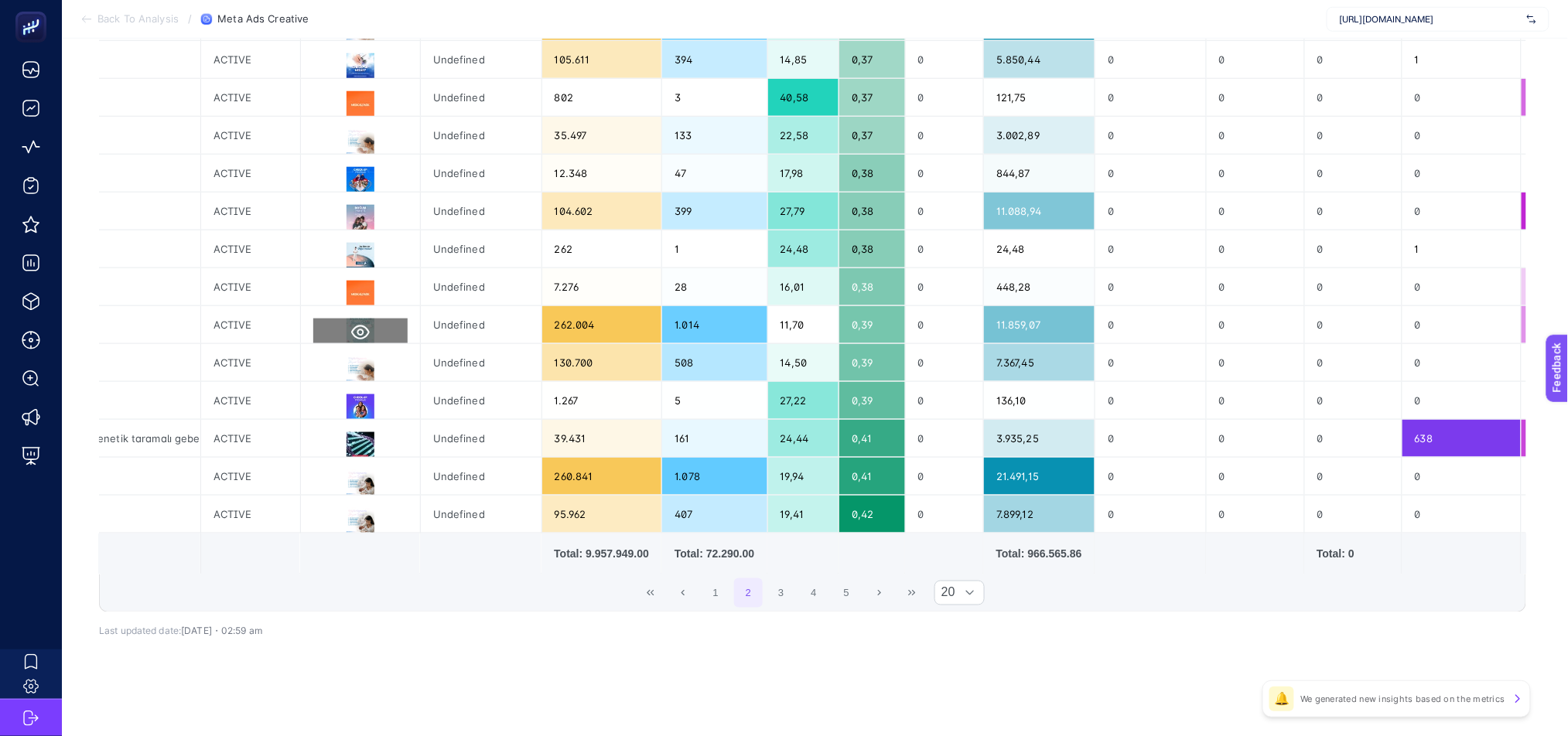
click at [352, 323] on icon at bounding box center [360, 331] width 18 height 18
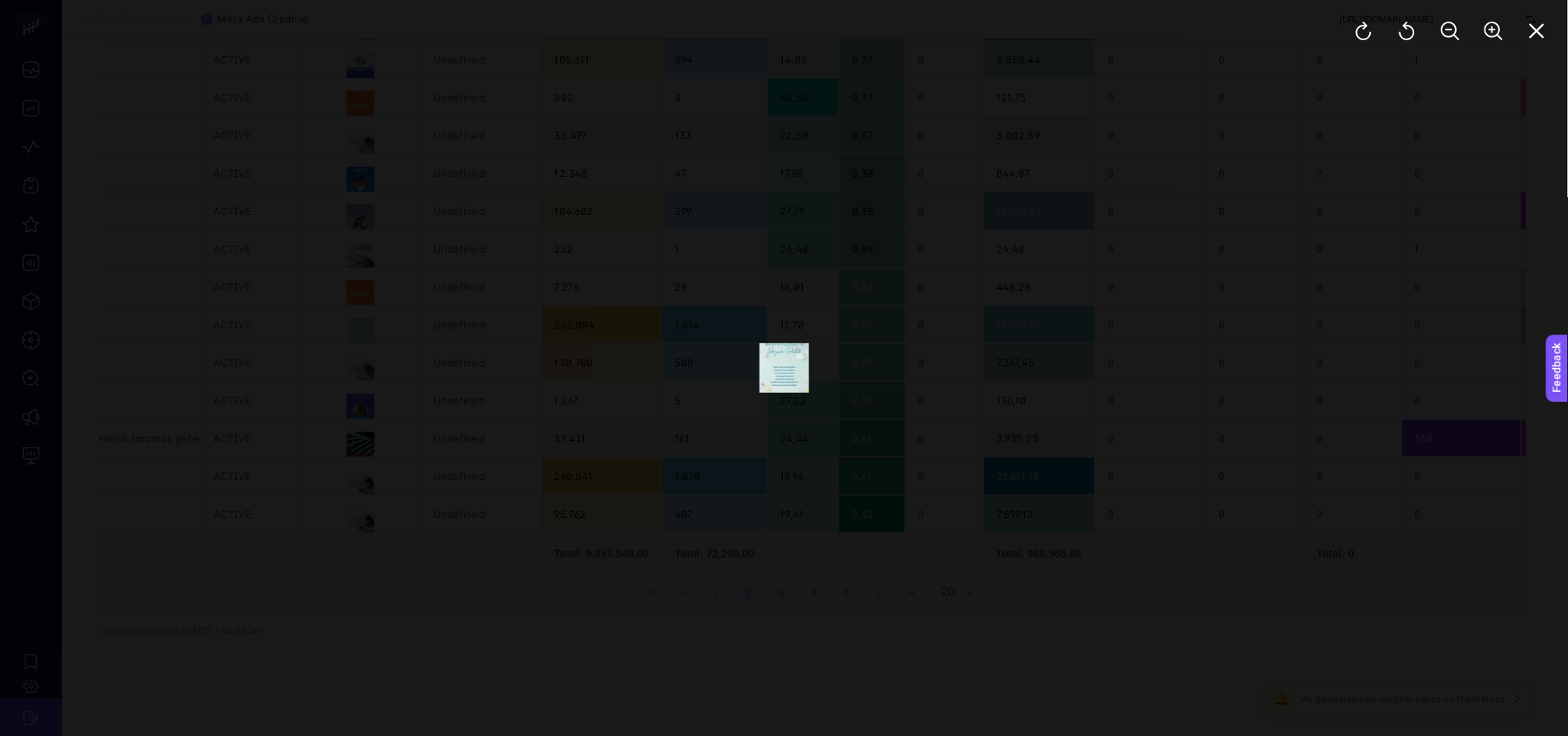
click at [1564, 16] on div at bounding box center [1450, 30] width 235 height 62
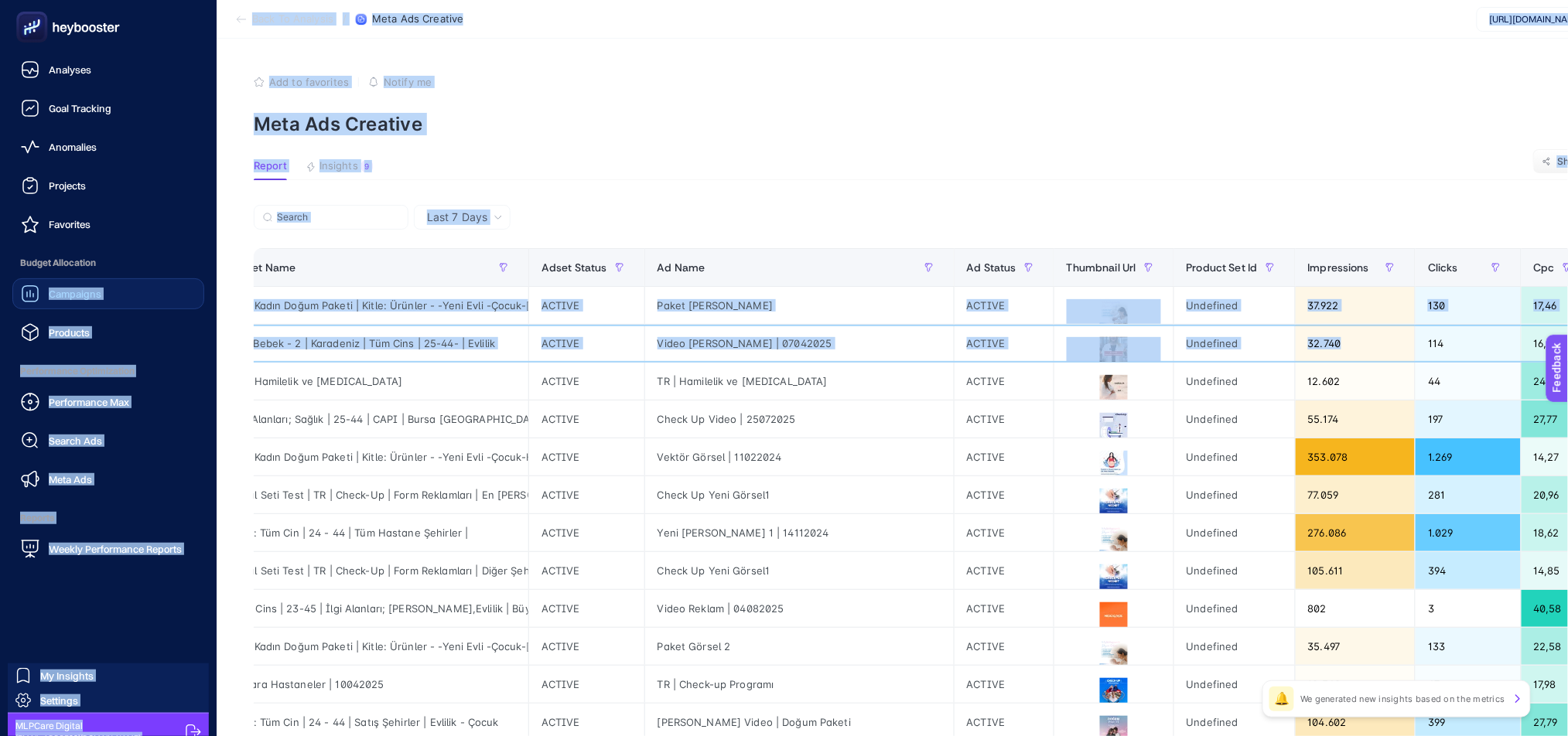
scroll to position [0, 0]
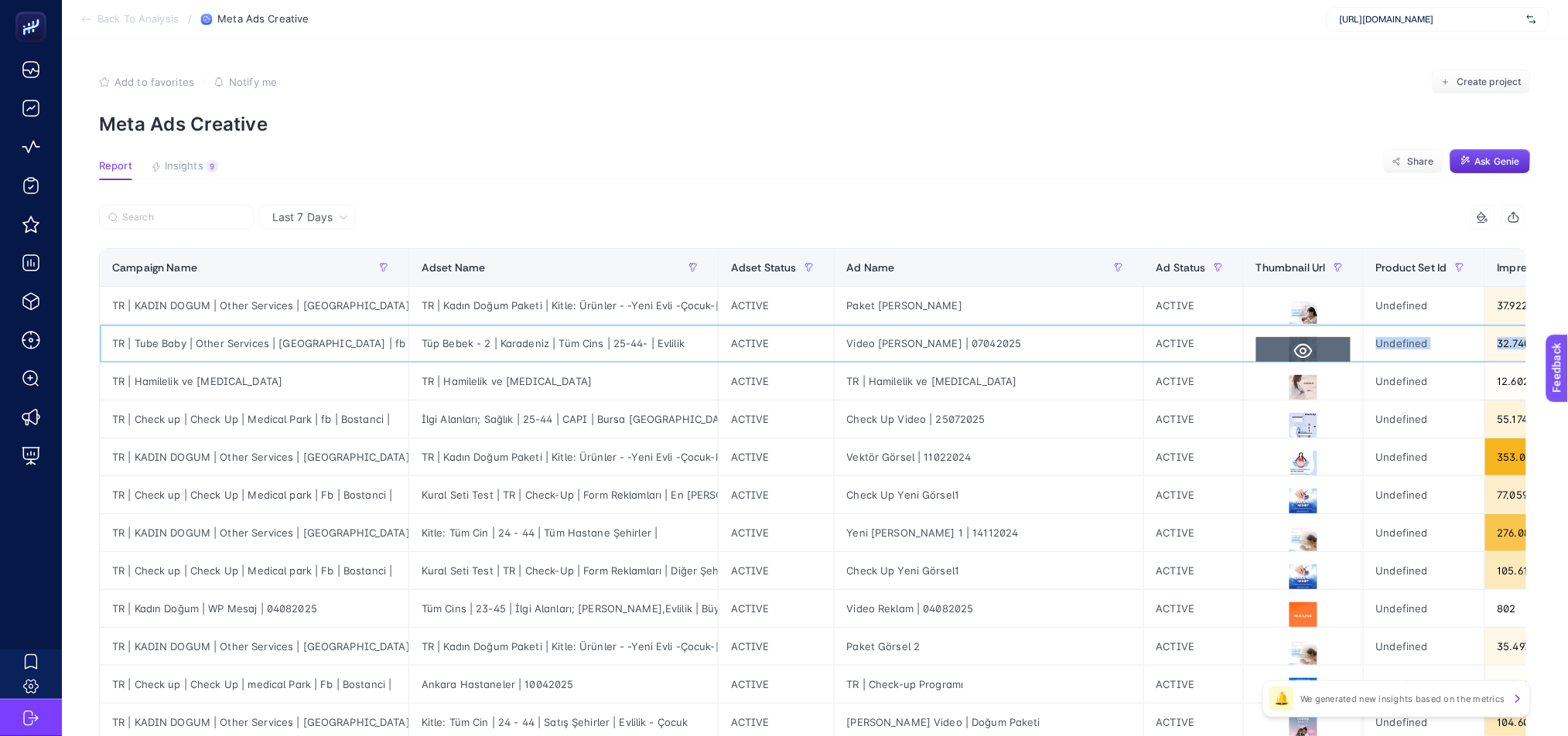
drag, startPoint x: 354, startPoint y: 328, endPoint x: 1281, endPoint y: 349, distance: 927.2
click at [1281, 349] on tr "TR | Tube Baby | Other Services | Medical Park | fb | Bostanci Tüp Bebek - 2 | …" at bounding box center [1441, 344] width 2683 height 38
drag, startPoint x: 1283, startPoint y: 269, endPoint x: 1149, endPoint y: 267, distance: 134.0
click at [1149, 267] on tr "Campaign Name Adset Name Adset Status Ad Name Ad Status Thumbnail Url Product S…" at bounding box center [1441, 268] width 2683 height 38
click at [1485, 220] on icon at bounding box center [1481, 216] width 8 height 8
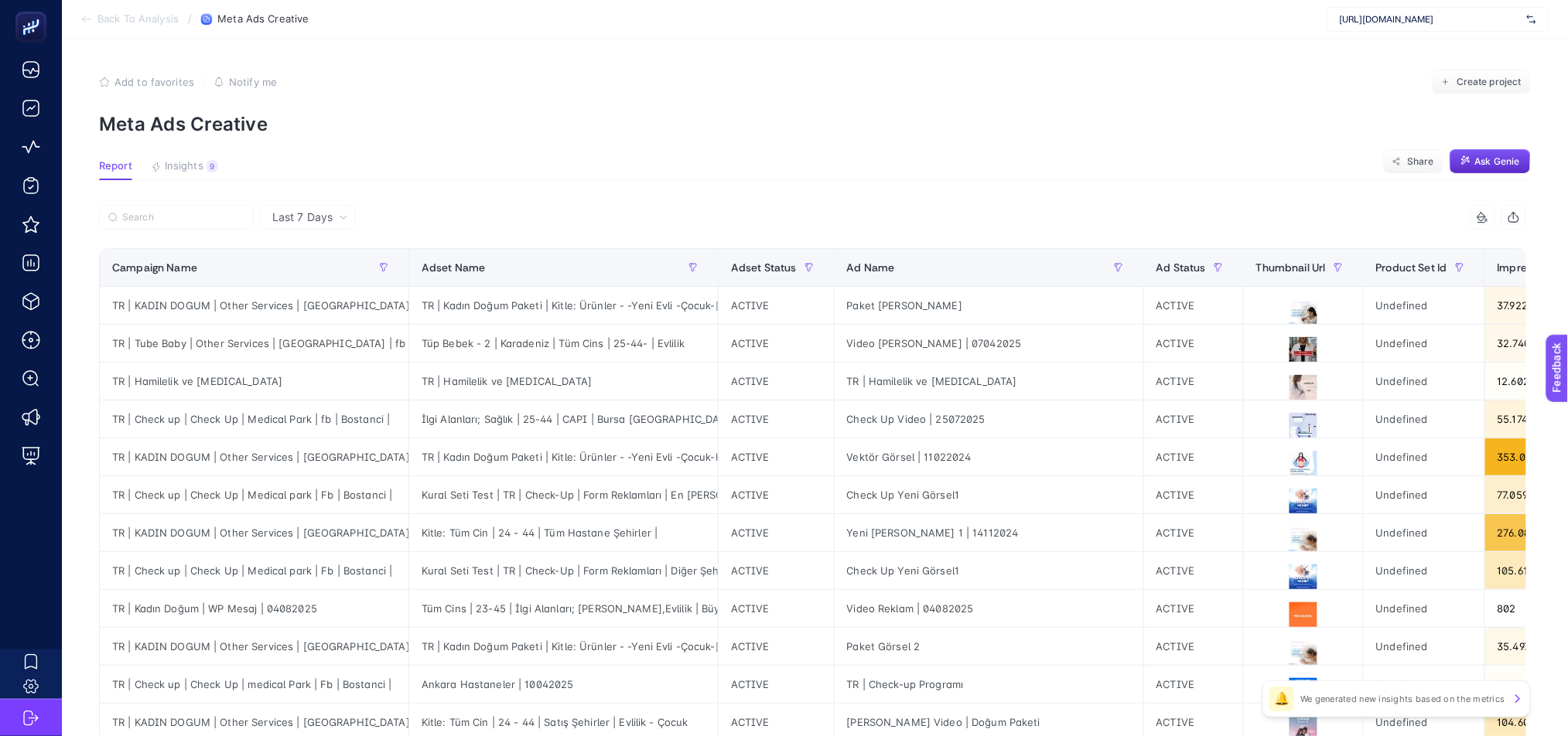
scroll to position [9, 70]
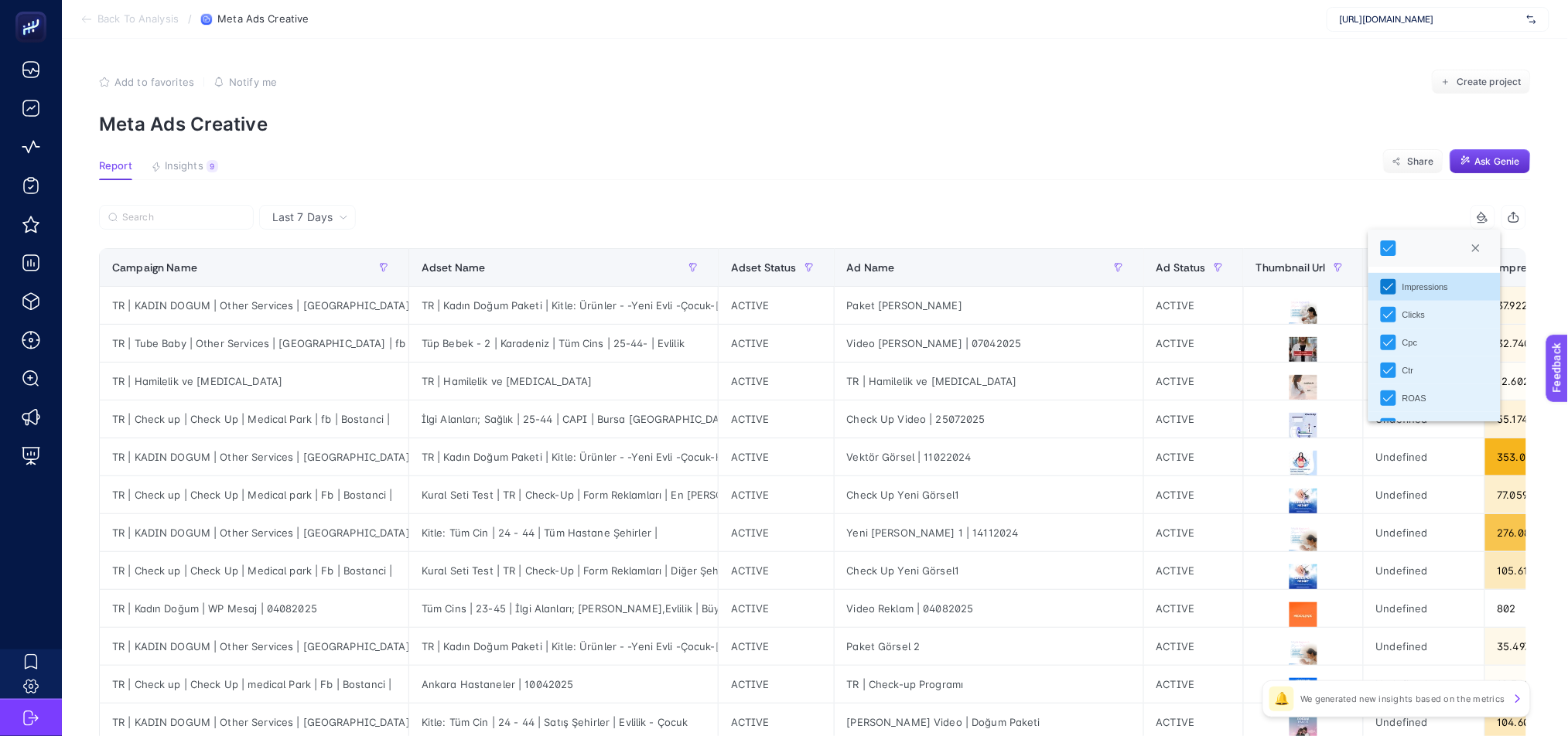
click at [1391, 283] on icon "Impressions" at bounding box center [1388, 287] width 10 height 10
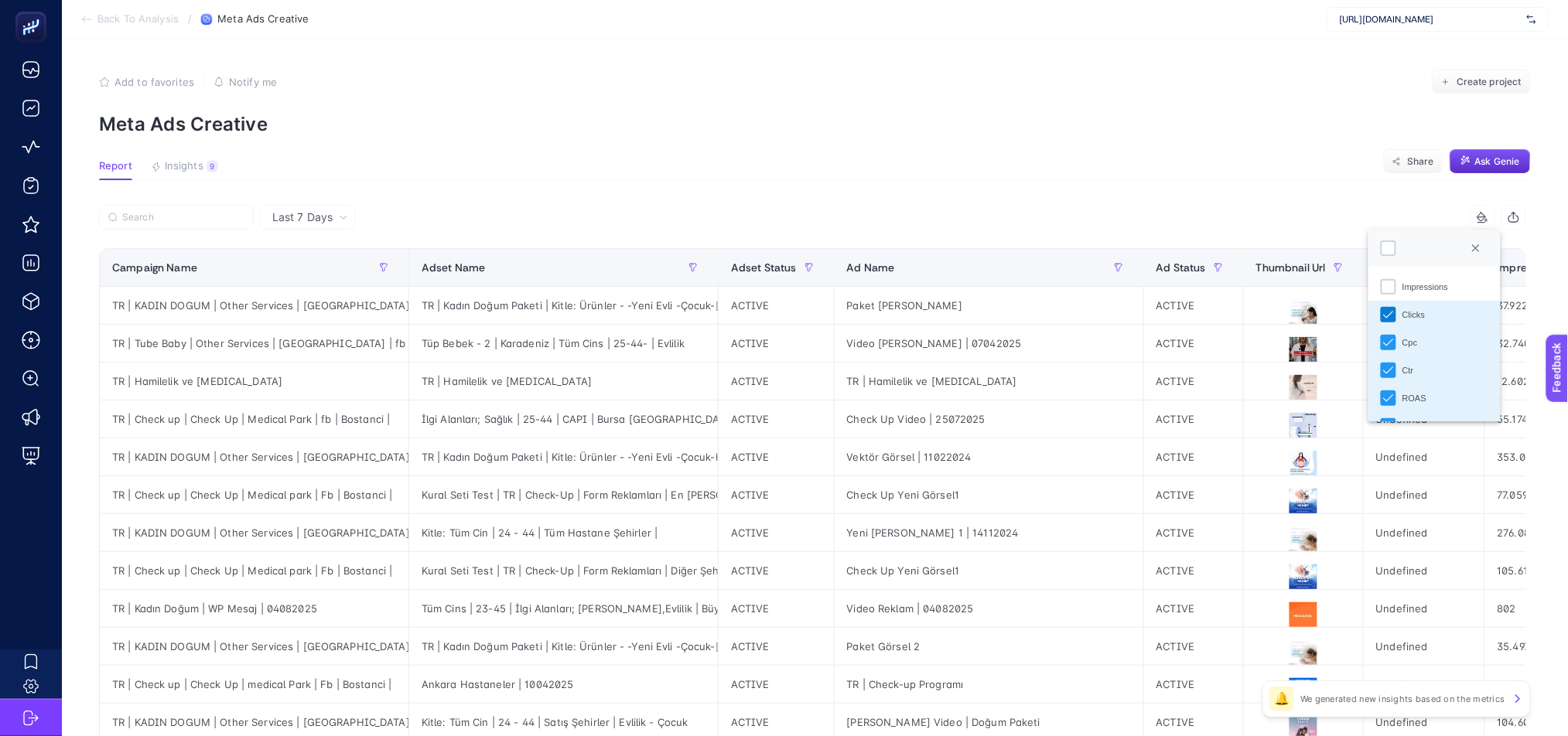
click at [1387, 305] on li "Clicks" at bounding box center [1434, 314] width 132 height 28
click at [1389, 323] on li "Clicks" at bounding box center [1434, 314] width 132 height 28
click at [1387, 365] on div "Ctr" at bounding box center [1388, 370] width 15 height 15
click at [1391, 381] on li "Ctr" at bounding box center [1434, 369] width 132 height 28
drag, startPoint x: 1380, startPoint y: 345, endPoint x: 1388, endPoint y: 331, distance: 16.1
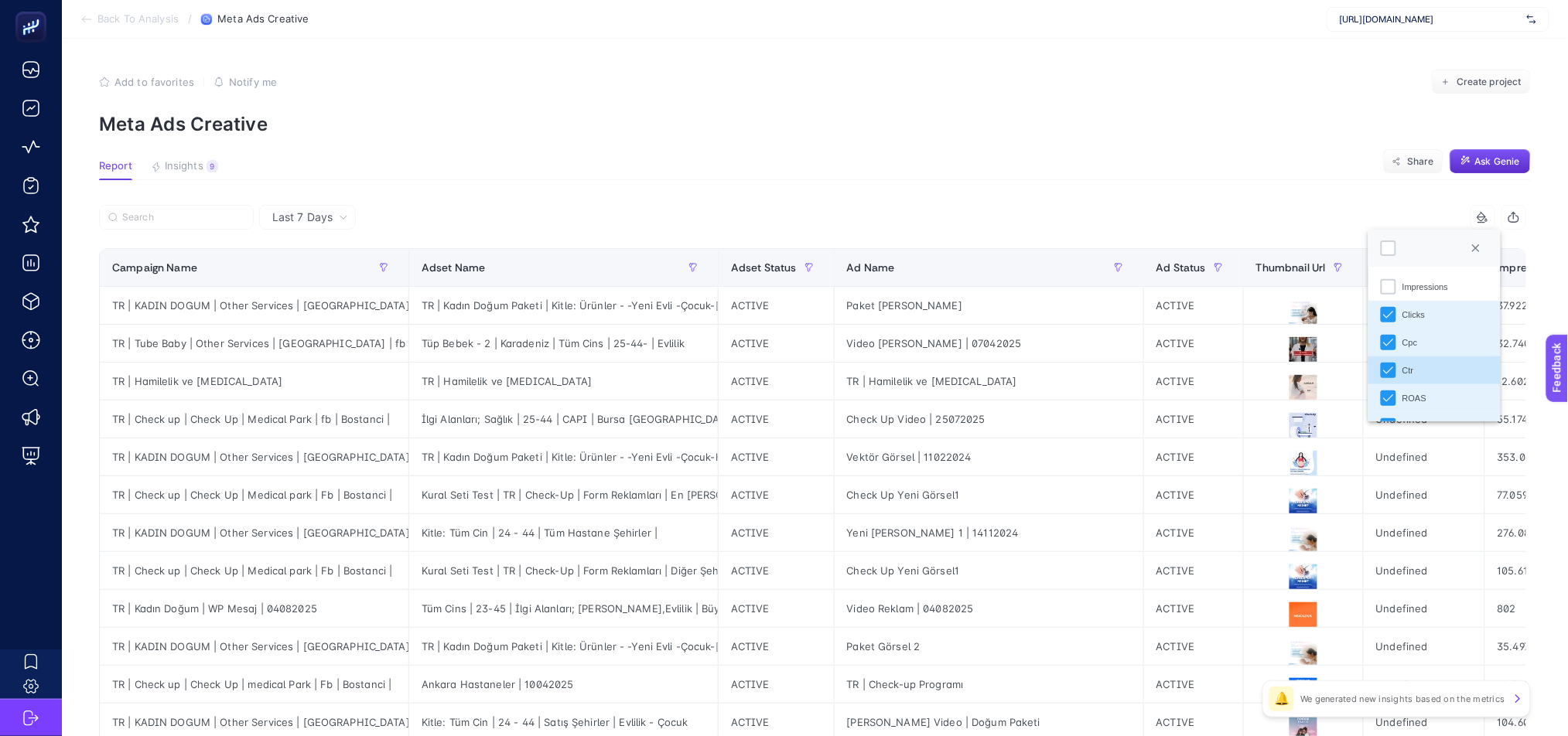
click at [1380, 346] on div "Cpc" at bounding box center [1388, 343] width 15 height 15
click at [1388, 318] on icon "Clicks" at bounding box center [1388, 314] width 10 height 10
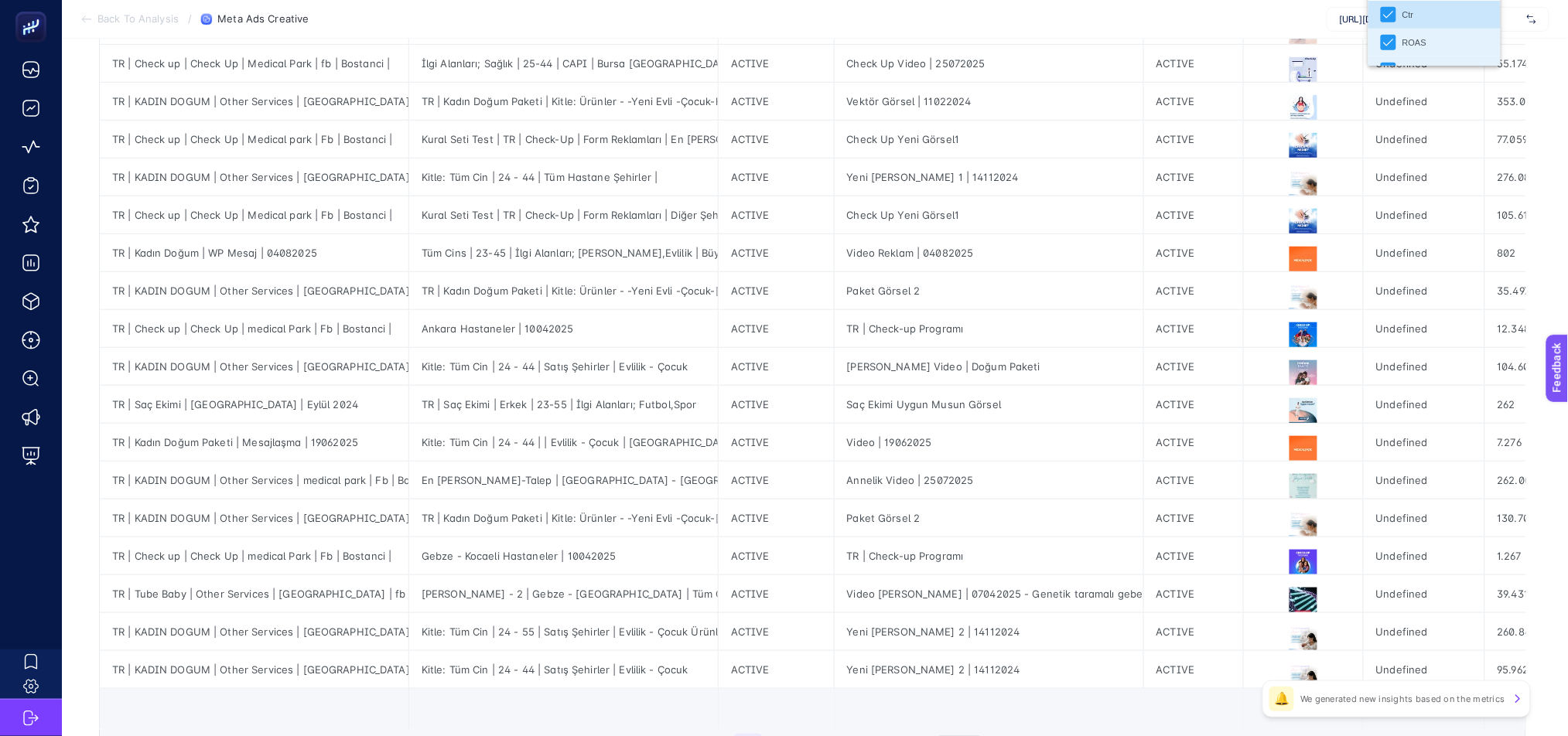
scroll to position [0, 0]
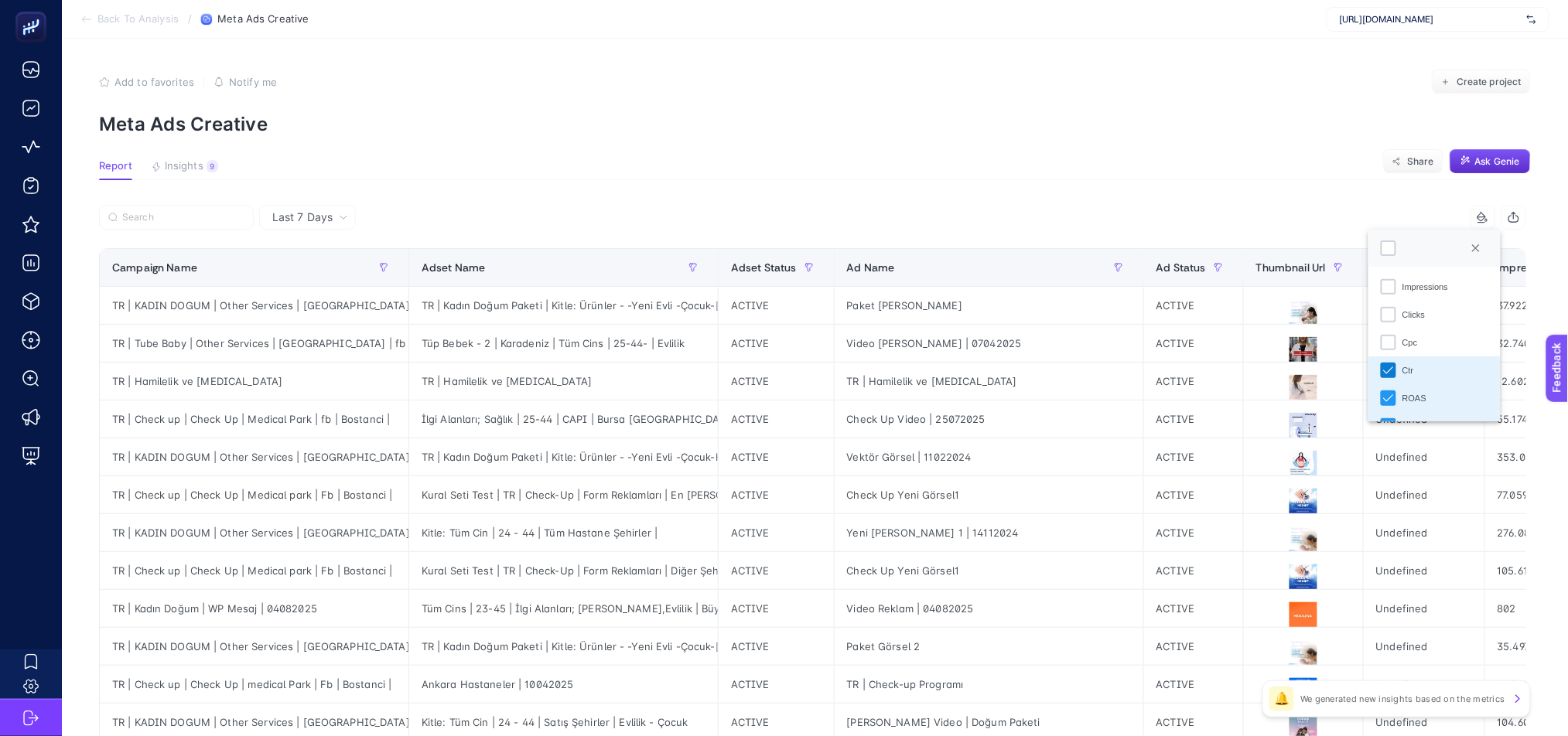
click at [1387, 367] on icon "Ctr" at bounding box center [1388, 369] width 10 height 10
drag, startPoint x: 1382, startPoint y: 384, endPoint x: 1387, endPoint y: 392, distance: 9.4
click at [1383, 386] on li "ROAS" at bounding box center [1434, 397] width 132 height 28
click at [1391, 407] on li "ROAS" at bounding box center [1434, 397] width 132 height 28
click at [1391, 401] on icon "ROAS" at bounding box center [1388, 397] width 10 height 10
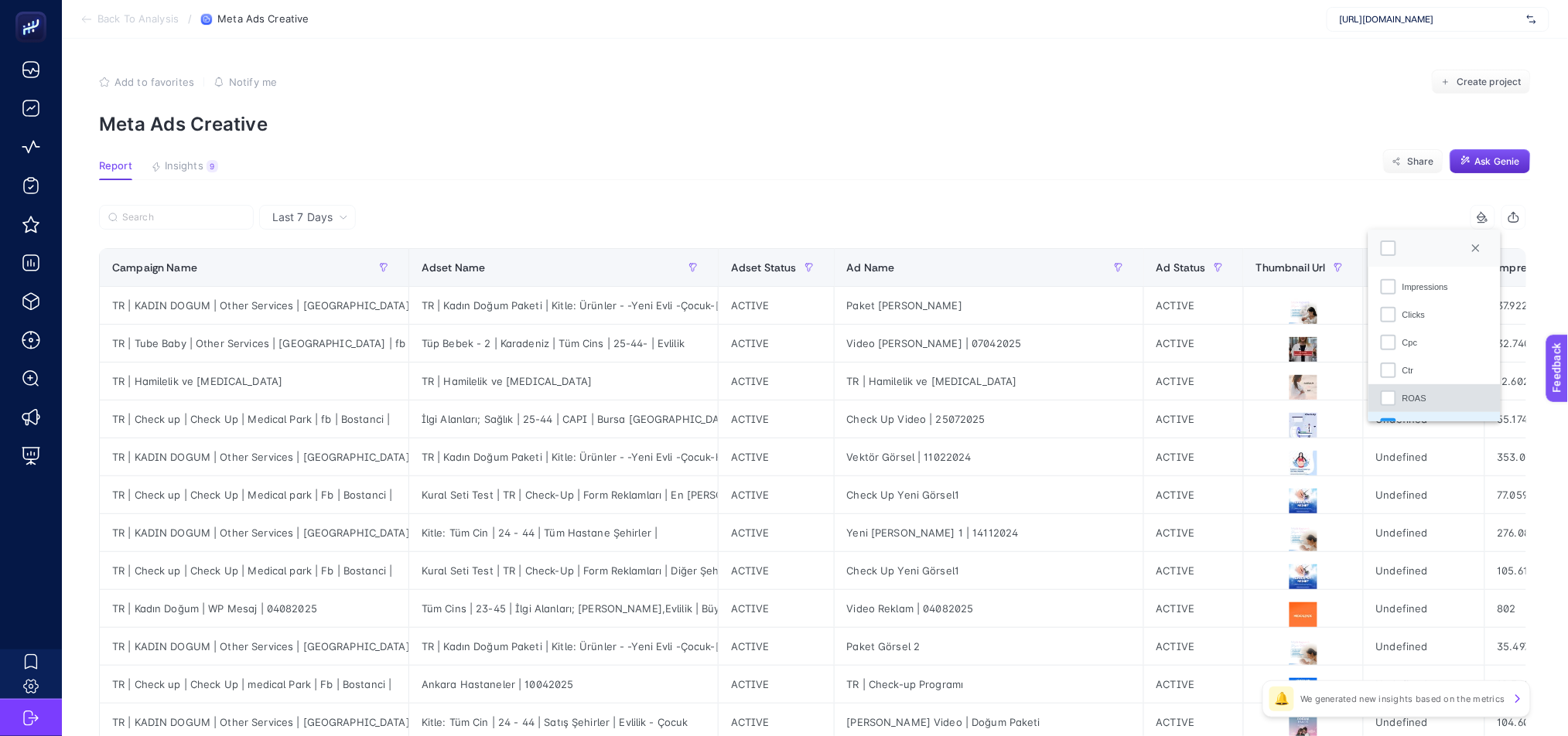
scroll to position [191, 0]
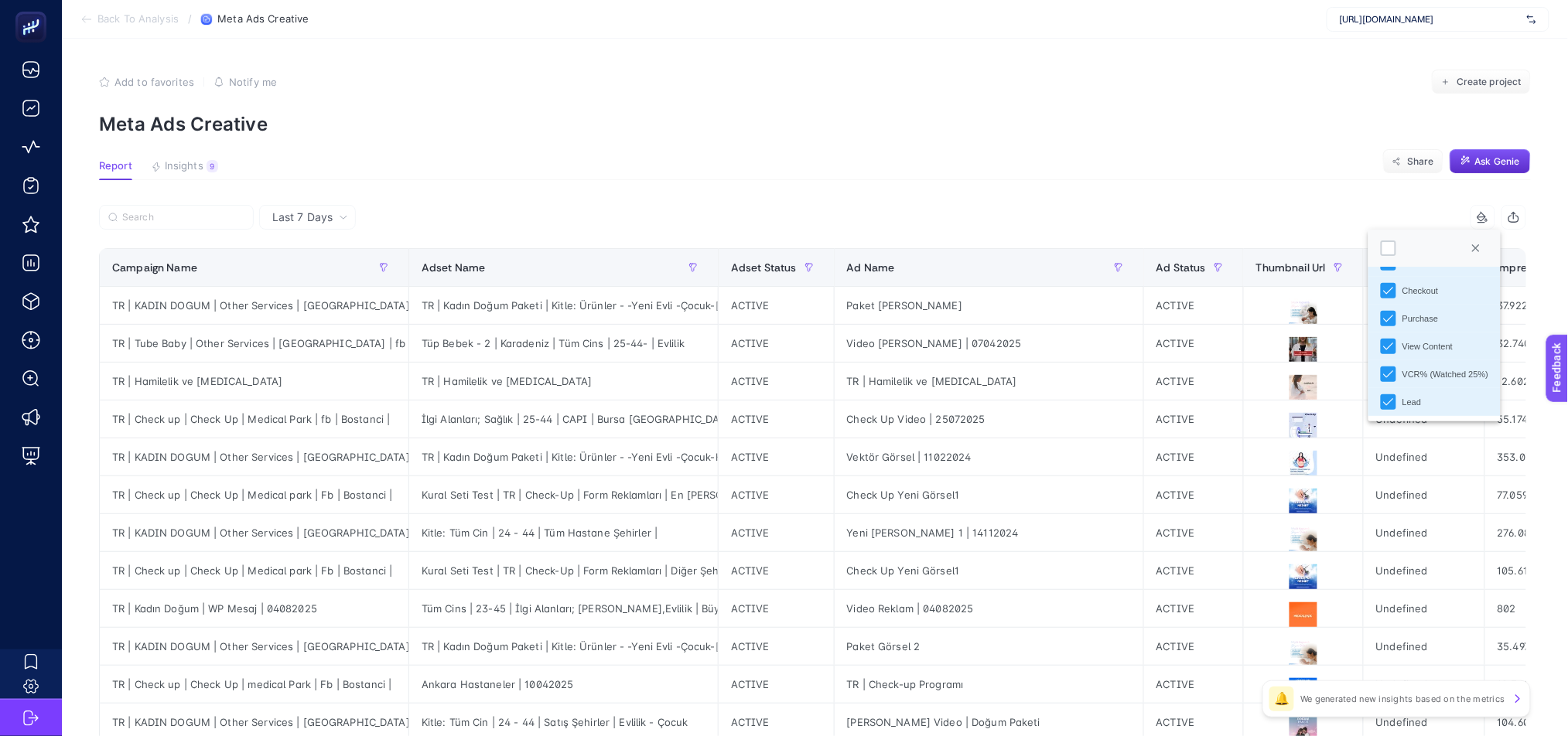
click at [1387, 332] on li "View Content" at bounding box center [1434, 346] width 132 height 28
click at [1388, 385] on li "VCR% (Watched 25%)" at bounding box center [1434, 373] width 132 height 28
click at [1388, 410] on li "Lead" at bounding box center [1434, 402] width 132 height 28
click at [1388, 408] on div "Lead" at bounding box center [1388, 402] width 15 height 15
drag, startPoint x: 1387, startPoint y: 322, endPoint x: 1387, endPoint y: 302, distance: 20.0
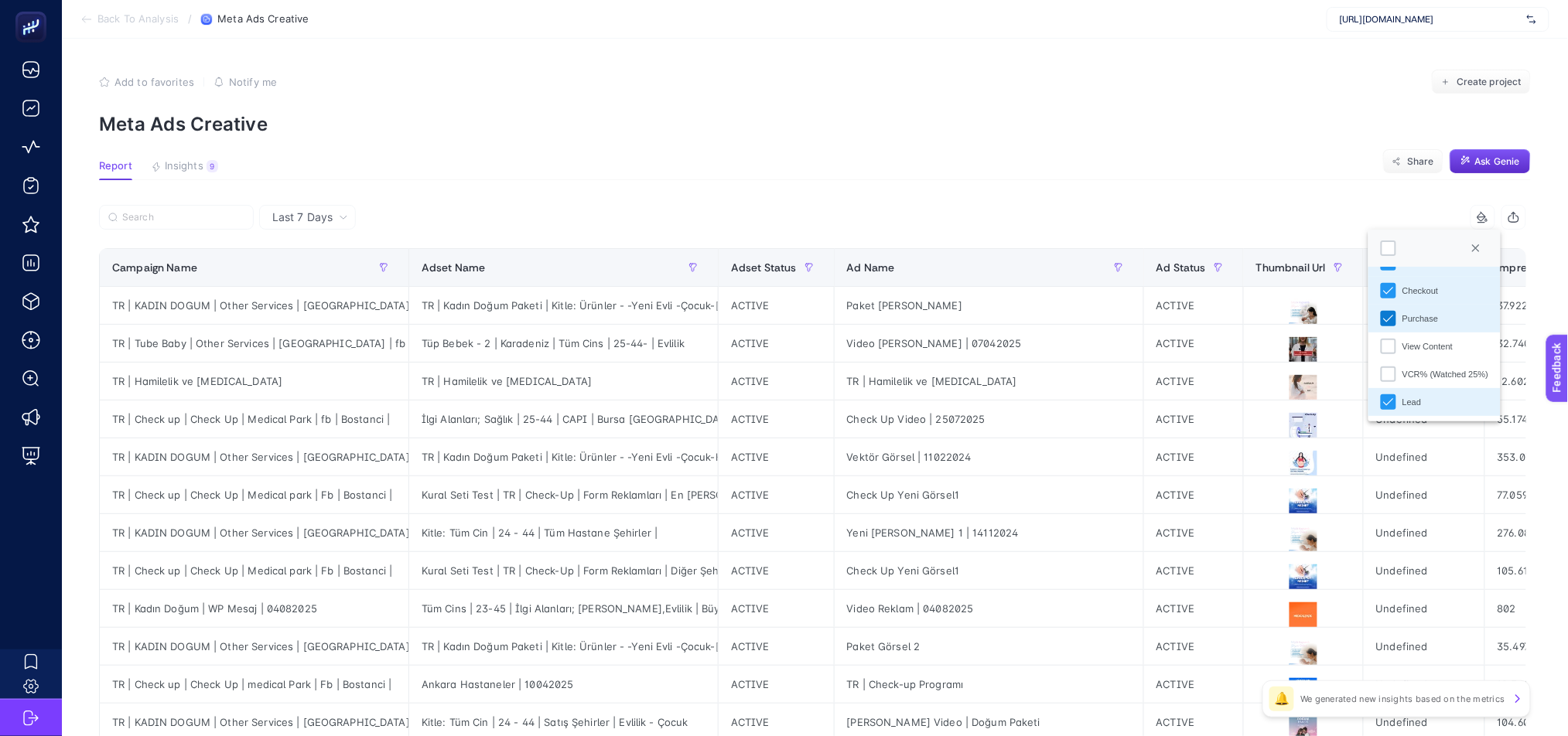
click at [1387, 321] on icon "Purchase" at bounding box center [1388, 318] width 10 height 10
click at [1383, 293] on icon "Checkout" at bounding box center [1388, 290] width 10 height 10
click at [1387, 270] on li "Add To Cart" at bounding box center [1434, 262] width 132 height 28
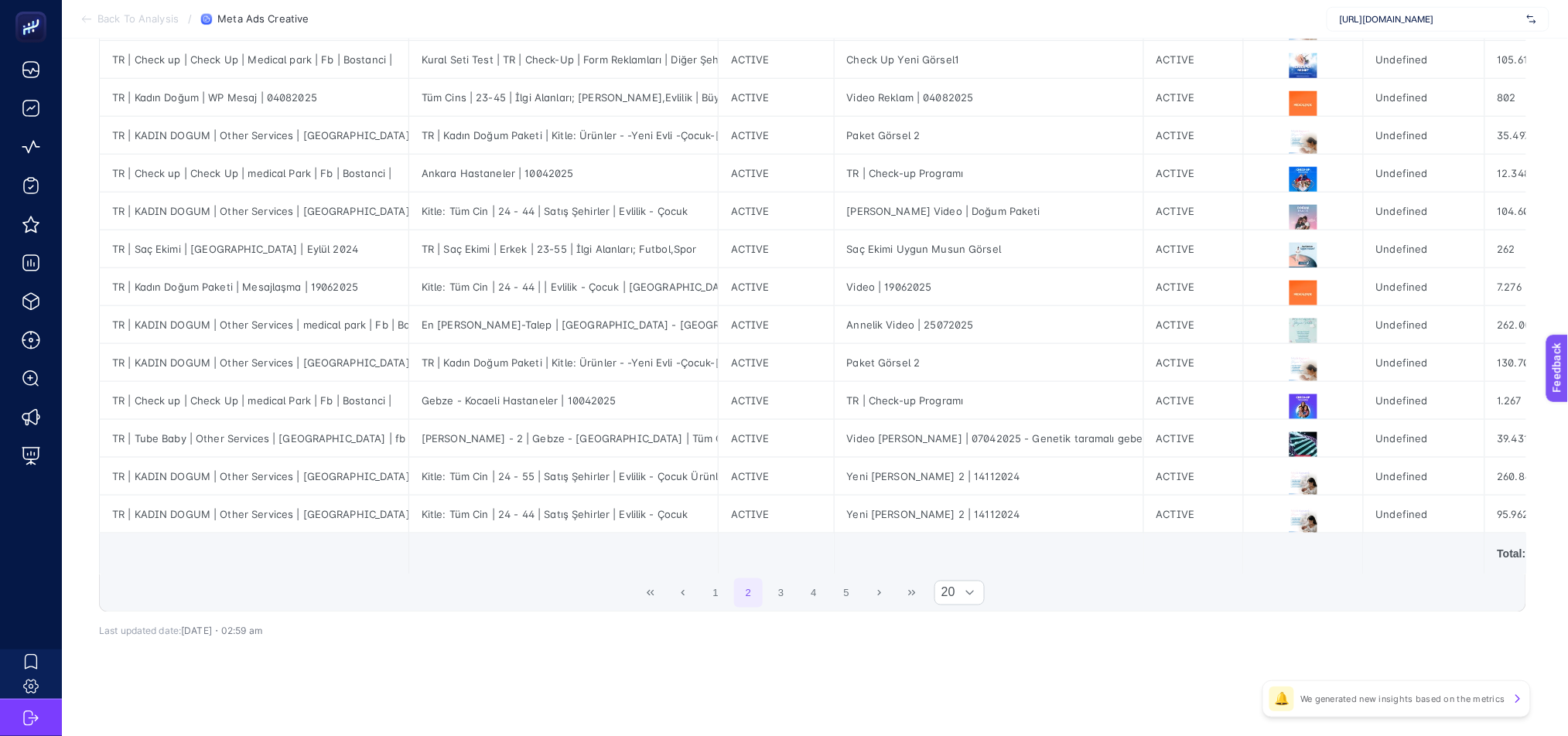
click at [1096, 667] on div "Last 7 Days 2 items selected Campaign Name Adset Name Adset Status Ad Name Ad S…" at bounding box center [813, 200] width 1452 height 1011
click at [1444, 704] on p "We generated new insights based on the metrics" at bounding box center [1402, 698] width 205 height 12
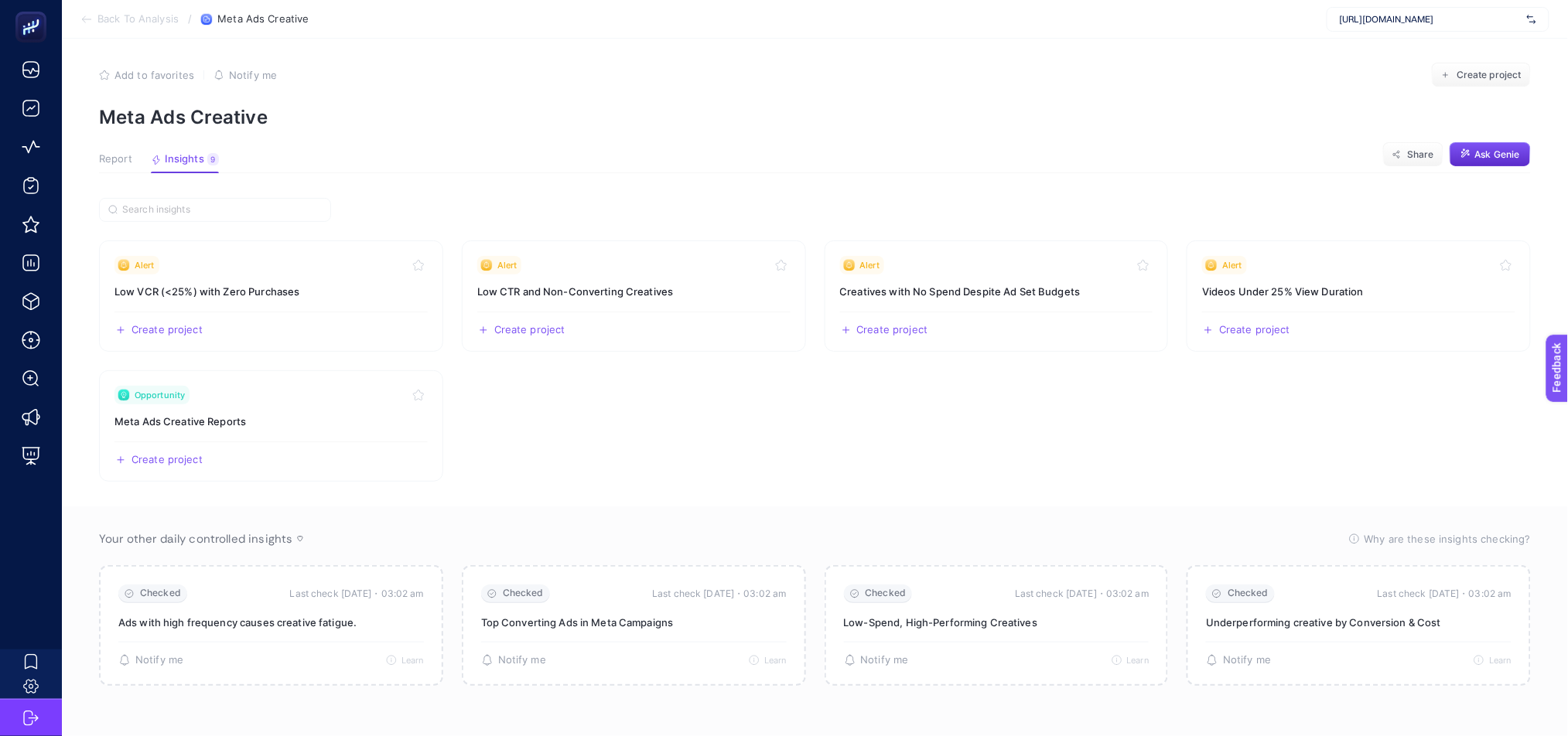
scroll to position [22, 0]
click at [243, 413] on h3 "Meta Ads Creative Reports" at bounding box center [271, 421] width 313 height 15
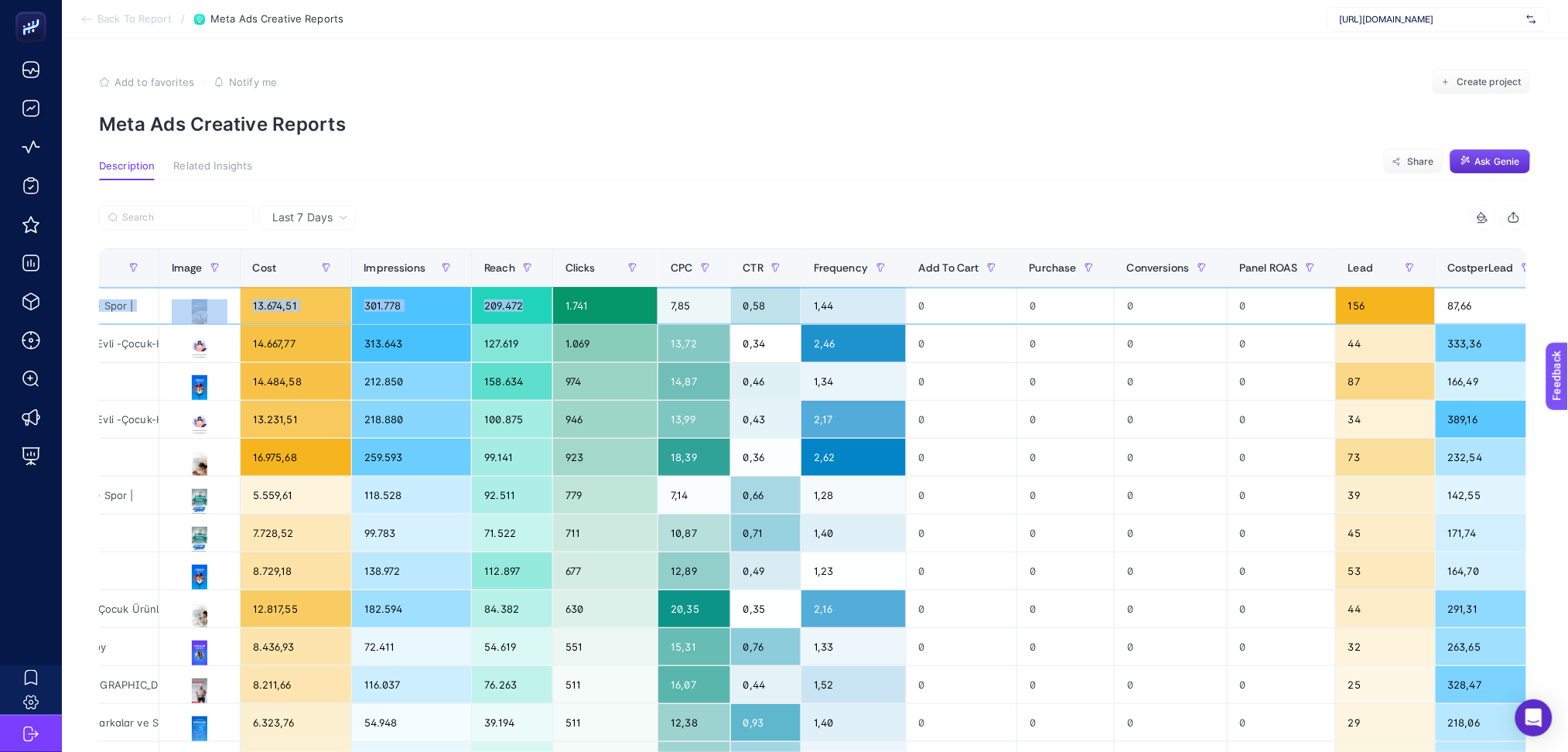
scroll to position [0, 10]
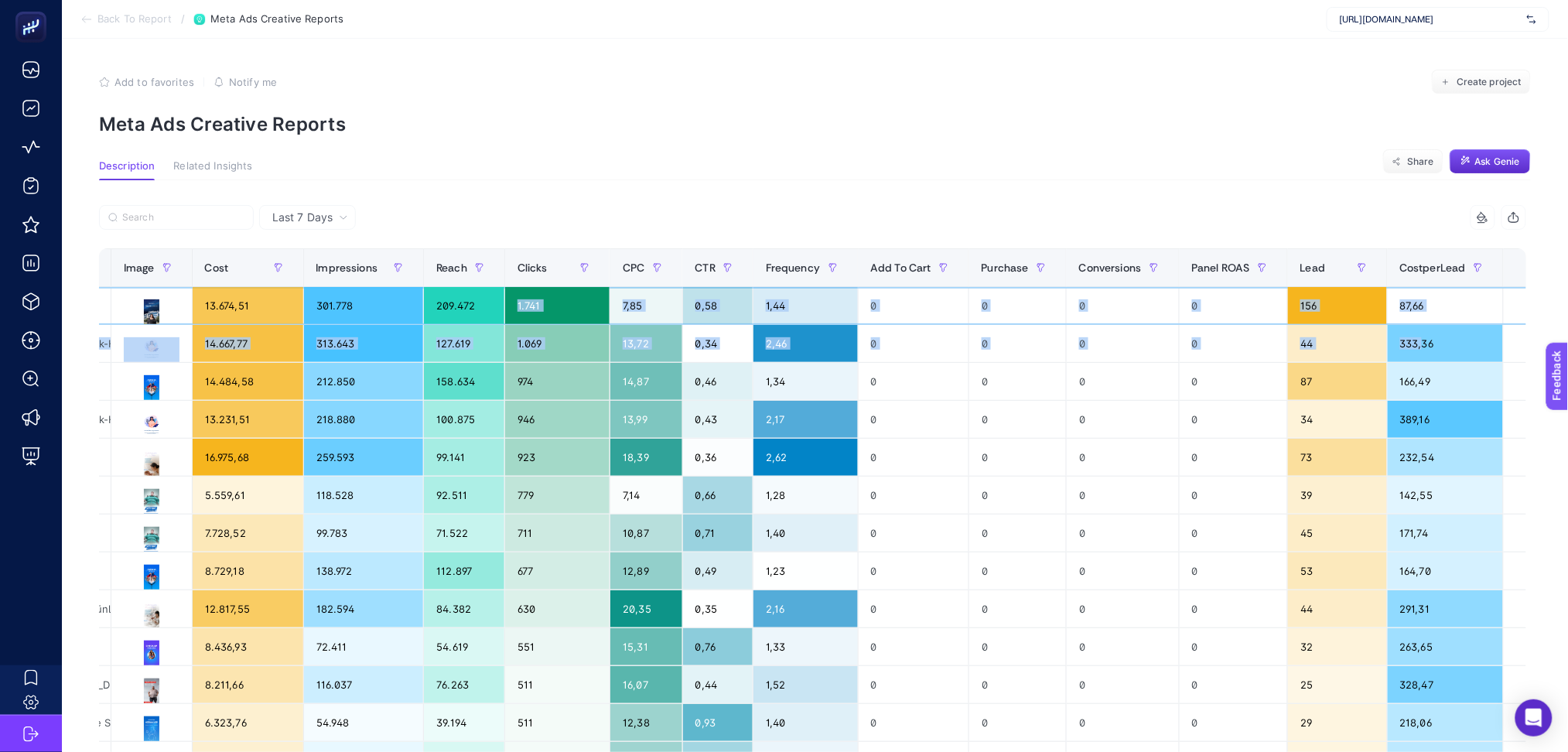
drag, startPoint x: 1089, startPoint y: 314, endPoint x: 1358, endPoint y: 339, distance: 270.2
click at [1392, 347] on tbody "TR | Obesity Surgery | obesity surgery | Medical Park | fb | Bostanci TR | Tüm …" at bounding box center [526, 666] width 2067 height 759
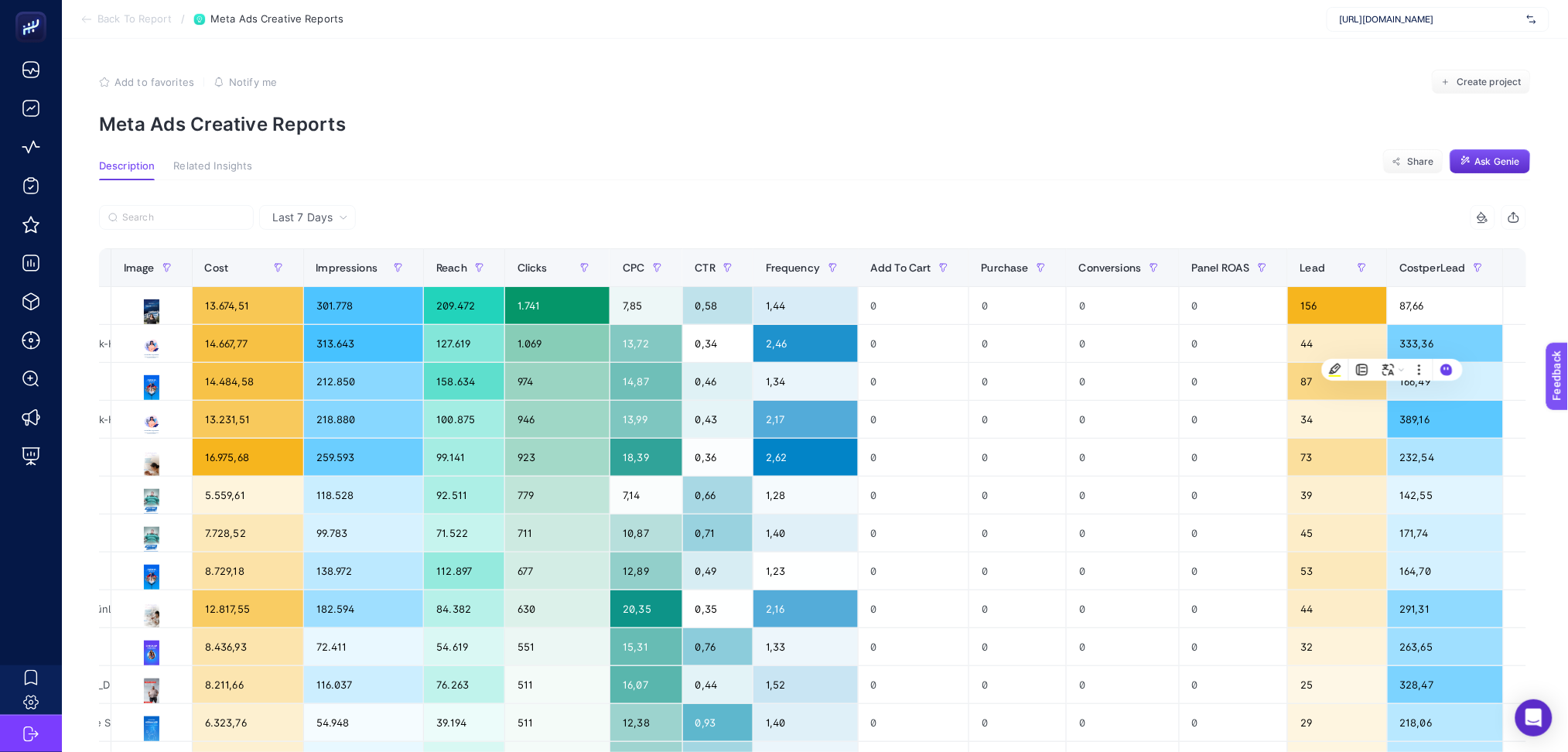
click at [656, 163] on section "Description Related Insights Share Ask Genie" at bounding box center [814, 170] width 1432 height 20
click at [1399, 264] on span "CostperLead" at bounding box center [1433, 267] width 67 height 12
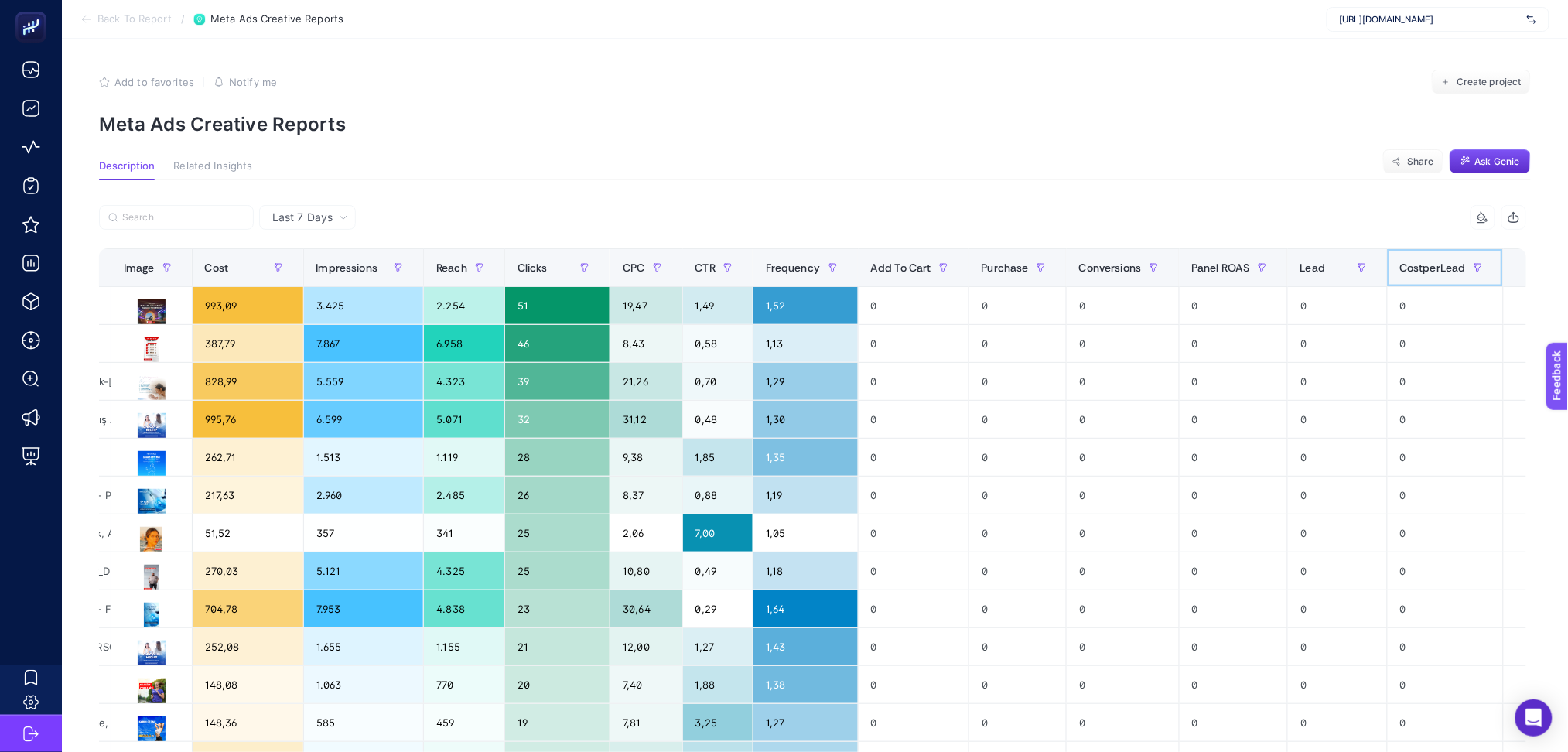
click at [1399, 264] on span "CostperLead" at bounding box center [1433, 267] width 67 height 12
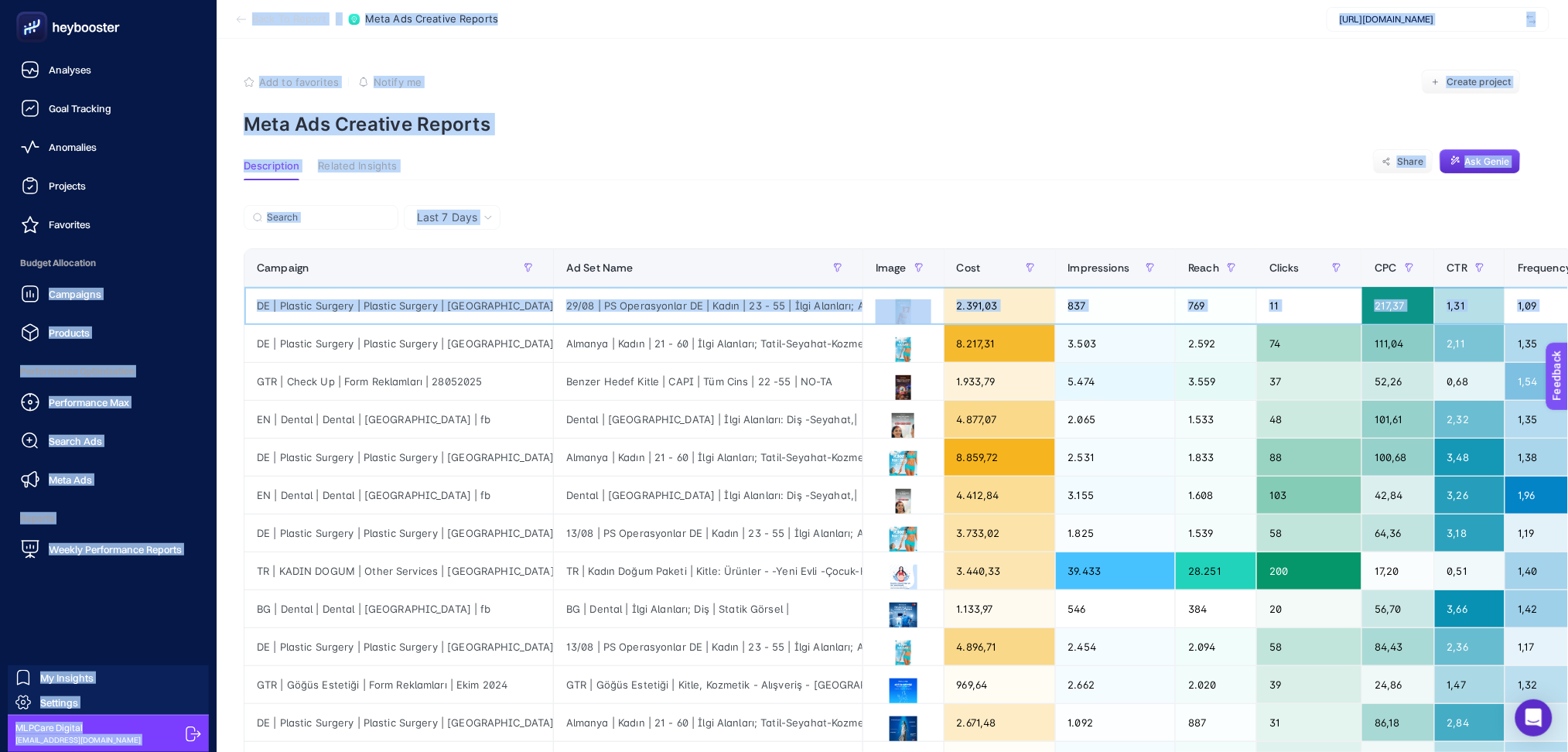
scroll to position [0, 0]
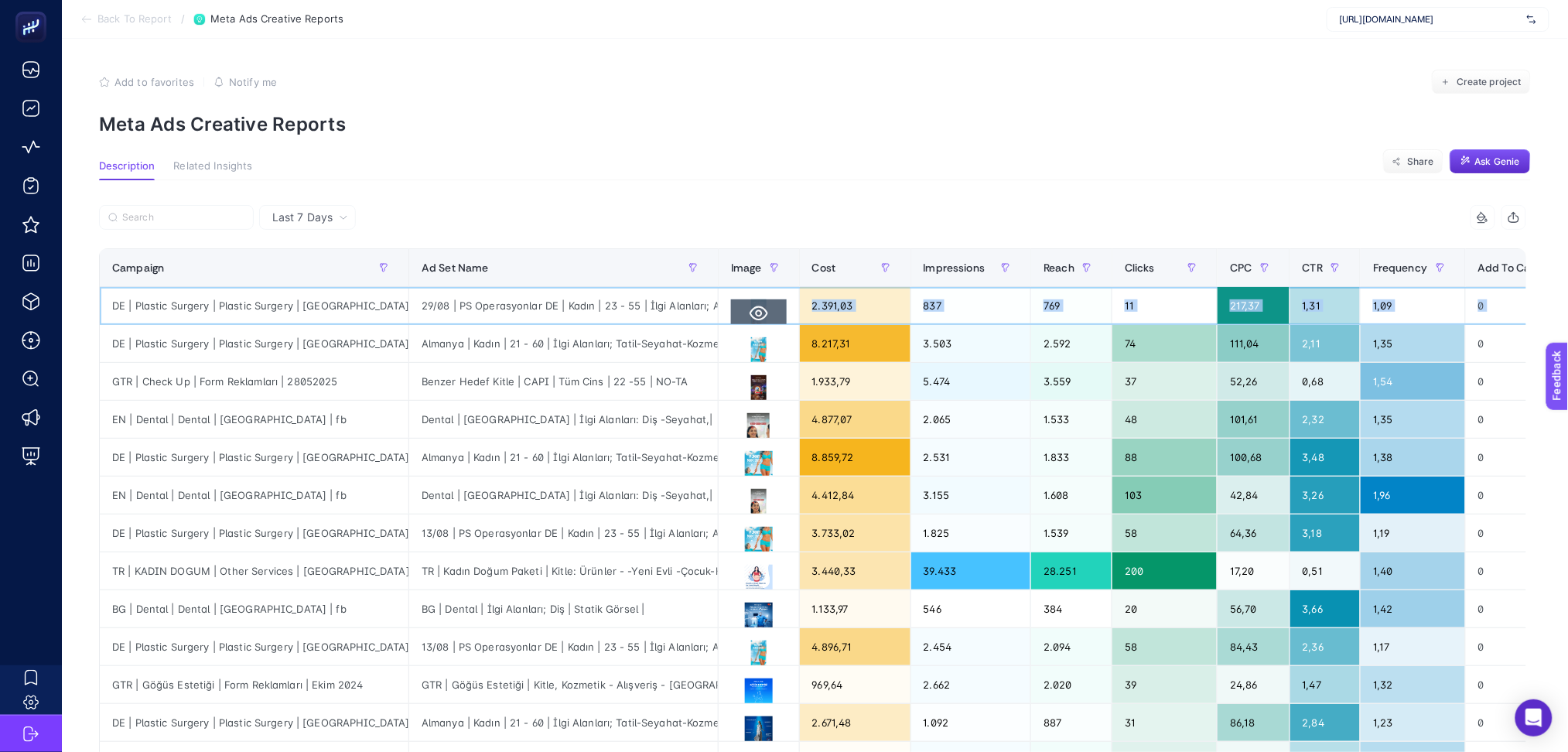
drag, startPoint x: 1252, startPoint y: 311, endPoint x: 760, endPoint y: 307, distance: 492.0
click at [771, 309] on tr "DE | Plastic Surgery | Plastic Surgery | Medical Park | fb 29/08 | PS Operasyon…" at bounding box center [1134, 306] width 2067 height 38
click at [759, 311] on icon at bounding box center [758, 313] width 18 height 18
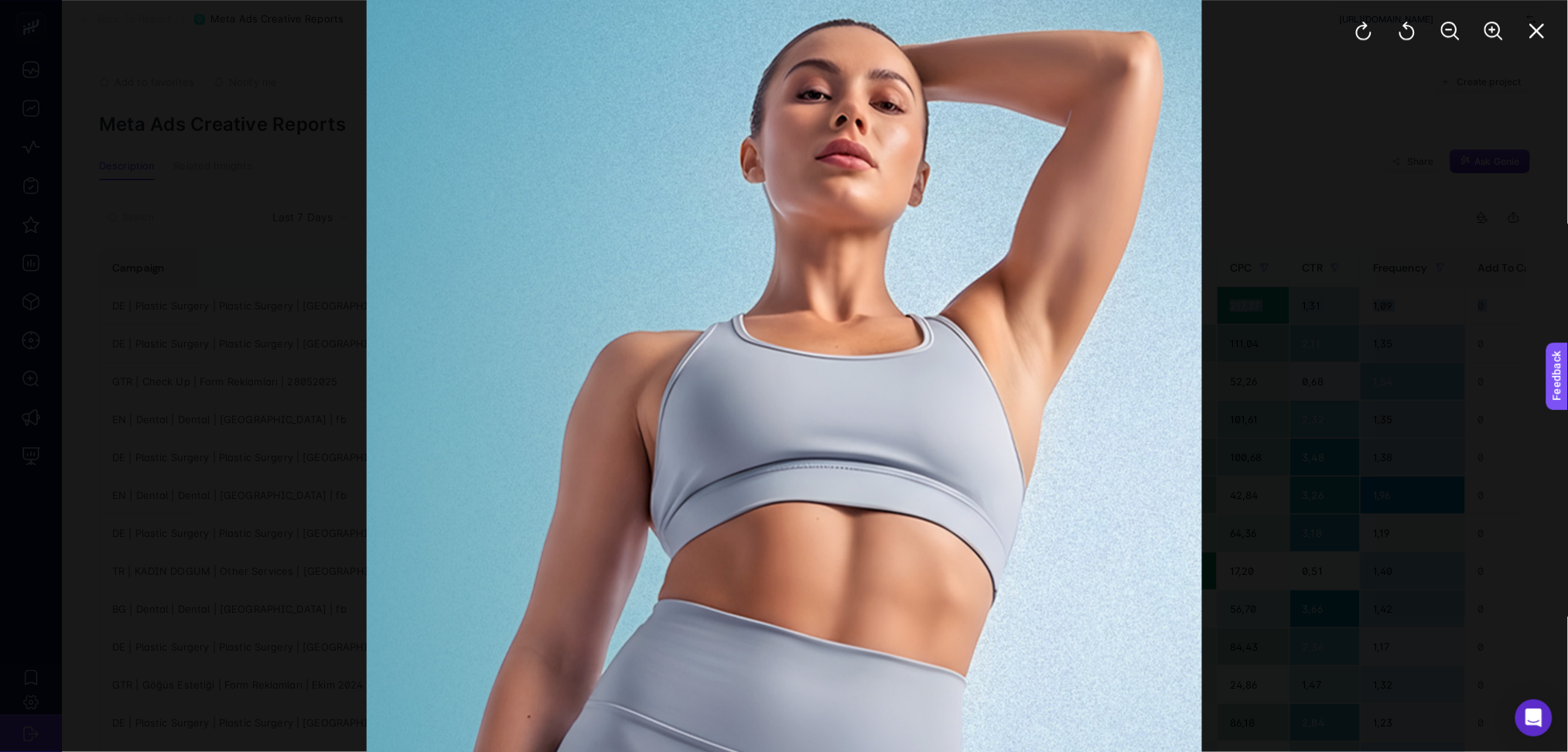
scroll to position [530, 0]
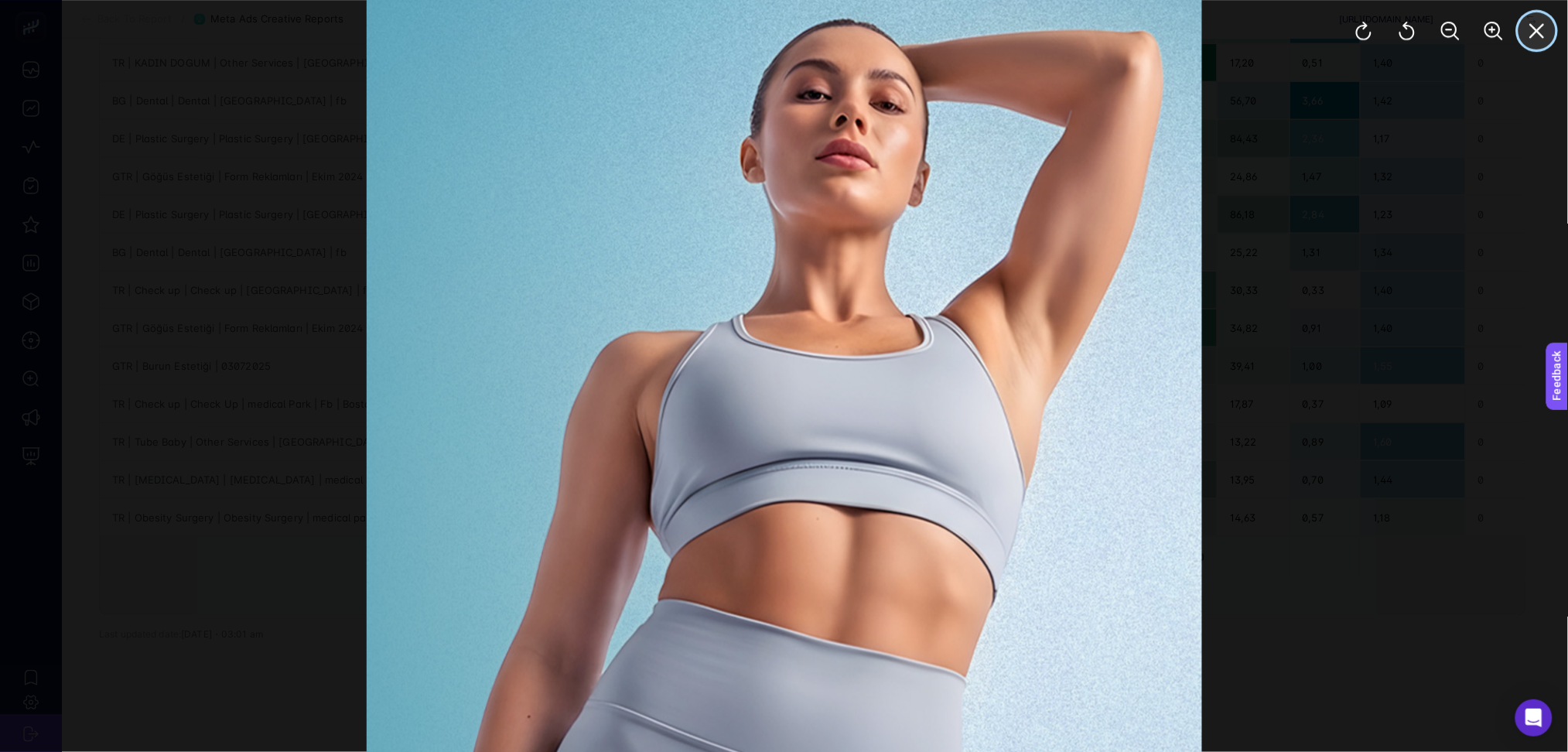
click at [1552, 32] on button "Close" at bounding box center [1537, 30] width 37 height 37
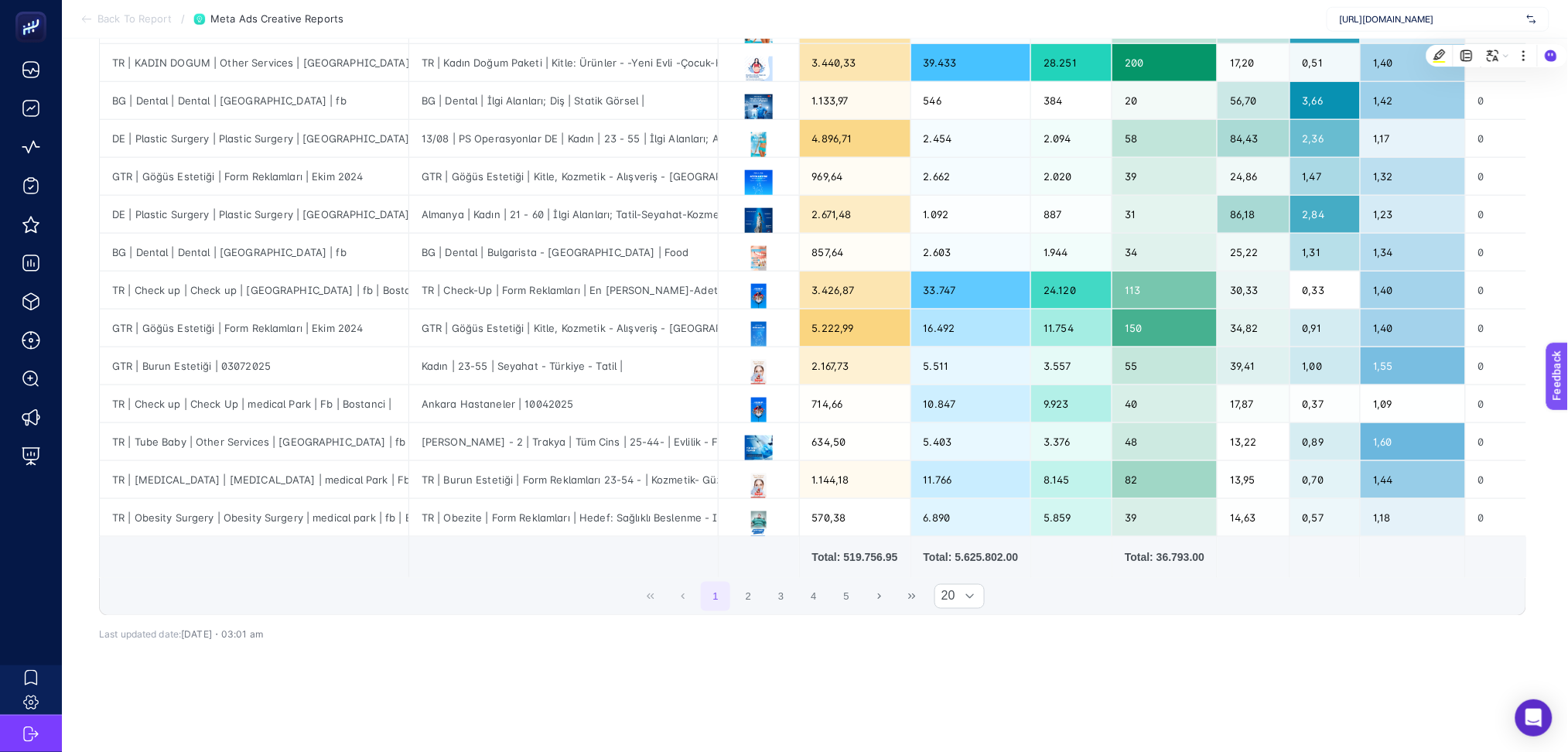
scroll to position [0, 0]
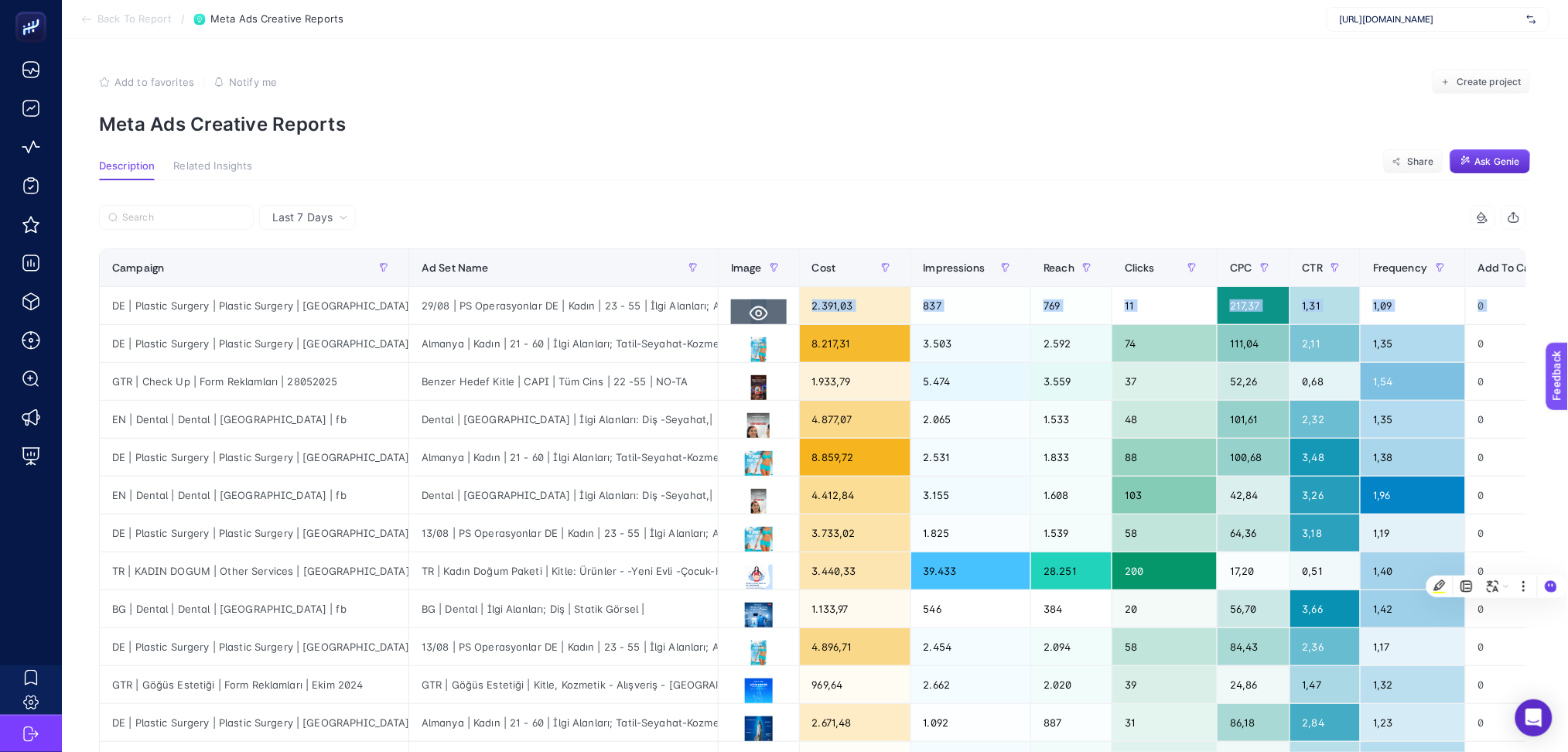
click at [760, 317] on icon at bounding box center [758, 313] width 18 height 18
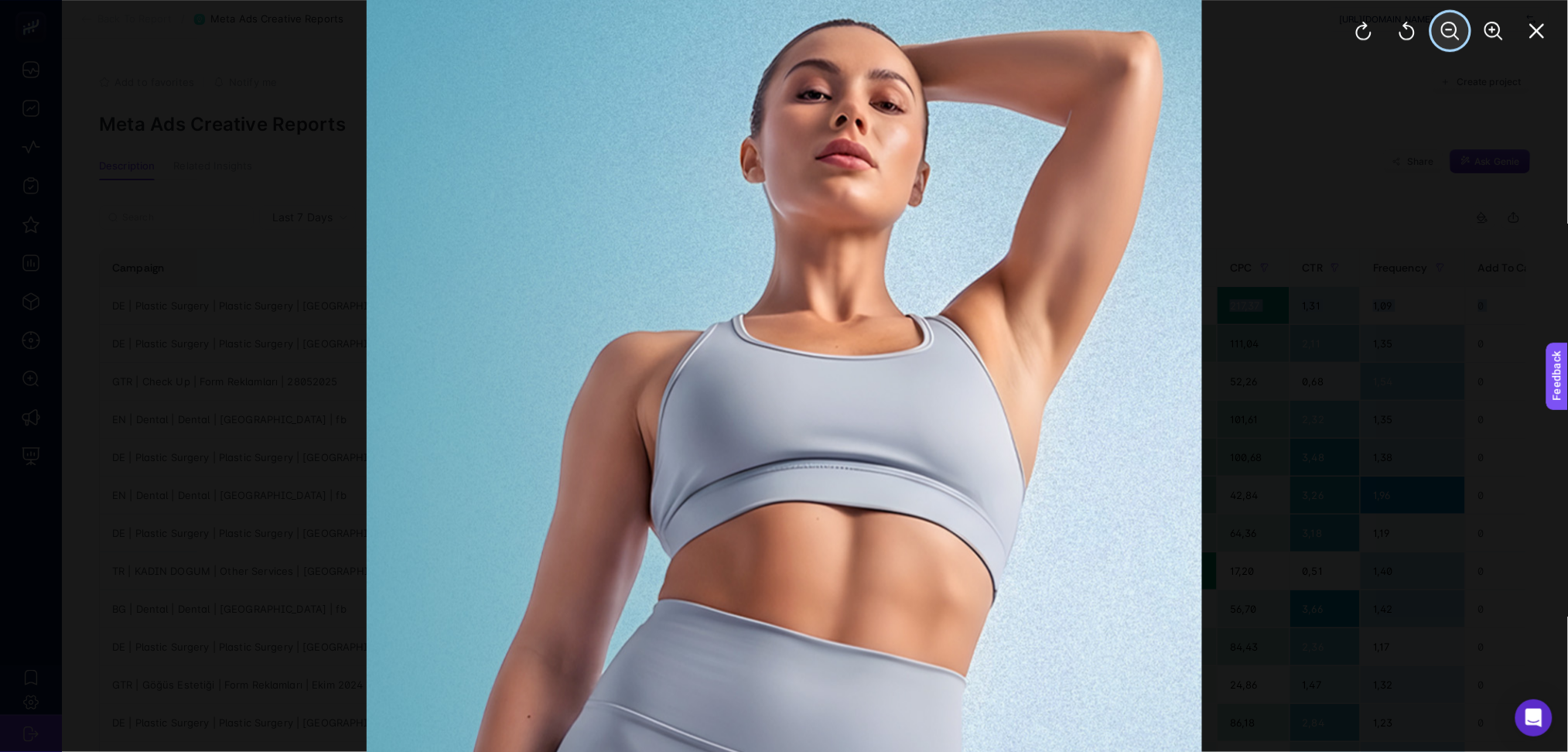
click at [1461, 37] on button "Zoom Out" at bounding box center [1450, 30] width 37 height 37
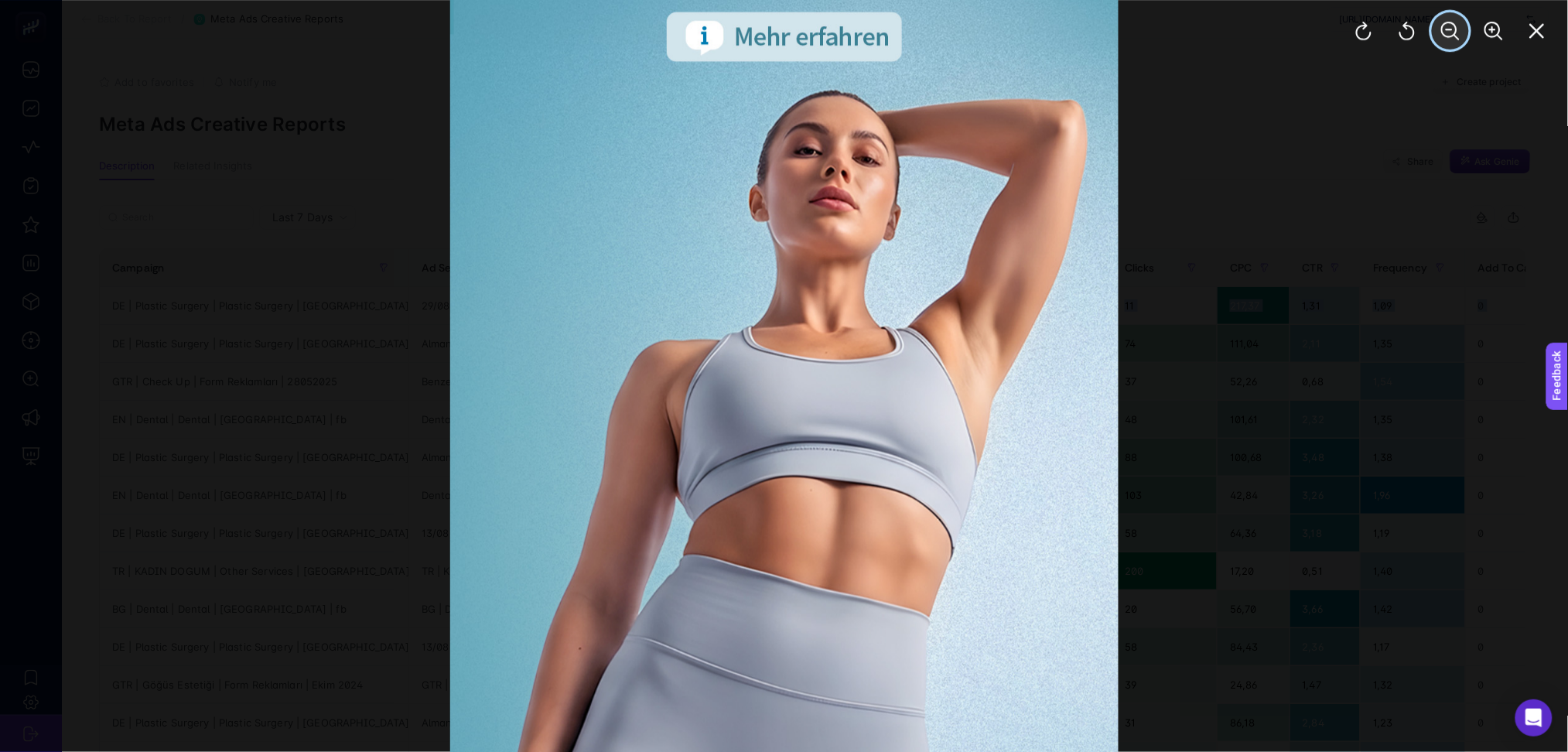
click at [1461, 37] on button "Zoom Out" at bounding box center [1450, 30] width 37 height 37
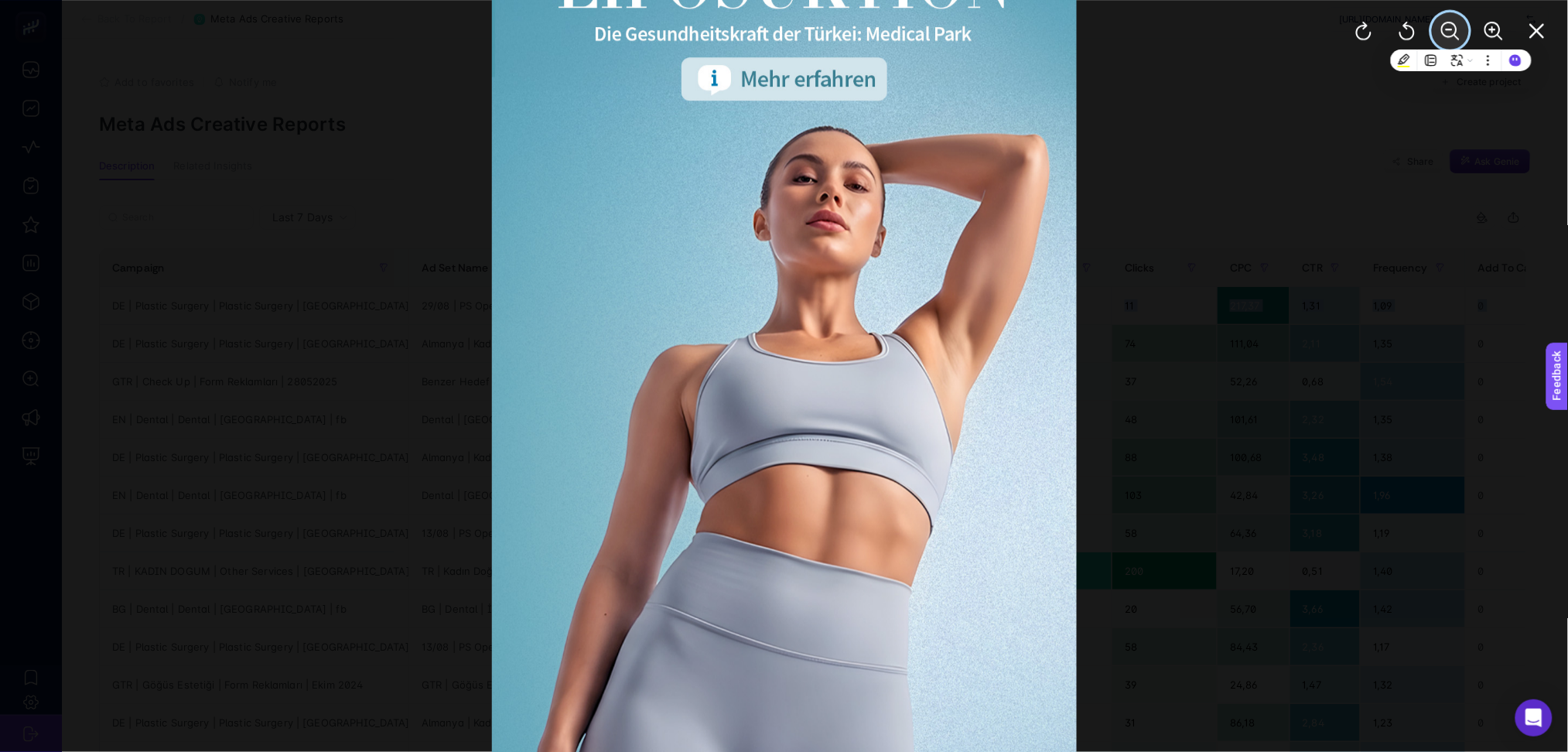
click at [1461, 37] on button "Zoom Out" at bounding box center [1450, 30] width 37 height 37
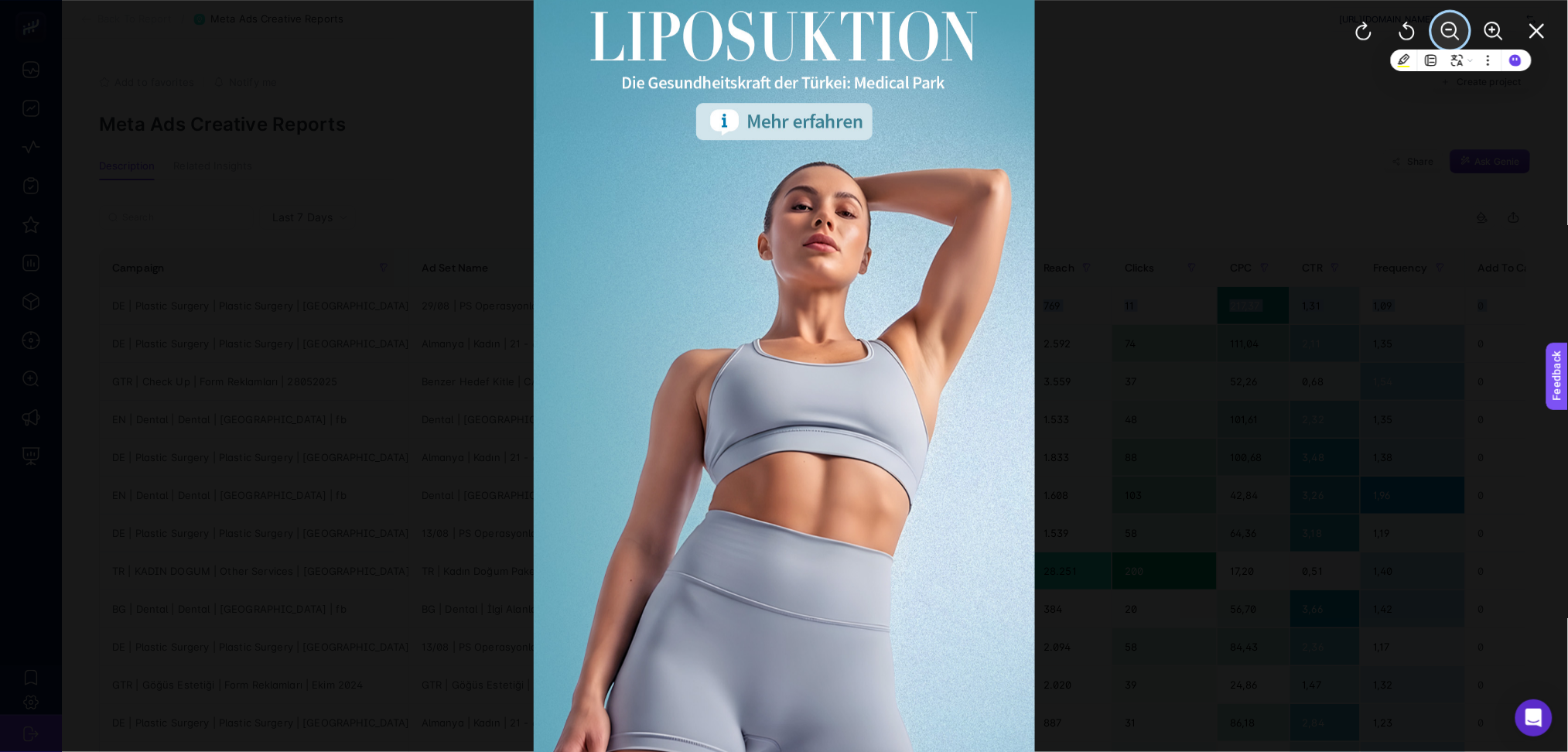
click at [1461, 37] on button "Zoom Out" at bounding box center [1450, 30] width 37 height 37
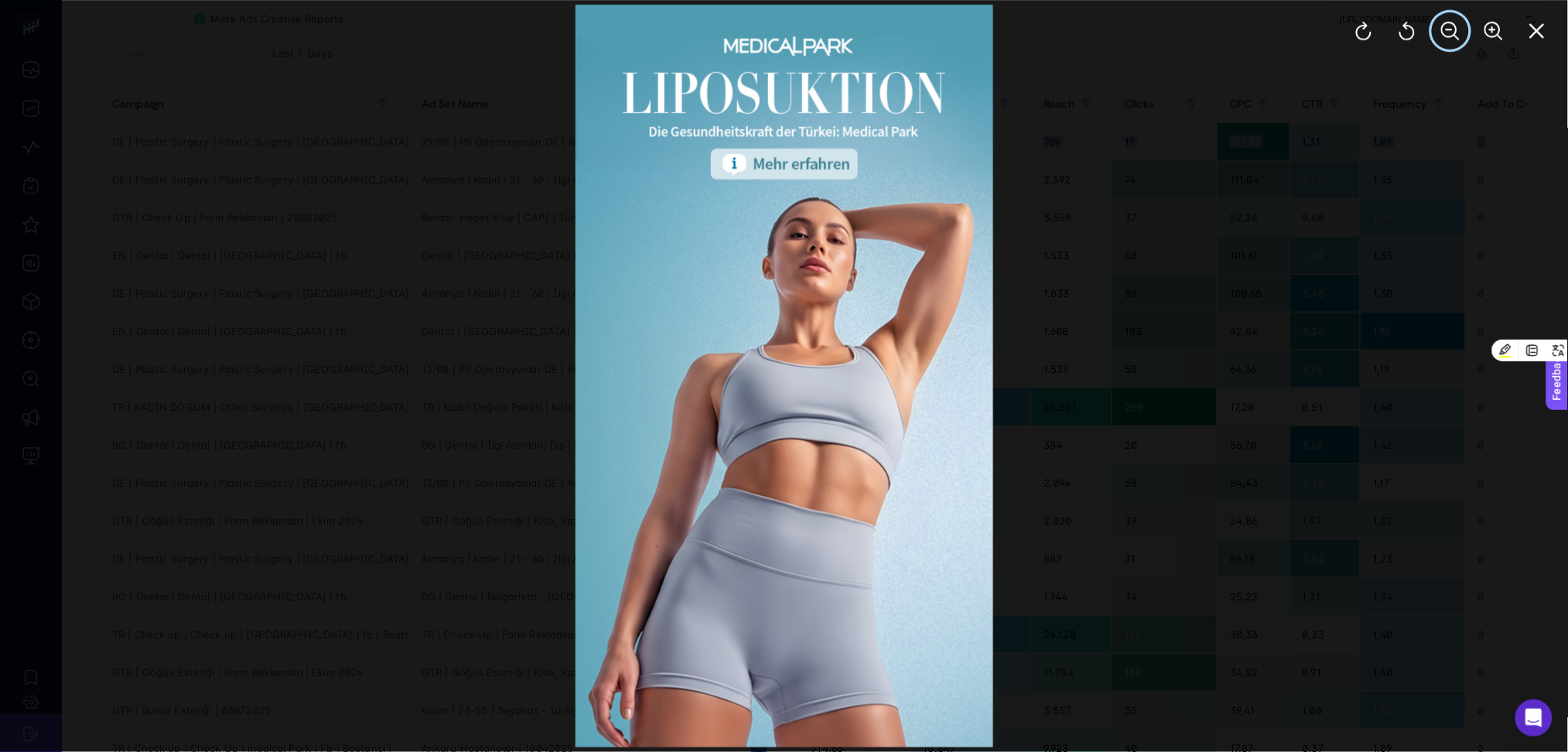
scroll to position [138, 0]
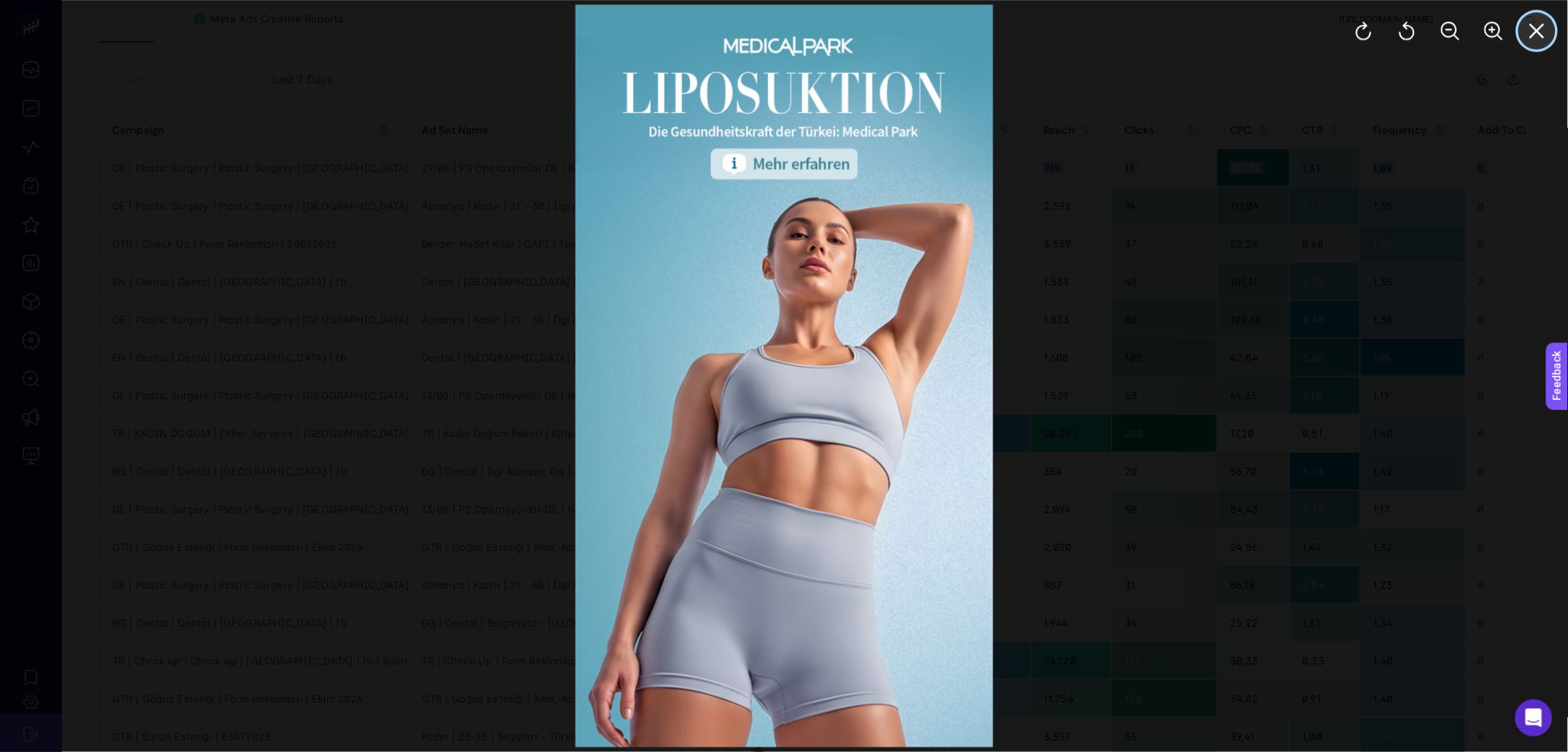
click at [1539, 30] on icon "Close" at bounding box center [1536, 30] width 18 height 18
